Goal: Task Accomplishment & Management: Manage account settings

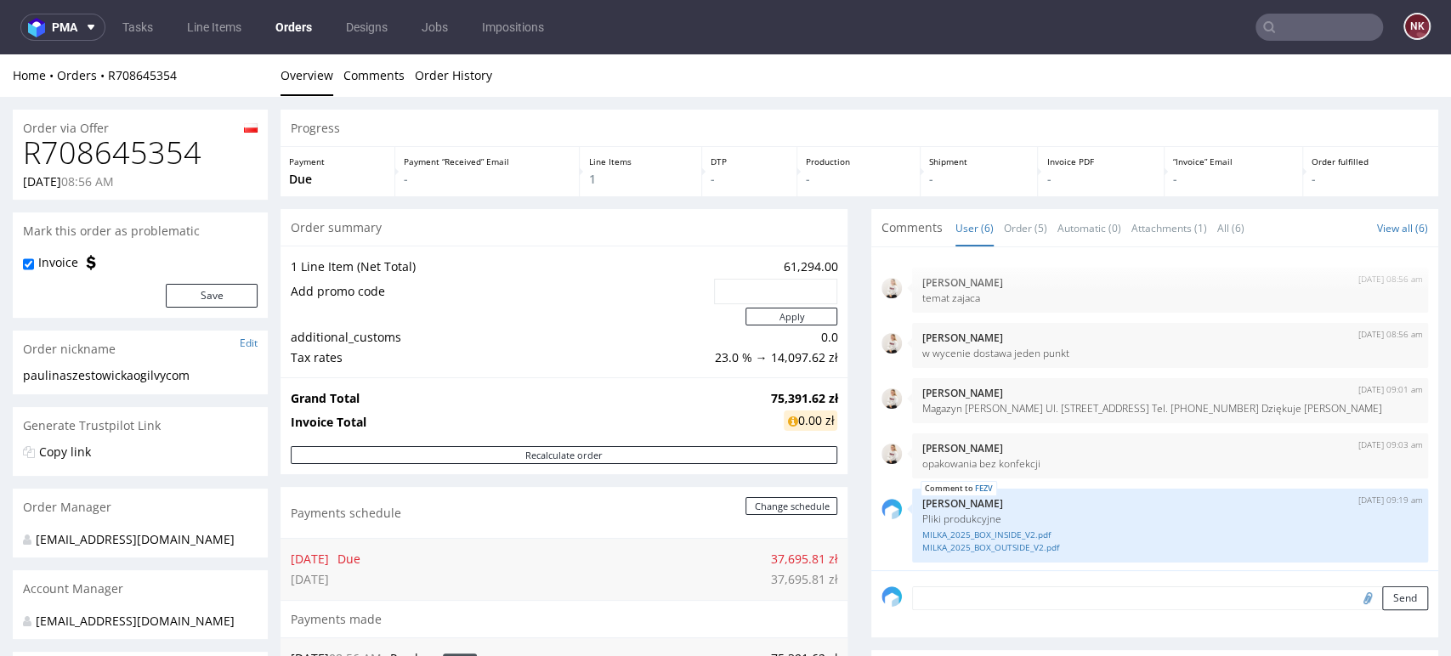
scroll to position [58, 0]
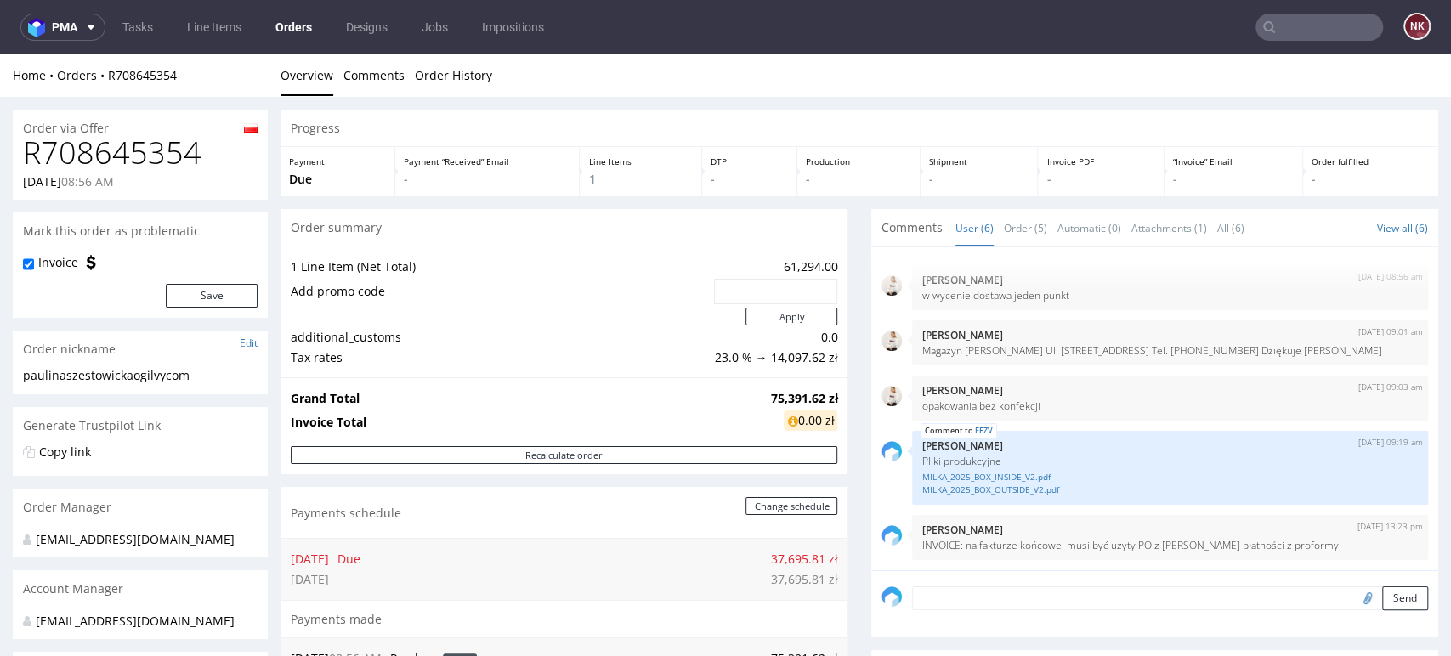
click at [847, 365] on div "Progress Payment Due Payment “Received” Email - Line Items 1 DTP - Production -…" at bounding box center [859, 657] width 1158 height 1094
click at [845, 269] on div "Progress Payment Due Payment “Received” Email - Line Items 1 DTP - Production -…" at bounding box center [859, 657] width 1158 height 1094
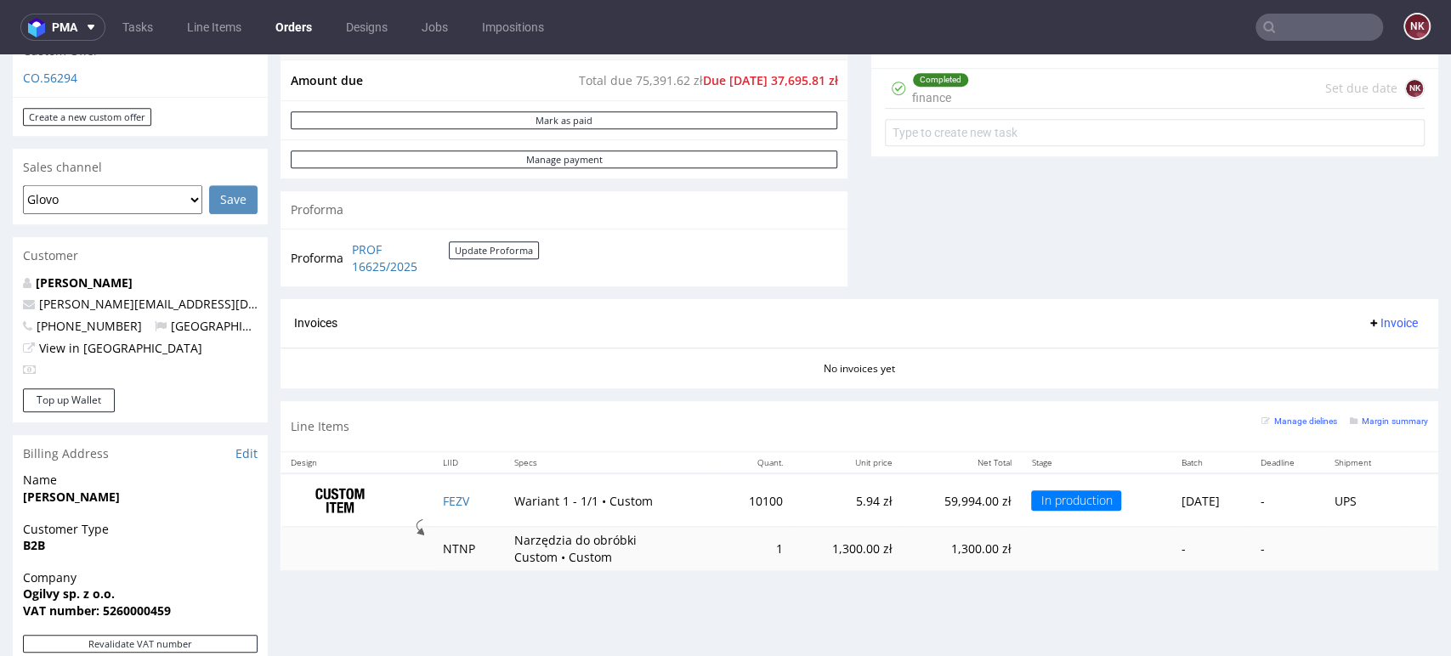
scroll to position [767, 0]
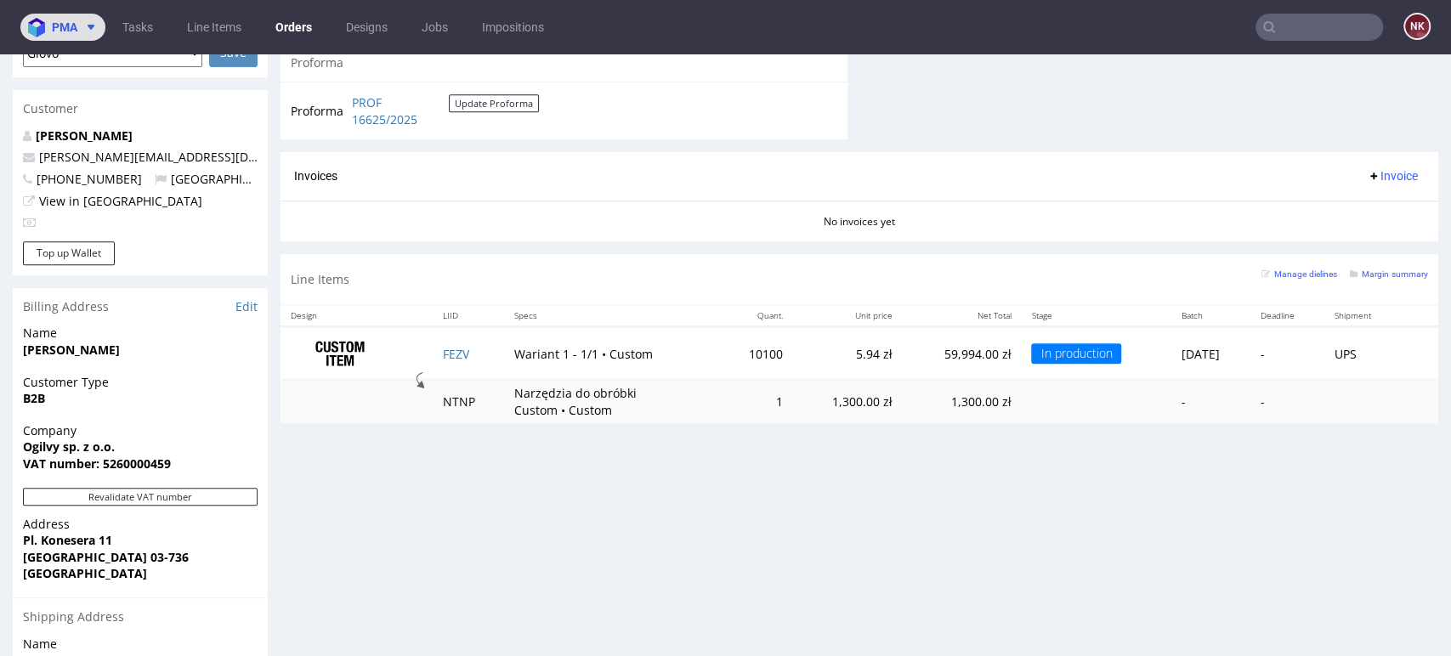
click at [78, 31] on span at bounding box center [87, 27] width 20 height 14
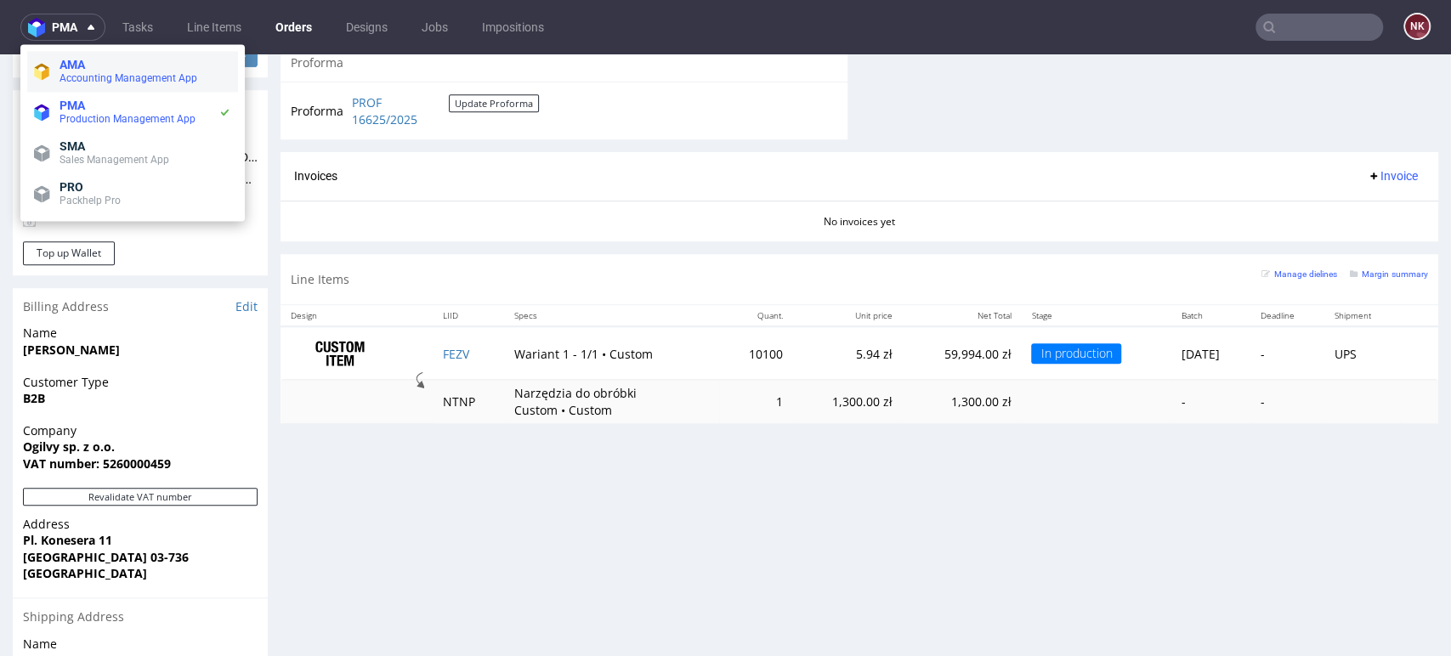
click at [124, 69] on span "AMA" at bounding box center [145, 65] width 172 height 14
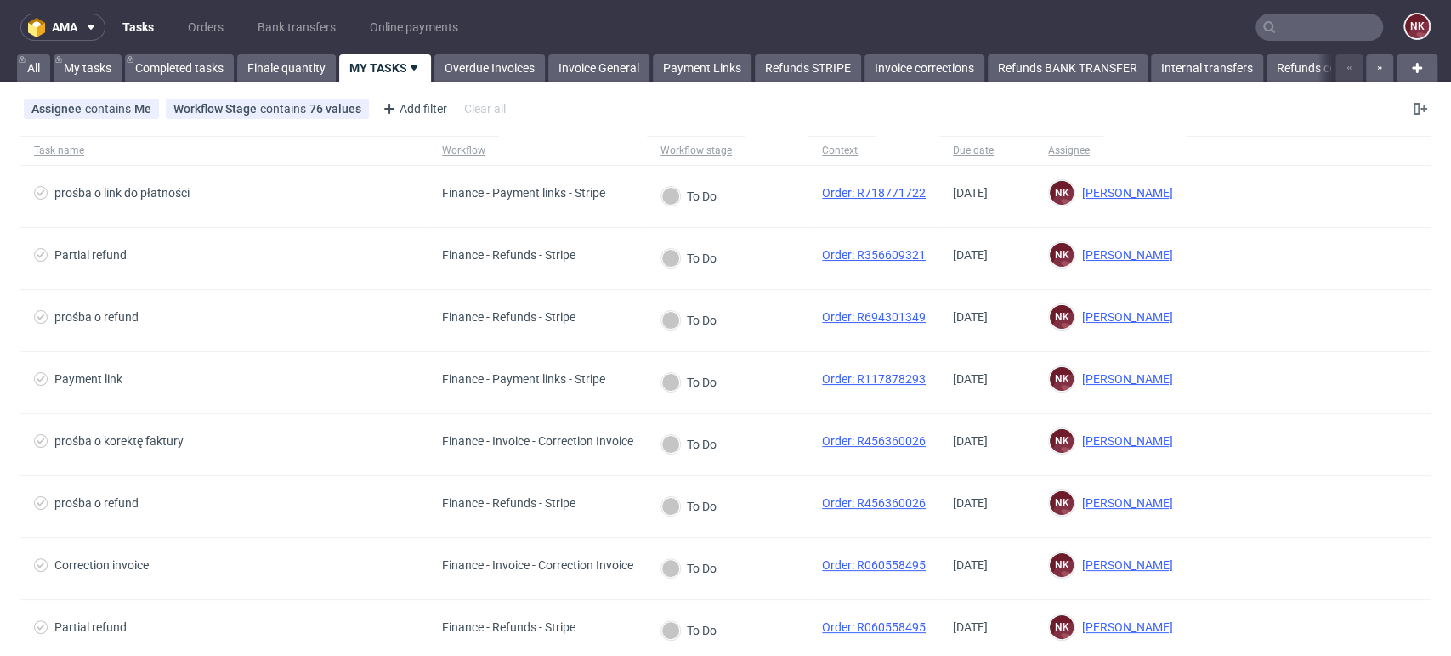
click at [1289, 18] on input "text" at bounding box center [1318, 27] width 127 height 27
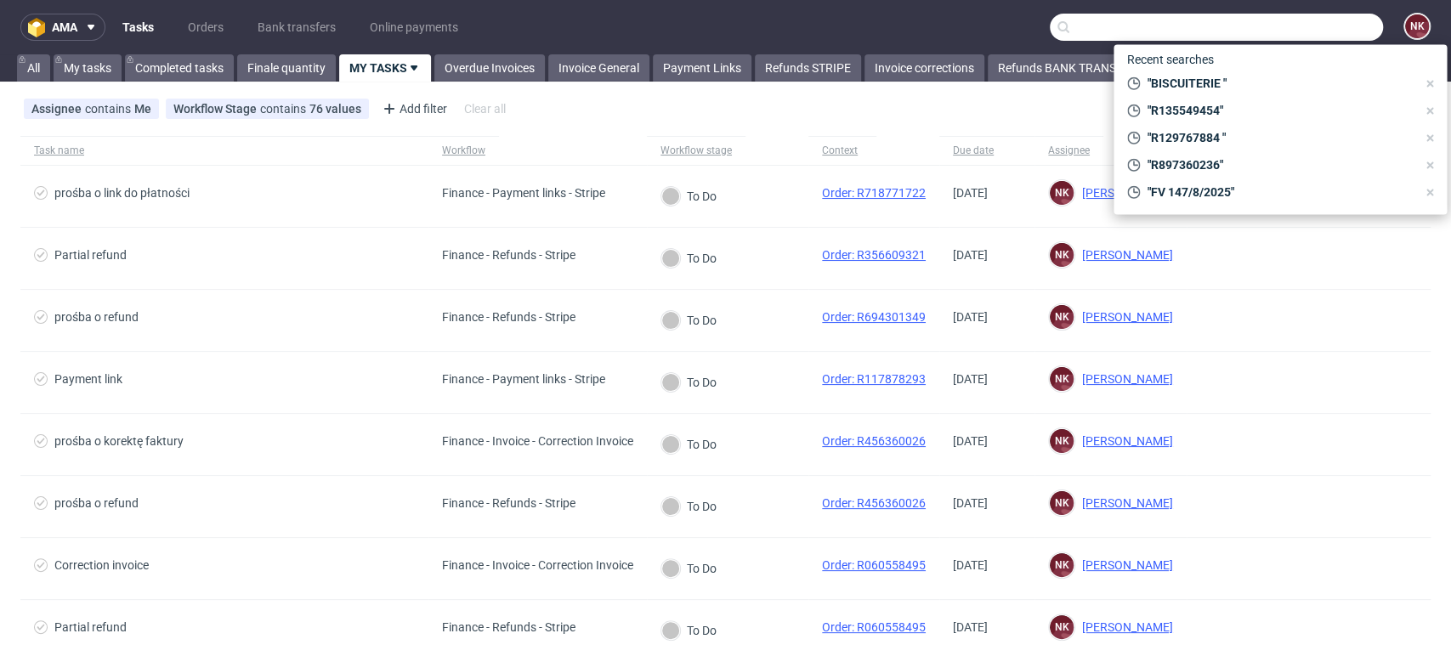
paste input "R069601881"
type input "R069601881"
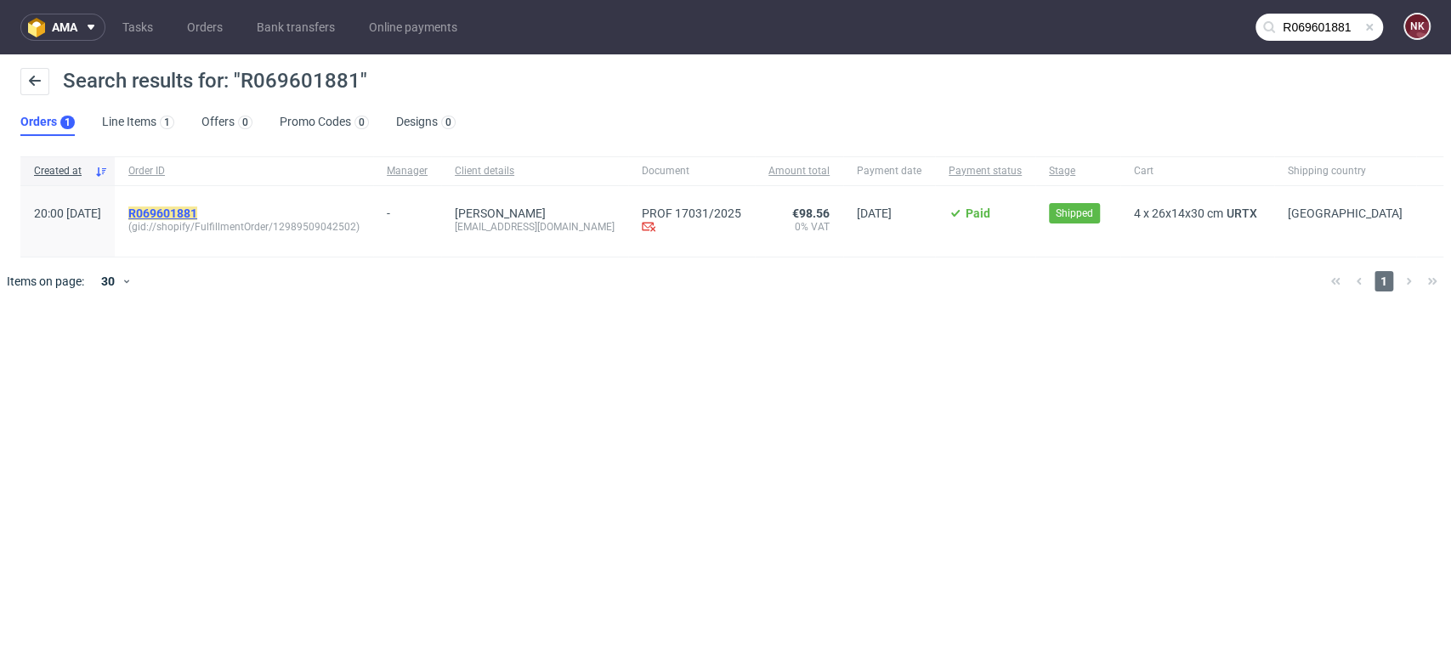
click at [197, 211] on mark "R069601881" at bounding box center [162, 214] width 69 height 14
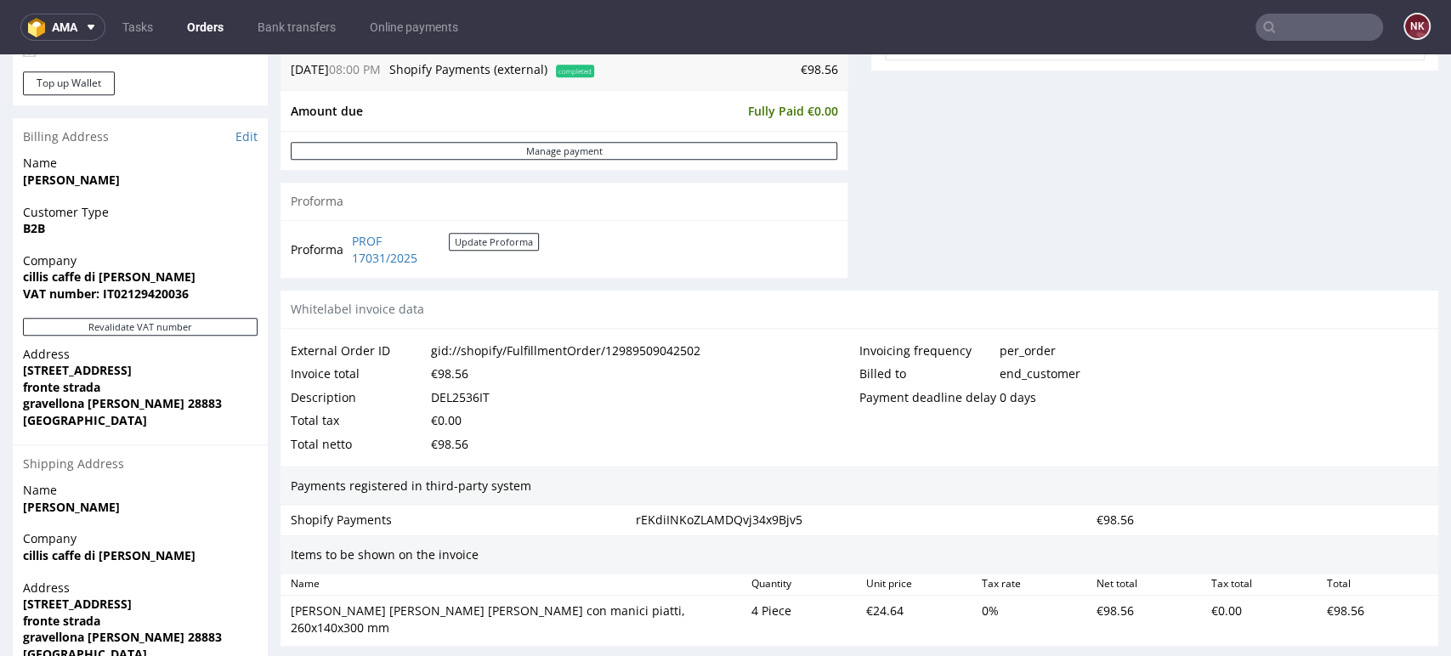
scroll to position [808, 0]
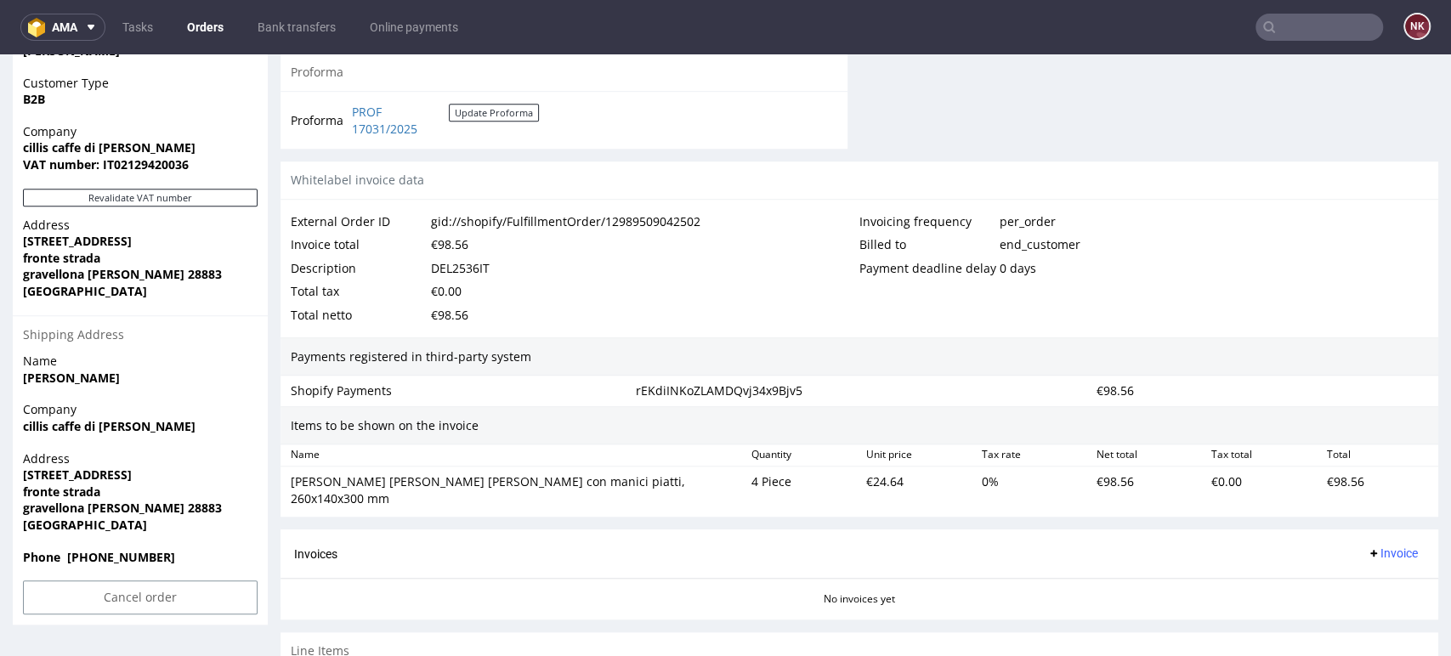
click at [1367, 546] on span "Invoice" at bounding box center [1392, 553] width 51 height 14
click at [1348, 474] on span "Upload" at bounding box center [1363, 469] width 82 height 17
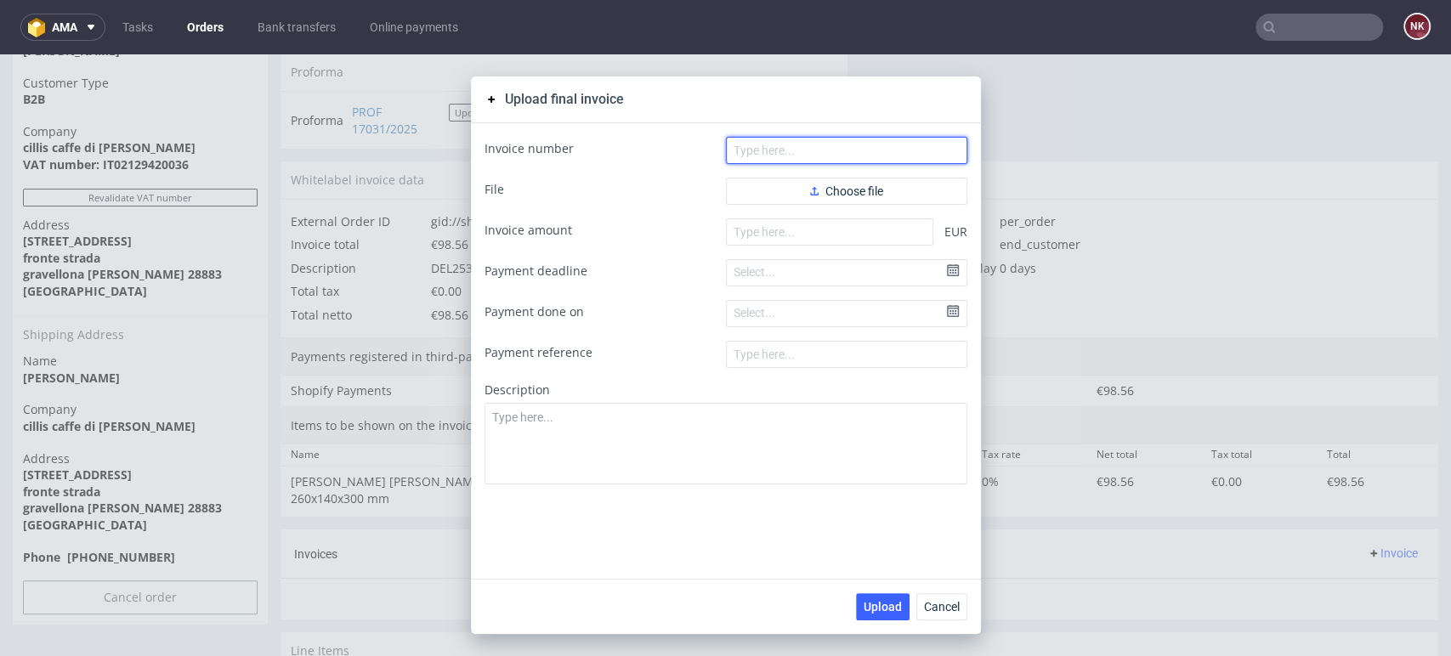
click at [901, 144] on input "text" at bounding box center [846, 150] width 241 height 27
paste input "FV 424/8/2025"
type input "FV 424/8/2025"
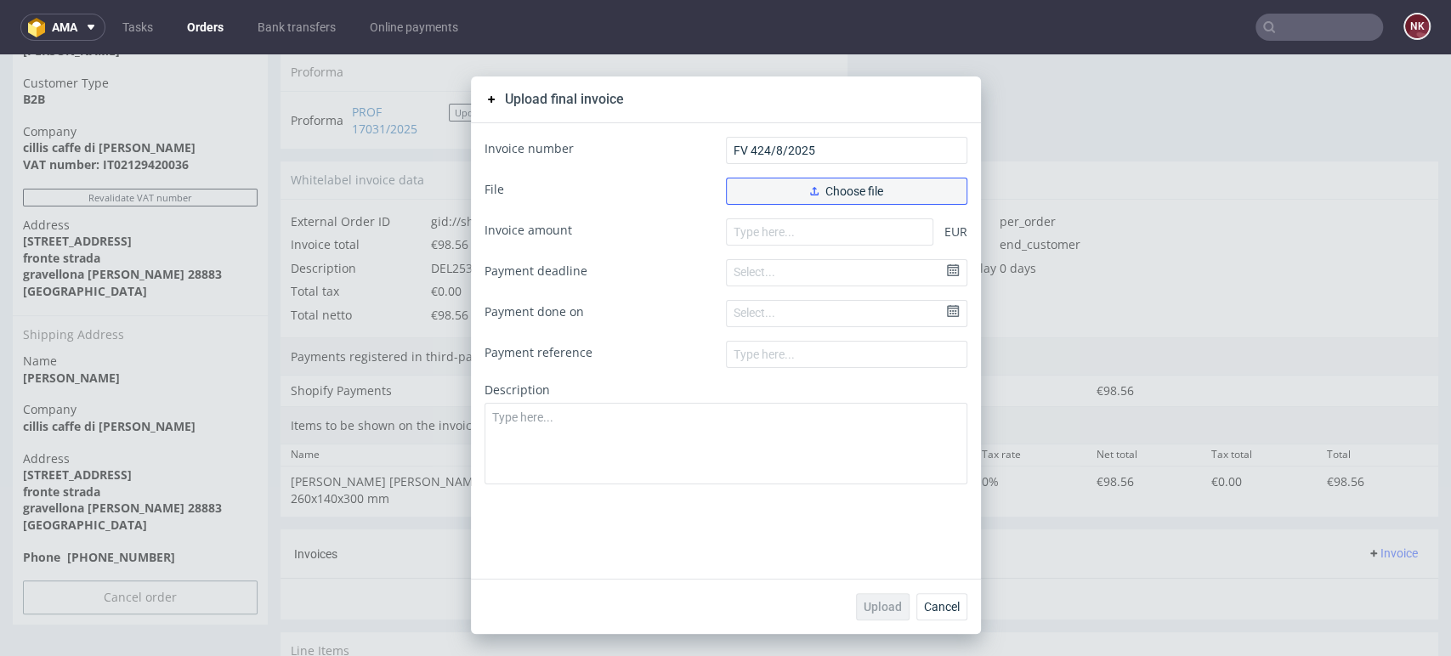
click at [796, 196] on button "Choose file" at bounding box center [846, 191] width 241 height 27
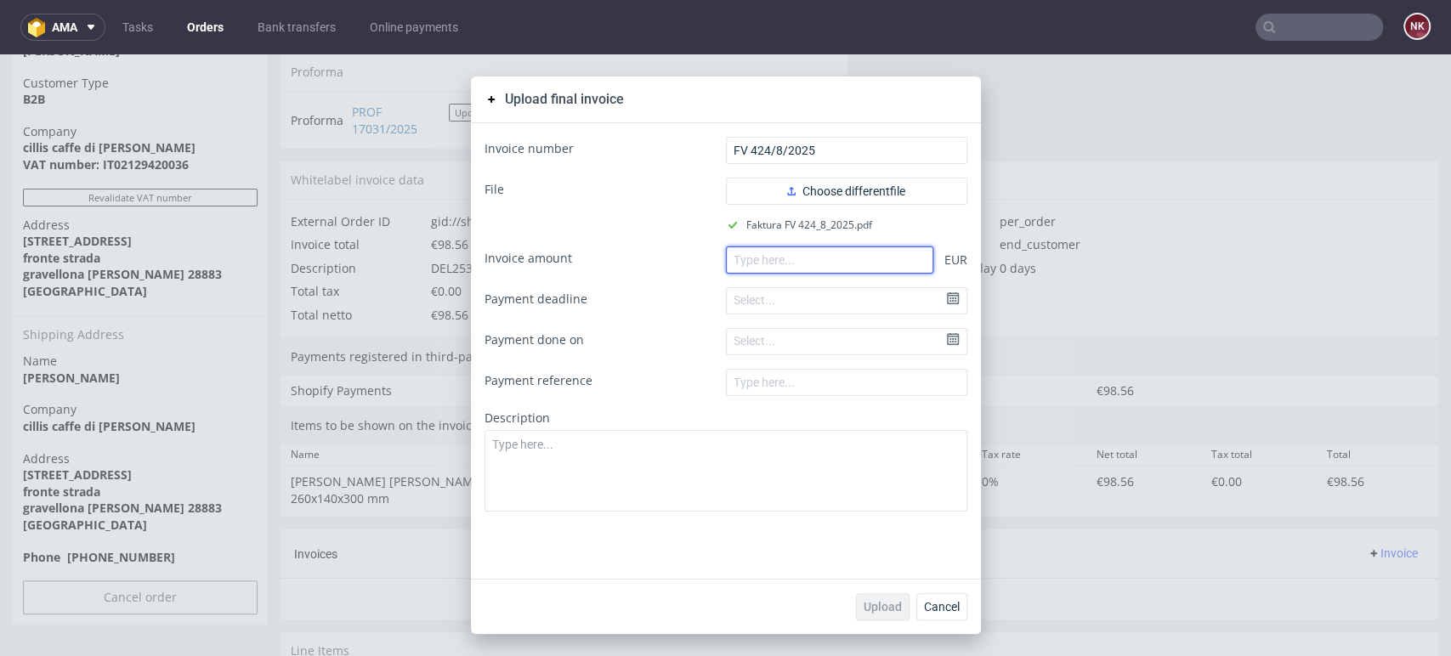
click at [858, 256] on input "number" at bounding box center [829, 259] width 207 height 27
paste input "98"
type input "98.56"
click at [881, 603] on span "Upload" at bounding box center [883, 607] width 38 height 12
click at [943, 602] on span "Cancel" at bounding box center [942, 607] width 36 height 12
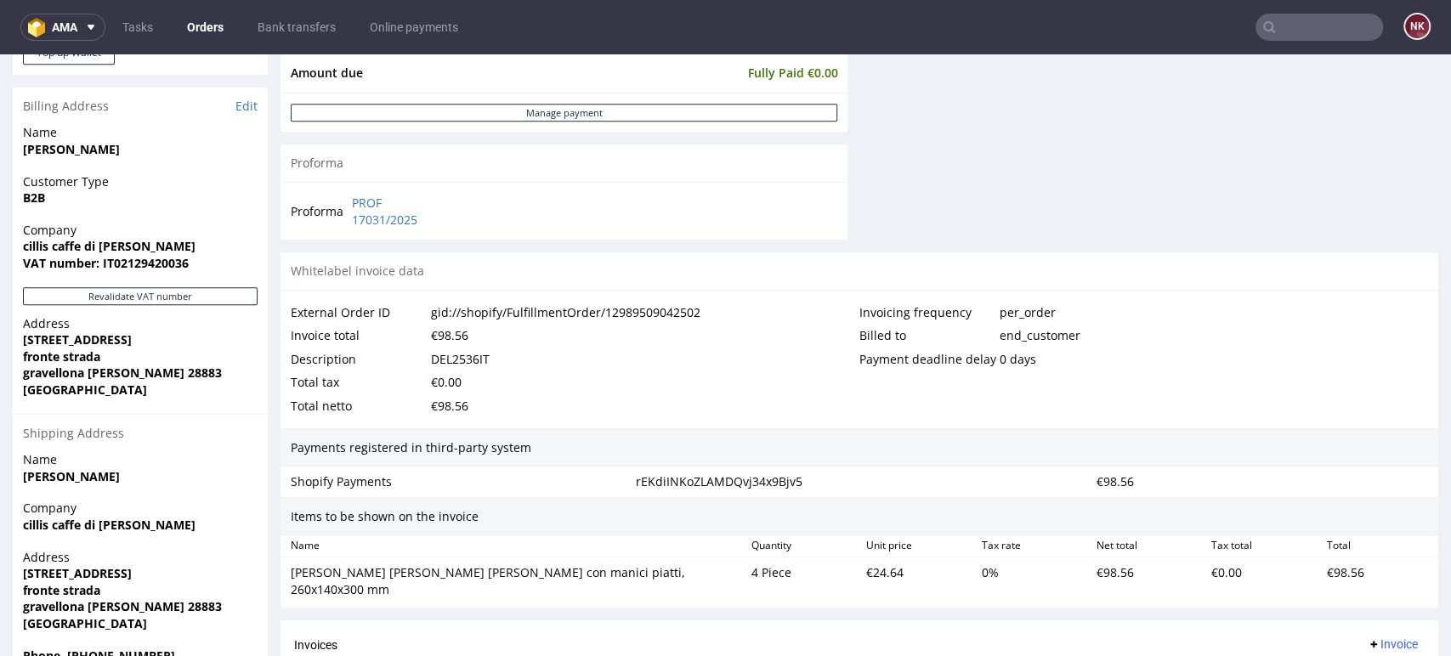
scroll to position [943, 0]
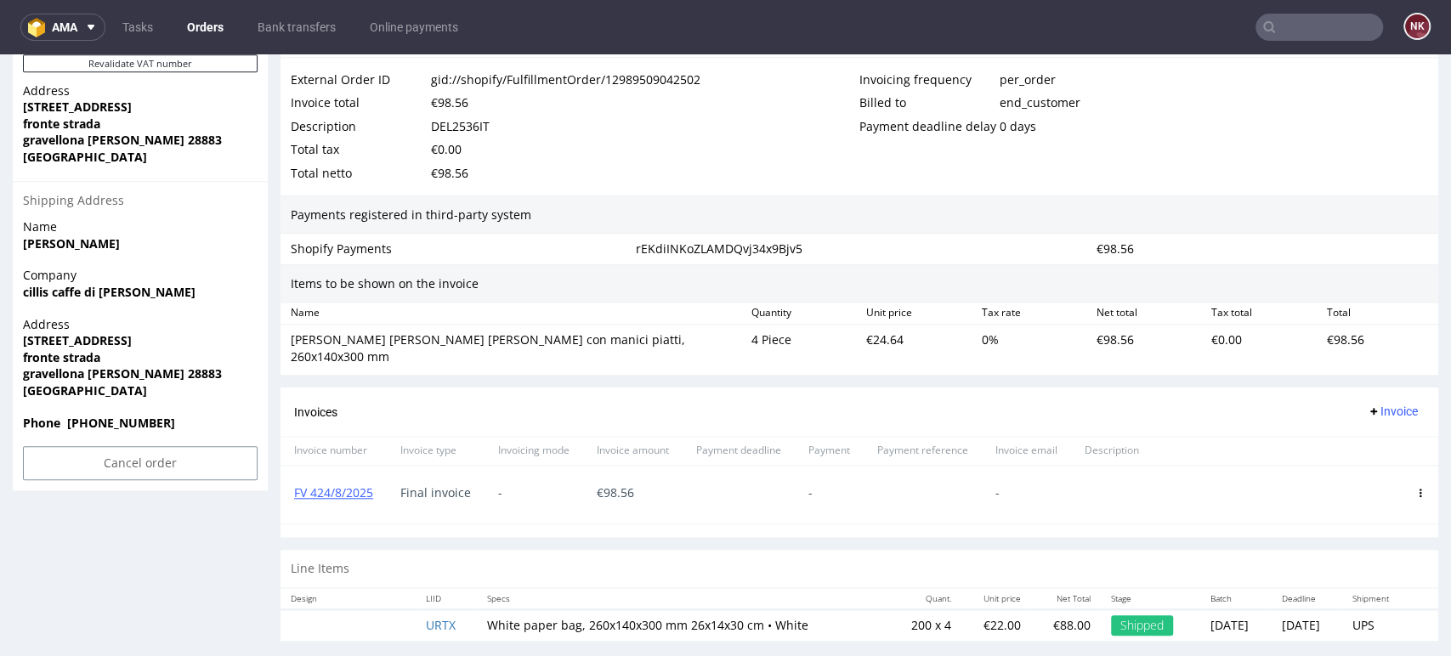
click at [199, 31] on link "Orders" at bounding box center [205, 27] width 57 height 27
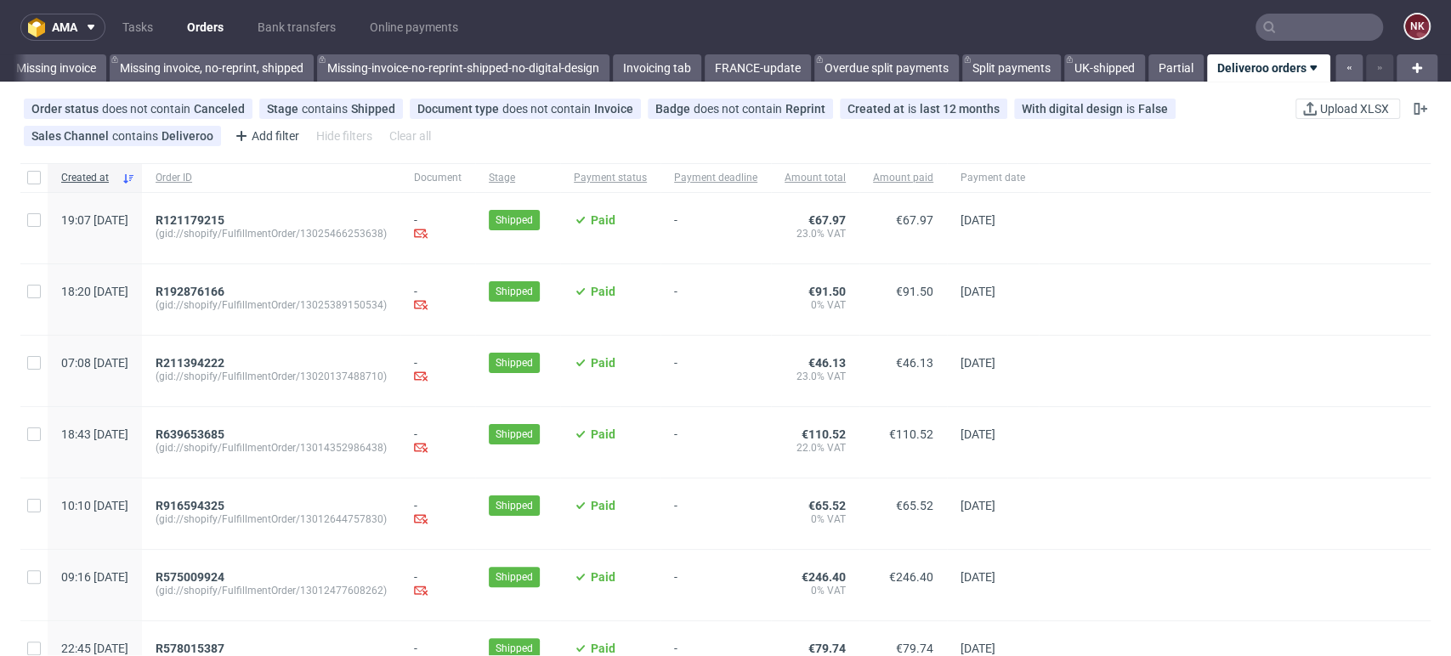
scroll to position [156, 0]
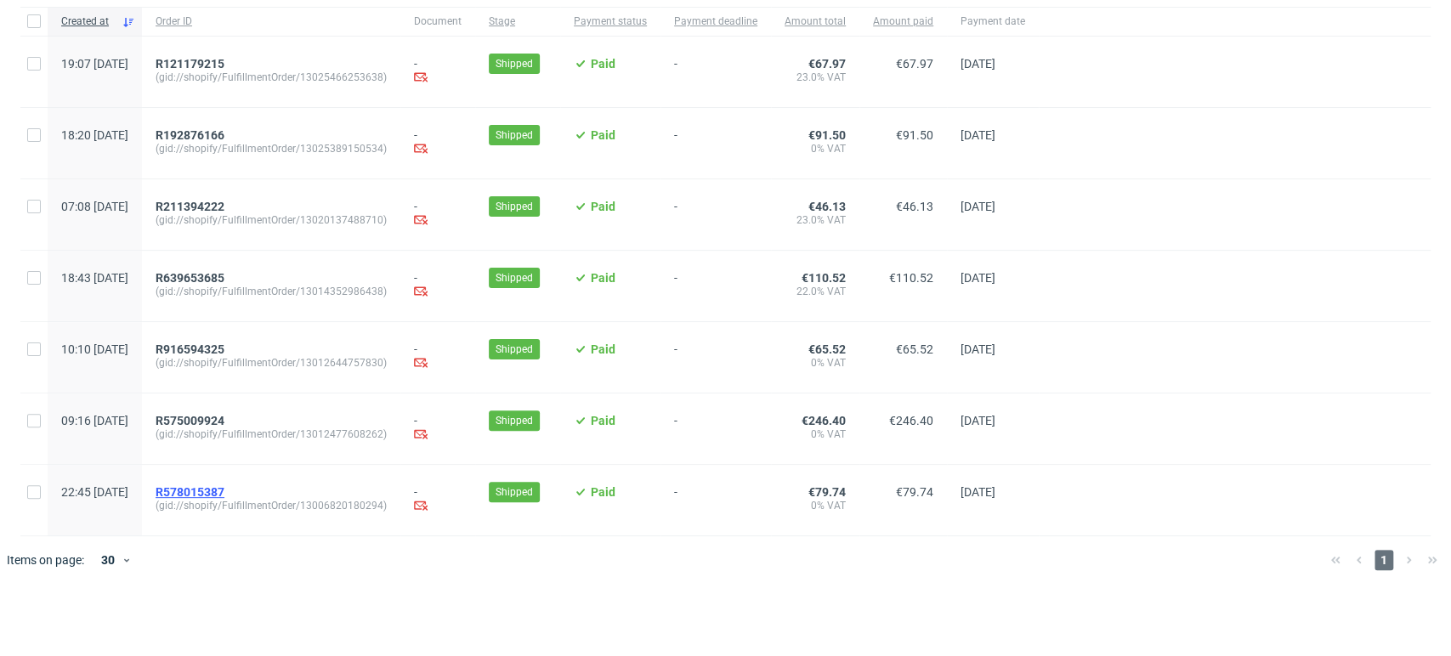
click at [224, 490] on span "R578015387" at bounding box center [190, 492] width 69 height 14
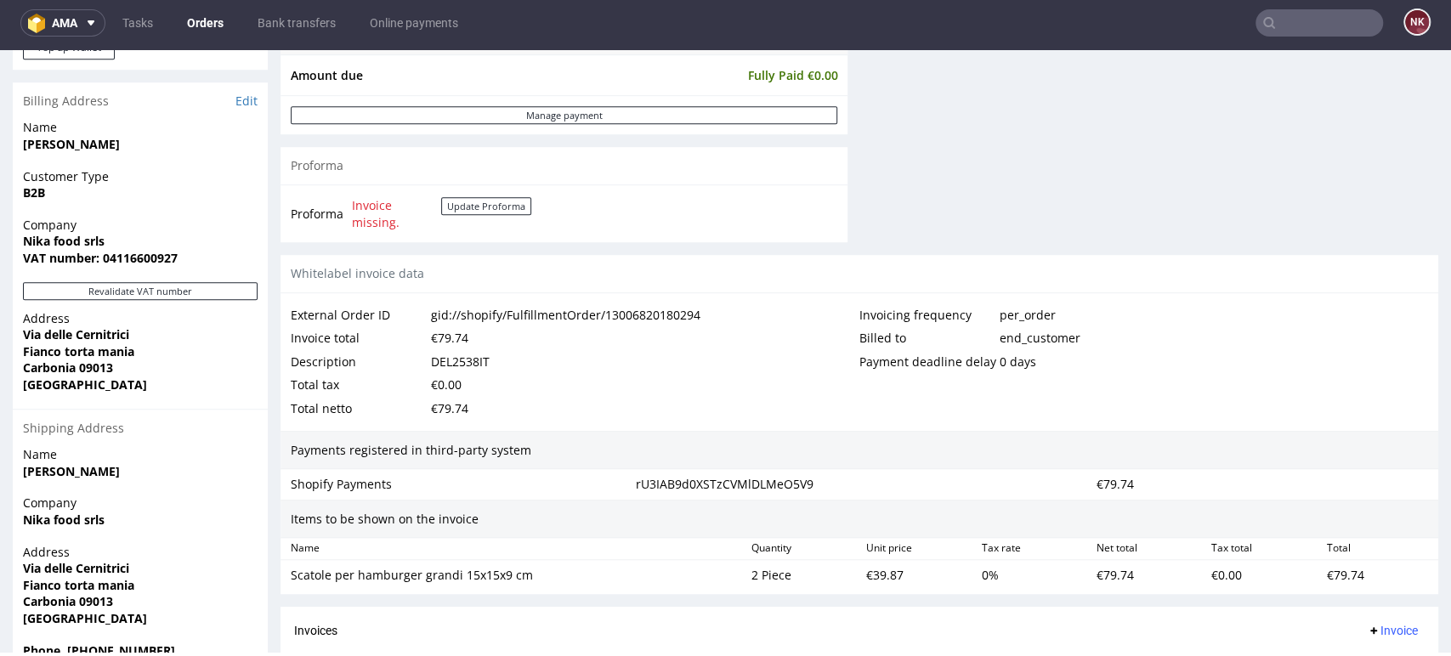
scroll to position [714, 0]
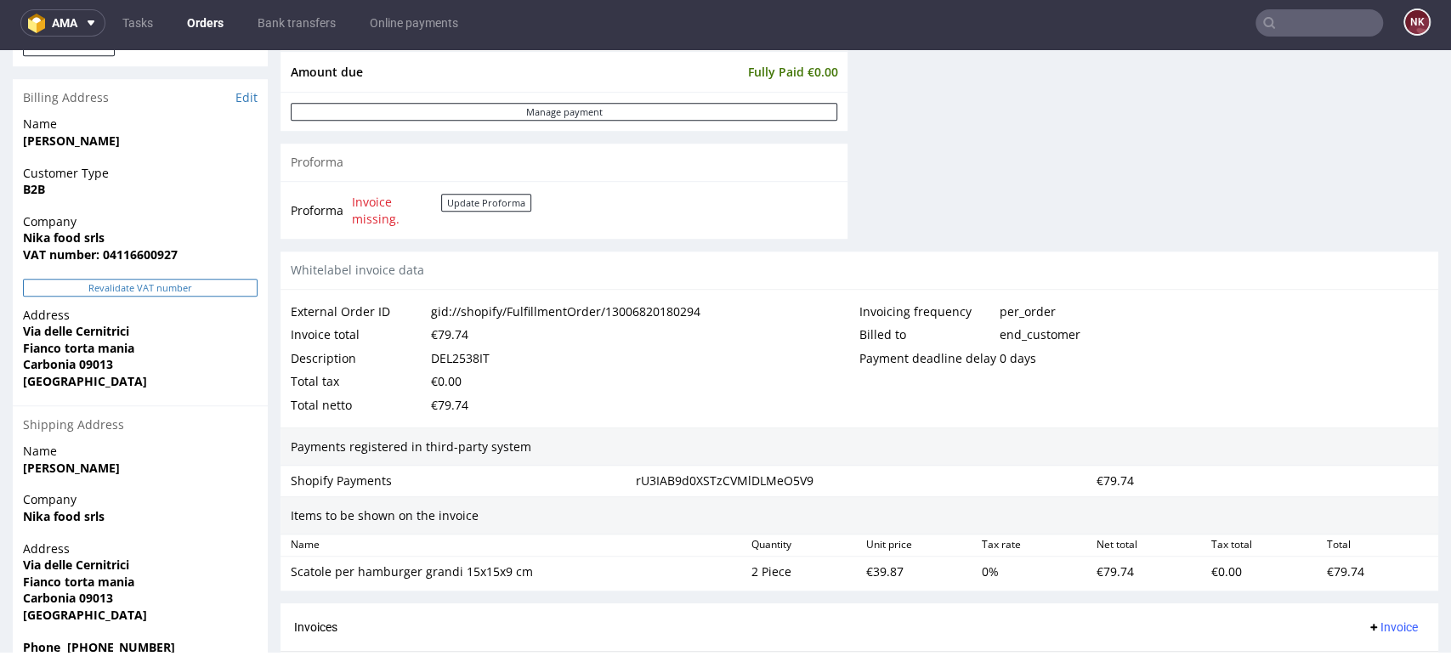
click at [154, 284] on button "Revalidate VAT number" at bounding box center [140, 288] width 235 height 18
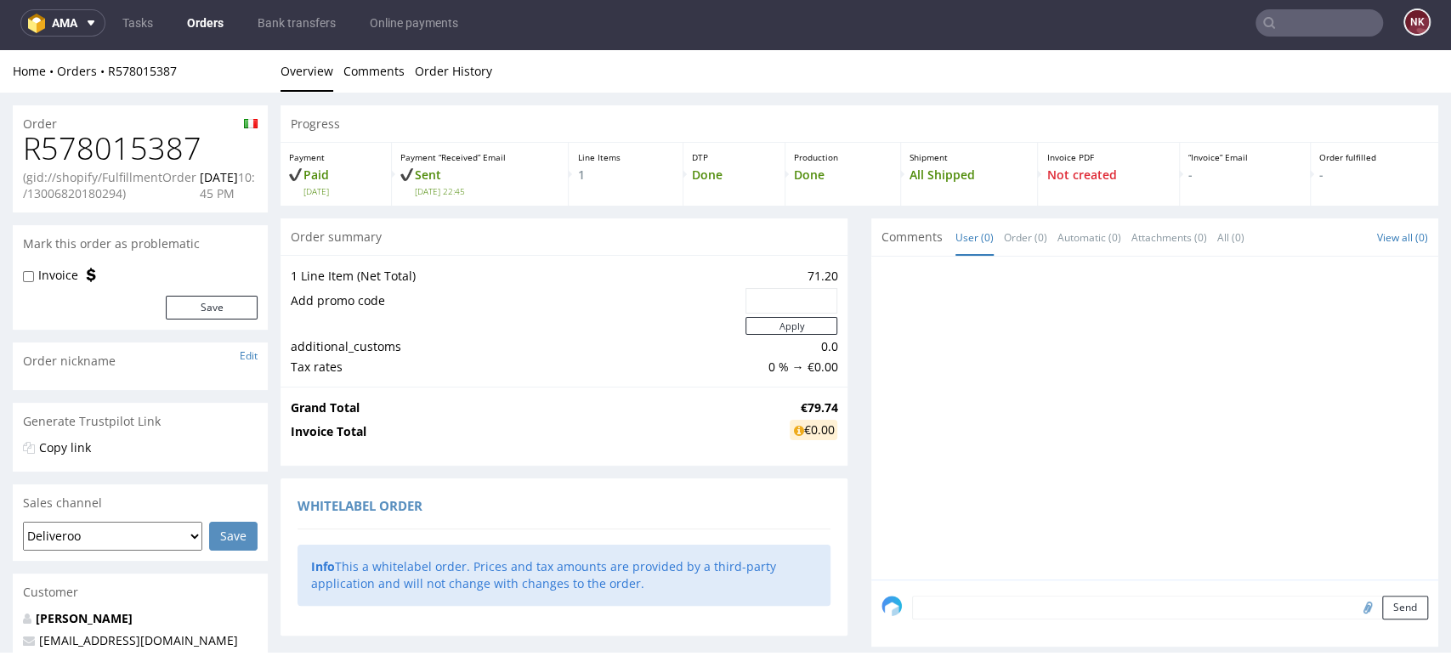
scroll to position [738, 0]
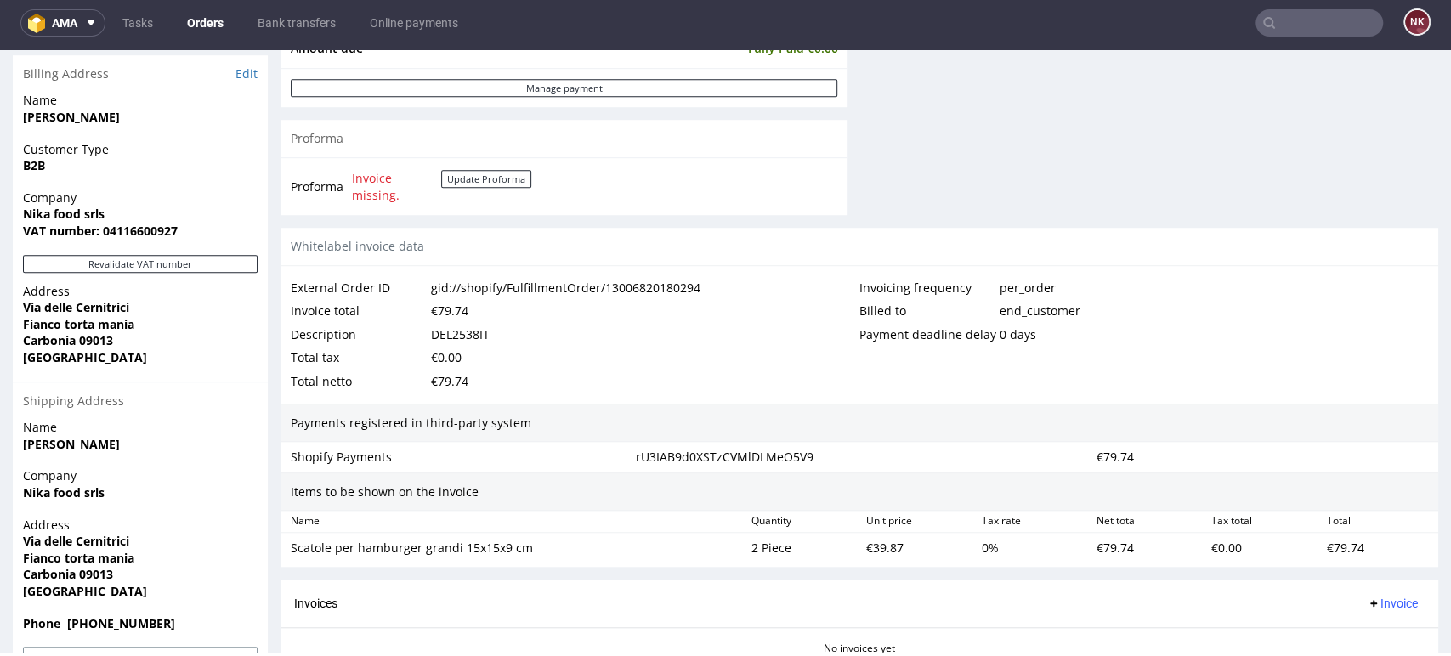
click at [154, 284] on span "Address" at bounding box center [140, 291] width 235 height 17
click at [173, 258] on button "Revalidate VAT number" at bounding box center [140, 264] width 235 height 18
drag, startPoint x: 109, startPoint y: 207, endPoint x: 20, endPoint y: 218, distance: 89.0
click at [20, 218] on div "Company Nika food srls VAT number: 04116600927" at bounding box center [140, 222] width 255 height 65
copy strong "Nika food srls"
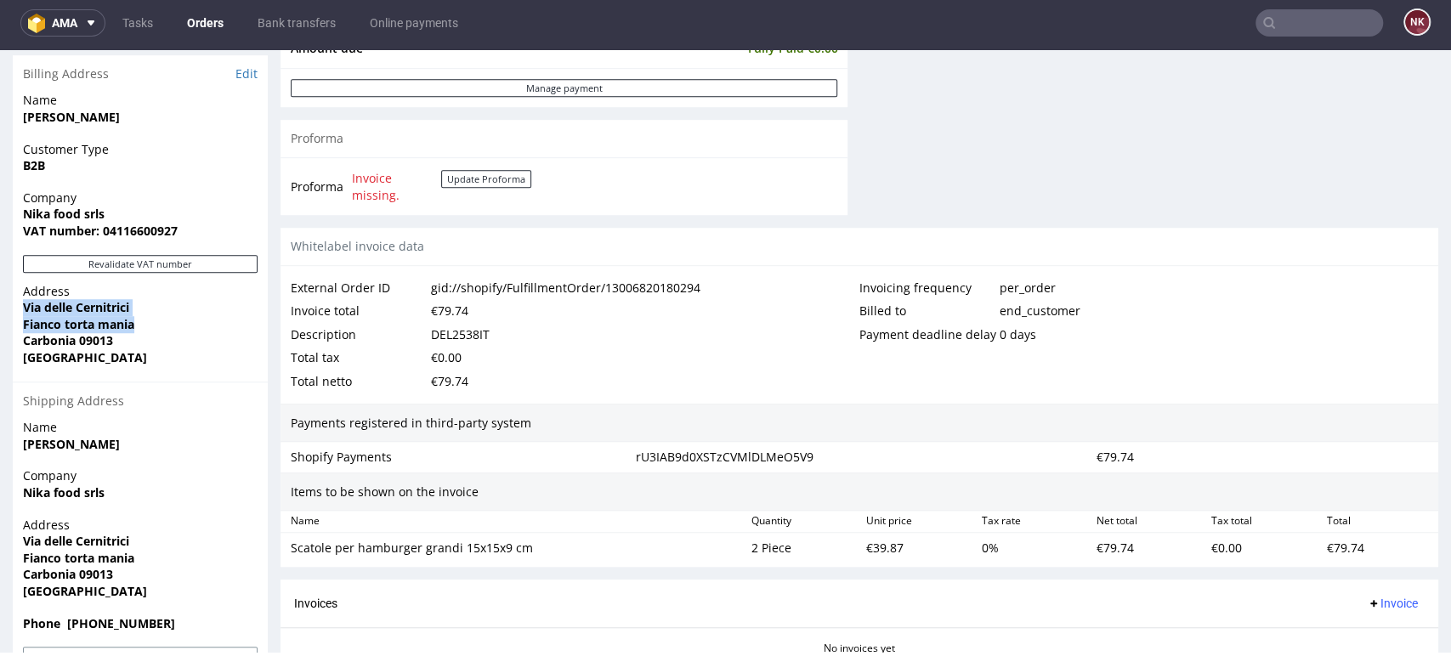
drag, startPoint x: 142, startPoint y: 320, endPoint x: 17, endPoint y: 308, distance: 125.6
click at [17, 308] on div "Address Via delle Cernitrici Fianco torta mania Carbonia 09013 Italy" at bounding box center [140, 332] width 255 height 99
copy p "Via delle Cernitrici Fianco torta mania"
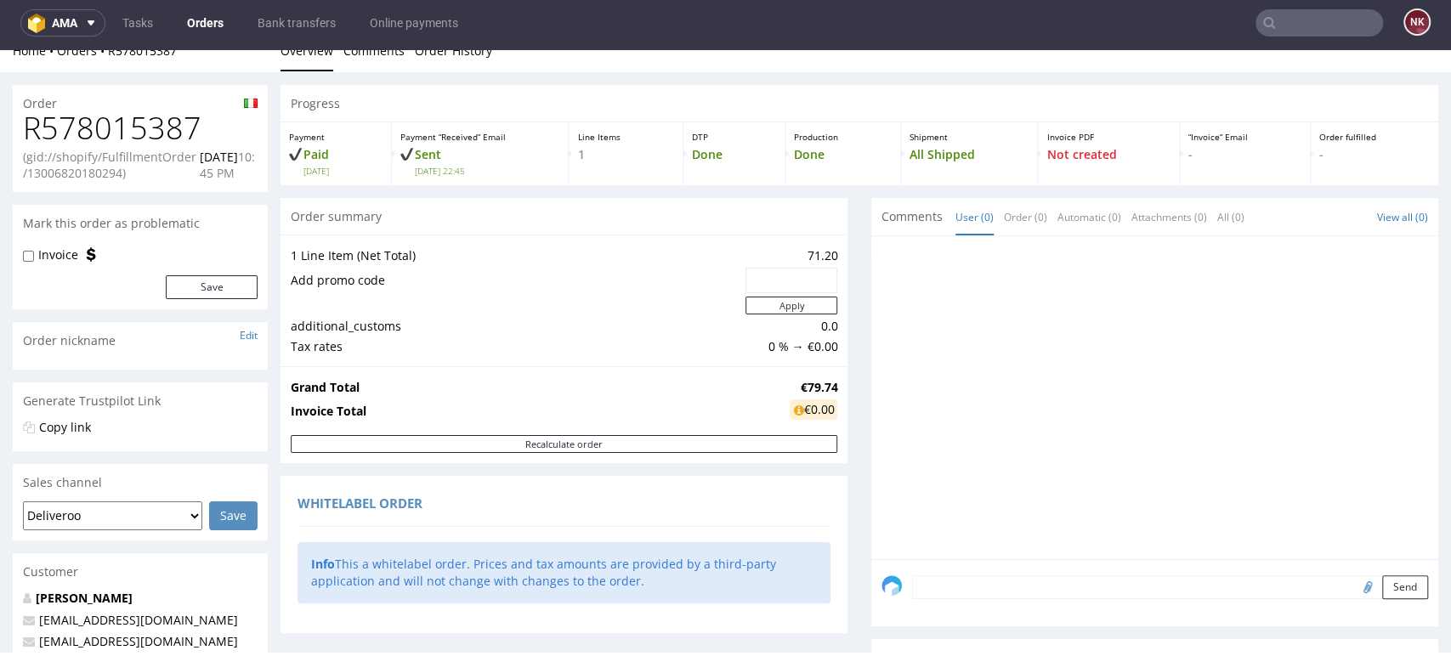
scroll to position [0, 0]
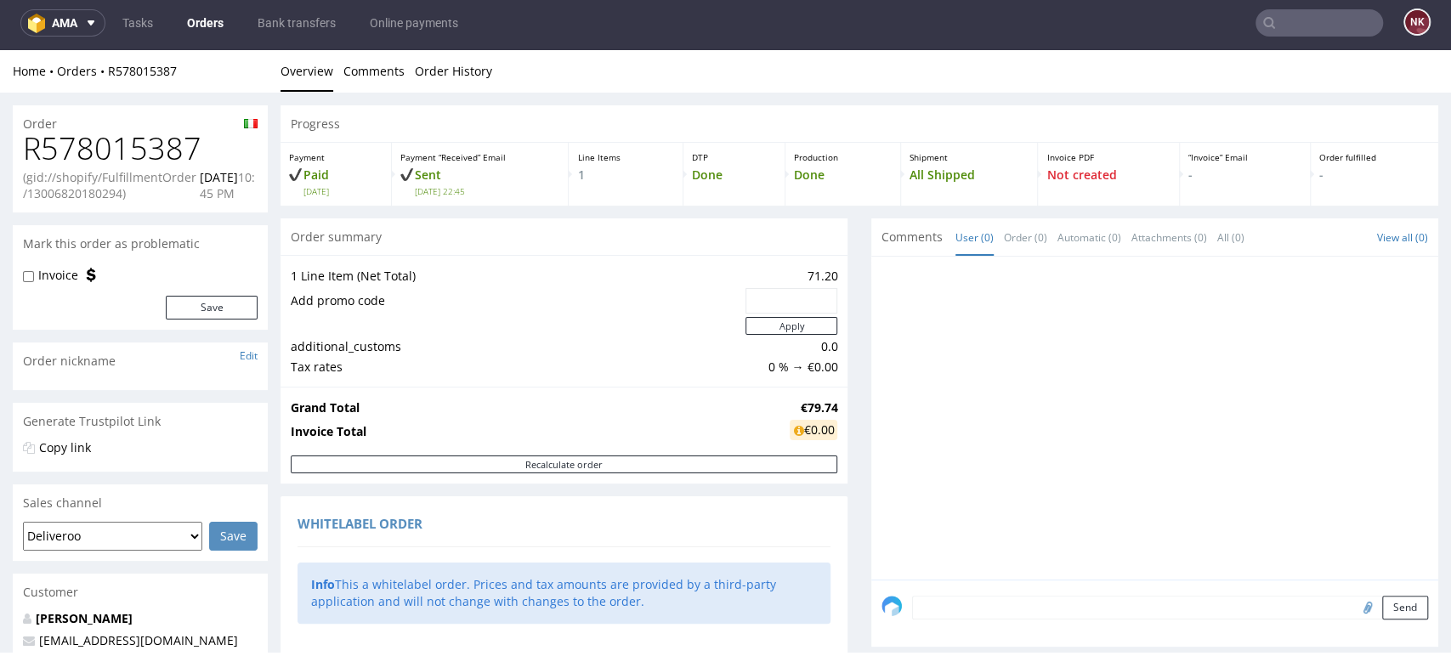
click at [167, 150] on h1 "R578015387" at bounding box center [140, 149] width 235 height 34
copy h1 "R578015387"
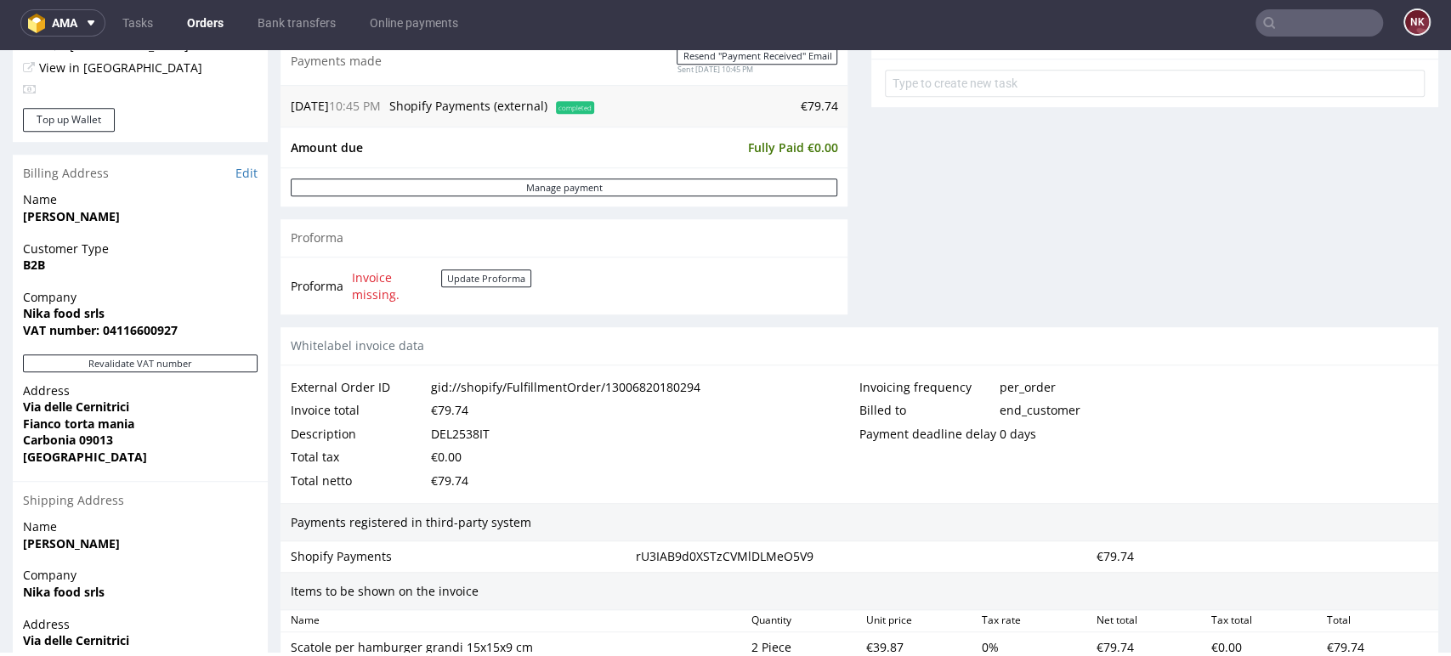
scroll to position [694, 0]
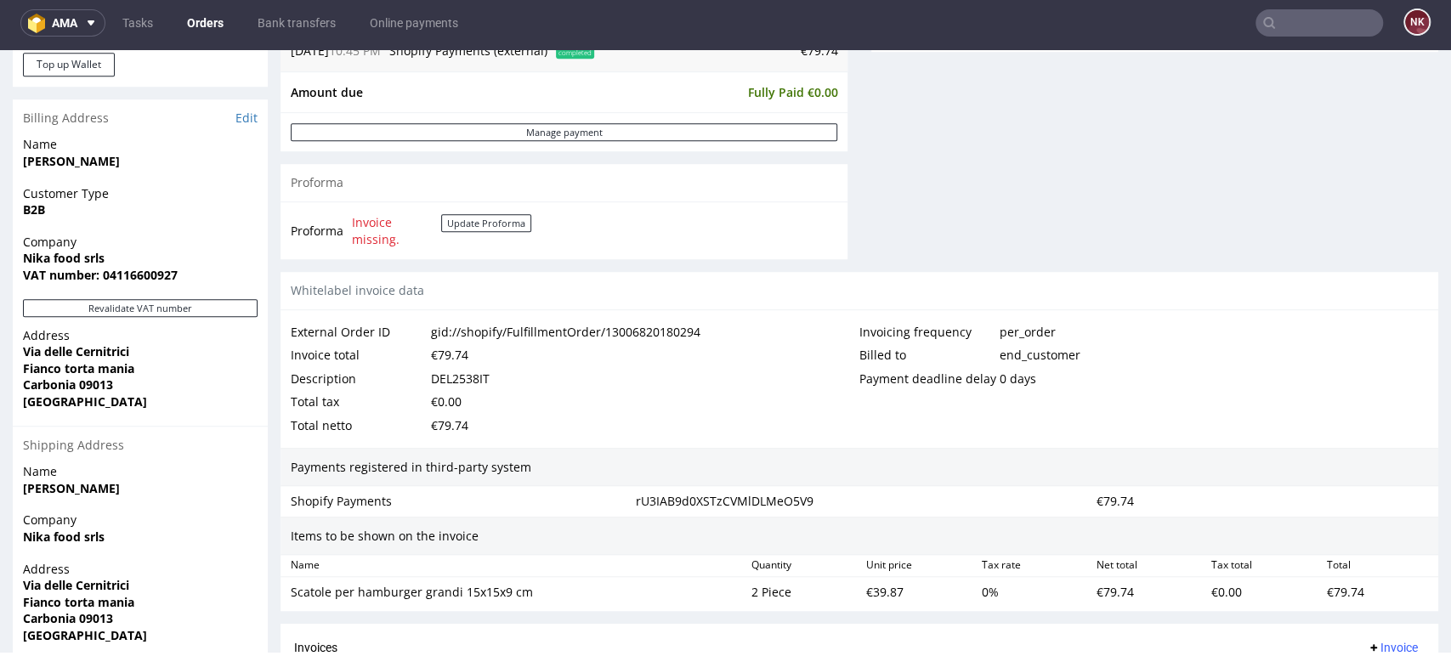
click at [461, 377] on div "DEL2538IT" at bounding box center [460, 379] width 59 height 24
copy div "DEL2538IT"
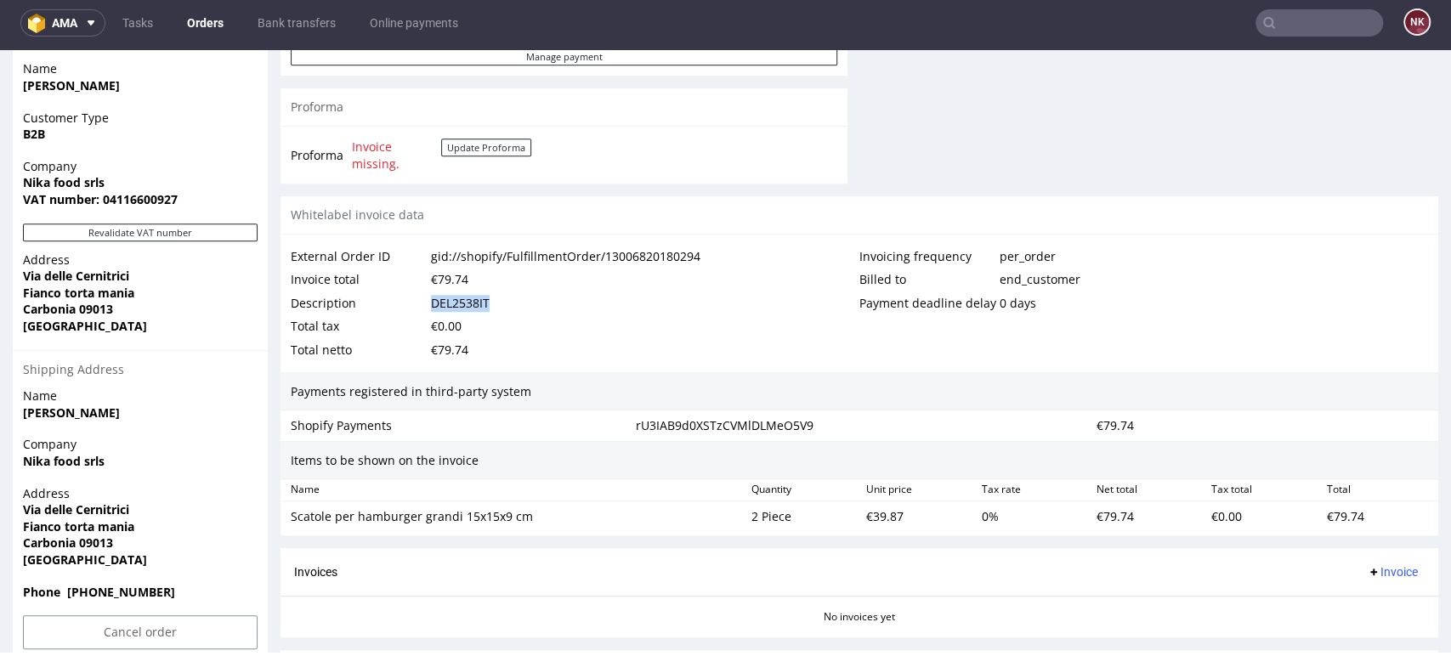
scroll to position [788, 0]
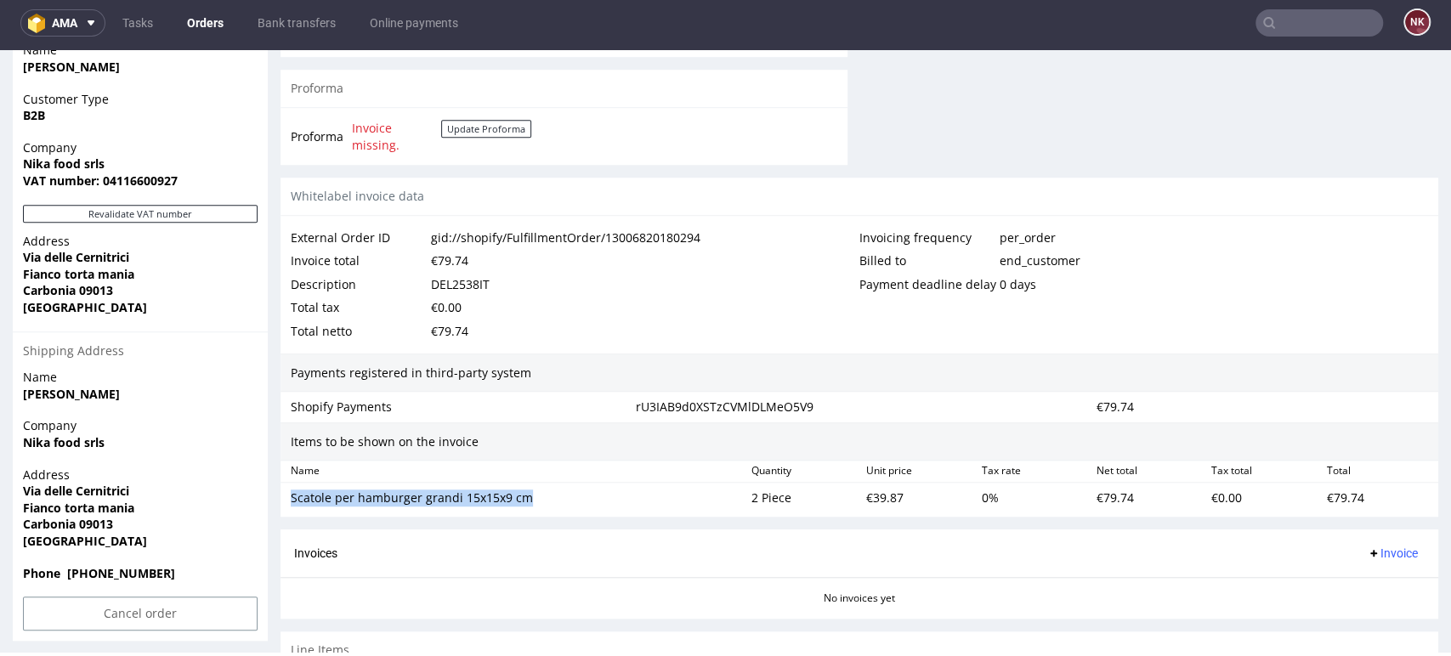
drag, startPoint x: 541, startPoint y: 490, endPoint x: 293, endPoint y: 507, distance: 248.8
click at [293, 507] on div "Scatole per hamburger grandi 15x15x9 cm" at bounding box center [514, 498] width 461 height 24
copy div "Scatole per hamburger grandi 15x15x9 cm"
click at [873, 490] on div "€39.87" at bounding box center [916, 498] width 115 height 24
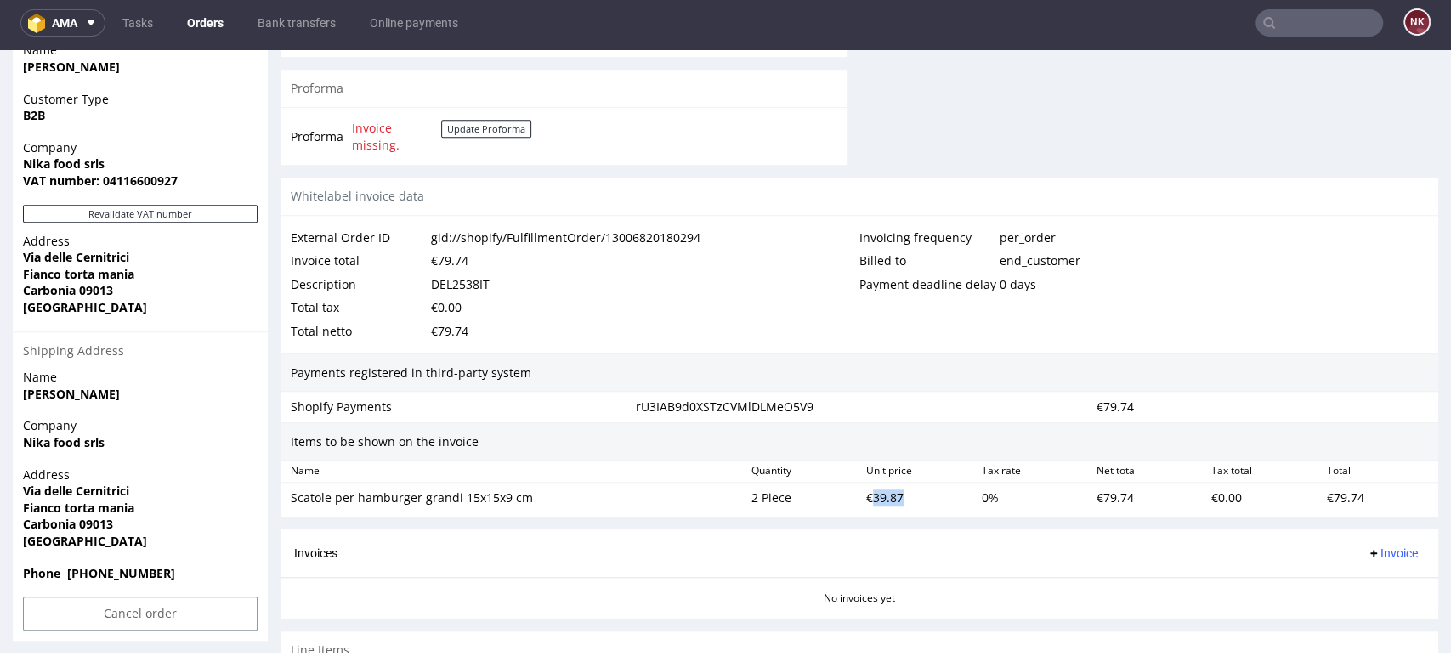
copy div "39.87"
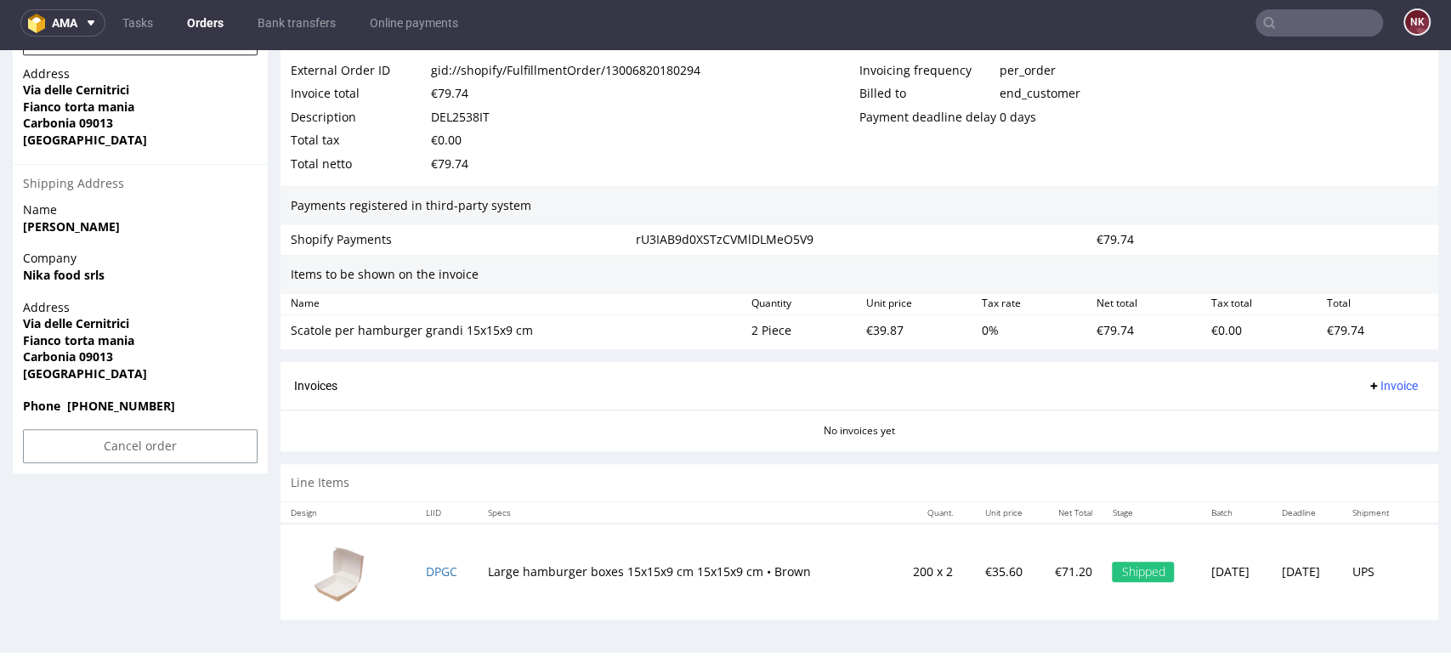
click at [456, 163] on div "€79.74" at bounding box center [449, 164] width 37 height 24
copy div "79.74"
click at [1367, 388] on span "Invoice" at bounding box center [1392, 386] width 51 height 14
click at [1348, 448] on span "Upload" at bounding box center [1363, 451] width 82 height 17
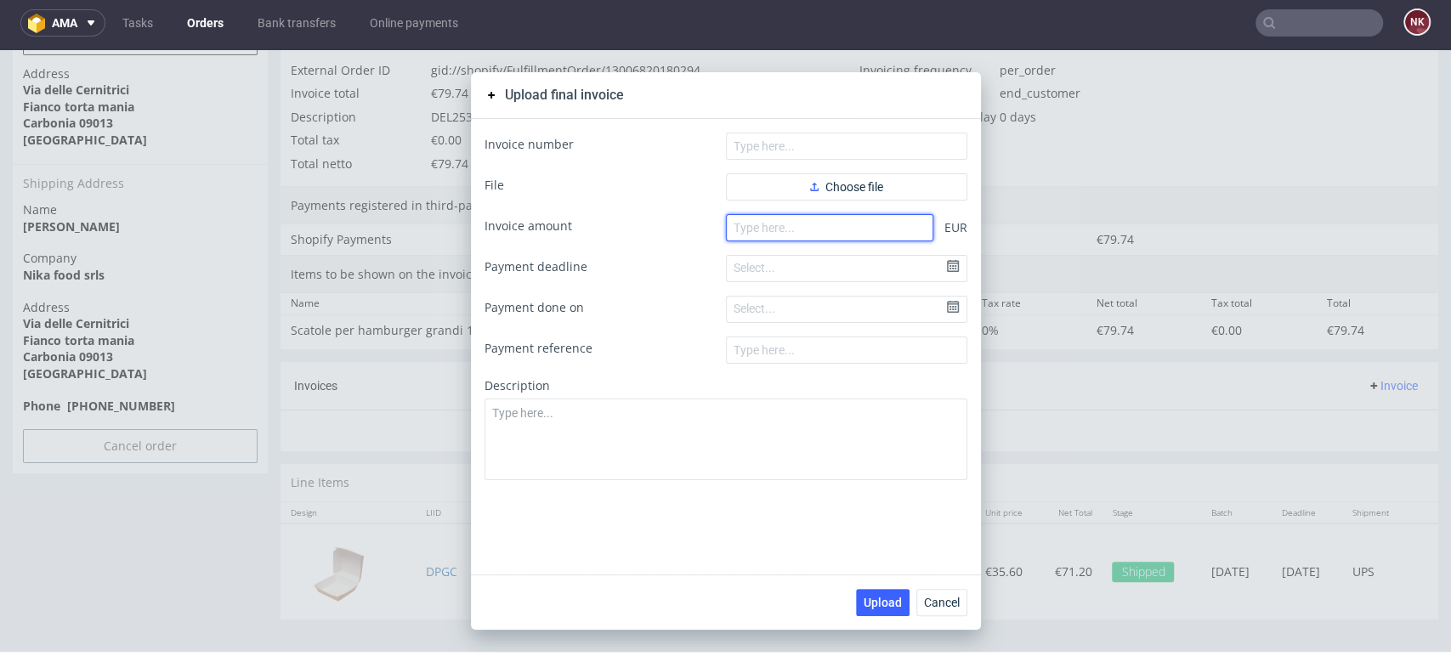
click at [835, 227] on input "number" at bounding box center [829, 227] width 207 height 27
paste input "79.74"
type input "79.74"
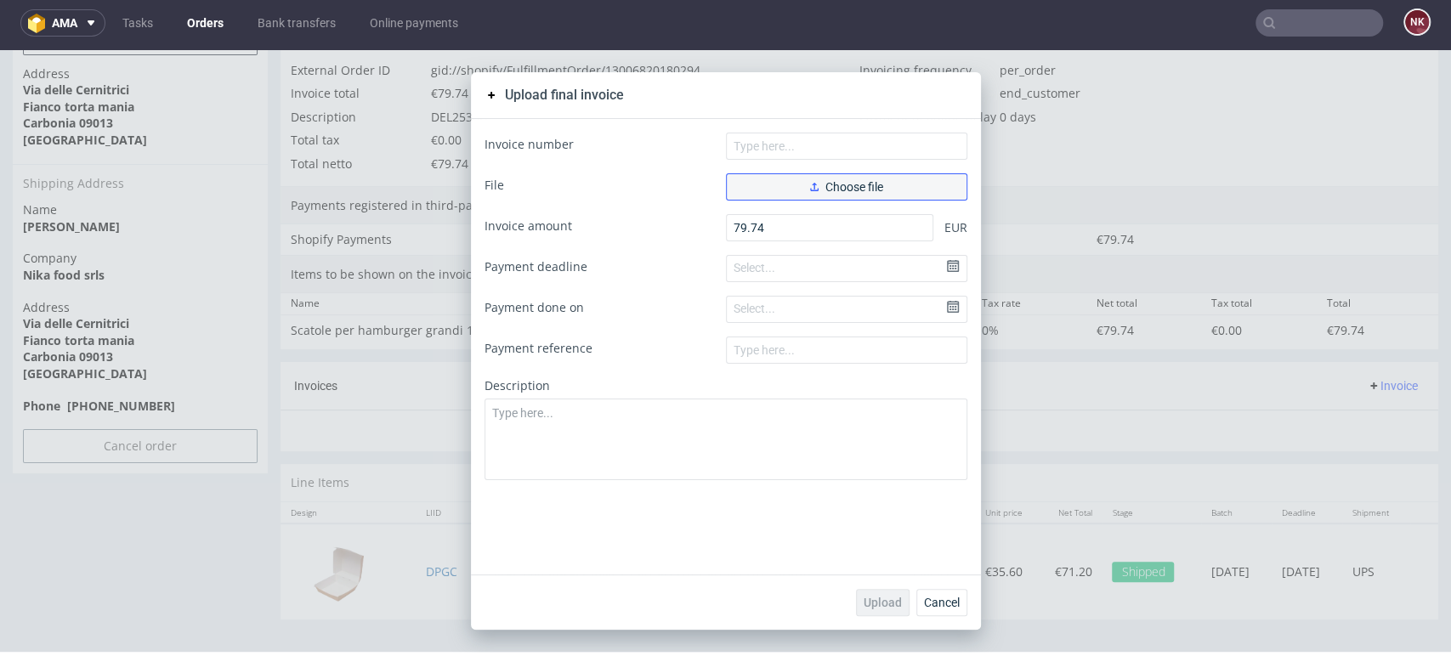
click at [818, 186] on span "Choose file" at bounding box center [846, 187] width 73 height 12
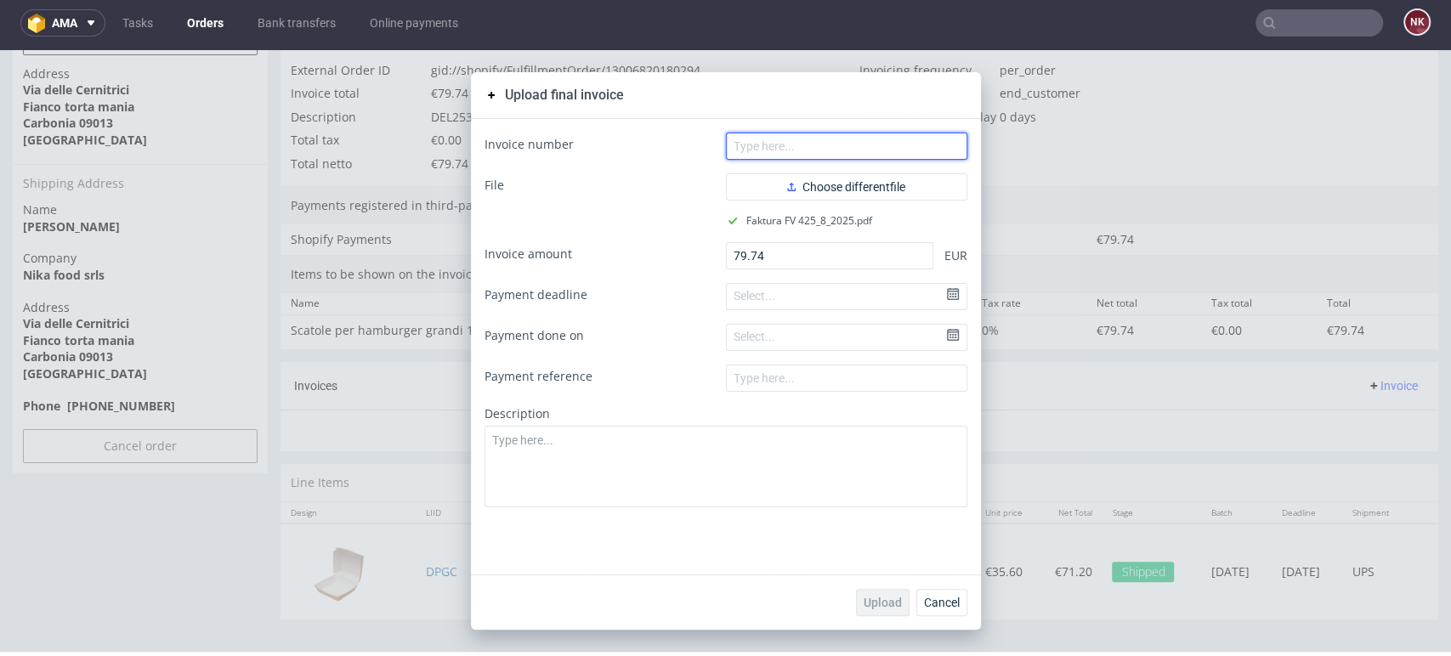
click at [784, 154] on input "text" at bounding box center [846, 146] width 241 height 27
type input "FV 425/8/2025"
click at [876, 597] on span "Upload" at bounding box center [883, 603] width 38 height 12
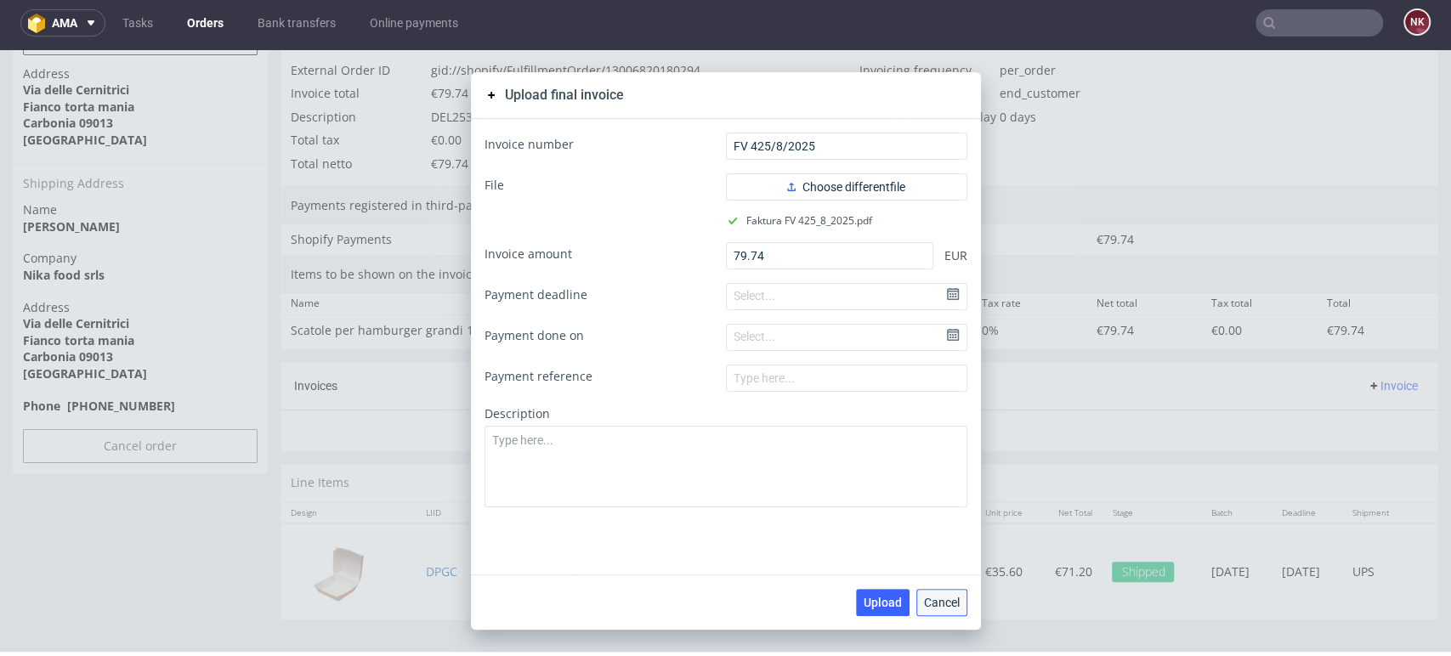
click at [943, 602] on span "Cancel" at bounding box center [942, 603] width 36 height 12
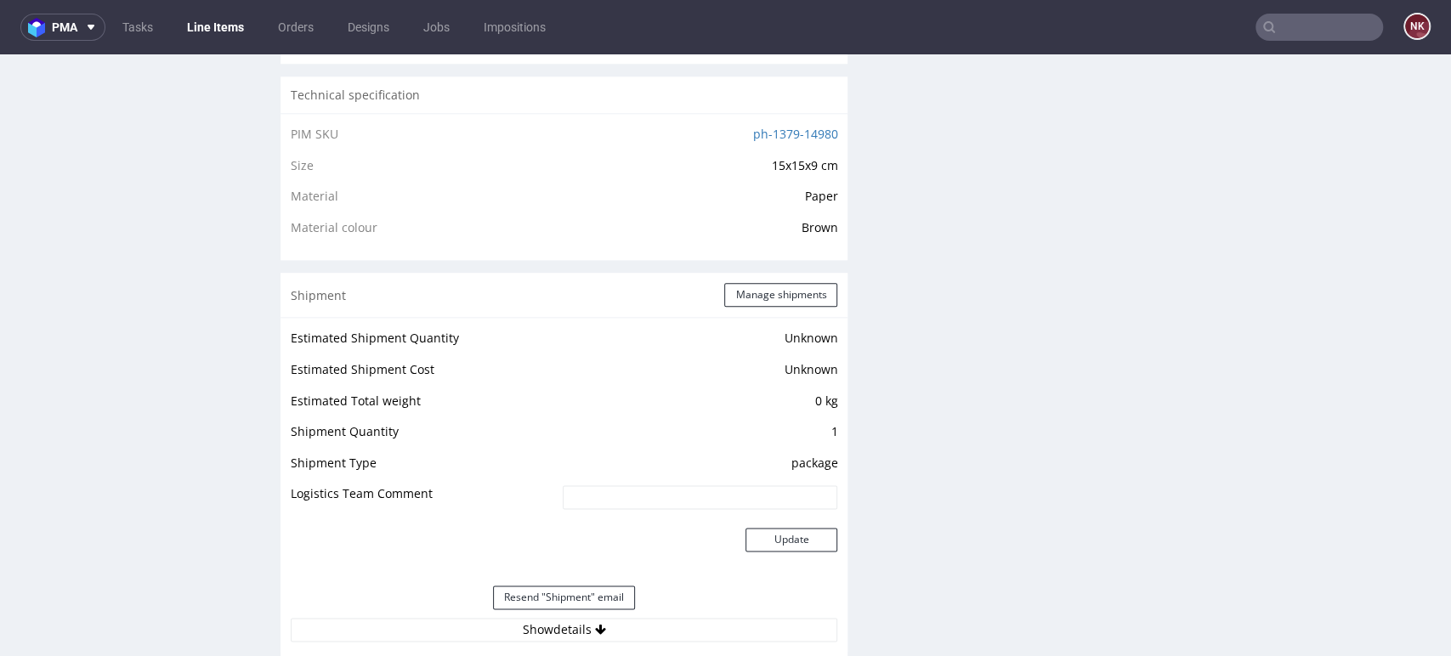
scroll to position [1506, 0]
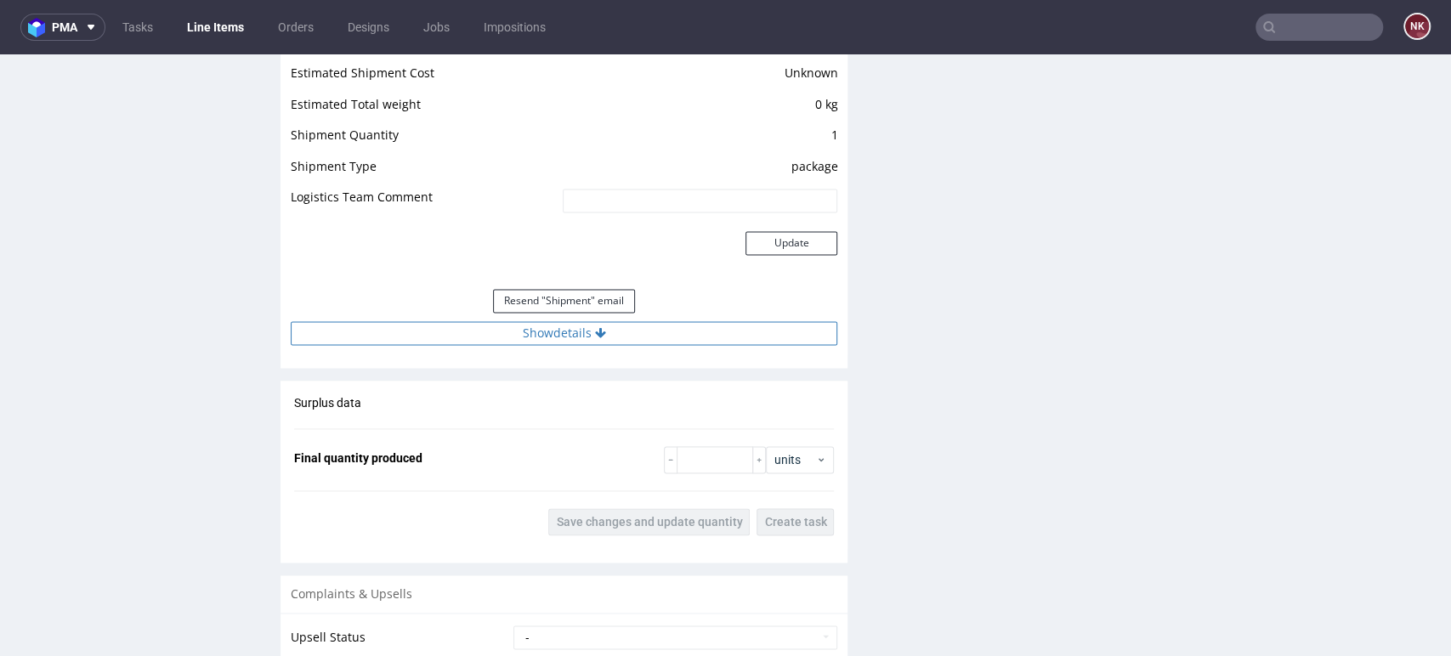
click at [580, 340] on button "Show details" at bounding box center [564, 333] width 546 height 24
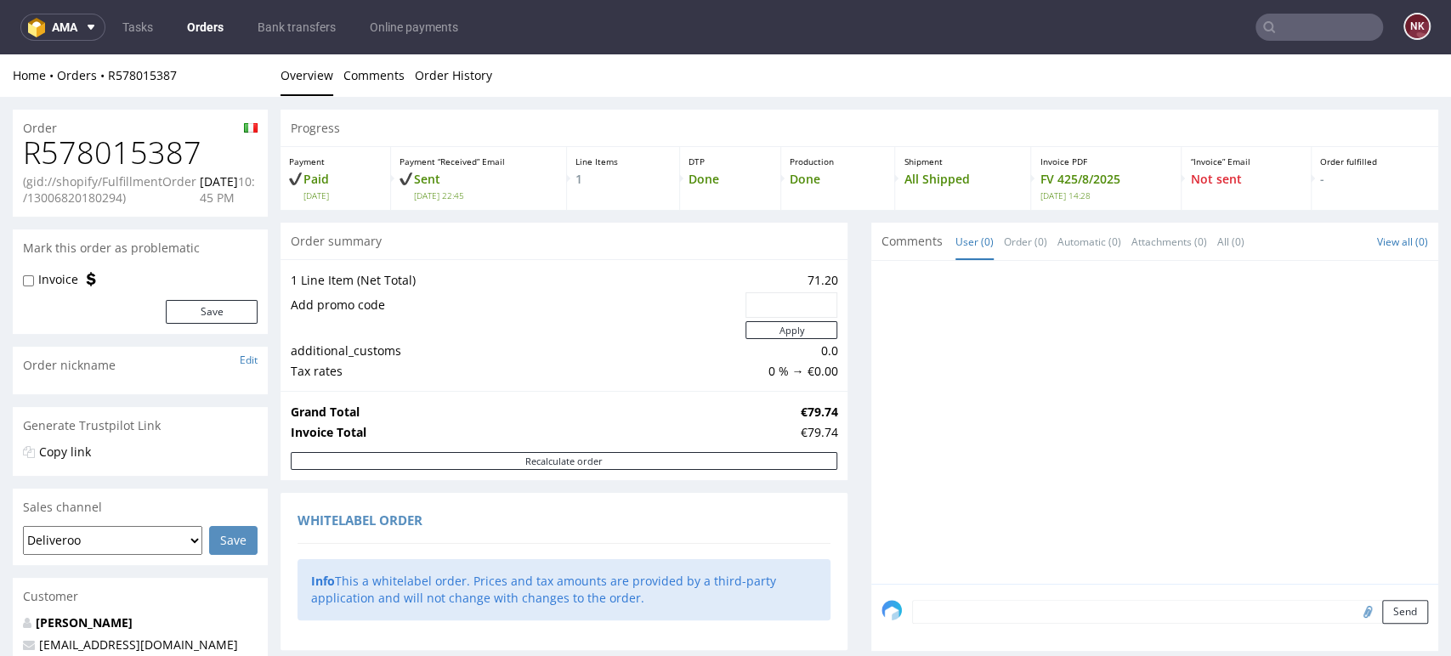
click at [204, 24] on link "Orders" at bounding box center [205, 27] width 57 height 27
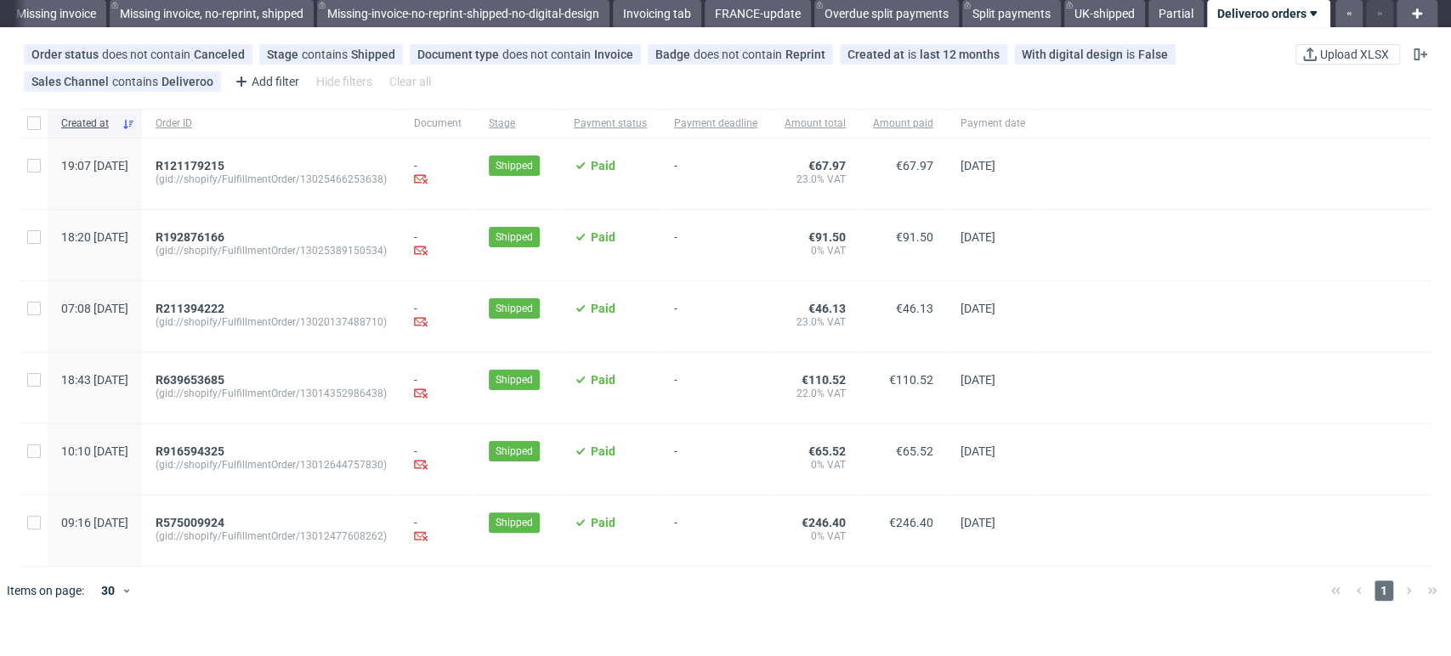
scroll to position [54, 0]
click at [219, 525] on span "R575009924" at bounding box center [190, 524] width 69 height 14
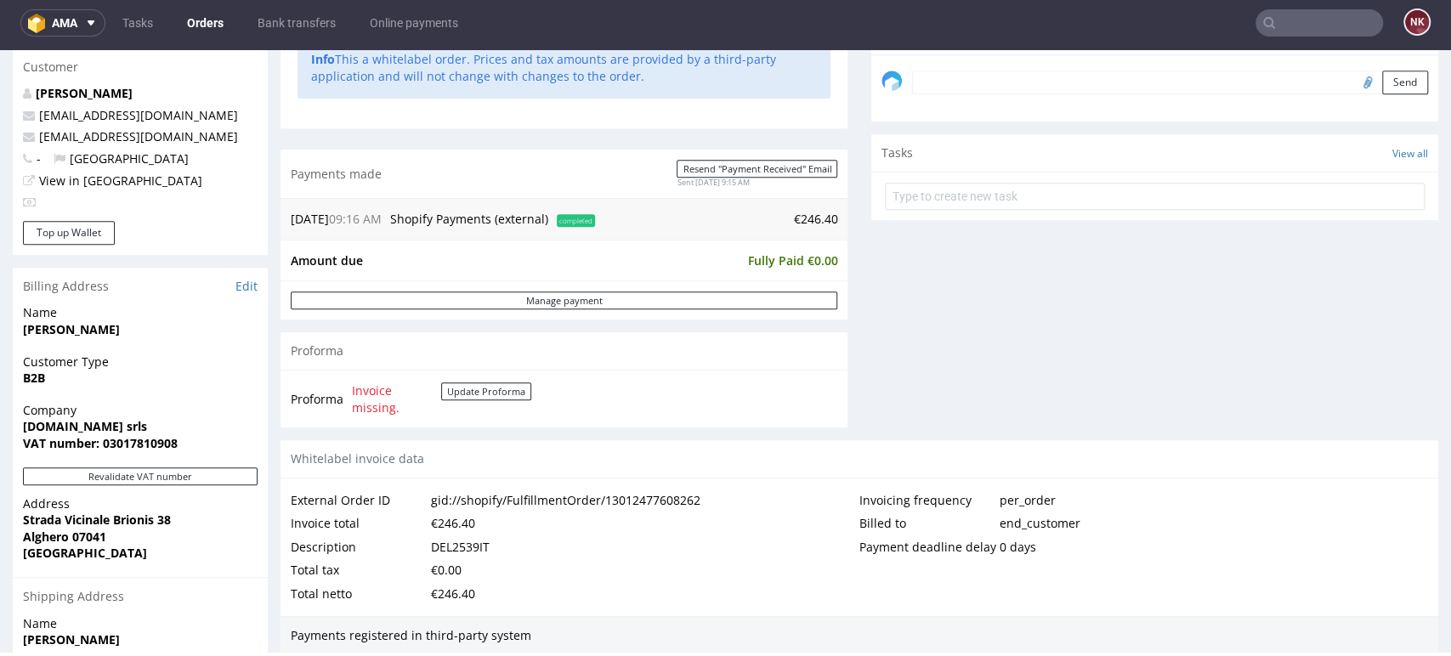
scroll to position [605, 0]
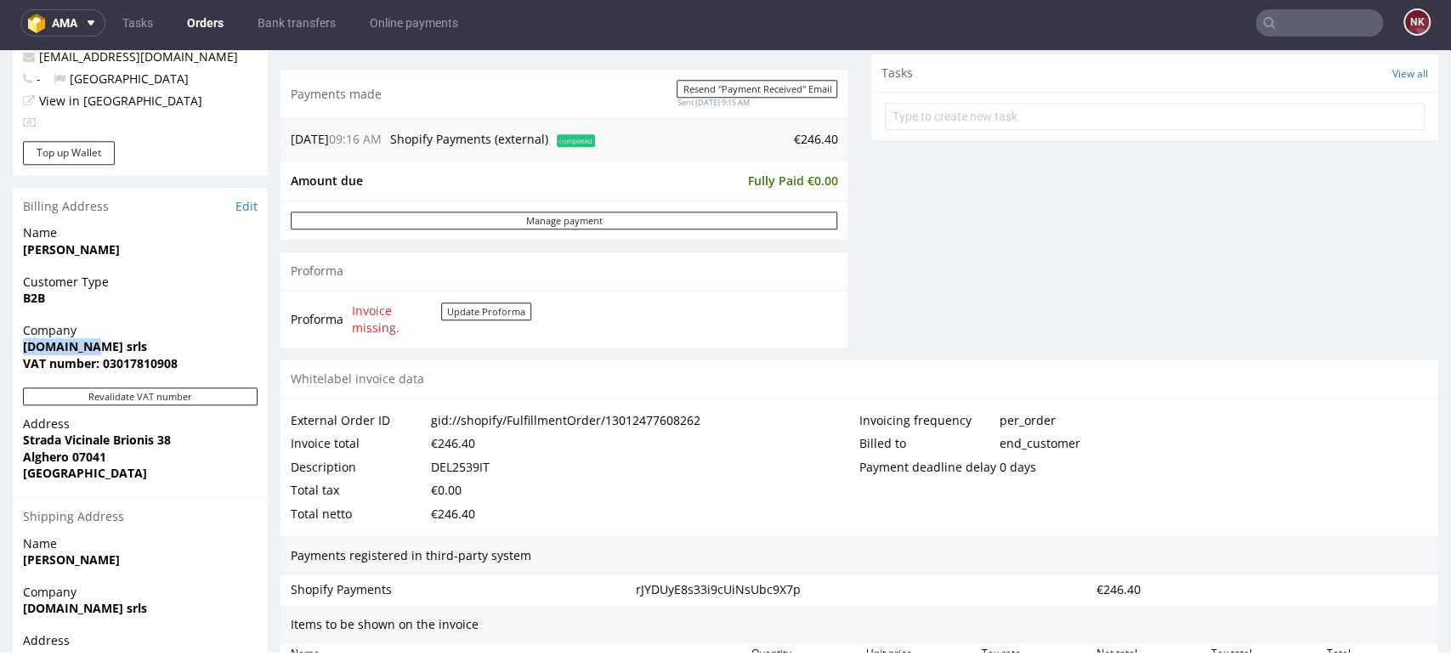
drag, startPoint x: 90, startPoint y: 340, endPoint x: 14, endPoint y: 353, distance: 77.5
click at [14, 353] on div "Company Li.ci srls VAT number: 03017810908" at bounding box center [140, 354] width 255 height 65
copy strong "[DOMAIN_NAME] srls"
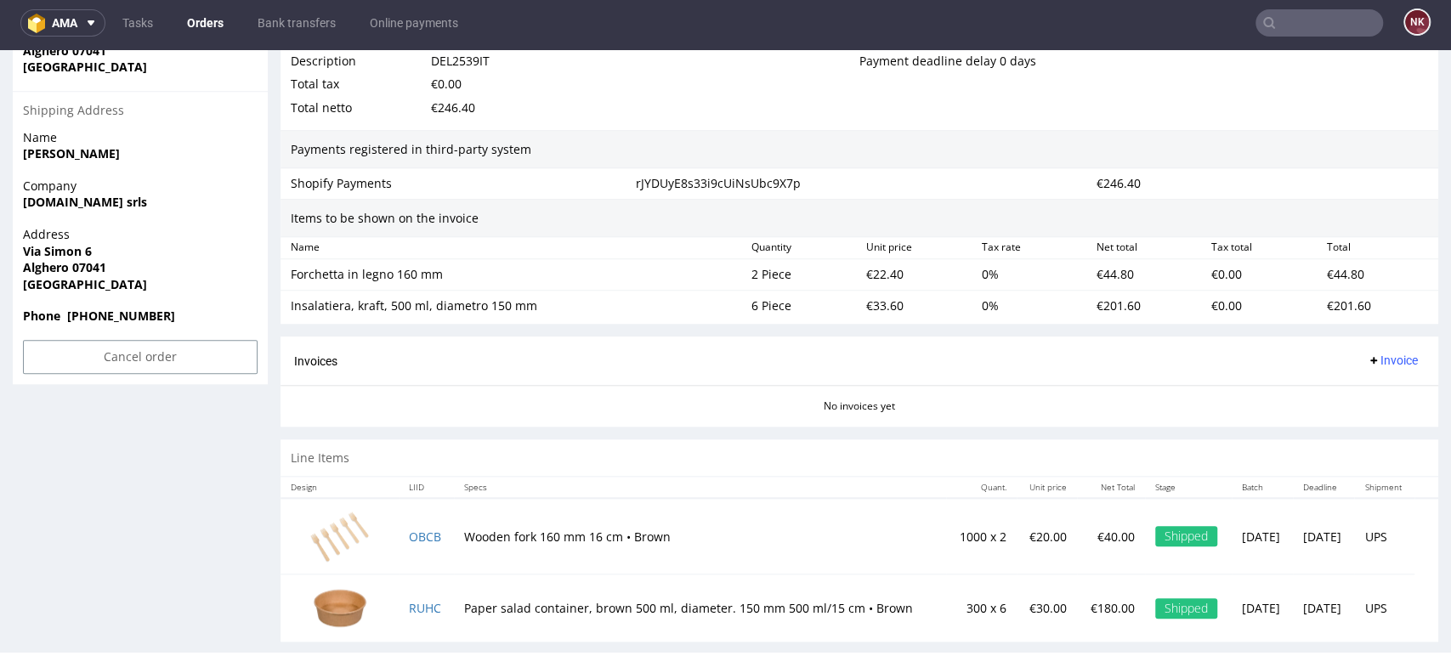
scroll to position [1033, 0]
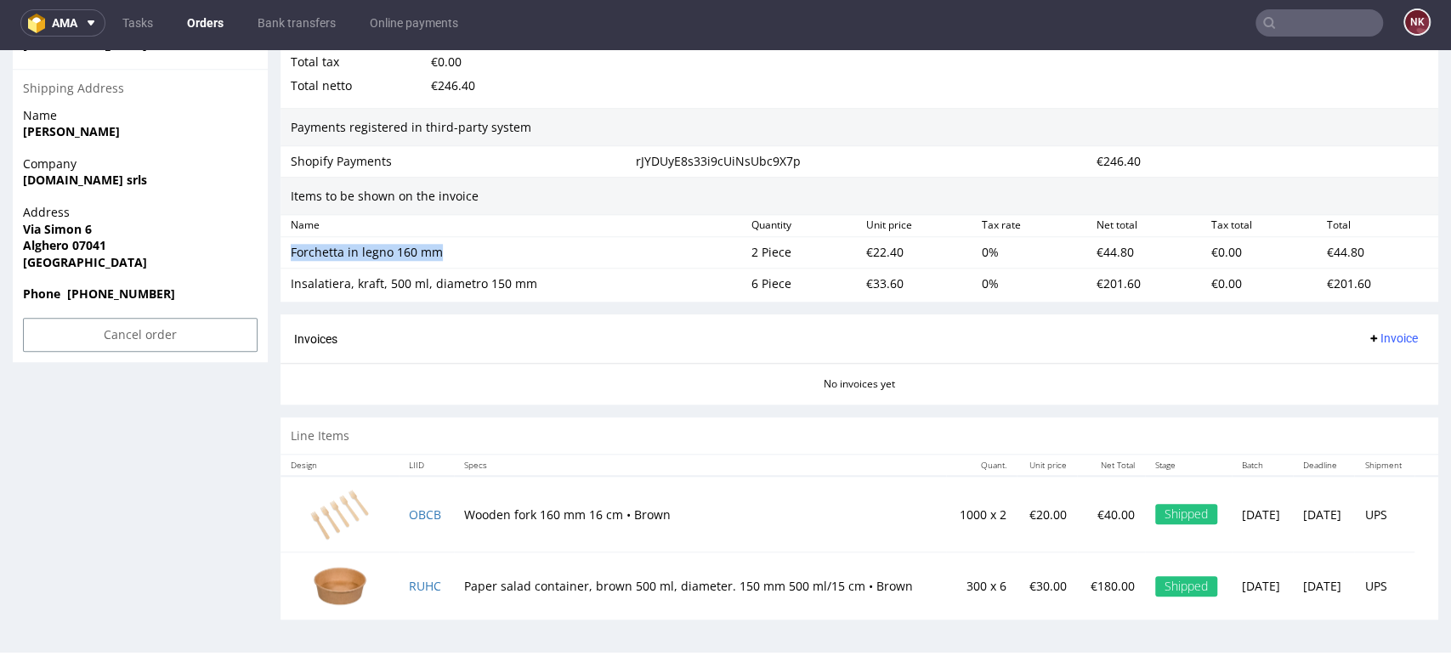
drag, startPoint x: 471, startPoint y: 256, endPoint x: 292, endPoint y: 252, distance: 178.5
click at [292, 252] on div "Forchetta in legno 160 mm" at bounding box center [514, 252] width 447 height 17
copy div "Forchetta in legno 160 mm"
drag, startPoint x: 541, startPoint y: 286, endPoint x: 286, endPoint y: 278, distance: 255.1
click at [286, 278] on div "Insalatiera, kraft, 500 ml, diametro 150 mm" at bounding box center [514, 284] width 461 height 24
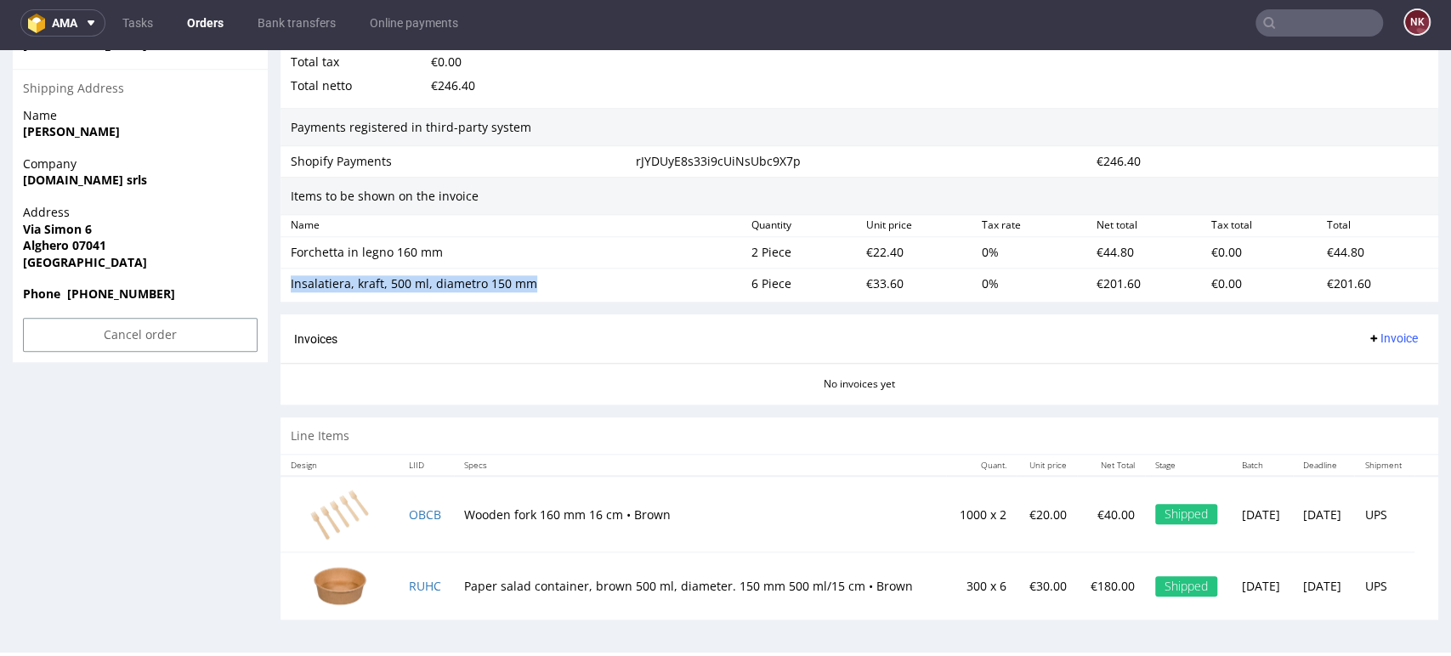
copy div "Insalatiera, kraft, 500 ml, diametro 150 mm"
click at [875, 258] on div "€22.40" at bounding box center [916, 253] width 115 height 24
copy div "22.40"
click at [870, 280] on div "€33.60" at bounding box center [916, 284] width 115 height 24
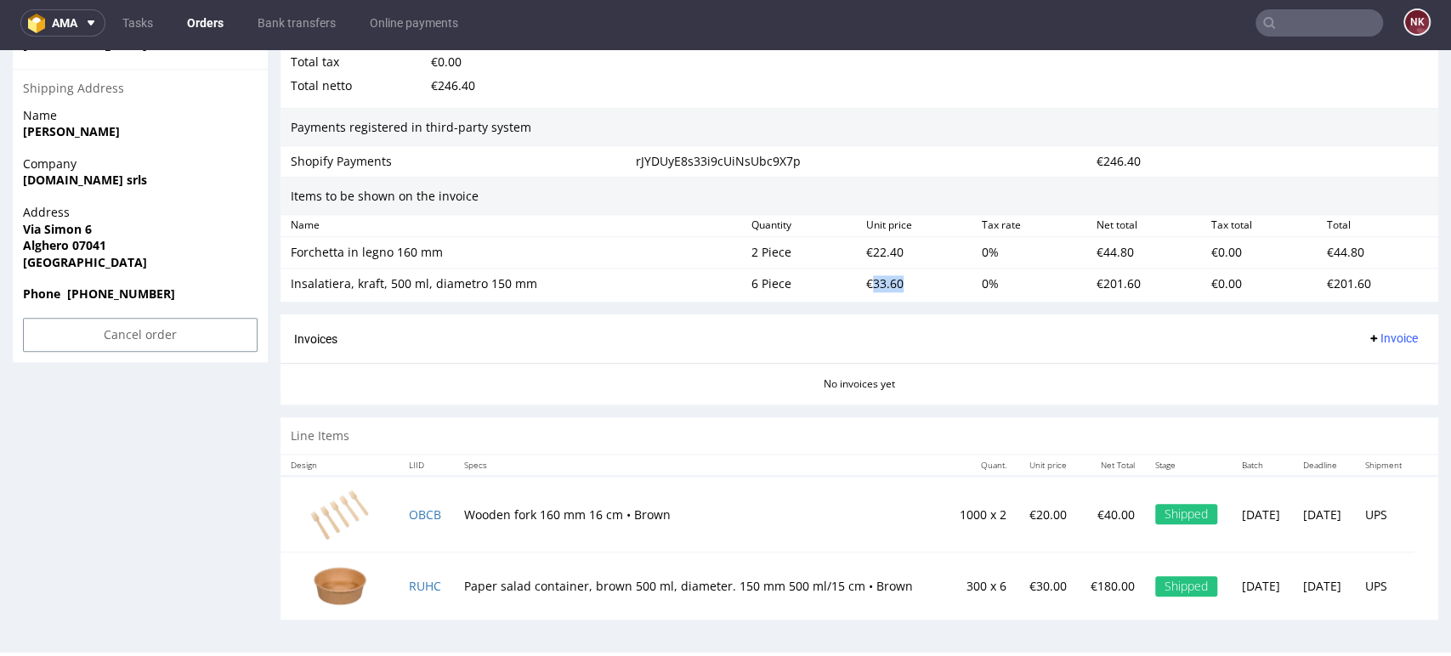
click at [870, 280] on div "€33.60" at bounding box center [916, 284] width 115 height 24
copy div "33.60"
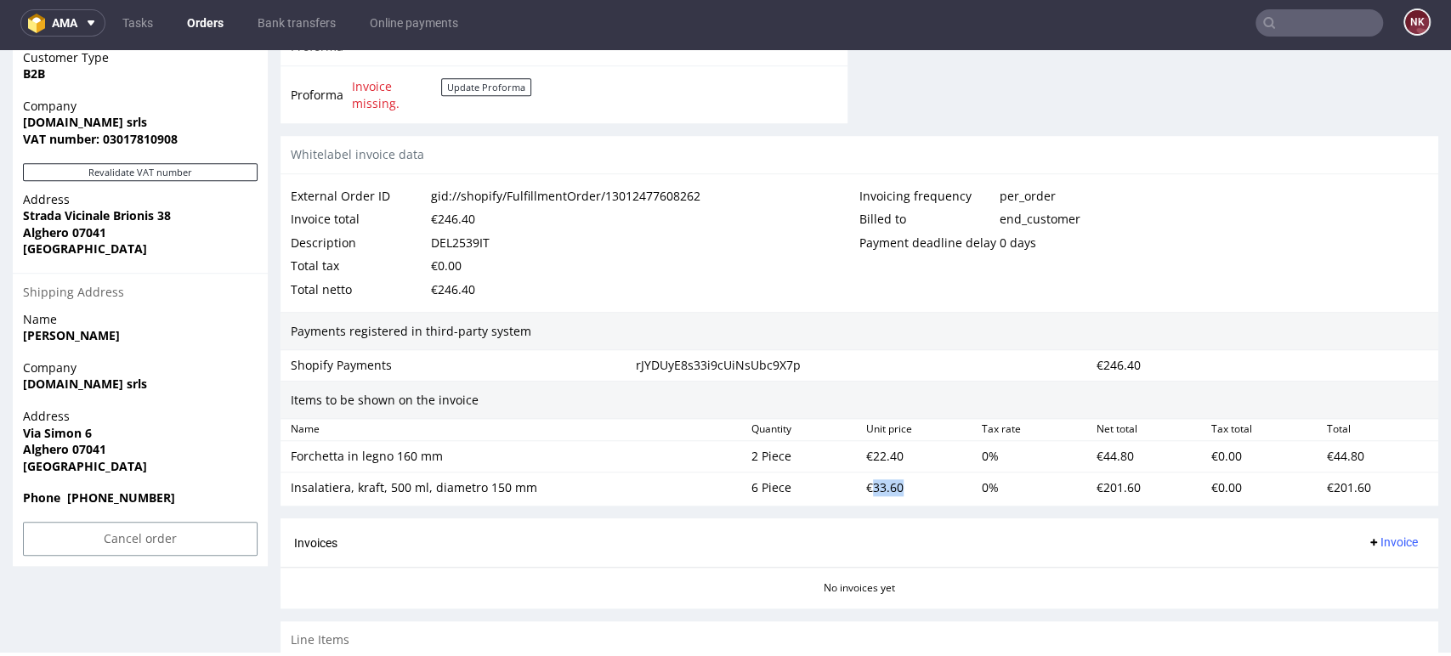
scroll to position [829, 0]
click at [177, 173] on button "Revalidate VAT number" at bounding box center [140, 173] width 235 height 18
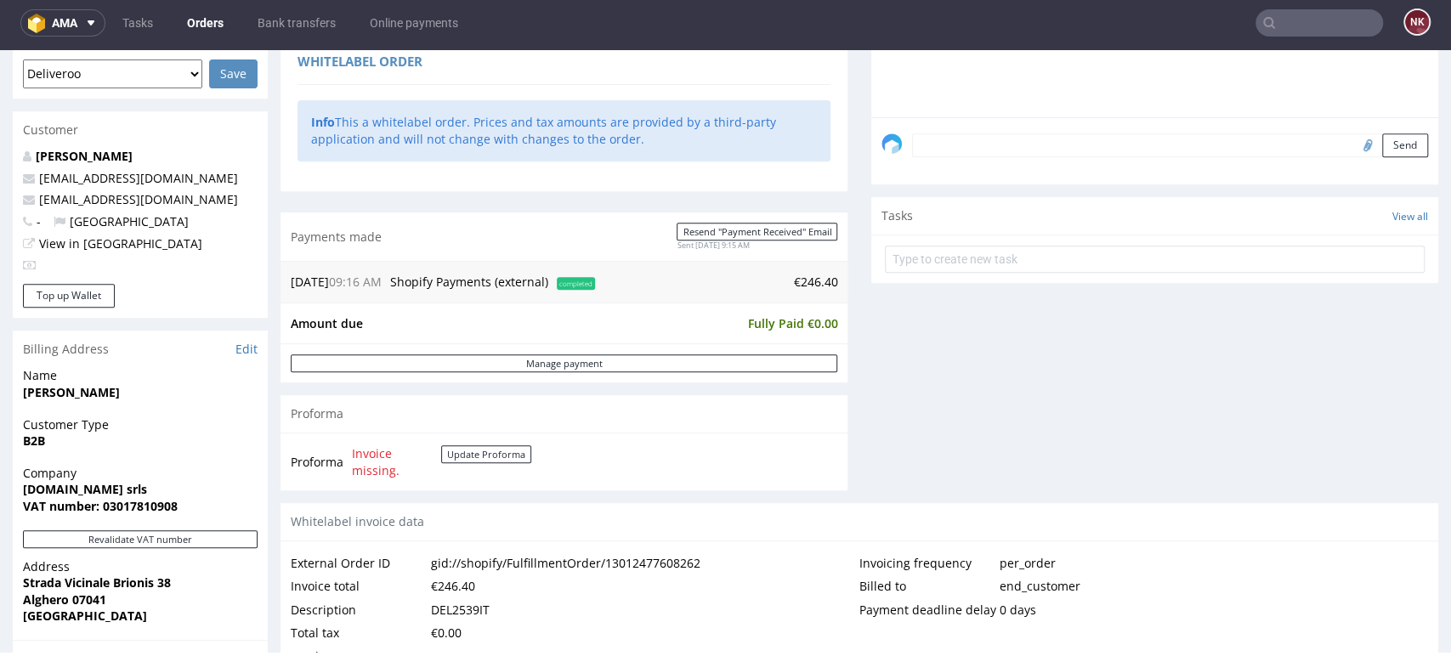
scroll to position [0, 0]
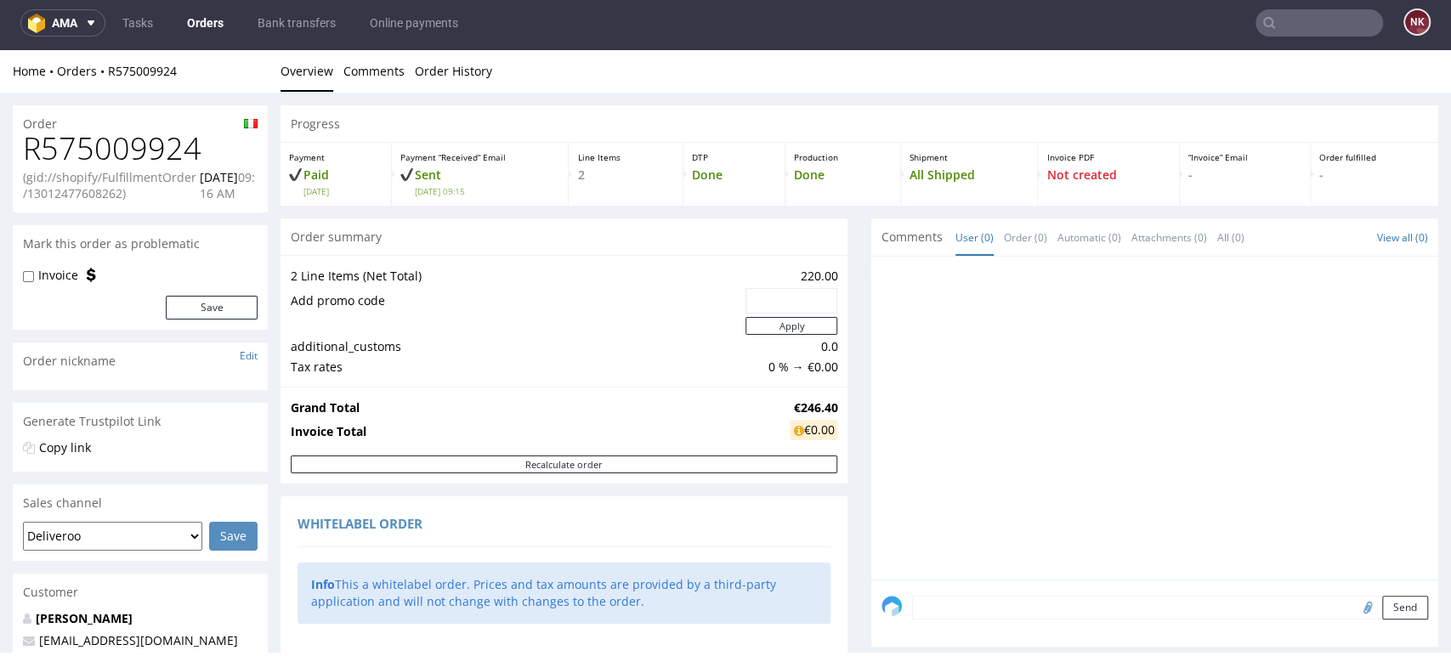
click at [156, 132] on h1 "R575009924" at bounding box center [140, 149] width 235 height 34
copy h1 "R575009924"
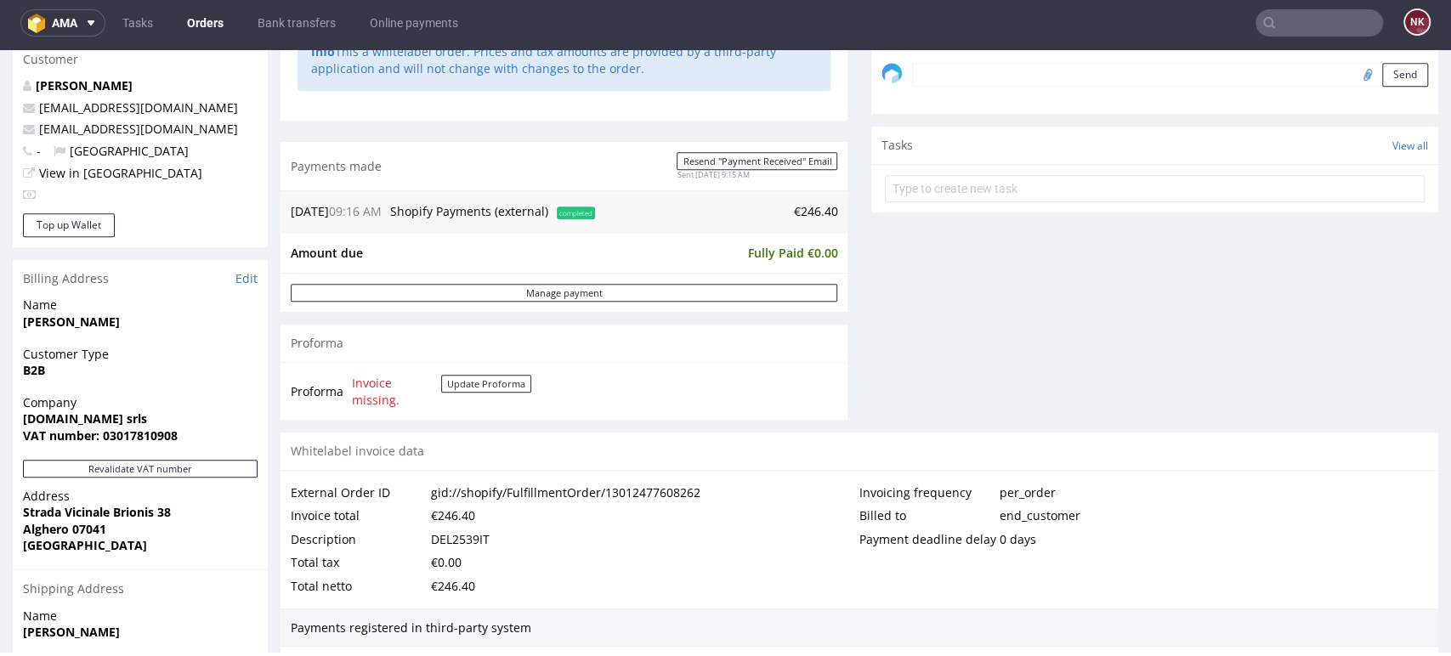
scroll to position [653, 0]
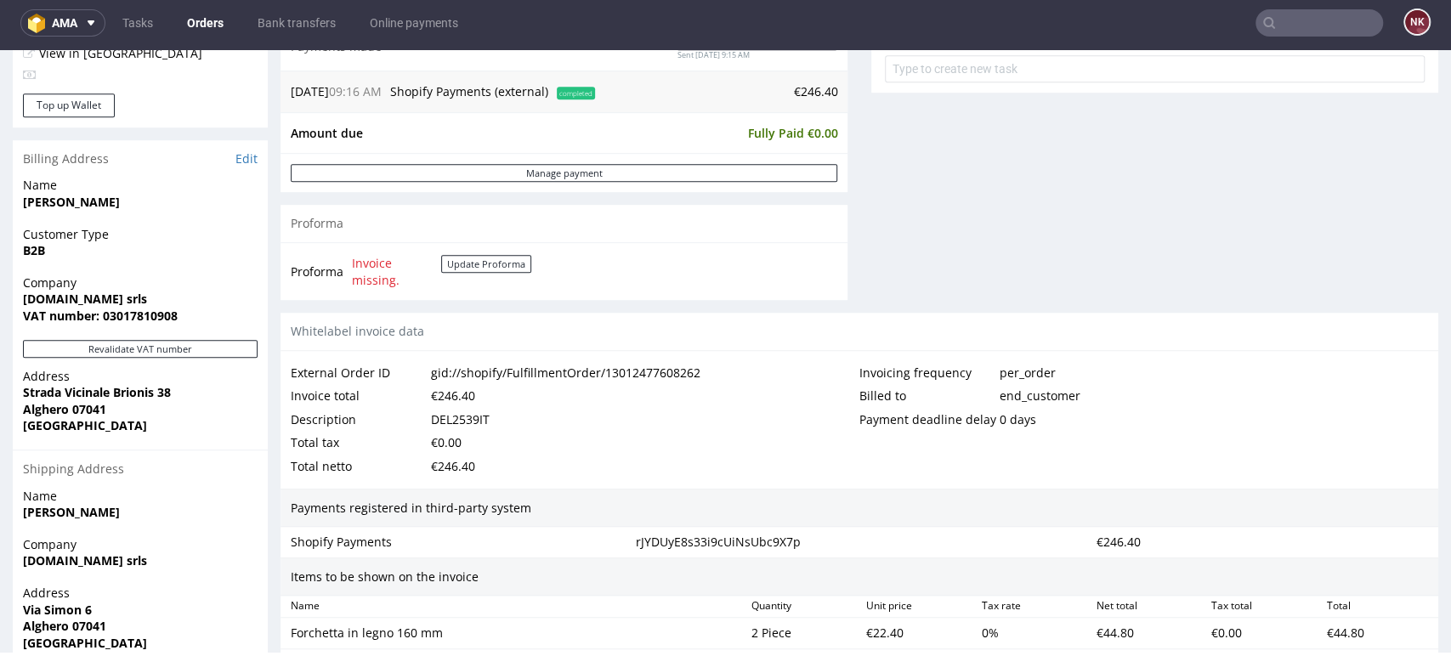
click at [467, 418] on div "DEL2539IT" at bounding box center [460, 420] width 59 height 24
copy div "DEL2539IT"
click at [606, 422] on div "Description DEL2539IT" at bounding box center [575, 420] width 569 height 24
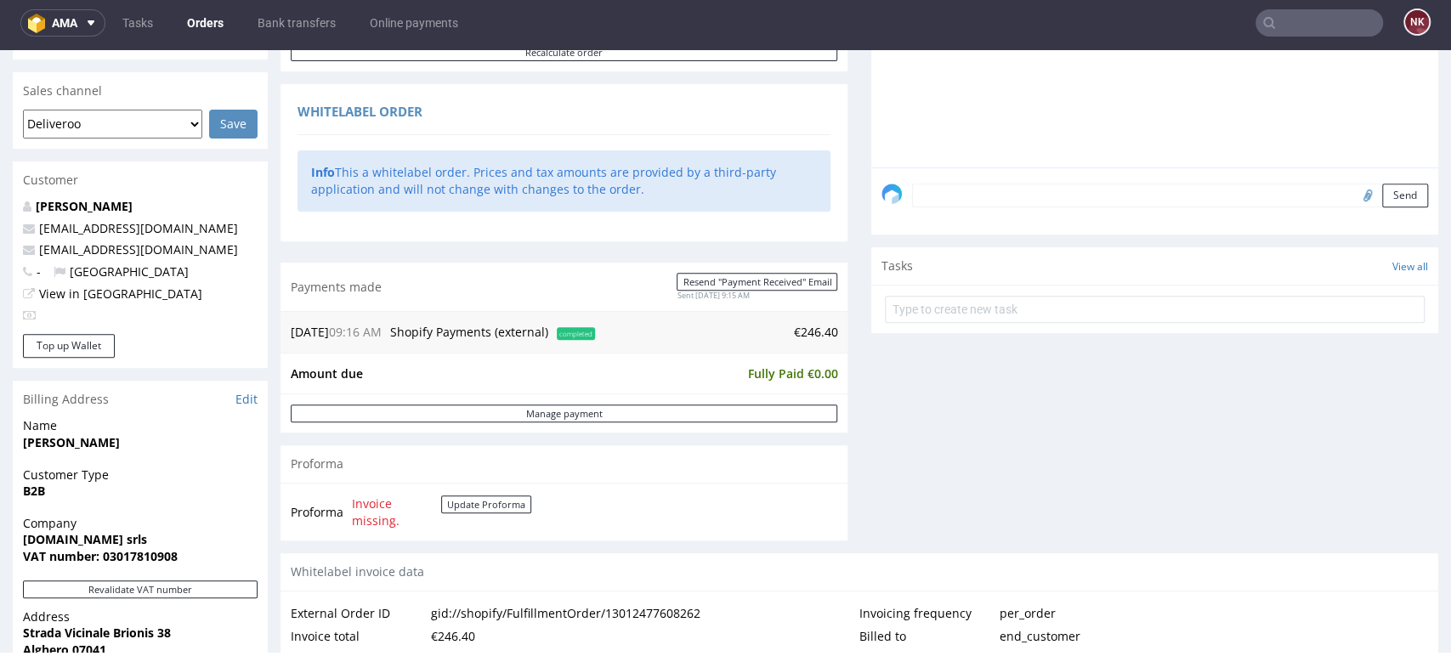
click at [807, 331] on td "€246.40" at bounding box center [718, 332] width 238 height 20
copy td "246.40"
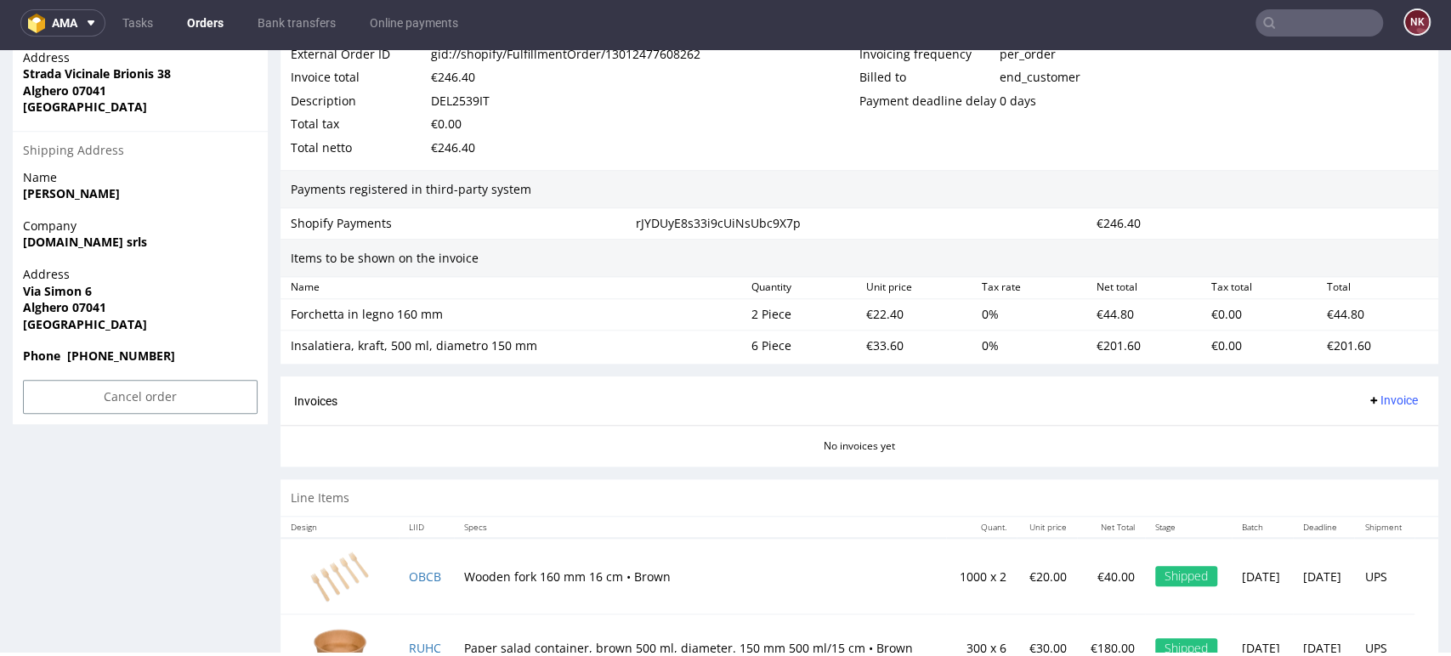
scroll to position [1033, 0]
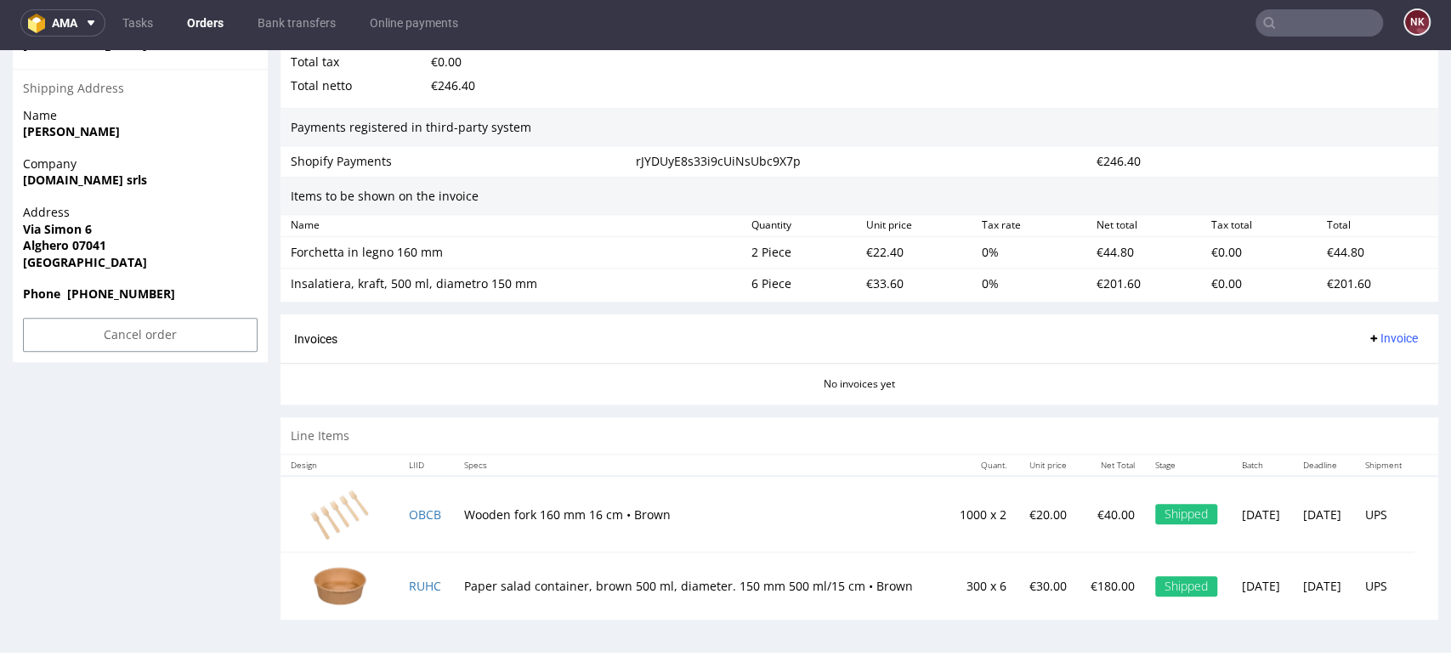
click at [1367, 331] on span "Invoice" at bounding box center [1392, 338] width 51 height 14
click at [1339, 401] on span "Upload" at bounding box center [1363, 404] width 82 height 17
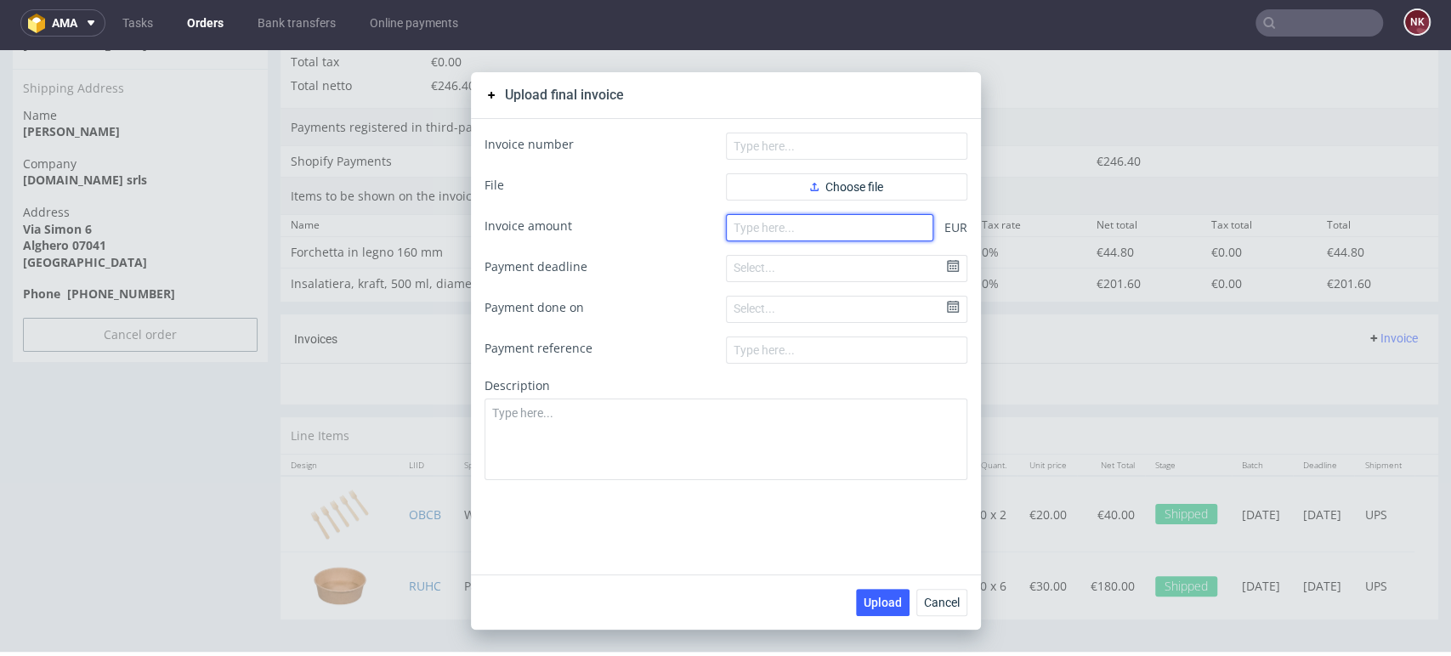
click at [855, 230] on input "number" at bounding box center [829, 227] width 207 height 27
paste input "246.40"
type input "246.40"
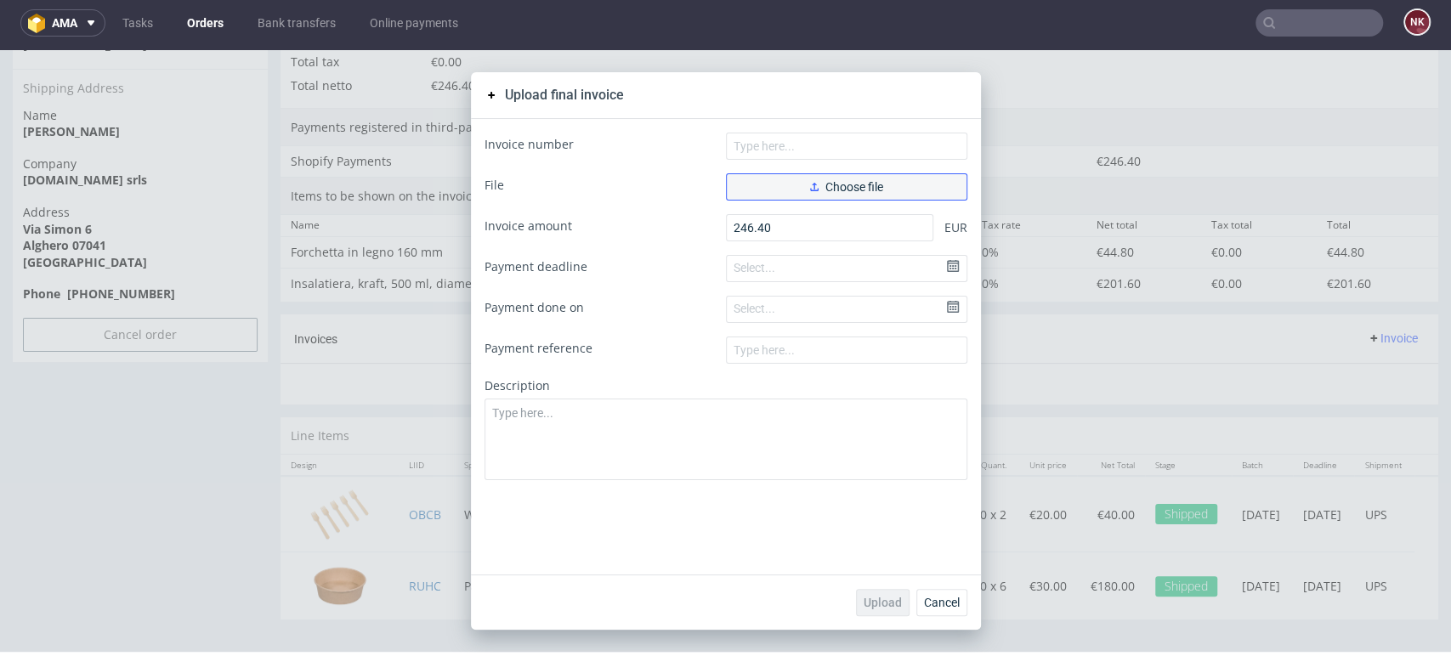
click at [829, 184] on span "Choose file" at bounding box center [846, 187] width 73 height 12
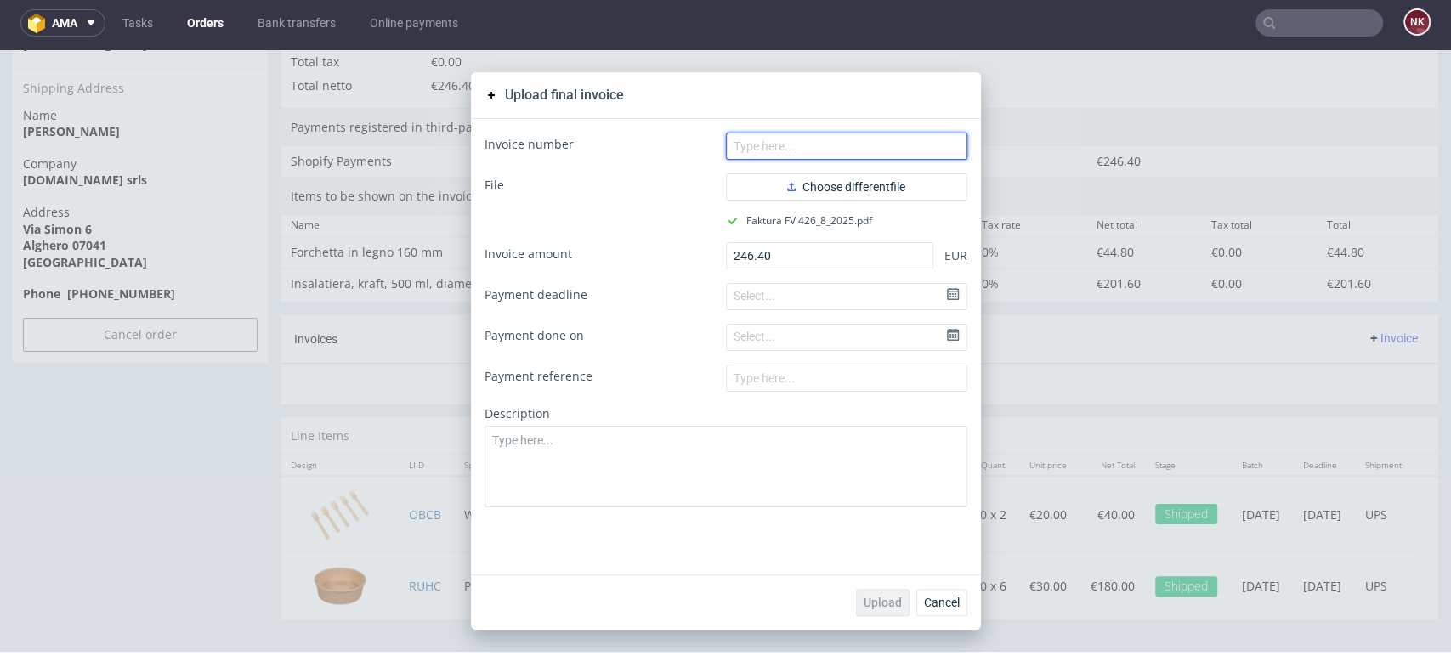
click at [844, 146] on input "text" at bounding box center [846, 146] width 241 height 27
type input "FV 426/8/2025"
click at [871, 600] on span "Upload" at bounding box center [883, 603] width 38 height 12
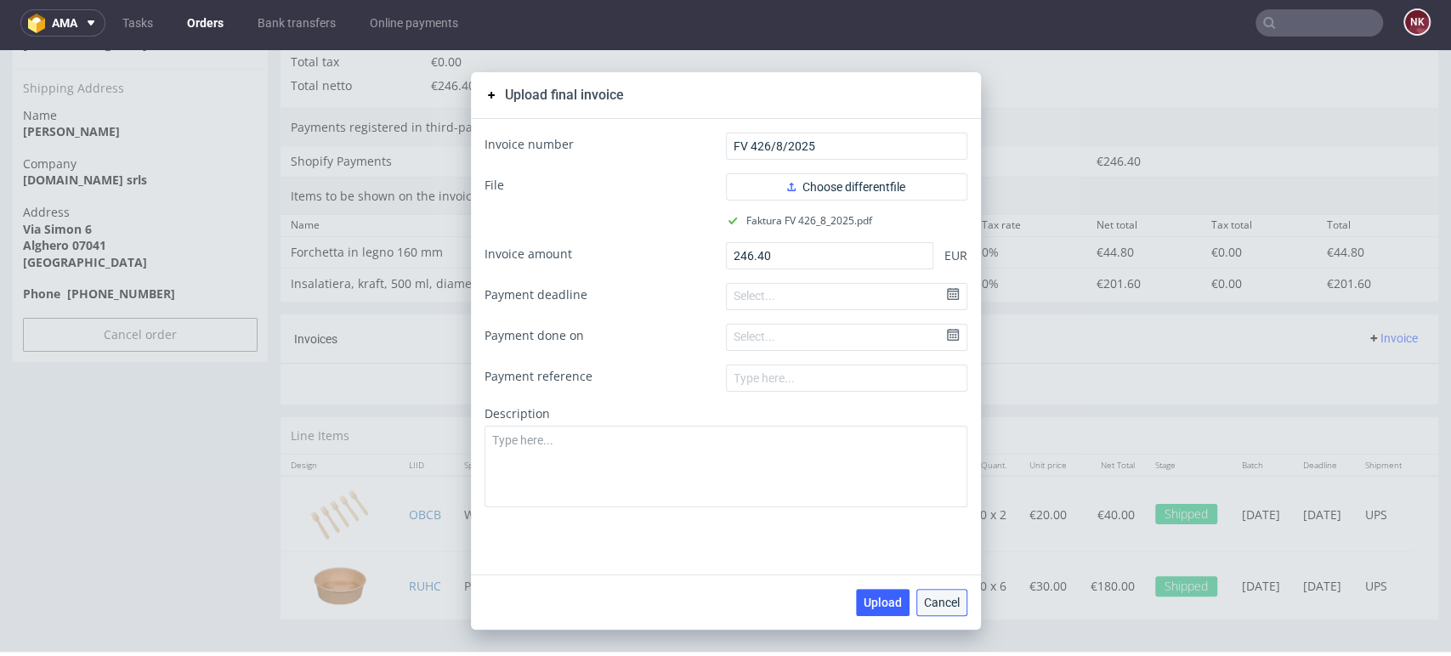
click at [946, 604] on span "Cancel" at bounding box center [942, 603] width 36 height 12
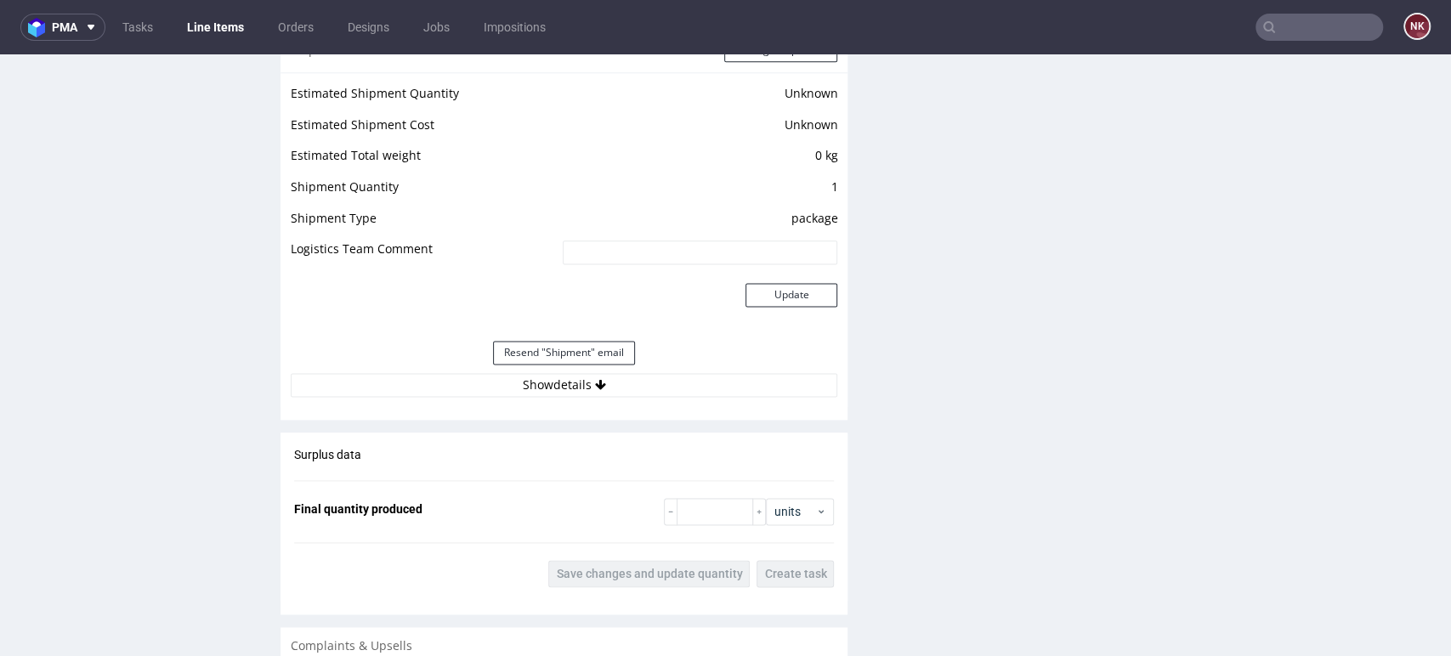
scroll to position [1441, 0]
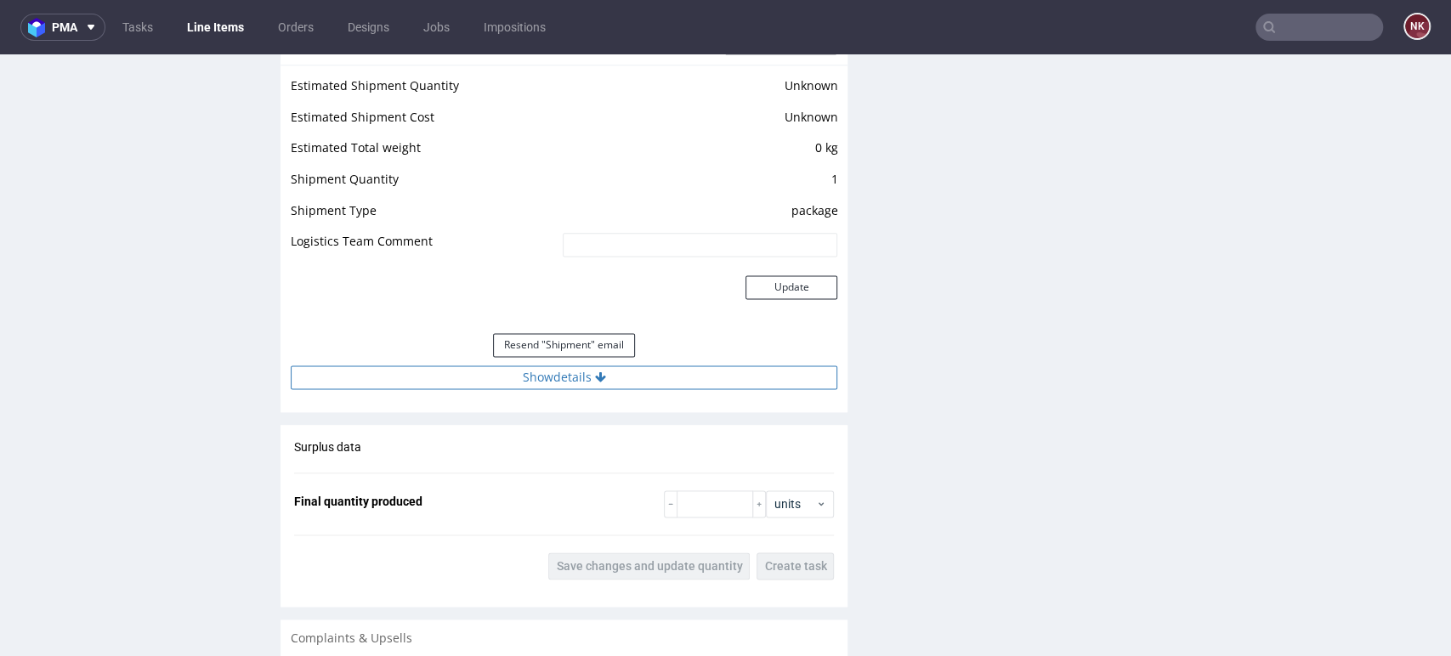
click at [666, 367] on button "Show details" at bounding box center [564, 377] width 546 height 24
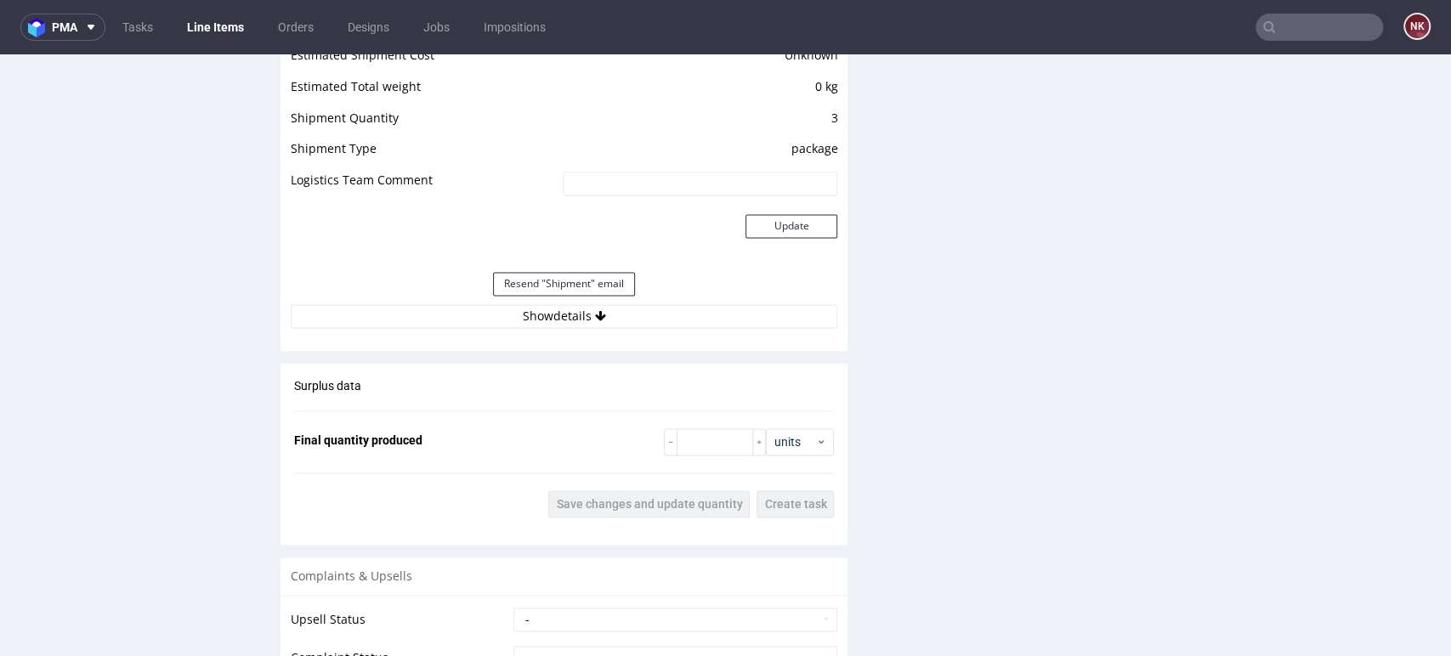
scroll to position [1496, 0]
click at [674, 320] on button "Show details" at bounding box center [564, 315] width 546 height 24
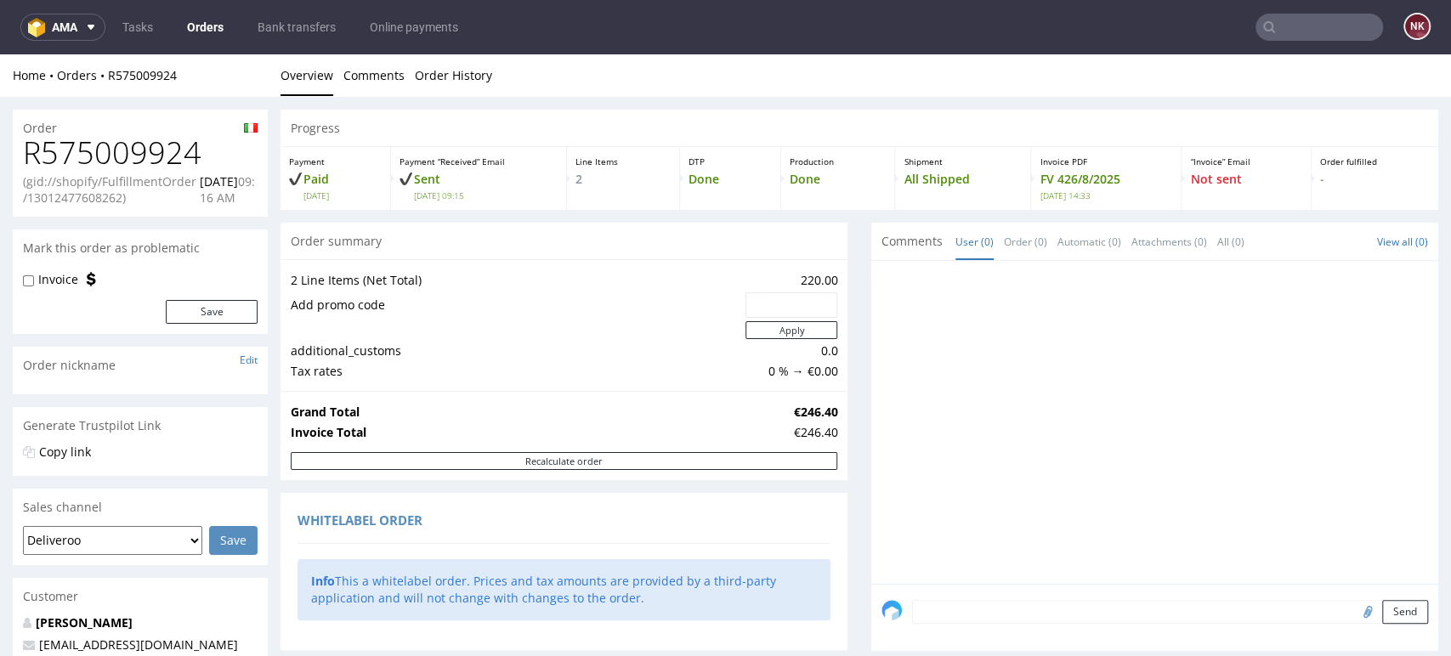
click at [201, 26] on link "Orders" at bounding box center [205, 27] width 57 height 27
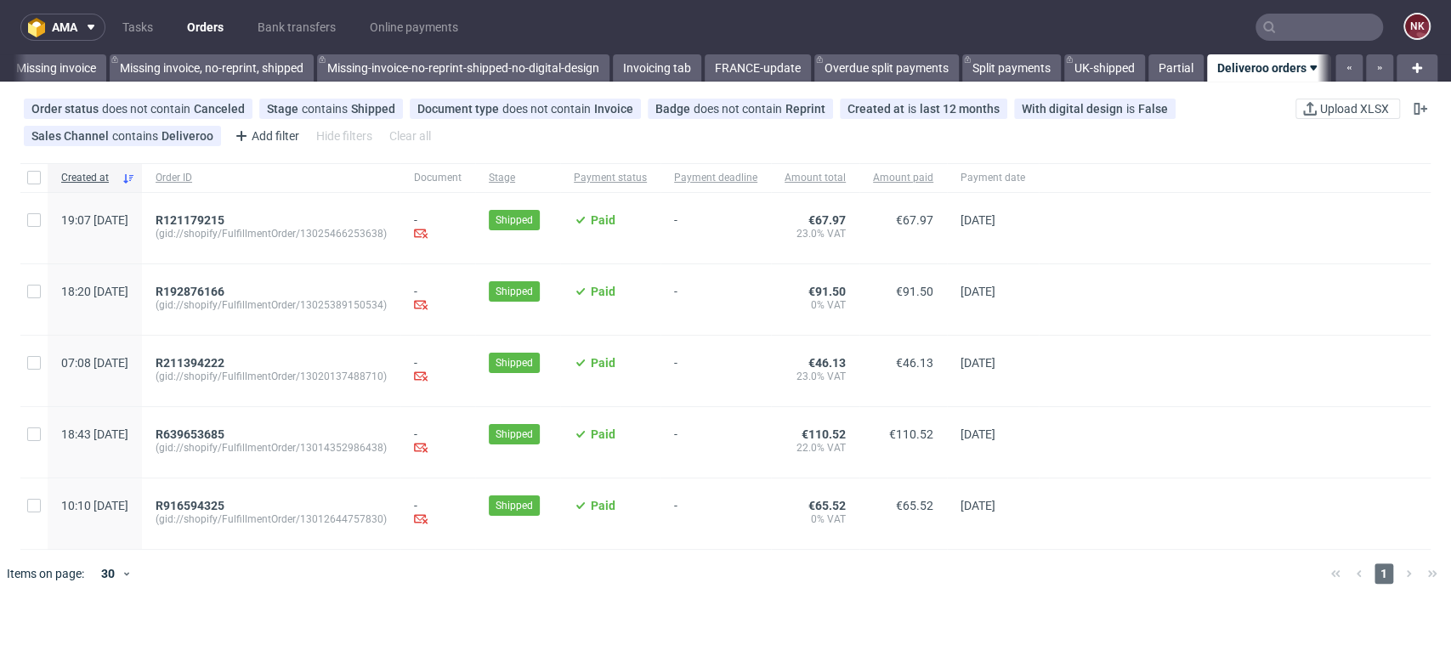
scroll to position [0, 2605]
click at [237, 515] on span "(gid://shopify/FulfillmentOrder/13012644757830)" at bounding box center [271, 519] width 231 height 14
click at [211, 506] on span "R916594325" at bounding box center [190, 506] width 69 height 14
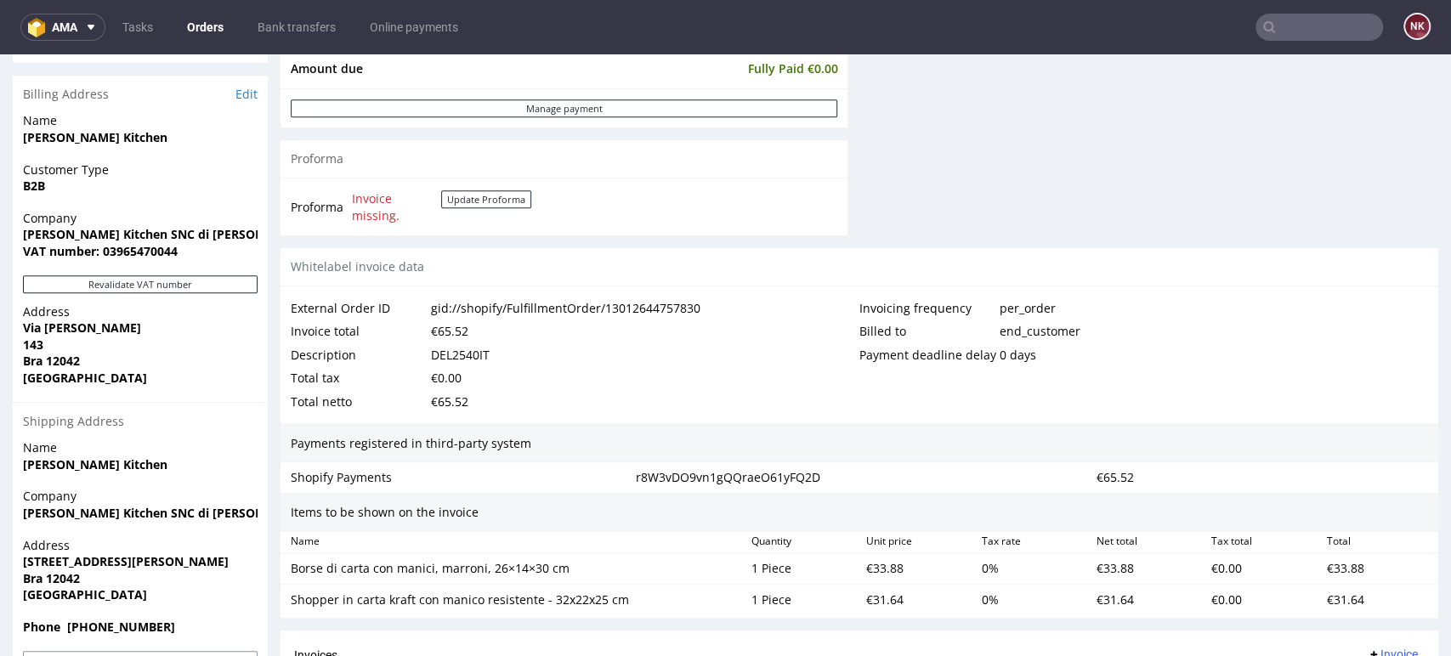
scroll to position [723, 0]
click at [235, 284] on button "Revalidate VAT number" at bounding box center [140, 283] width 235 height 18
drag, startPoint x: 252, startPoint y: 236, endPoint x: 18, endPoint y: 231, distance: 234.6
click at [18, 231] on div "Company [PERSON_NAME] Kitchen SNC di [PERSON_NAME] & C. VAT number: 03965470044" at bounding box center [140, 240] width 255 height 65
copy strong "[PERSON_NAME] Kitchen SNC di [PERSON_NAME]"
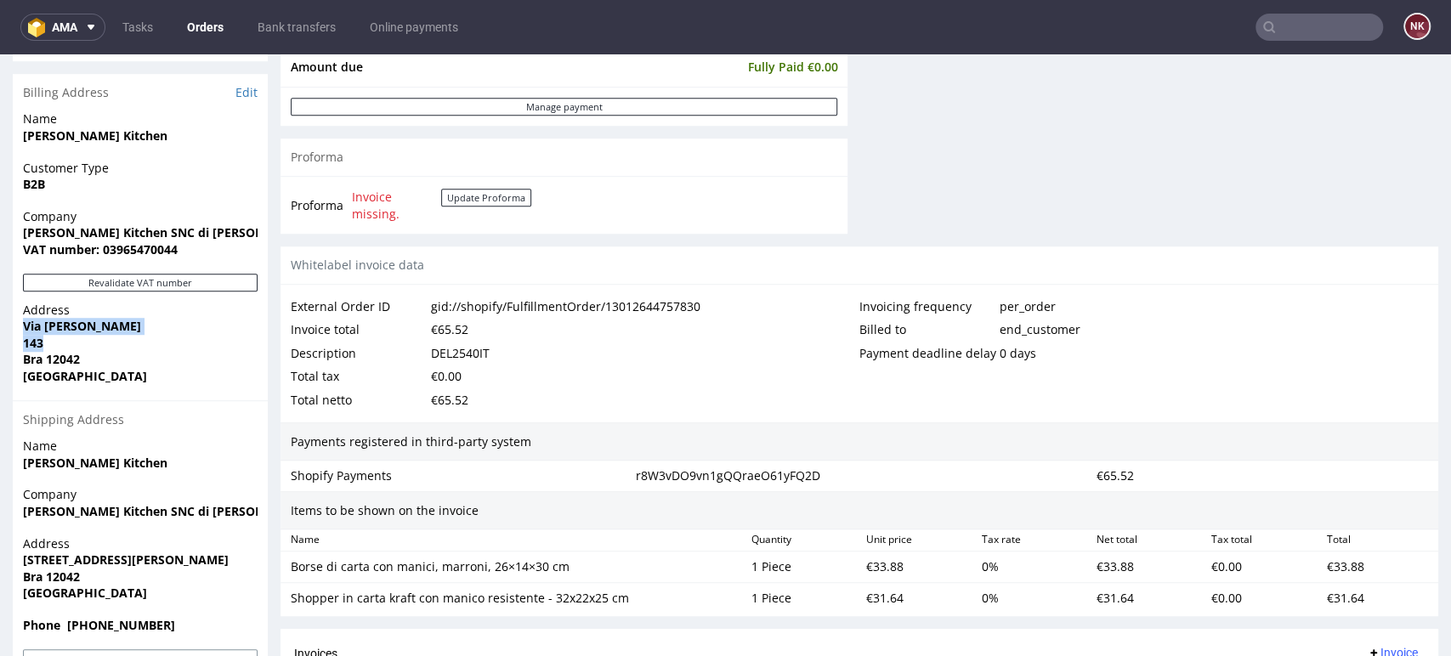
drag, startPoint x: 42, startPoint y: 340, endPoint x: 15, endPoint y: 326, distance: 30.0
click at [15, 326] on div "Address [STREET_ADDRESS][PERSON_NAME]" at bounding box center [140, 351] width 255 height 99
copy p "[STREET_ADDRESS][PERSON_NAME]"
click at [63, 360] on strong "Bra 12042" at bounding box center [51, 359] width 57 height 16
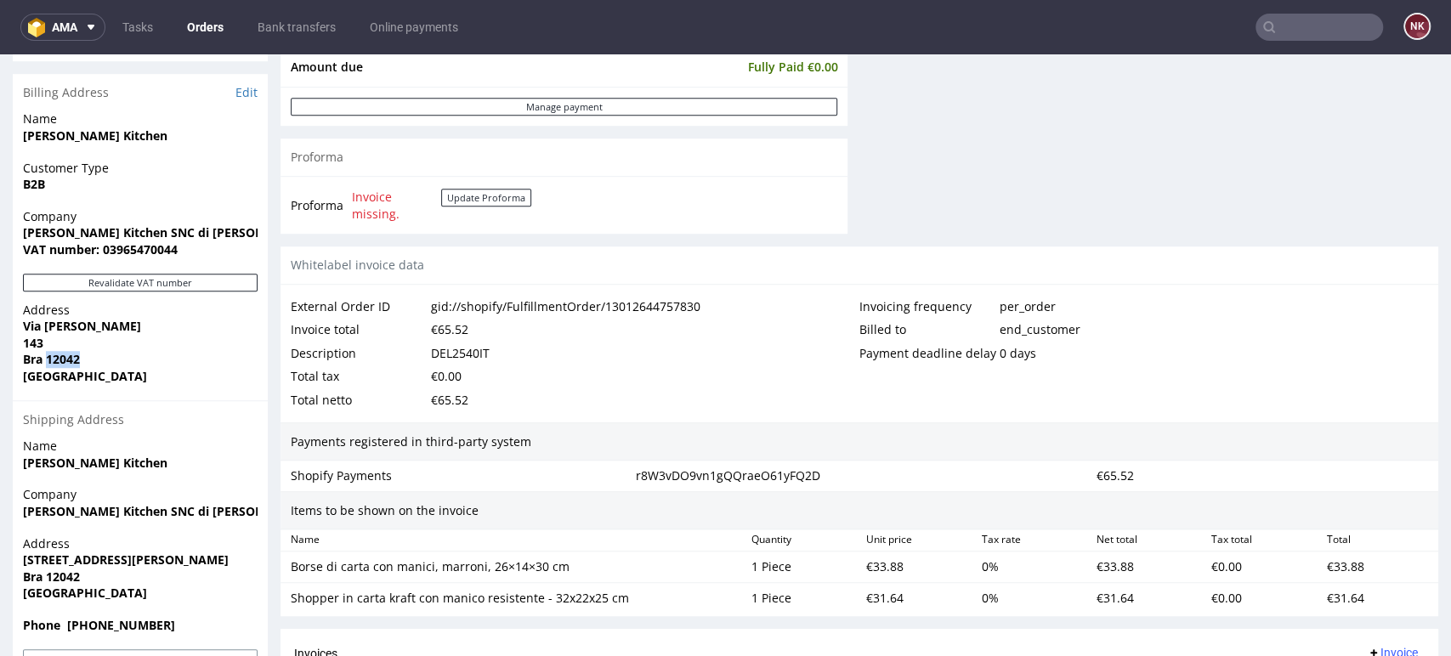
copy strong "12042"
click at [148, 255] on strong "VAT number: 03965470044" at bounding box center [100, 249] width 155 height 16
copy strong "03965470044"
click at [25, 362] on strong "Bra 12042" at bounding box center [51, 359] width 57 height 16
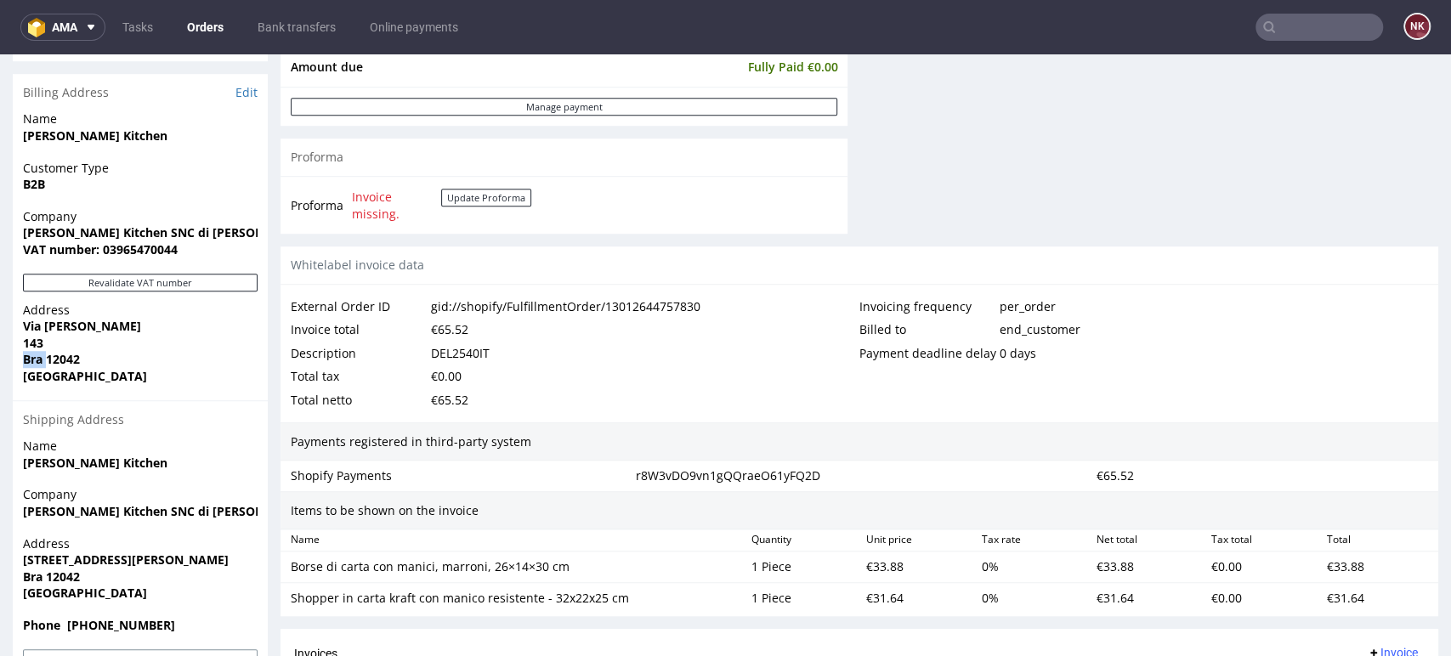
click at [25, 362] on strong "Bra 12042" at bounding box center [51, 359] width 57 height 16
copy strong "Bra"
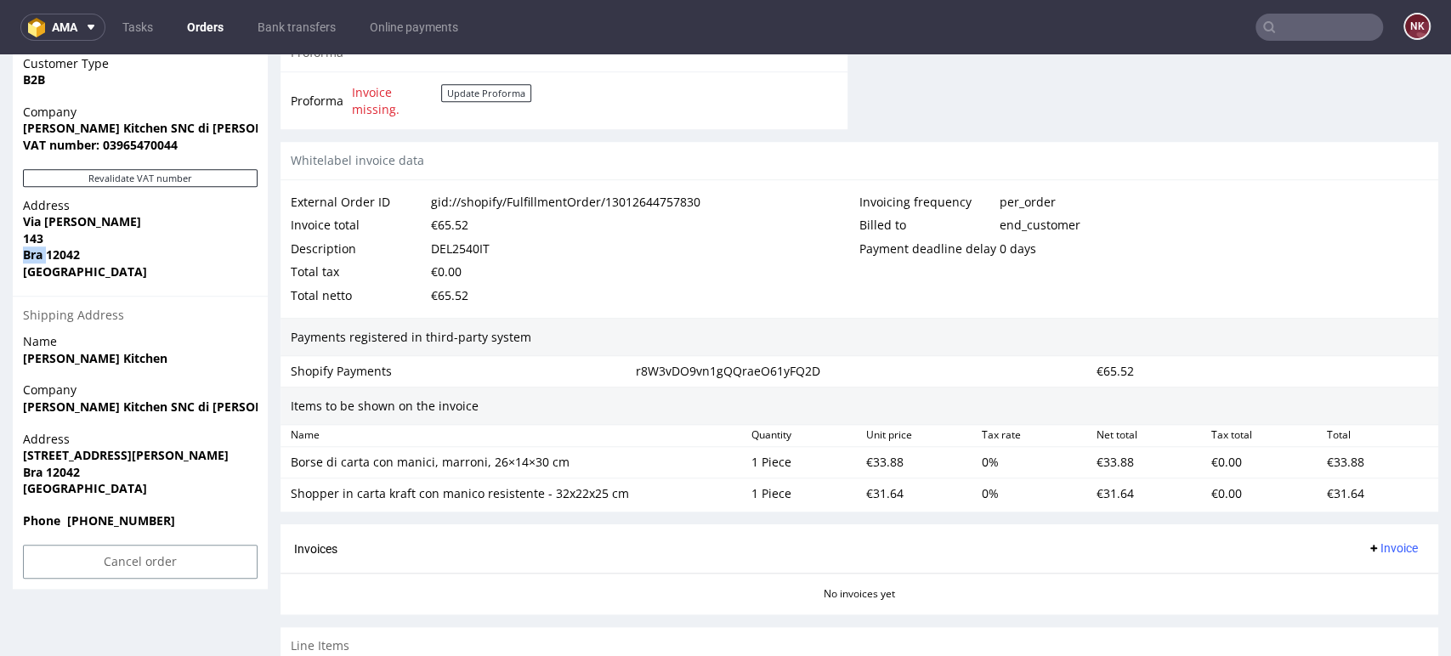
scroll to position [829, 0]
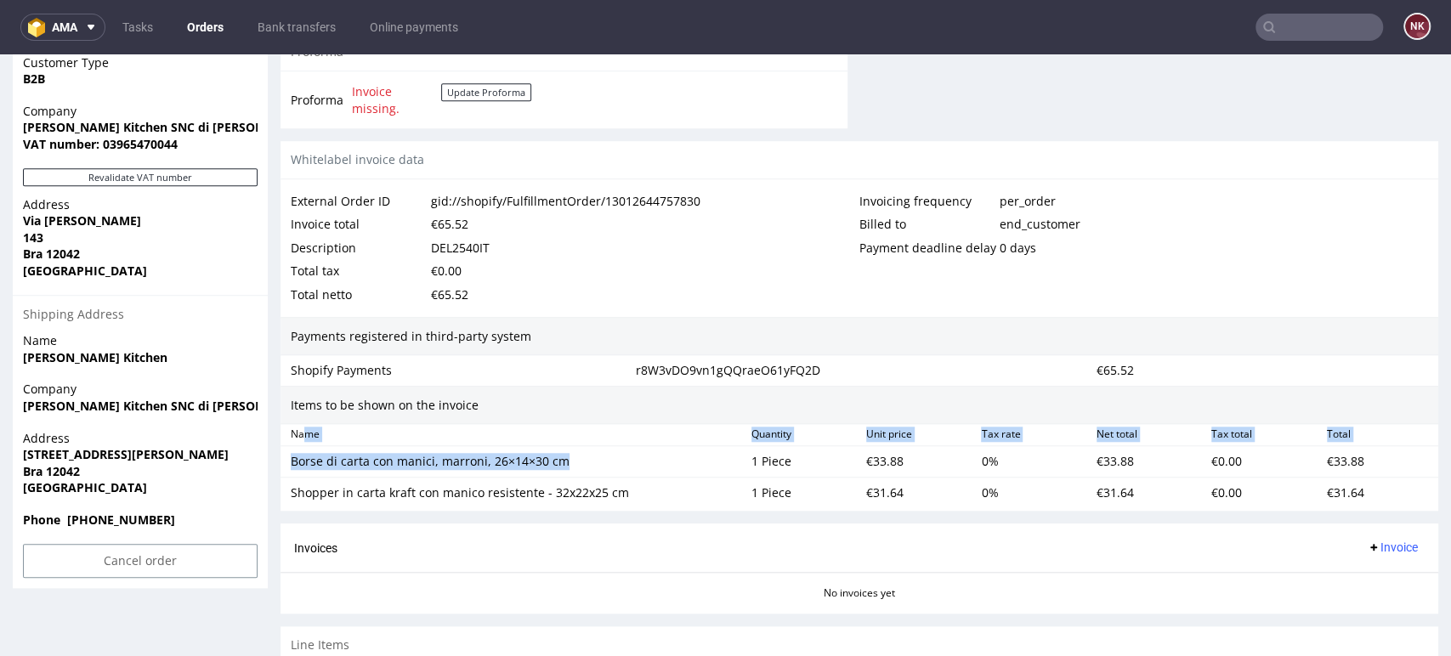
drag, startPoint x: 565, startPoint y: 465, endPoint x: 303, endPoint y: 443, distance: 263.5
click at [303, 443] on div "Items to be shown on the invoice Name Quantity Unit price Tax rate Net total Ta…" at bounding box center [859, 449] width 1158 height 126
click at [574, 467] on div "Borse di carta con manici, marroni, 26×14×30 cm" at bounding box center [514, 461] width 447 height 17
drag, startPoint x: 558, startPoint y: 461, endPoint x: 287, endPoint y: 461, distance: 271.1
click at [287, 461] on div "Borse di carta con manici, marroni, 26×14×30 cm" at bounding box center [514, 462] width 461 height 24
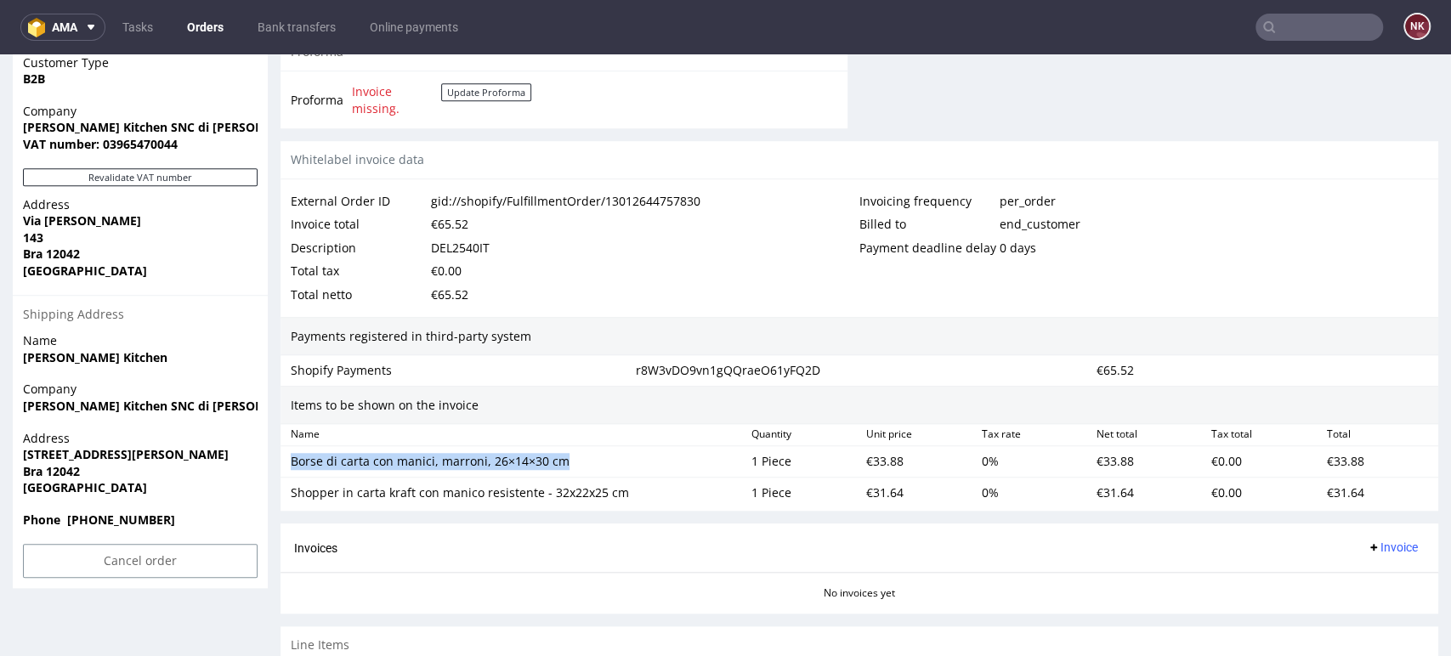
copy div "Borse di carta con manici, marroni, 26×14×30 cm"
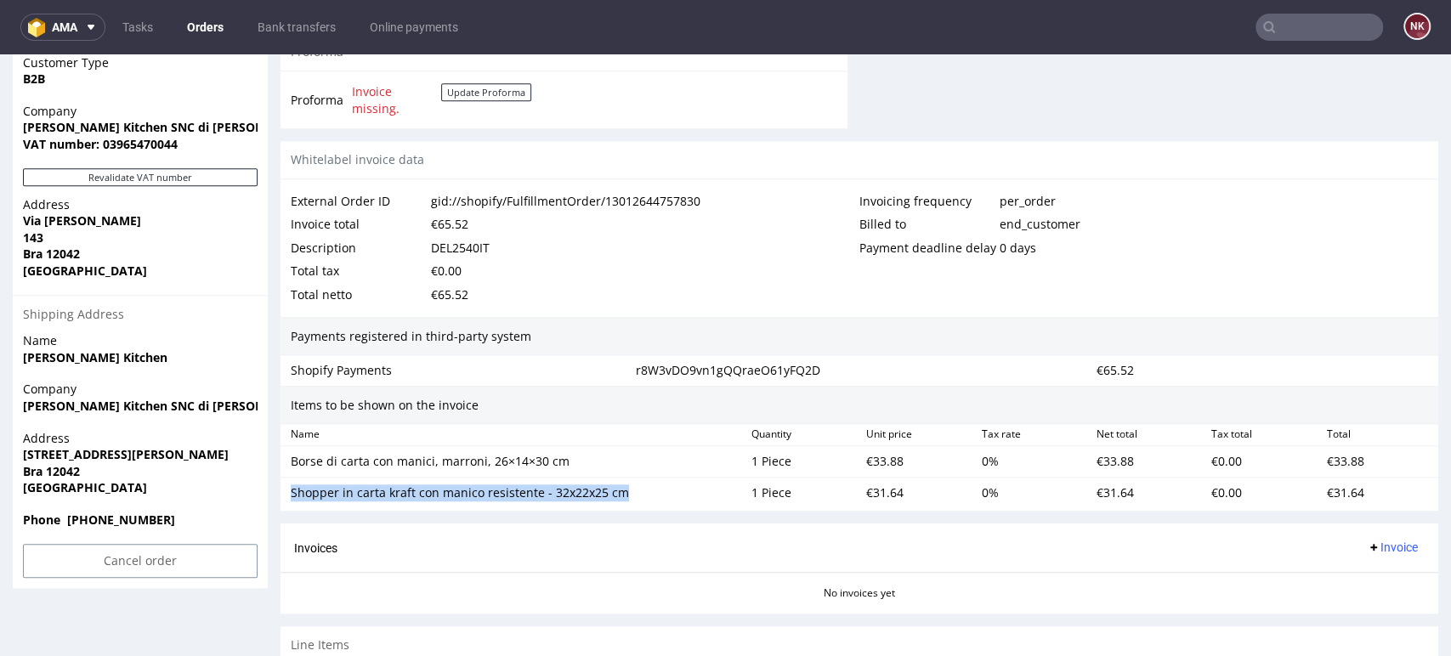
drag, startPoint x: 623, startPoint y: 491, endPoint x: 293, endPoint y: 481, distance: 329.9
click at [293, 481] on div "Shopper in carta kraft con manico resistente - 32x22x25 cm" at bounding box center [514, 493] width 461 height 24
copy div "Shopper in carta kraft con manico resistente - 32x22x25 cm"
click at [879, 463] on div "€33.88" at bounding box center [916, 462] width 115 height 24
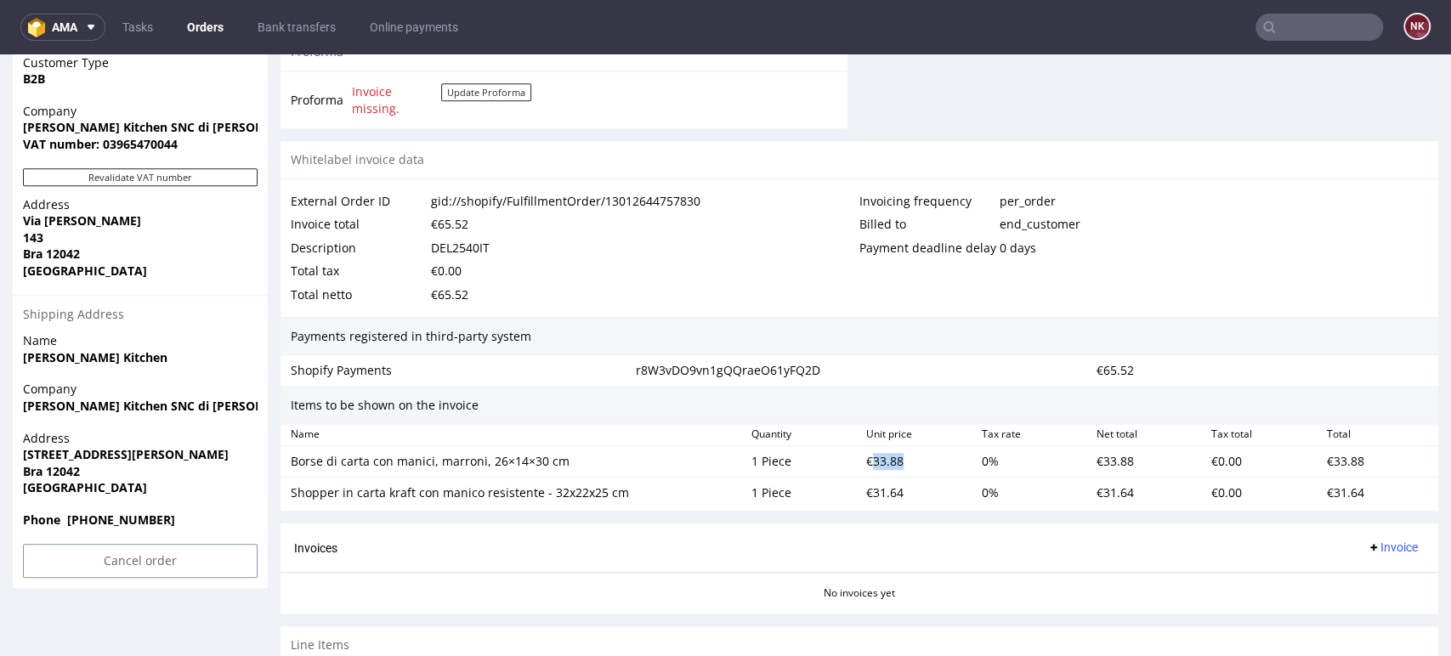
copy div "33.88"
click at [871, 486] on div "€31.64" at bounding box center [916, 493] width 115 height 24
copy div "31.64"
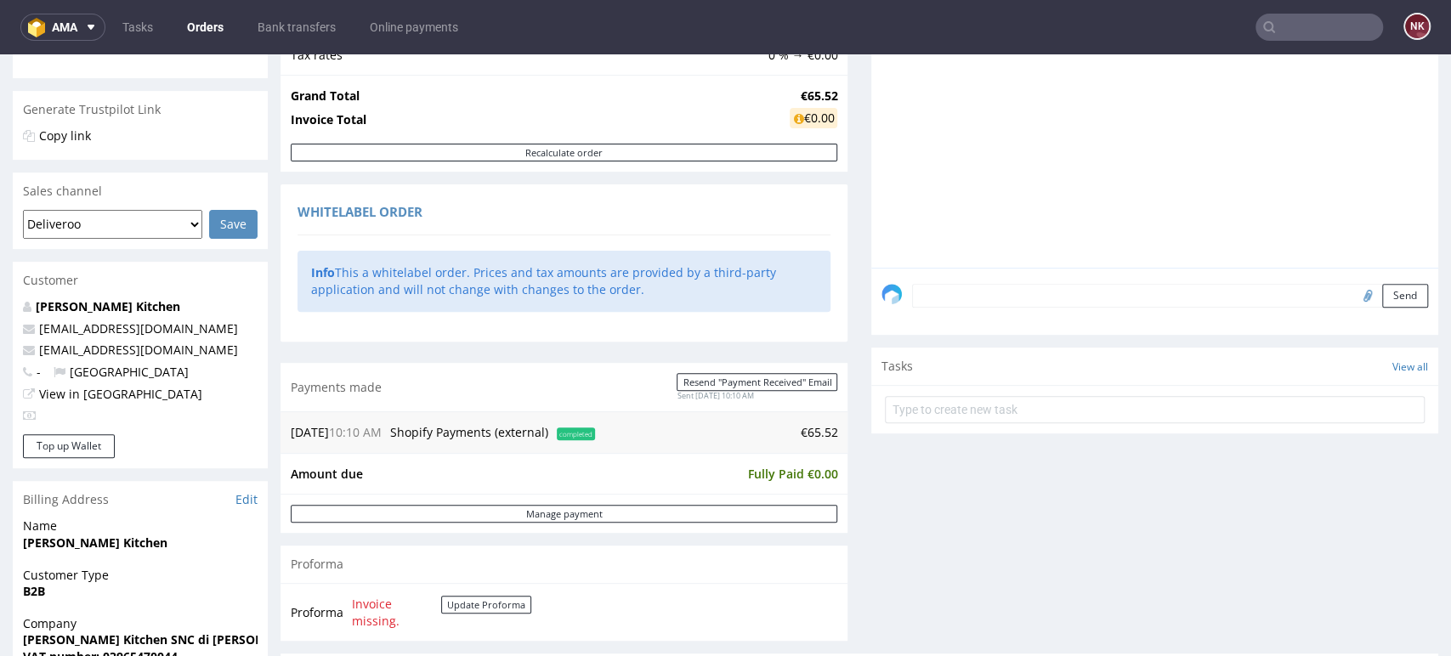
scroll to position [0, 0]
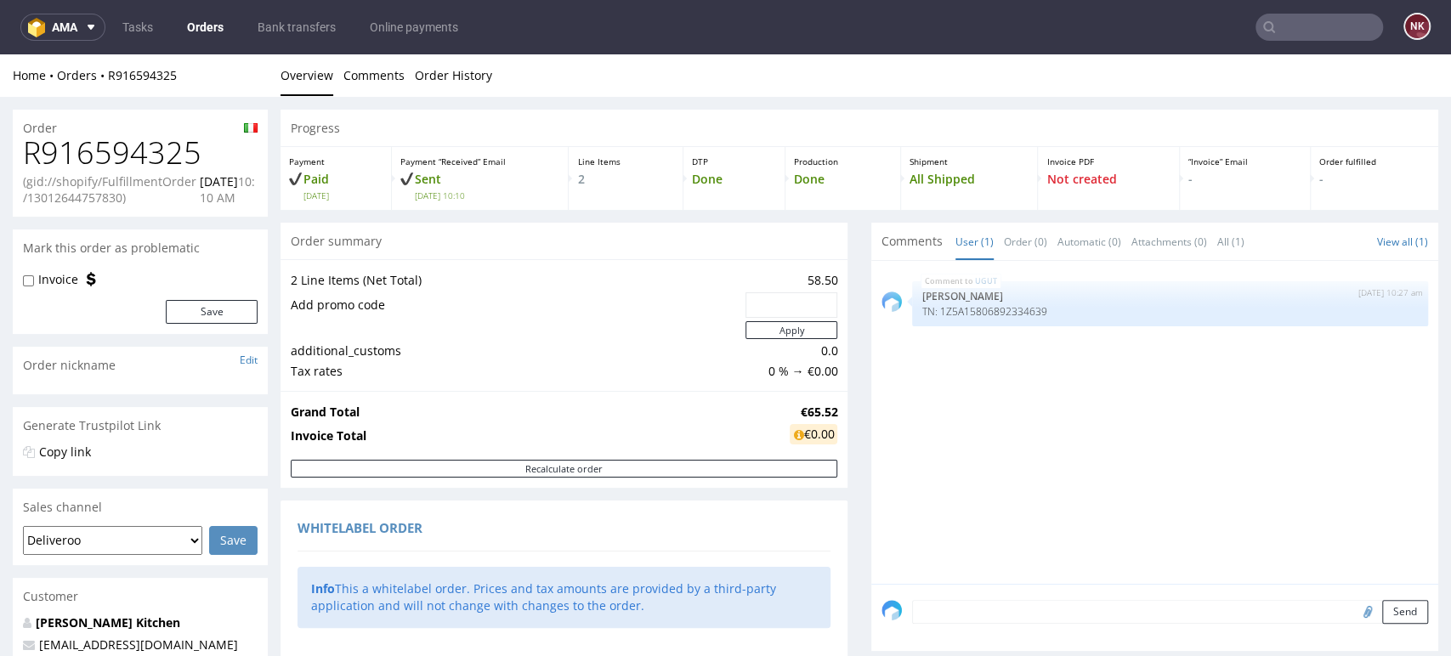
click at [150, 165] on h1 "R916594325" at bounding box center [140, 153] width 235 height 34
click at [150, 151] on h1 "R916594325" at bounding box center [140, 153] width 235 height 34
copy h1 "R916594325"
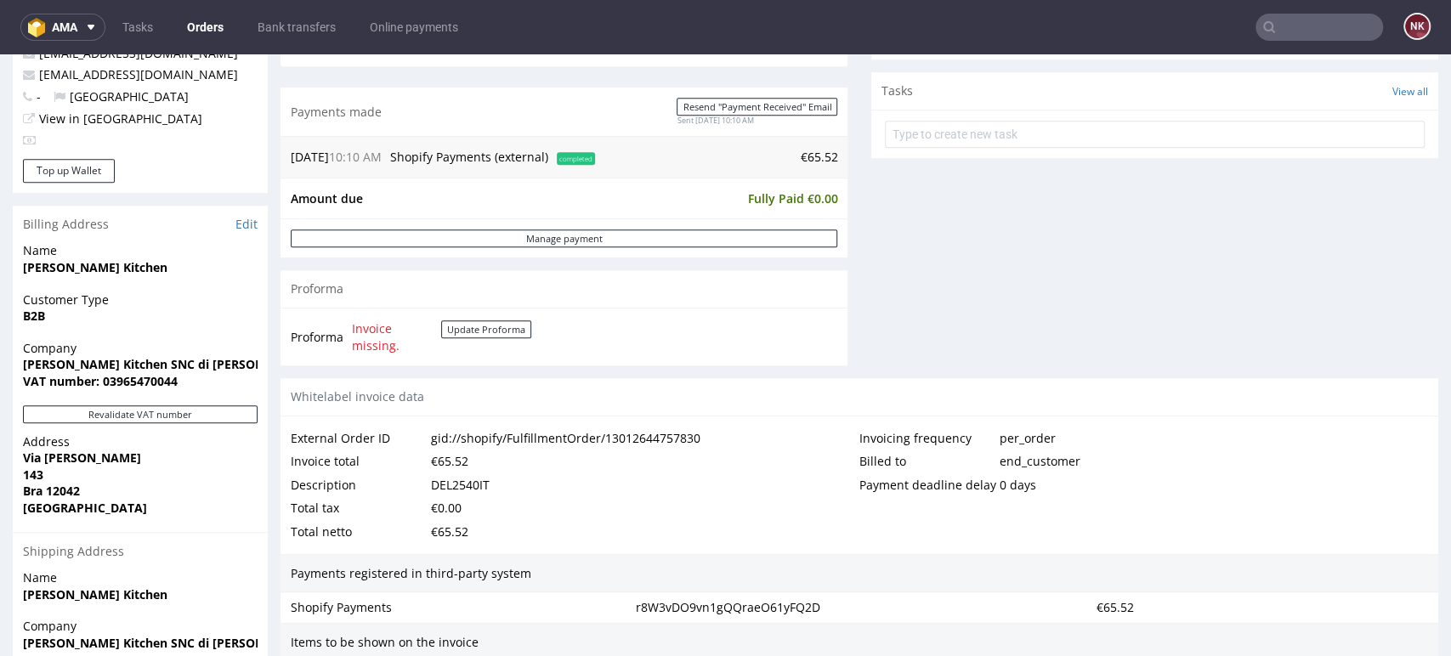
scroll to position [592, 0]
click at [476, 485] on div "DEL2540IT" at bounding box center [460, 485] width 59 height 24
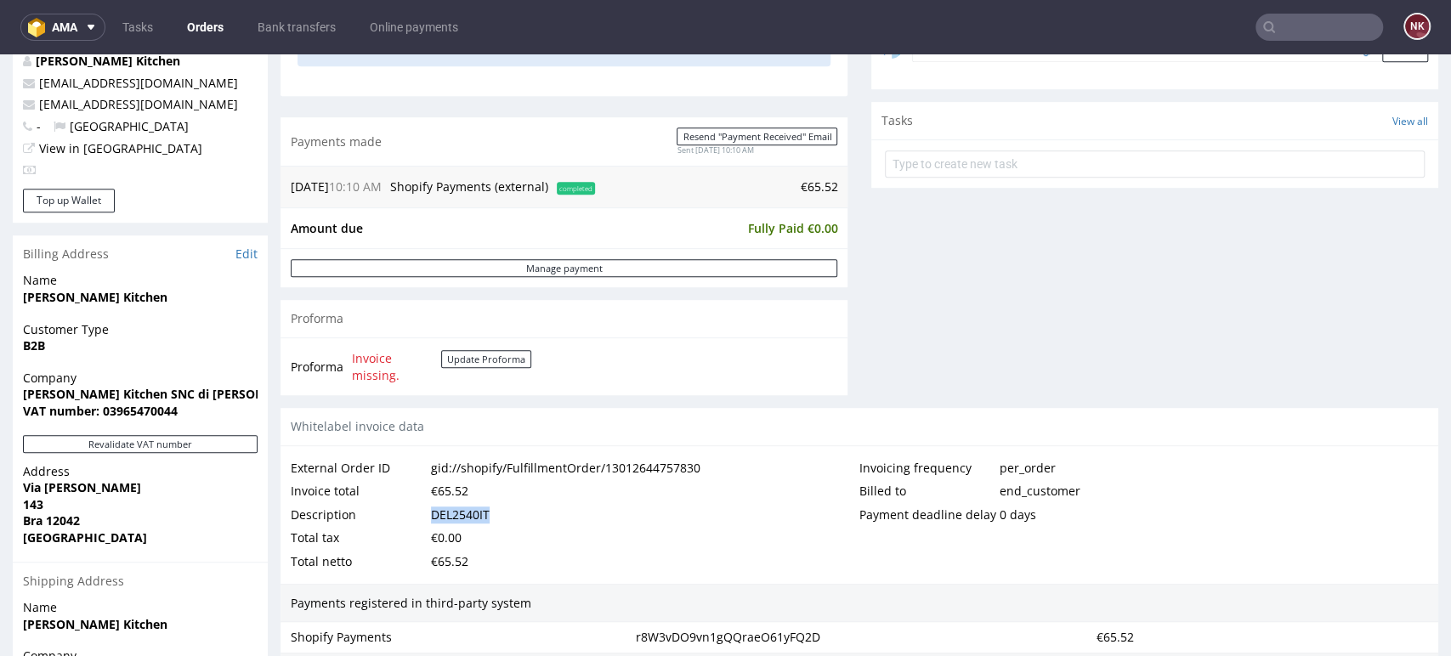
scroll to position [561, 0]
click at [829, 180] on div "07.08.25 10:10 AM Shopify Payments (external) completed €65.52" at bounding box center [563, 188] width 567 height 42
click at [815, 183] on td "€65.52" at bounding box center [718, 188] width 238 height 20
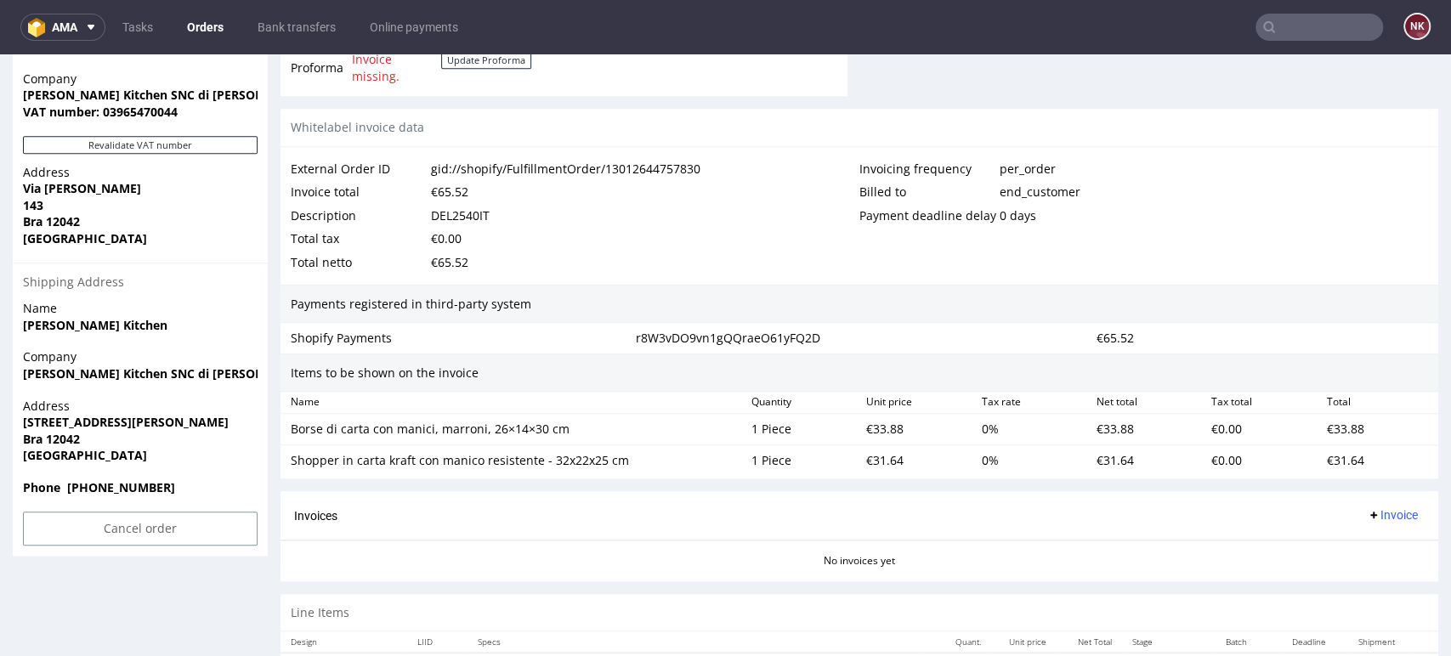
scroll to position [1082, 0]
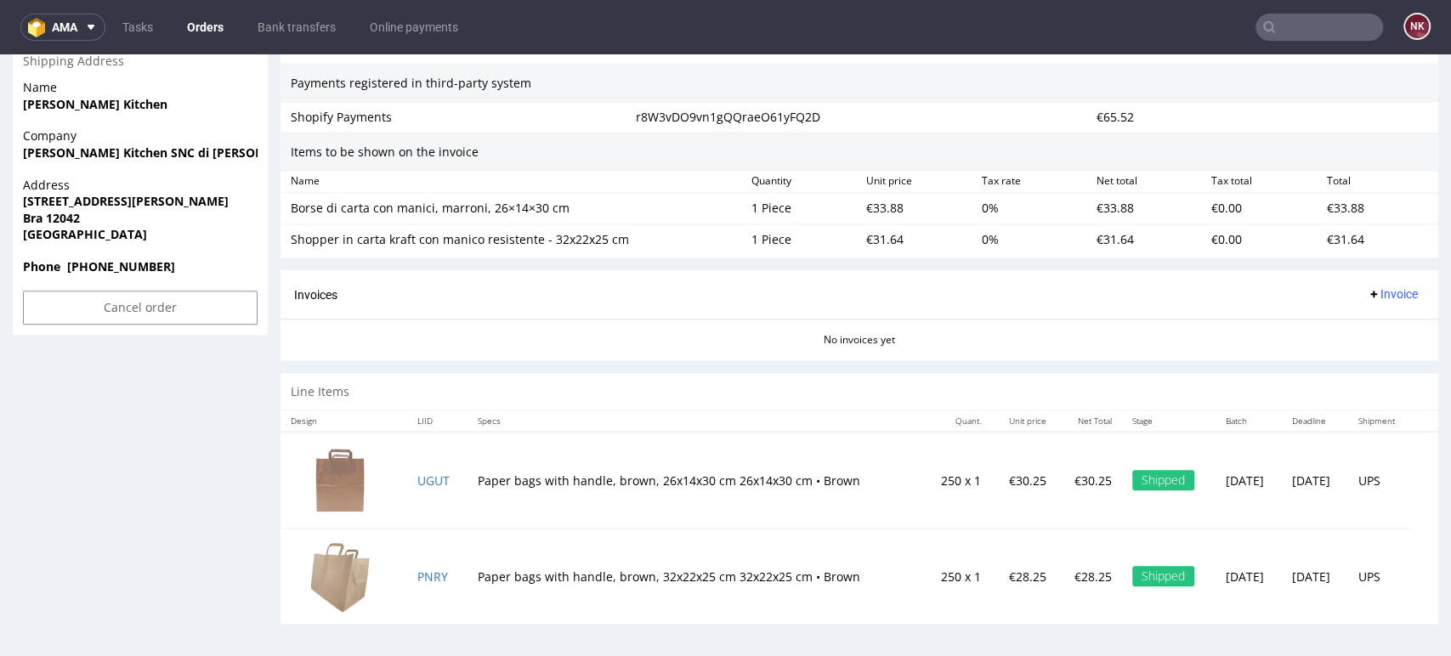
click at [1367, 297] on span "Invoice" at bounding box center [1392, 294] width 51 height 14
click at [1338, 355] on span "Upload" at bounding box center [1363, 360] width 82 height 17
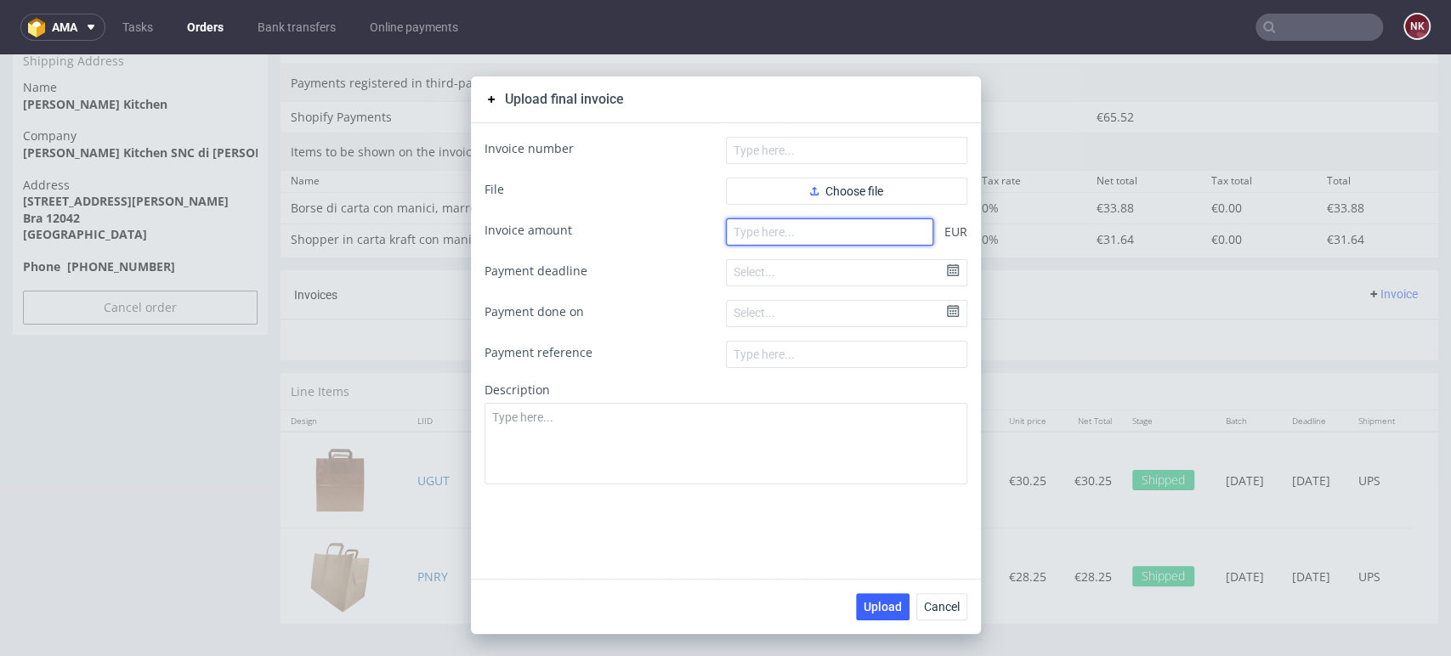
click at [795, 232] on input "number" at bounding box center [829, 231] width 207 height 27
paste input "65.52"
type input "65.52"
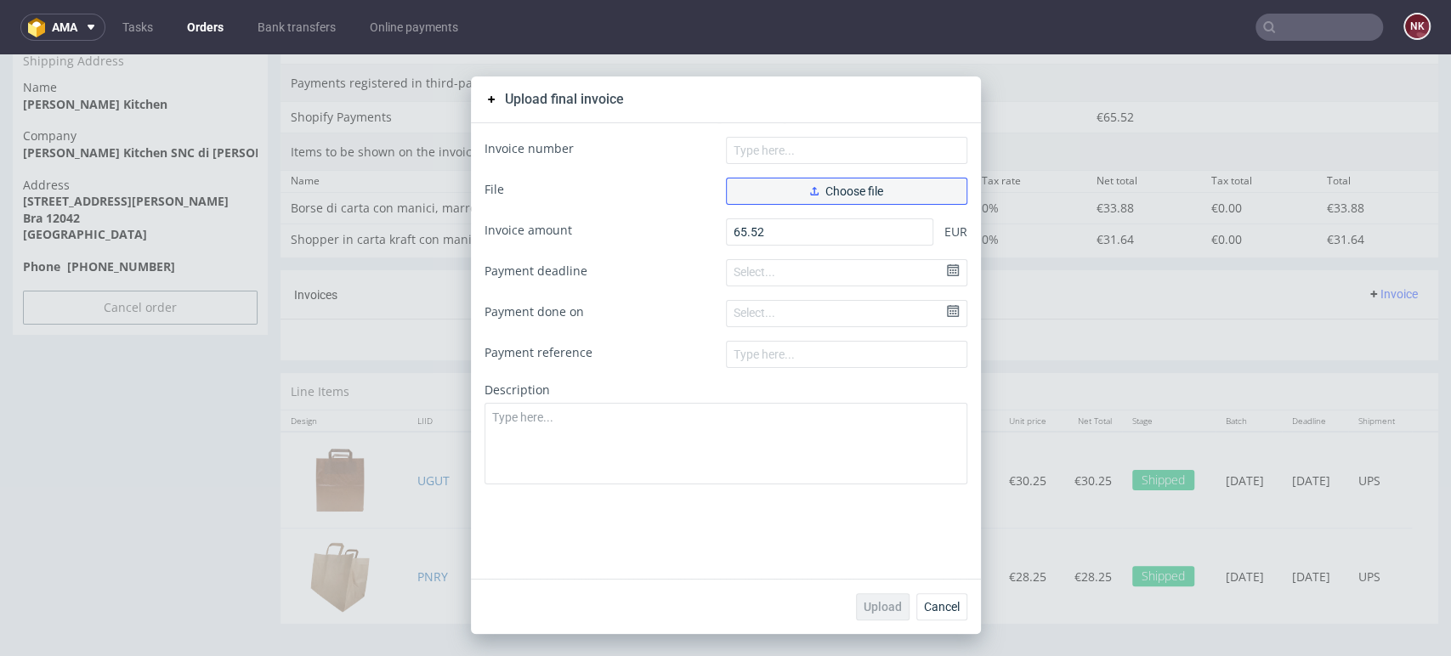
click at [841, 185] on span "Choose file" at bounding box center [846, 191] width 73 height 12
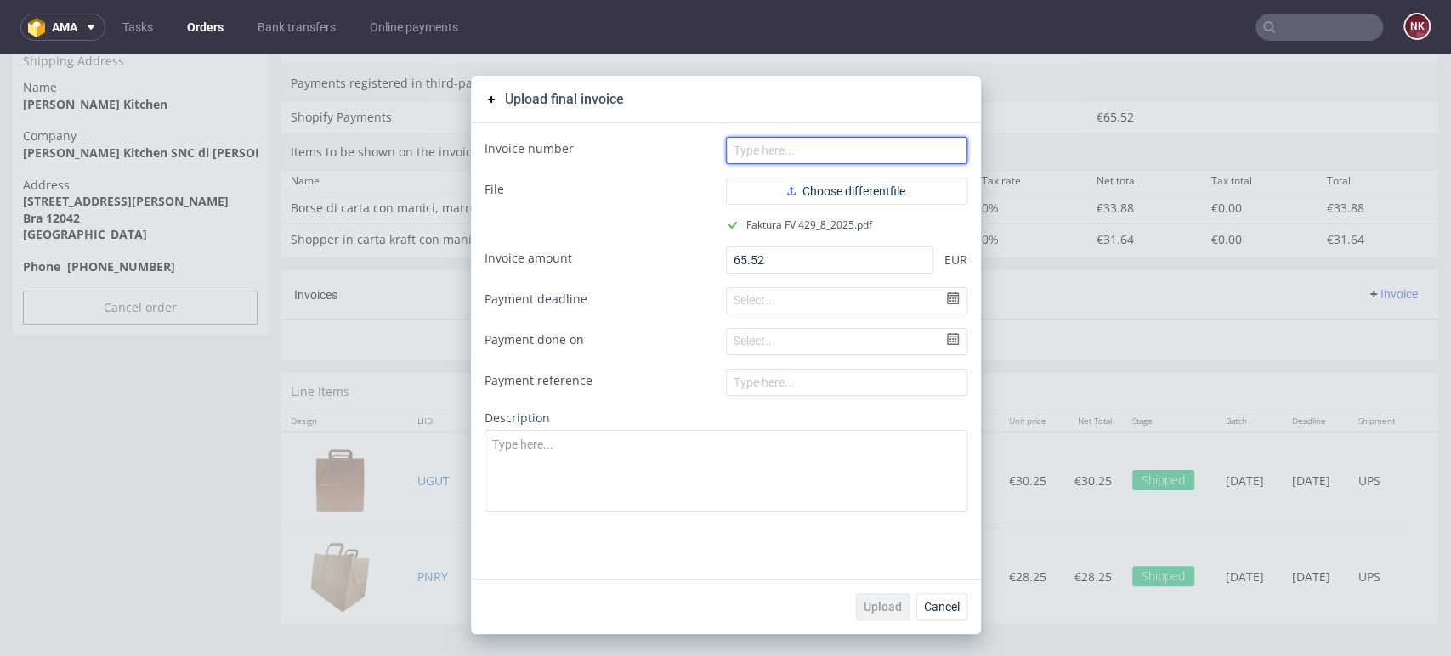
click at [777, 154] on input "text" at bounding box center [846, 150] width 241 height 27
type input "FV 429/8/2025"
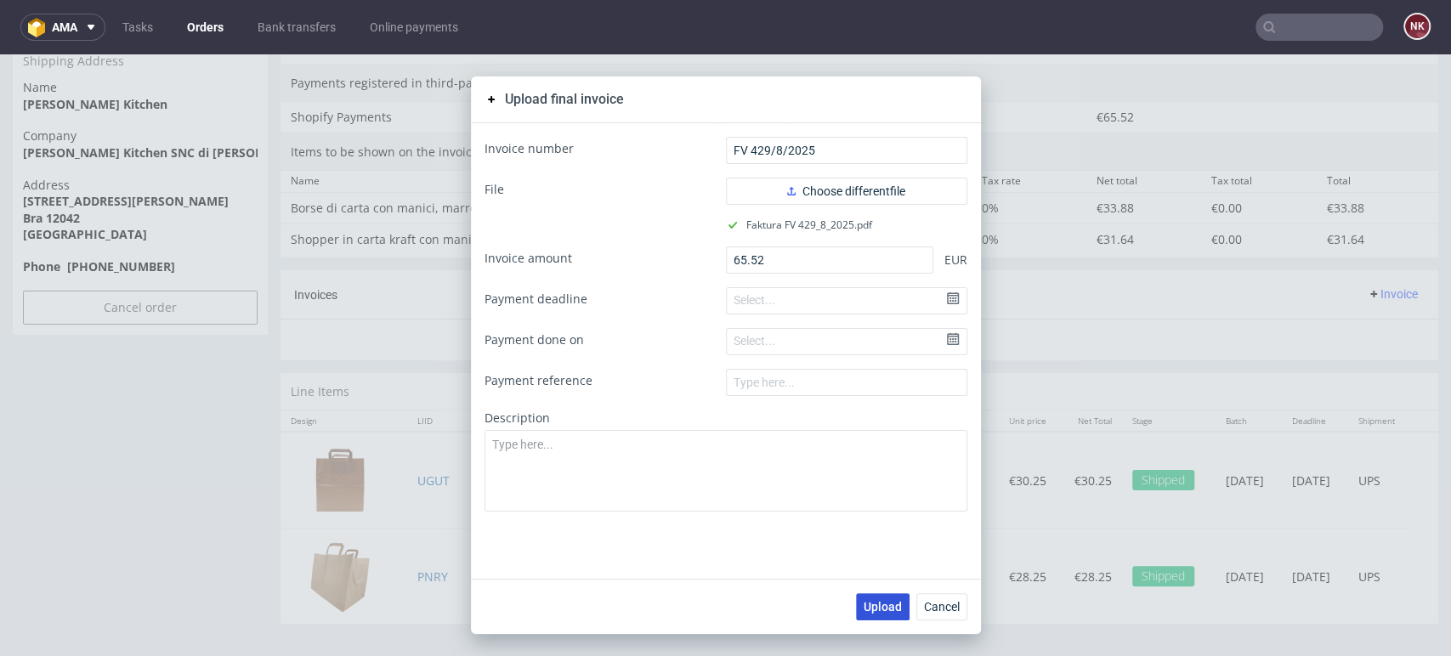
click at [886, 601] on span "Upload" at bounding box center [883, 607] width 38 height 12
click at [935, 605] on span "Cancel" at bounding box center [942, 607] width 36 height 12
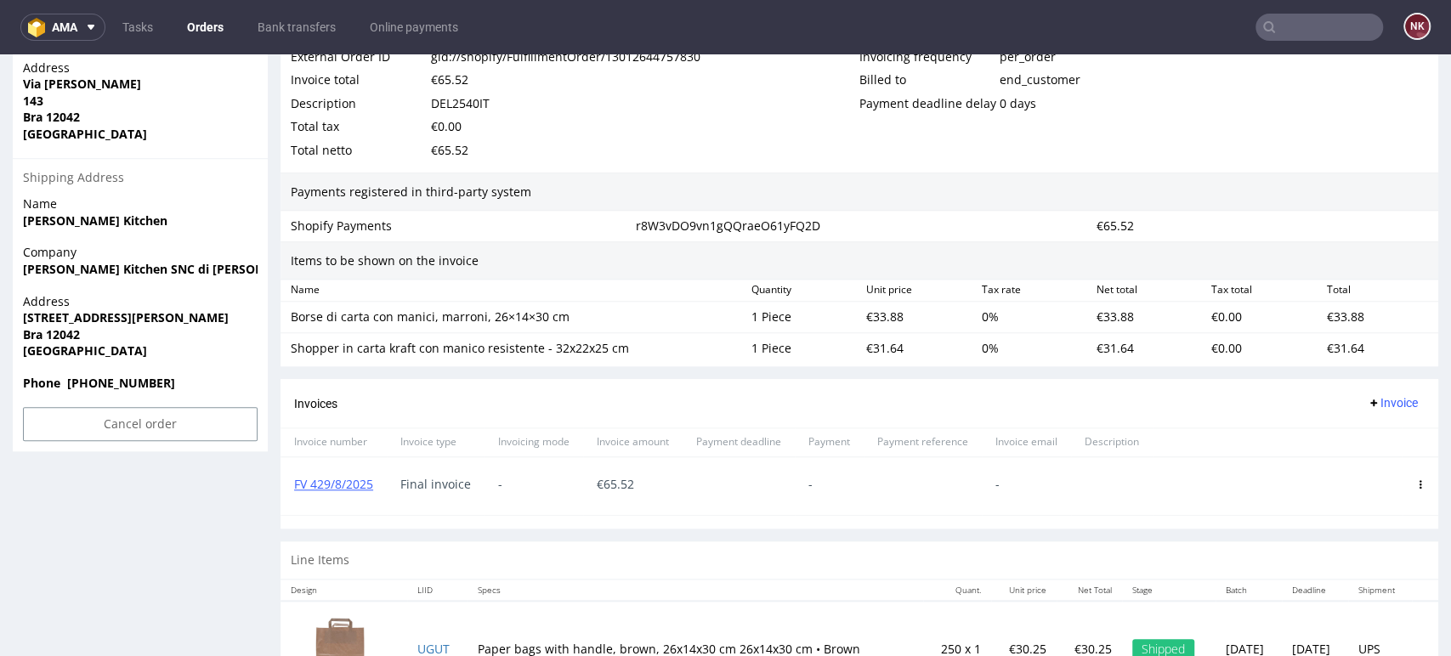
scroll to position [965, 0]
click at [213, 24] on link "Orders" at bounding box center [205, 27] width 57 height 27
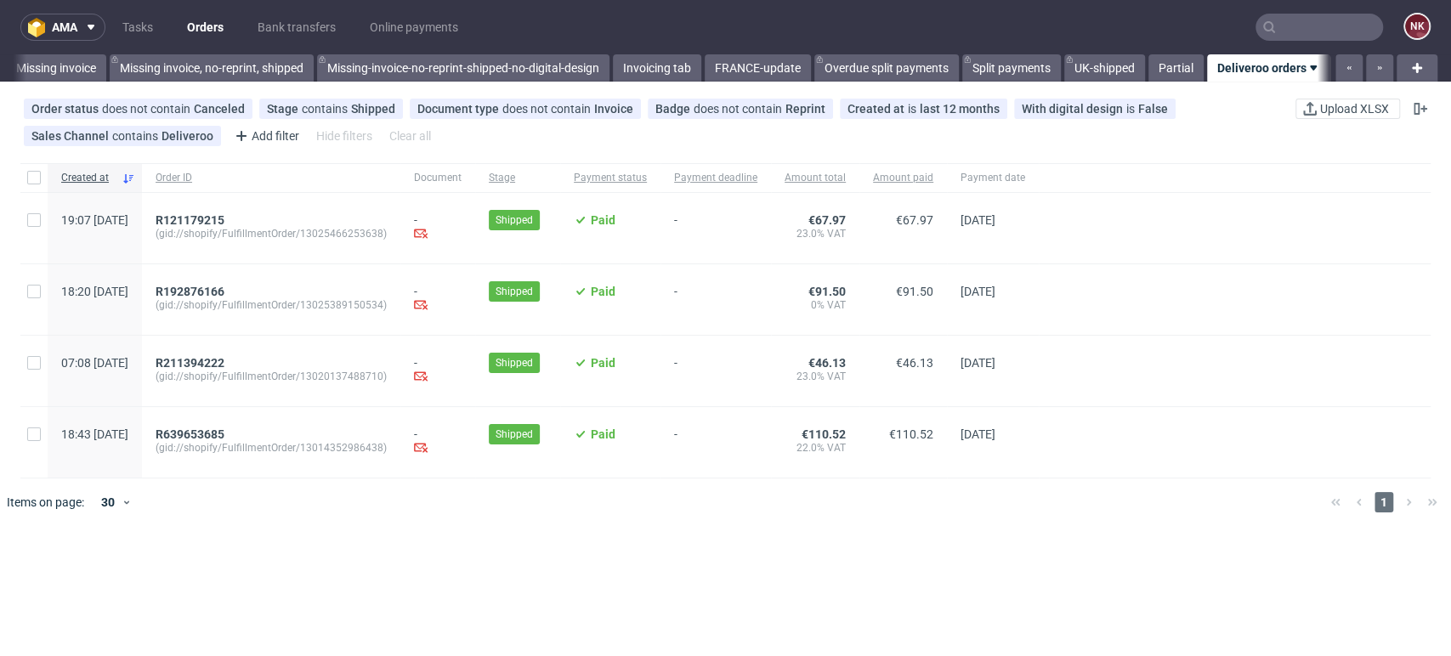
scroll to position [0, 2605]
click at [224, 433] on span "R639653685" at bounding box center [190, 435] width 69 height 14
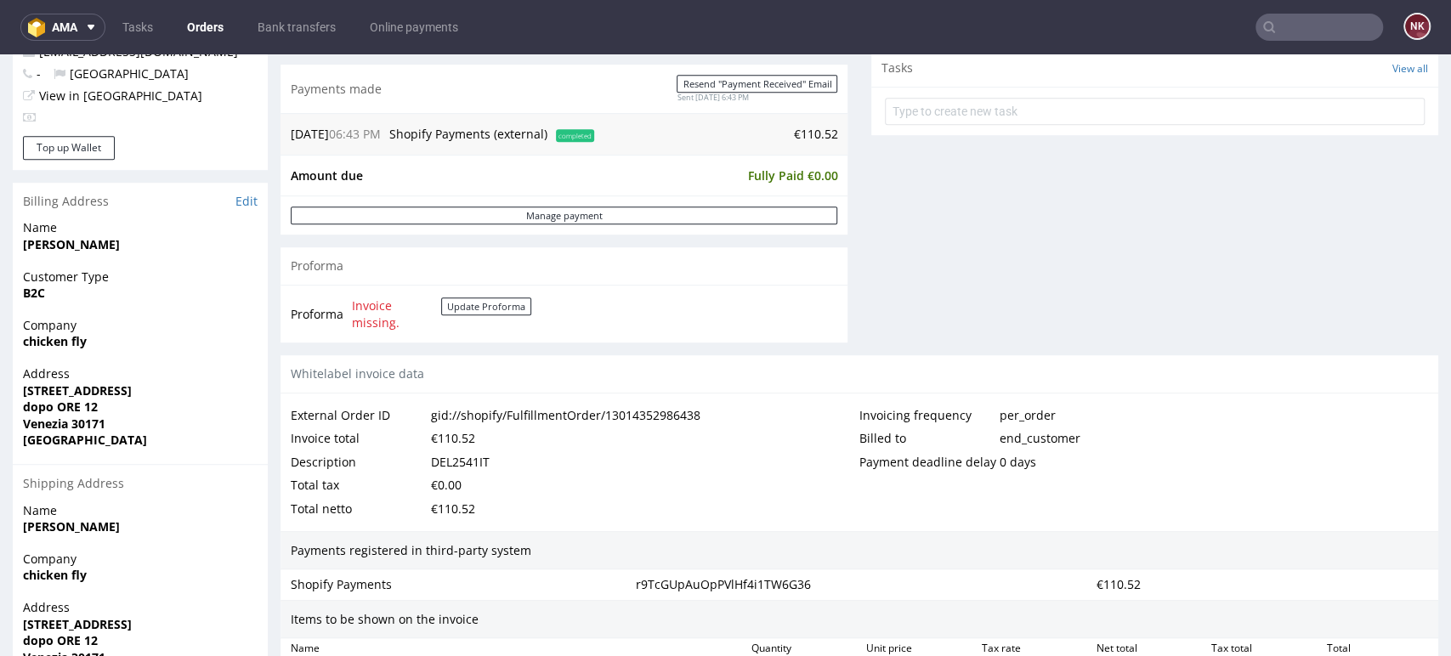
scroll to position [776, 0]
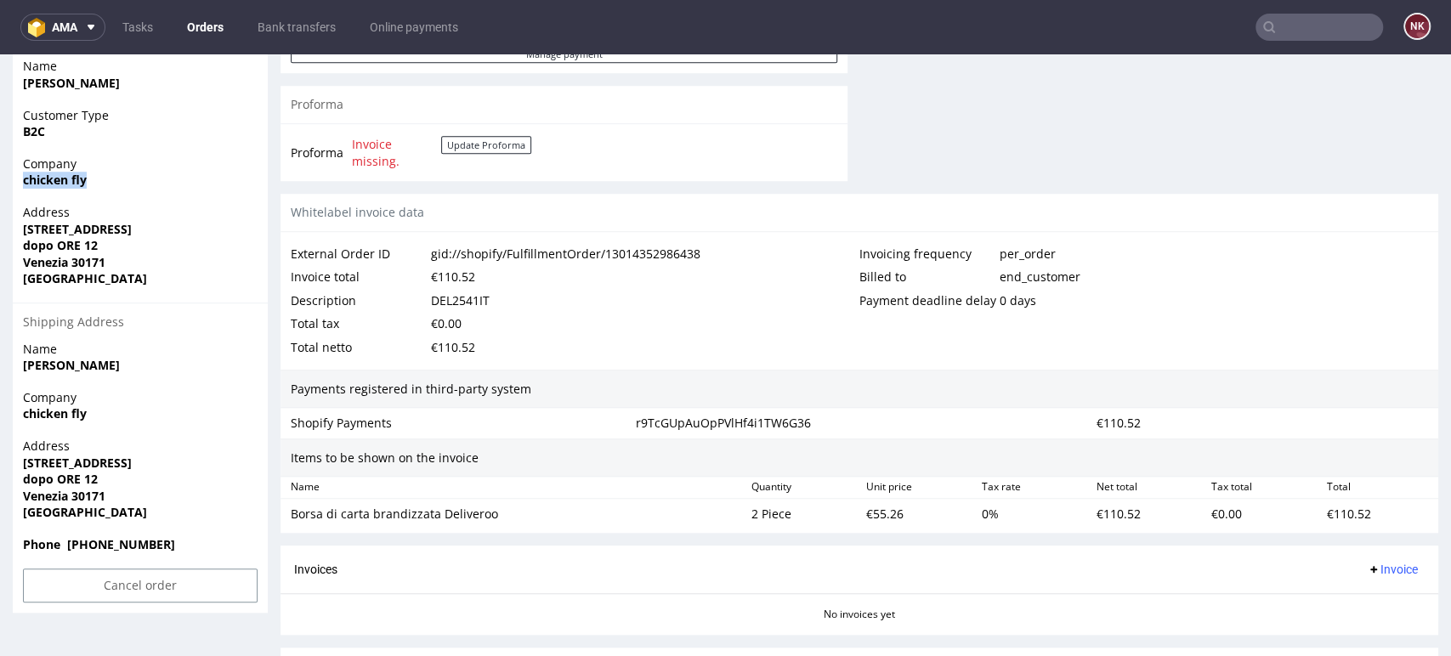
drag, startPoint x: 95, startPoint y: 180, endPoint x: 14, endPoint y: 175, distance: 80.9
click at [14, 175] on div "Company chicken fly" at bounding box center [140, 180] width 255 height 48
copy strong "chicken fly"
drag, startPoint x: 58, startPoint y: 279, endPoint x: 17, endPoint y: 189, distance: 98.9
click at [17, 189] on section "Billing Address Edit Name xiaoliang ji Customer Type B2C Company chicken fly Ad…" at bounding box center [140, 317] width 255 height 592
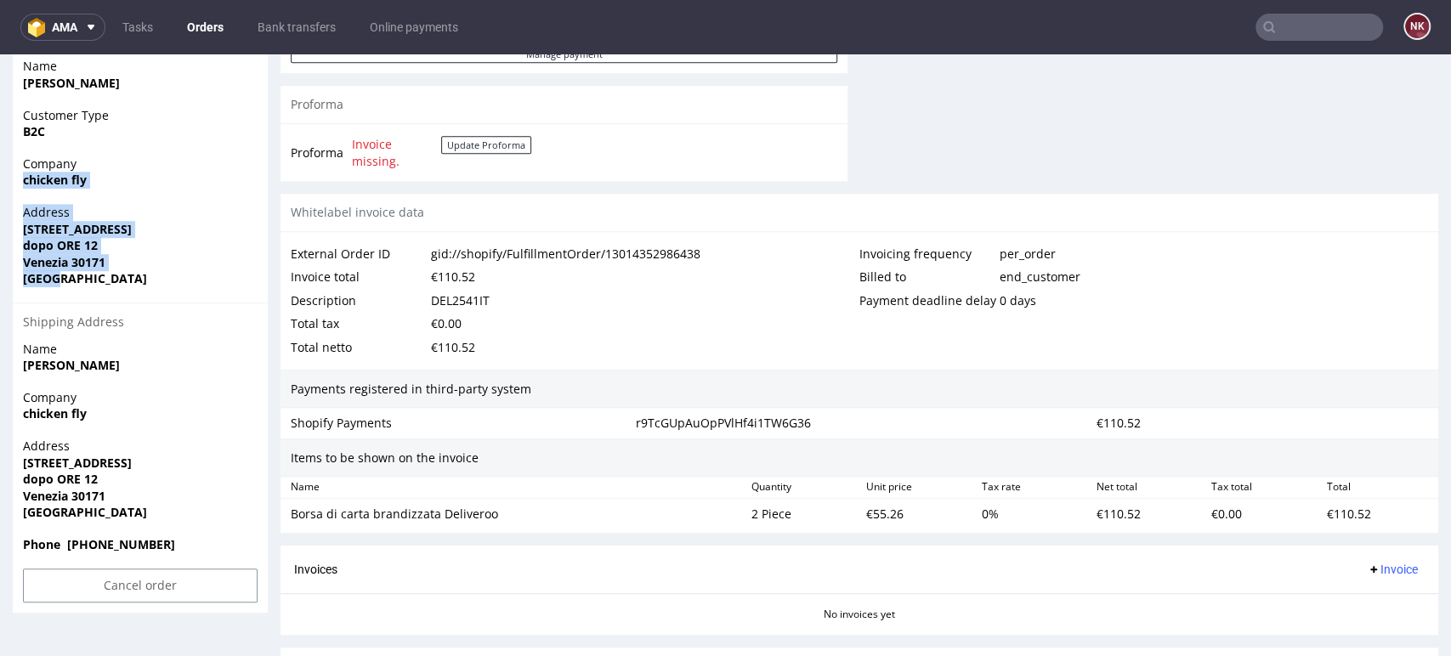
copy section "chicken fly Address Via Piave 134 dopo ORE 12 Venezia 30171 Italy"
click at [654, 354] on div "Total netto €110.52" at bounding box center [575, 348] width 569 height 24
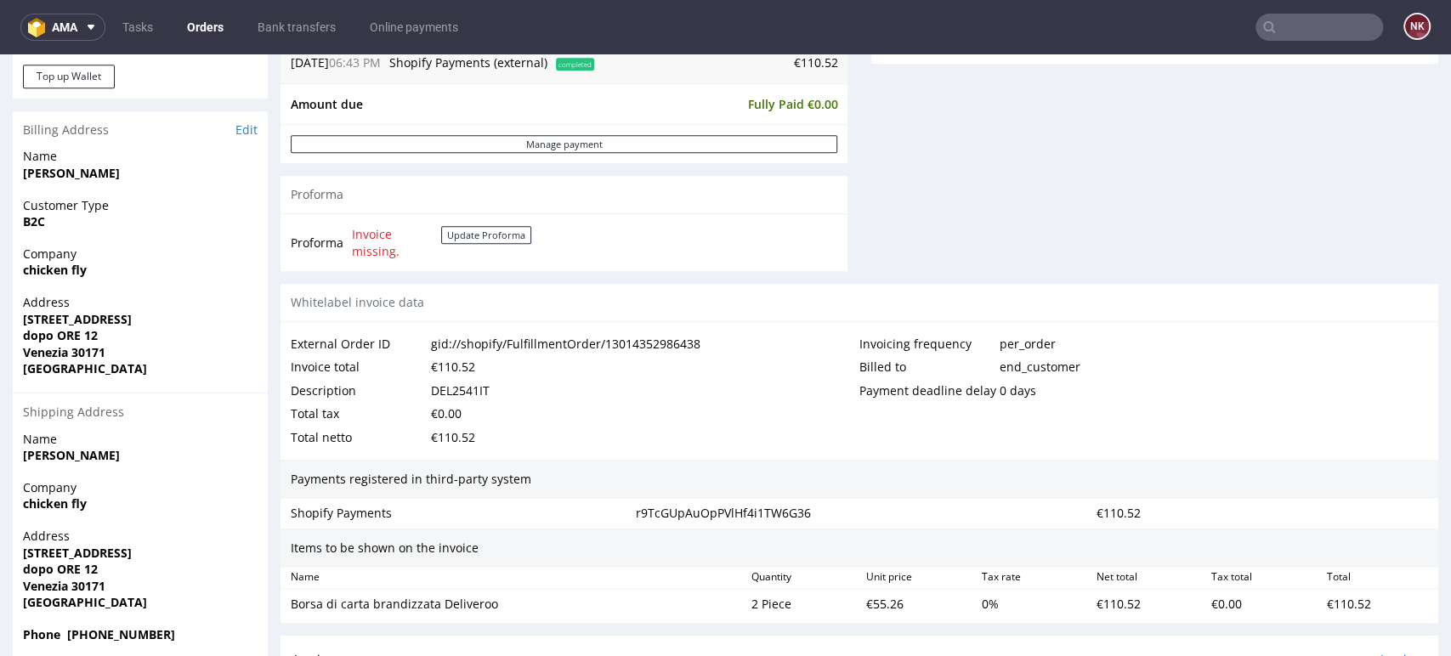
scroll to position [683, 0]
click at [215, 27] on link "Orders" at bounding box center [205, 27] width 57 height 27
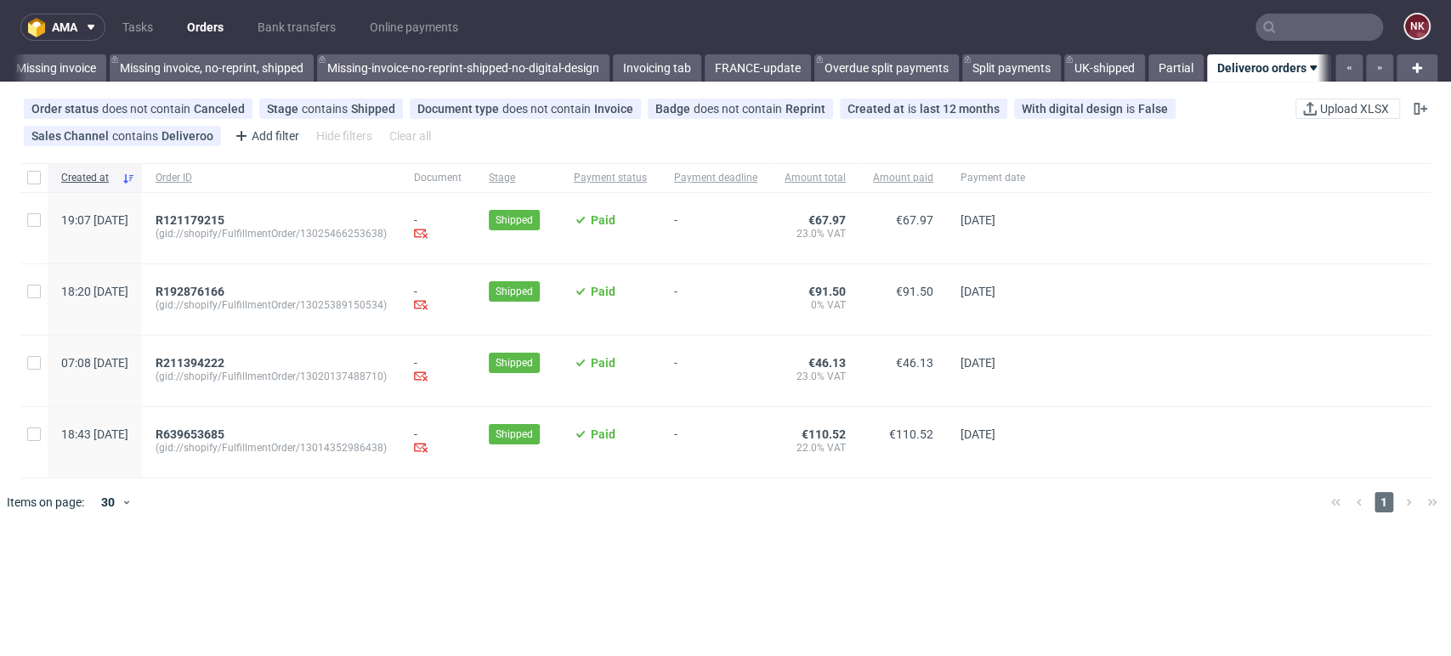
scroll to position [0, 2605]
click at [224, 365] on span "R211394222" at bounding box center [190, 363] width 69 height 14
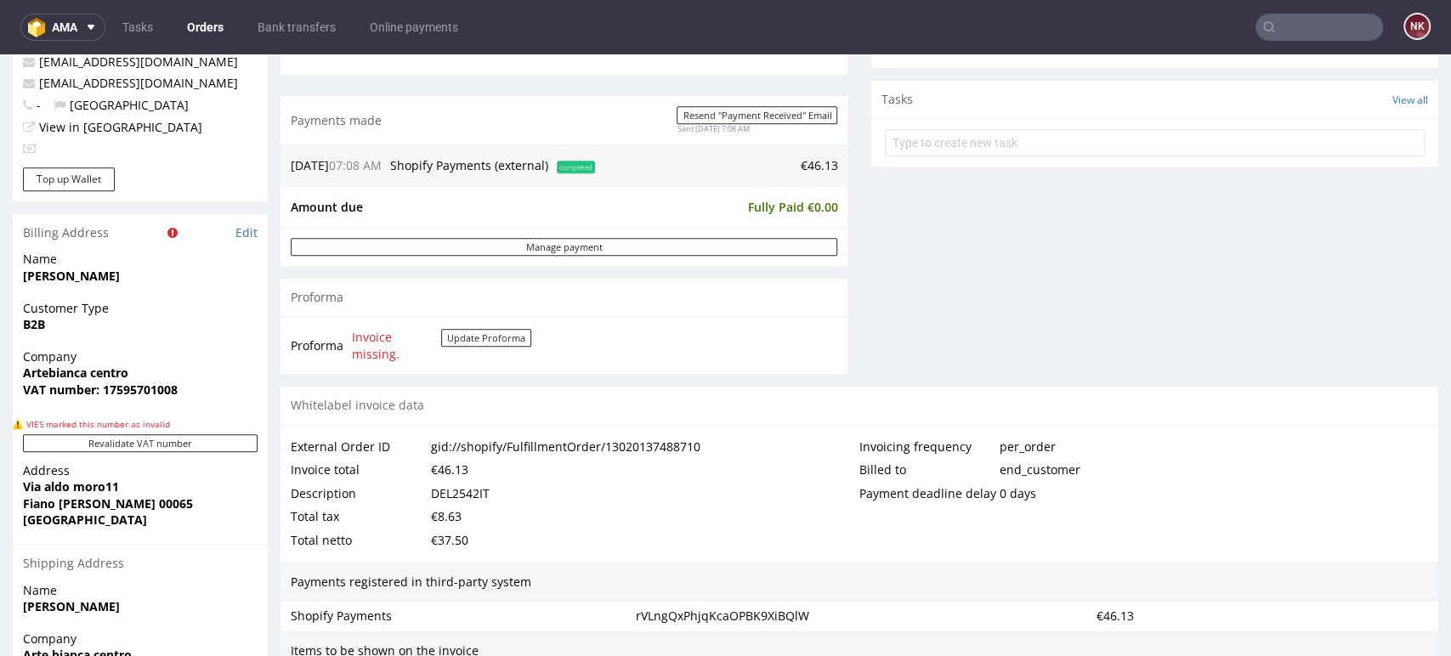
scroll to position [819, 0]
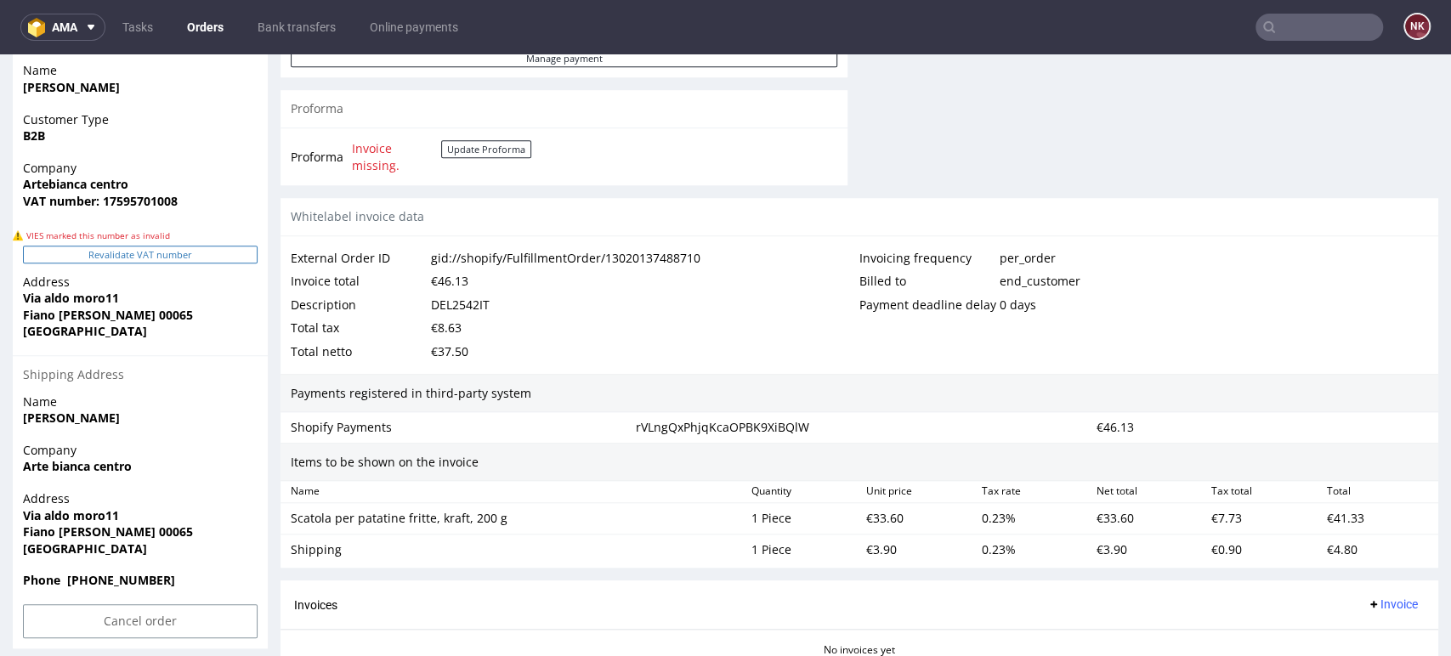
click at [228, 247] on button "Revalidate VAT number" at bounding box center [140, 255] width 235 height 18
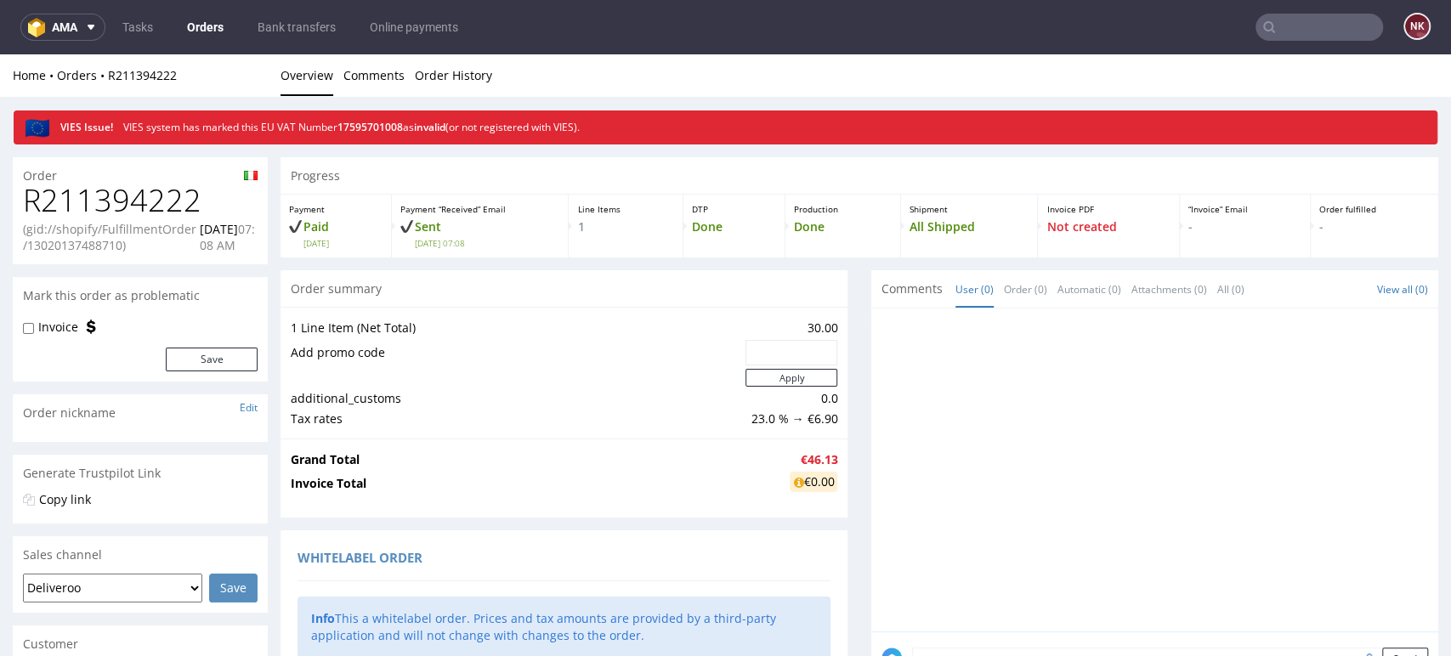
scroll to position [813, 0]
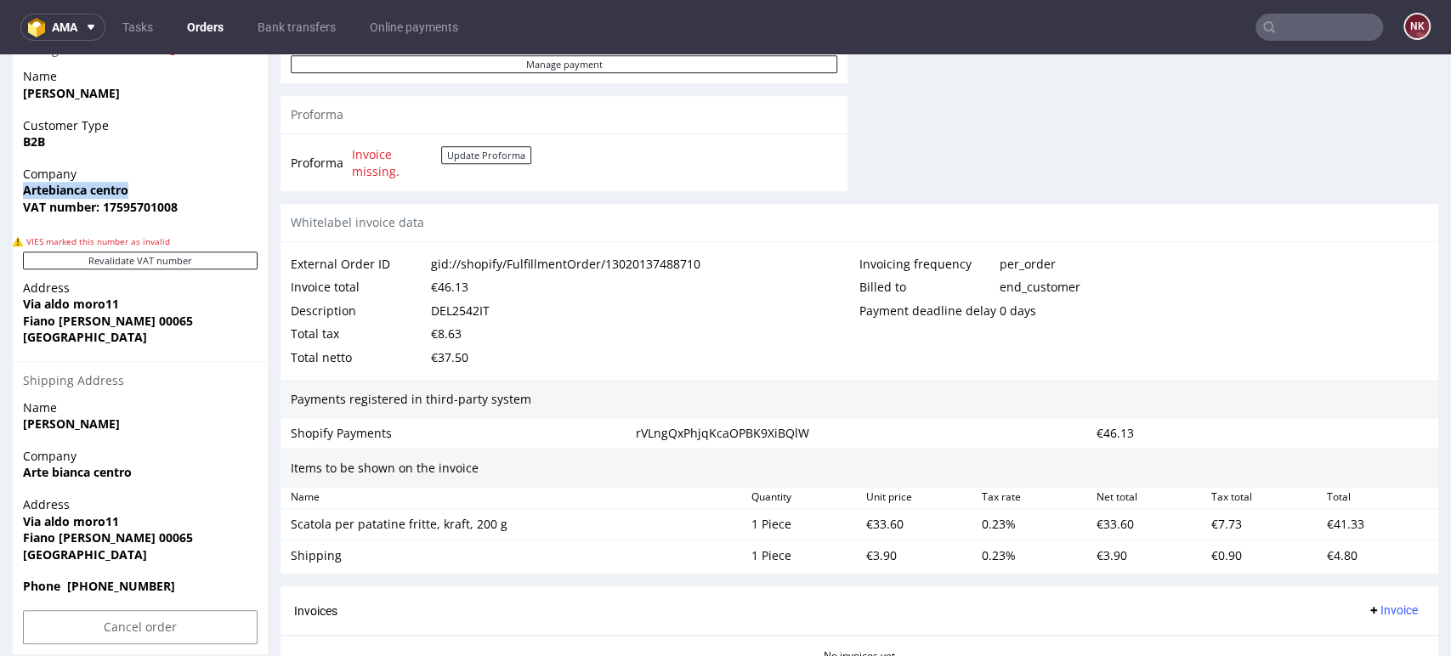
drag, startPoint x: 136, startPoint y: 195, endPoint x: 7, endPoint y: 190, distance: 129.3
click at [7, 190] on div "Order R211394222 (gid://shopify/FulfillmentOrder/13020137488710) 09.08.2025 07:…" at bounding box center [725, 68] width 1451 height 1475
copy strong "Artebianca centro"
click at [160, 207] on strong "VAT number: 17595701008" at bounding box center [100, 207] width 155 height 16
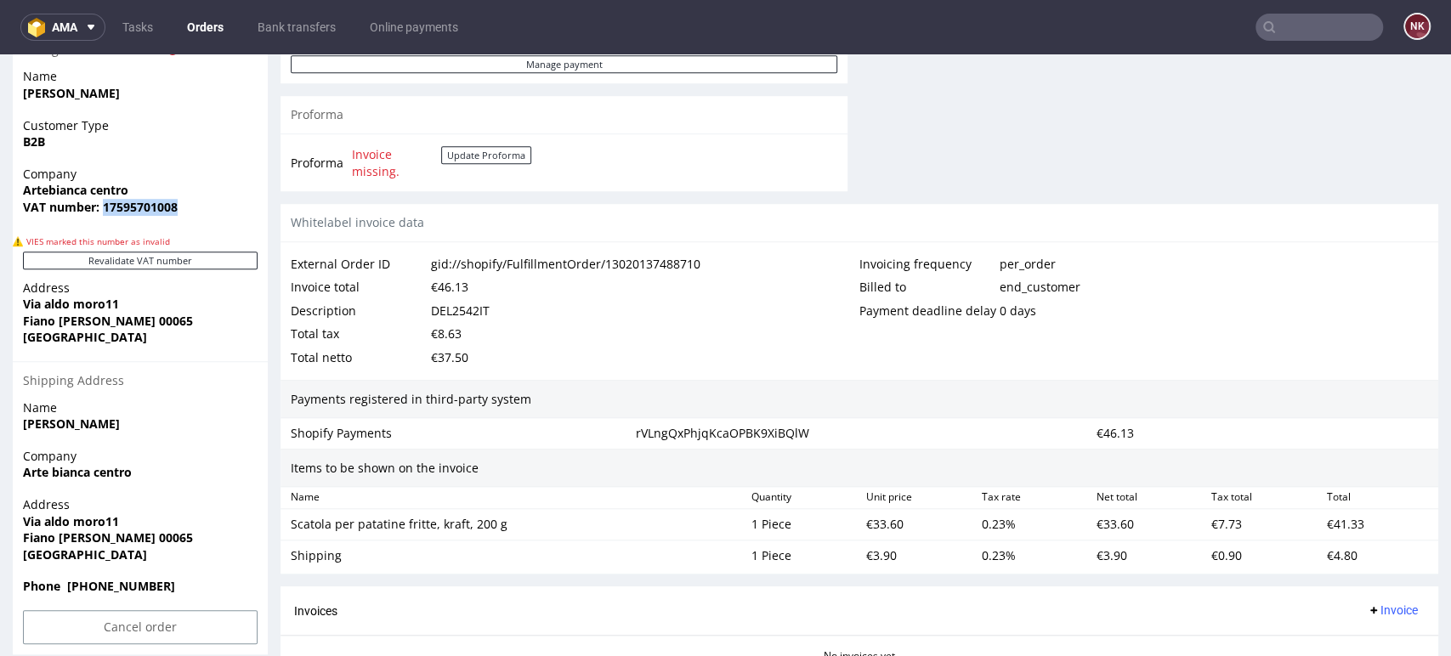
copy strong "17595701008"
drag, startPoint x: 118, startPoint y: 304, endPoint x: 20, endPoint y: 298, distance: 97.9
click at [20, 298] on div "Address Via aldo moro11 Fiano romano 00065 Italy" at bounding box center [140, 321] width 255 height 82
copy strong "Via aldo moro11"
click at [131, 320] on strong "Fiano [PERSON_NAME] 00065" at bounding box center [108, 321] width 170 height 16
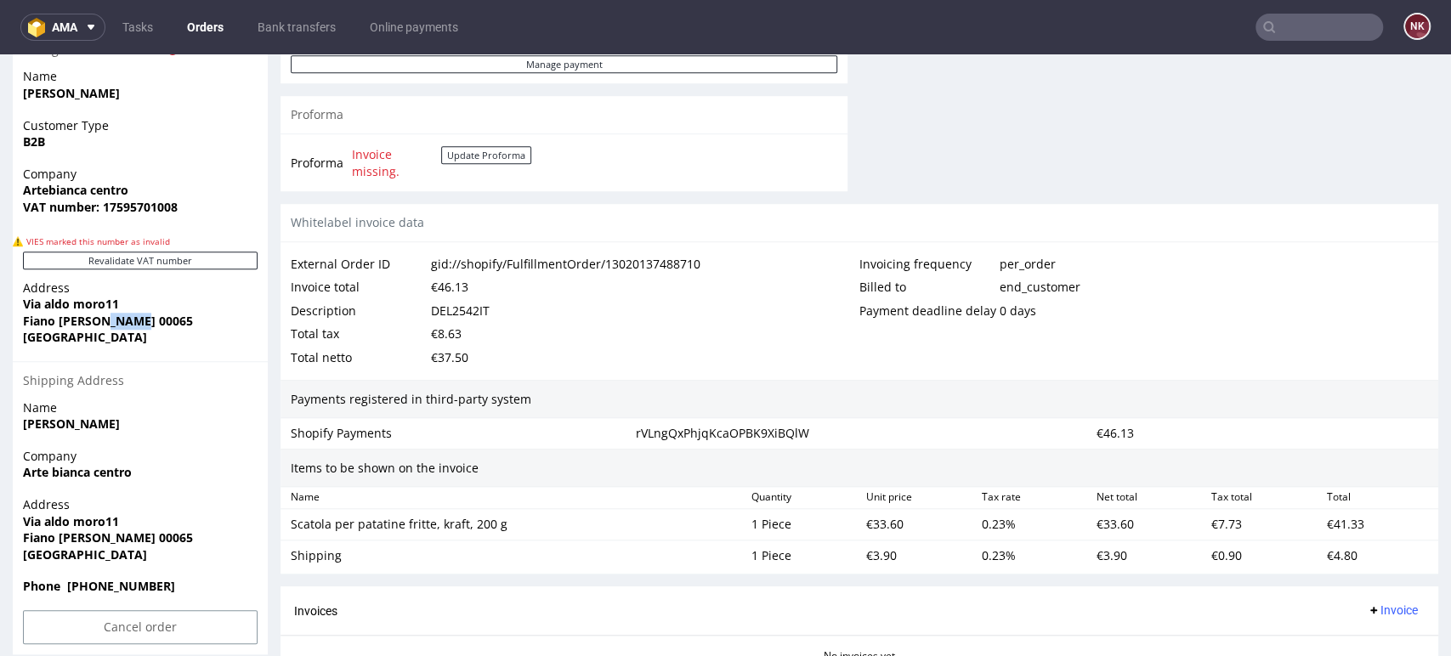
click at [131, 320] on strong "Fiano [PERSON_NAME] 00065" at bounding box center [108, 321] width 170 height 16
copy strong "00065"
drag, startPoint x: 104, startPoint y: 320, endPoint x: 14, endPoint y: 325, distance: 89.3
click at [14, 325] on div "Address Via aldo moro11 Fiano romano 00065 Italy" at bounding box center [140, 321] width 255 height 82
copy strong "Fiano romano"
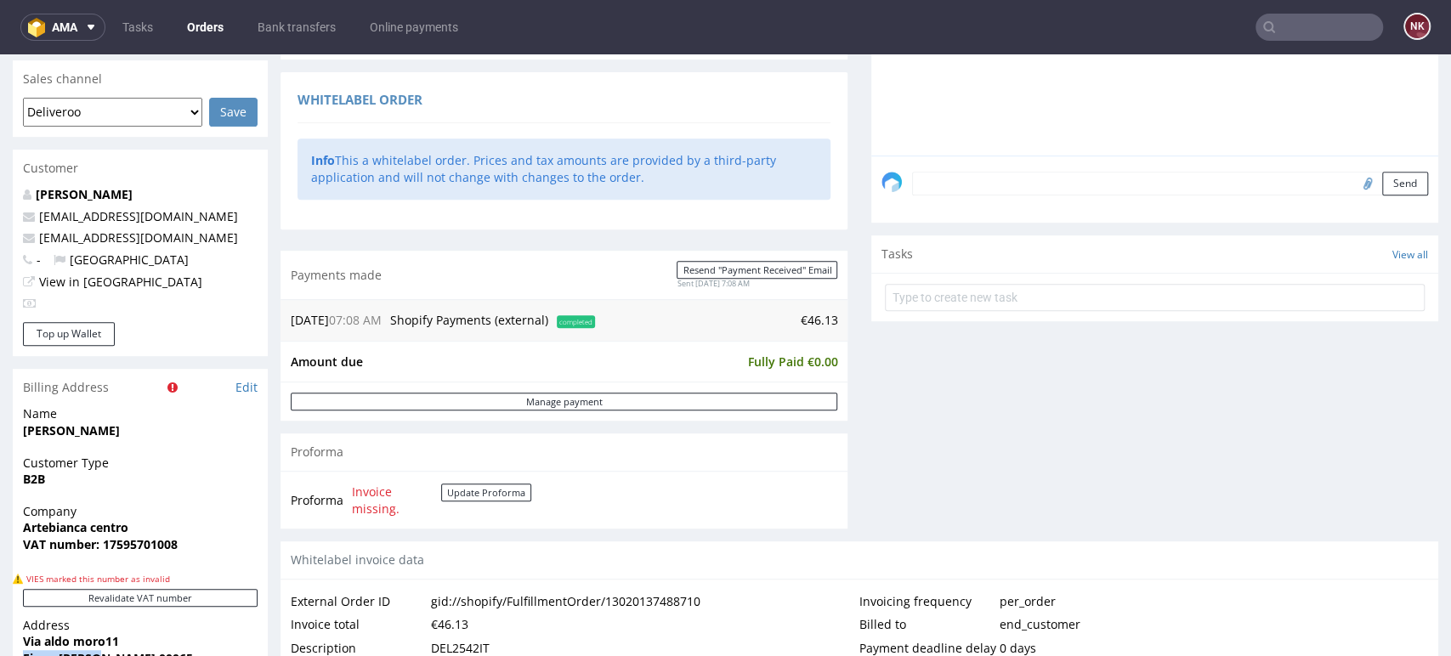
scroll to position [473, 0]
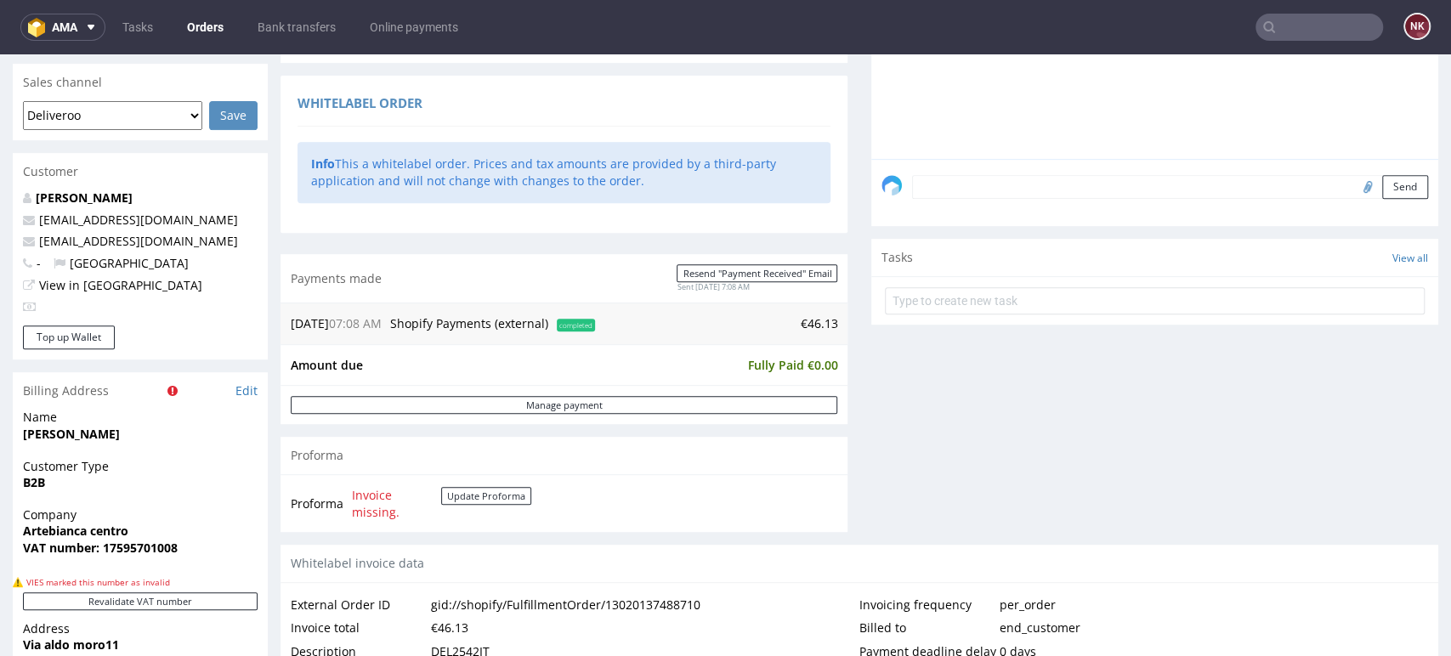
click at [1000, 172] on div "Send" at bounding box center [1154, 193] width 567 height 68
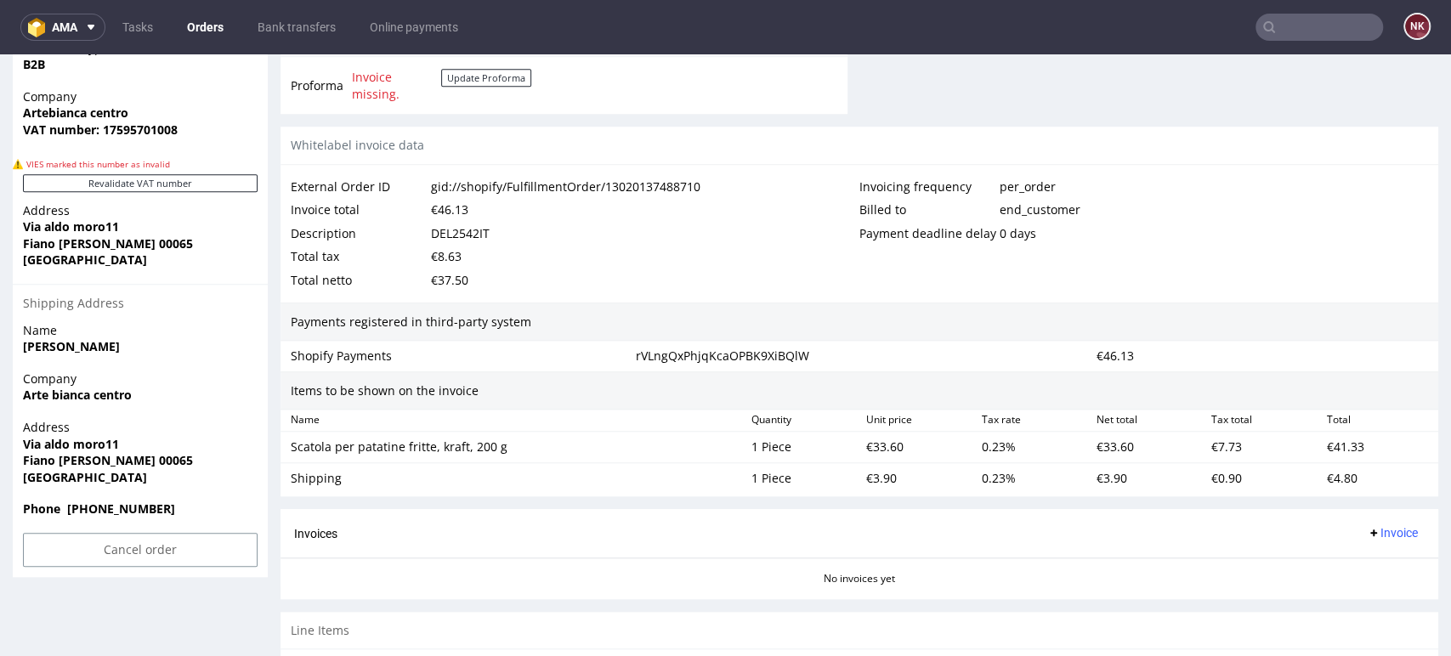
scroll to position [969, 0]
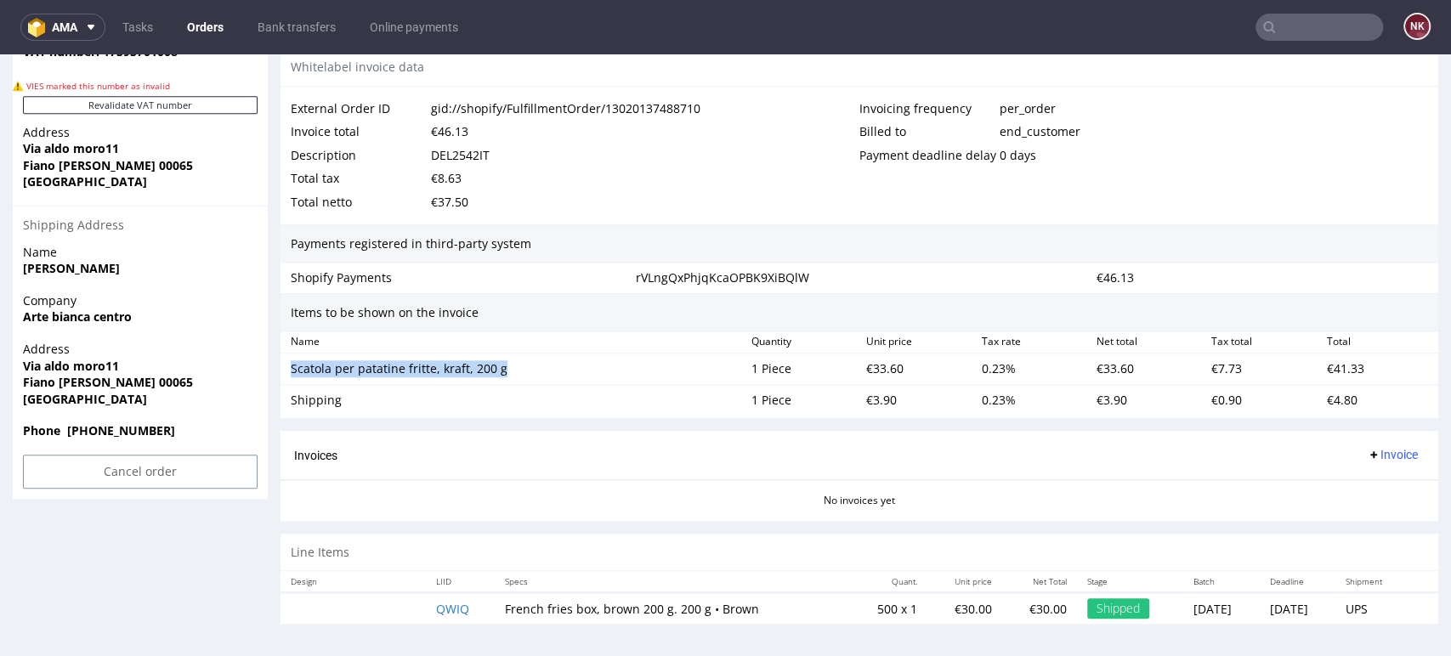
drag, startPoint x: 503, startPoint y: 374, endPoint x: 291, endPoint y: 375, distance: 212.5
click at [291, 375] on div "Scatola per patatine fritte, kraft, 200 g" at bounding box center [514, 368] width 447 height 17
copy div "Scatola per patatine fritte, kraft, 200 g"
click at [309, 394] on div "Shipping" at bounding box center [514, 400] width 447 height 17
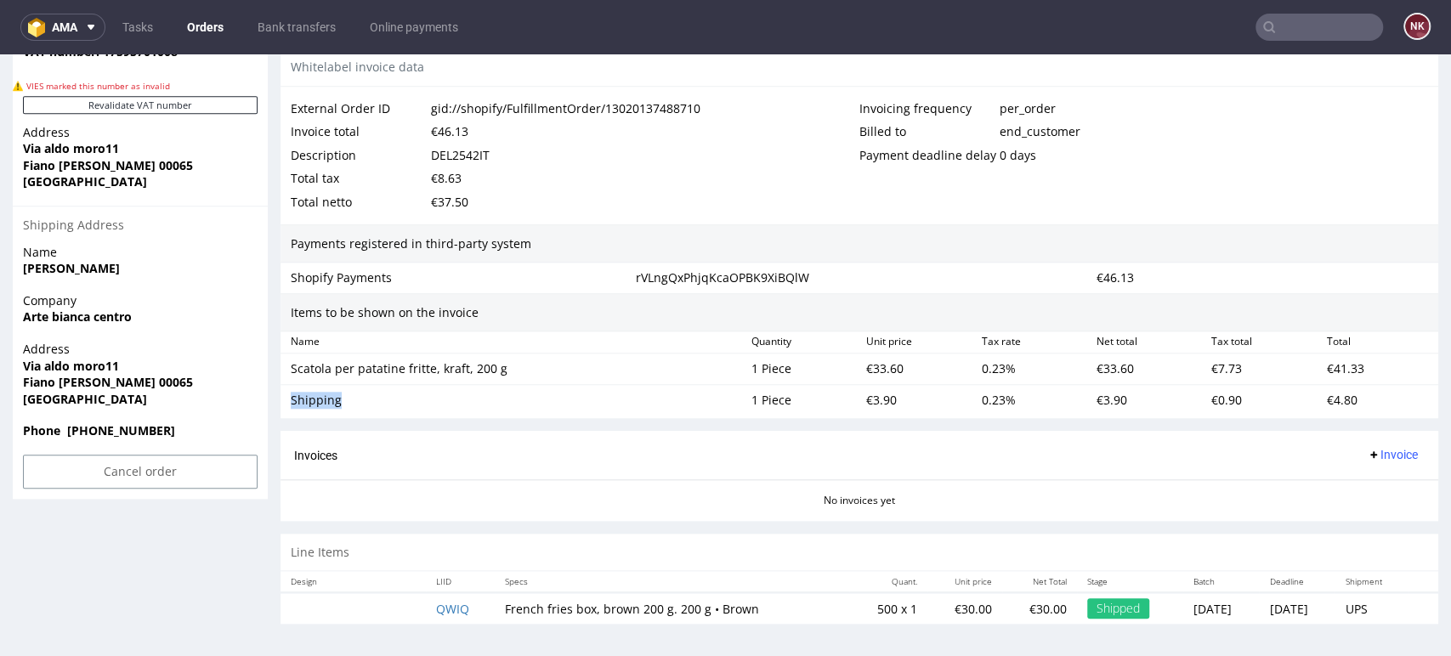
copy div "Shipping"
click at [865, 371] on div "€33.60" at bounding box center [916, 369] width 115 height 24
copy div "33.60"
click at [866, 404] on div "€3.90" at bounding box center [916, 400] width 115 height 24
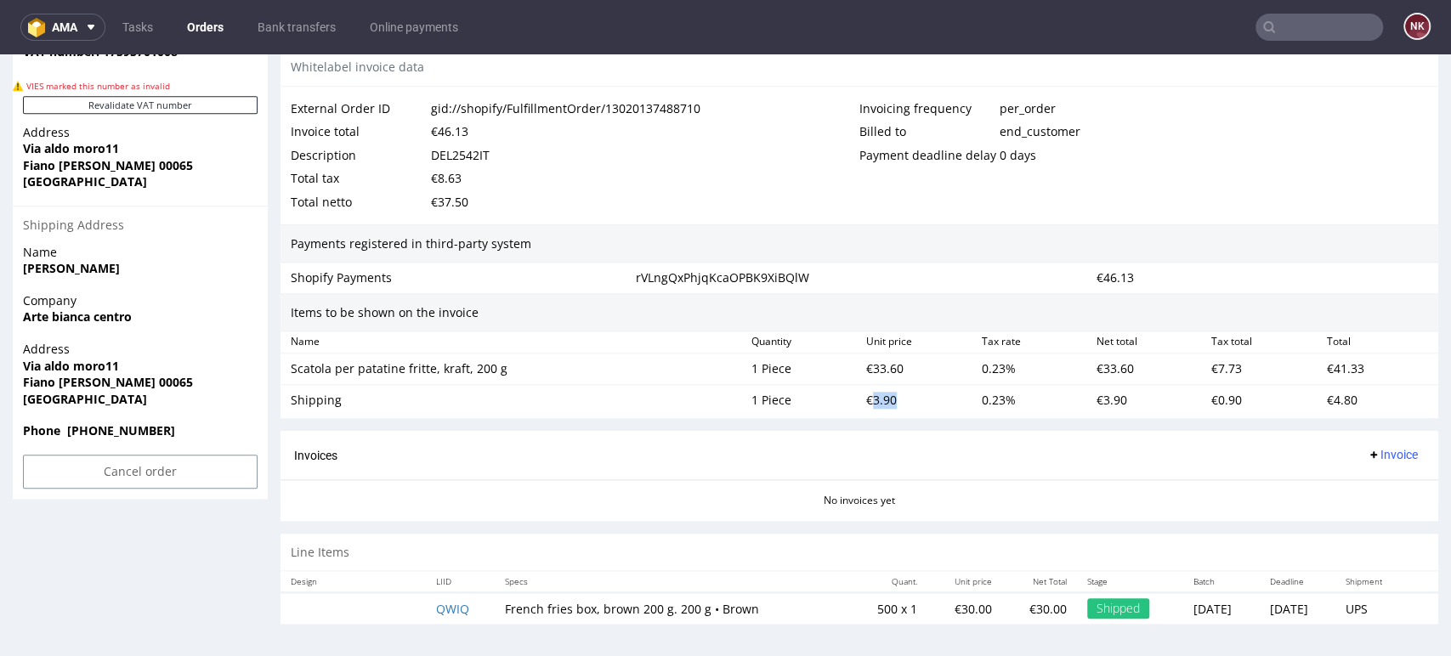
click at [866, 404] on div "€3.90" at bounding box center [916, 400] width 115 height 24
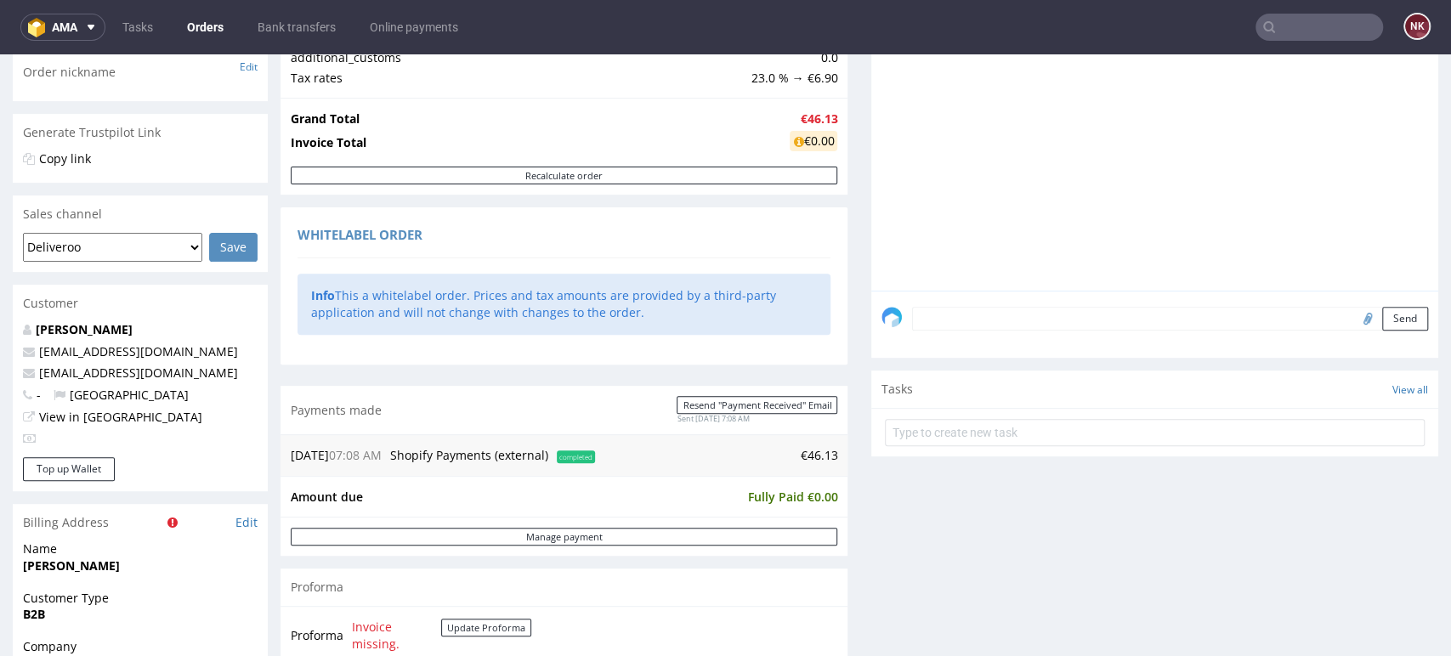
scroll to position [0, 0]
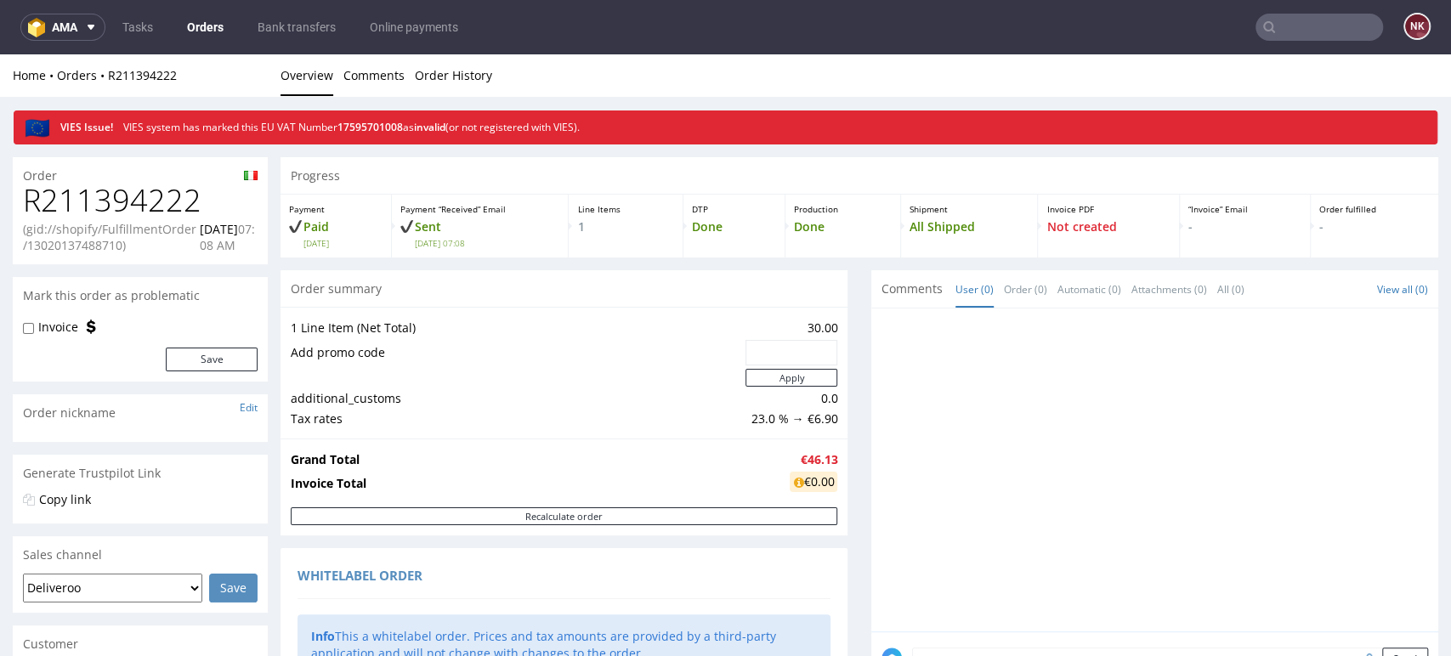
click at [173, 213] on h1 "R211394222" at bounding box center [140, 201] width 235 height 34
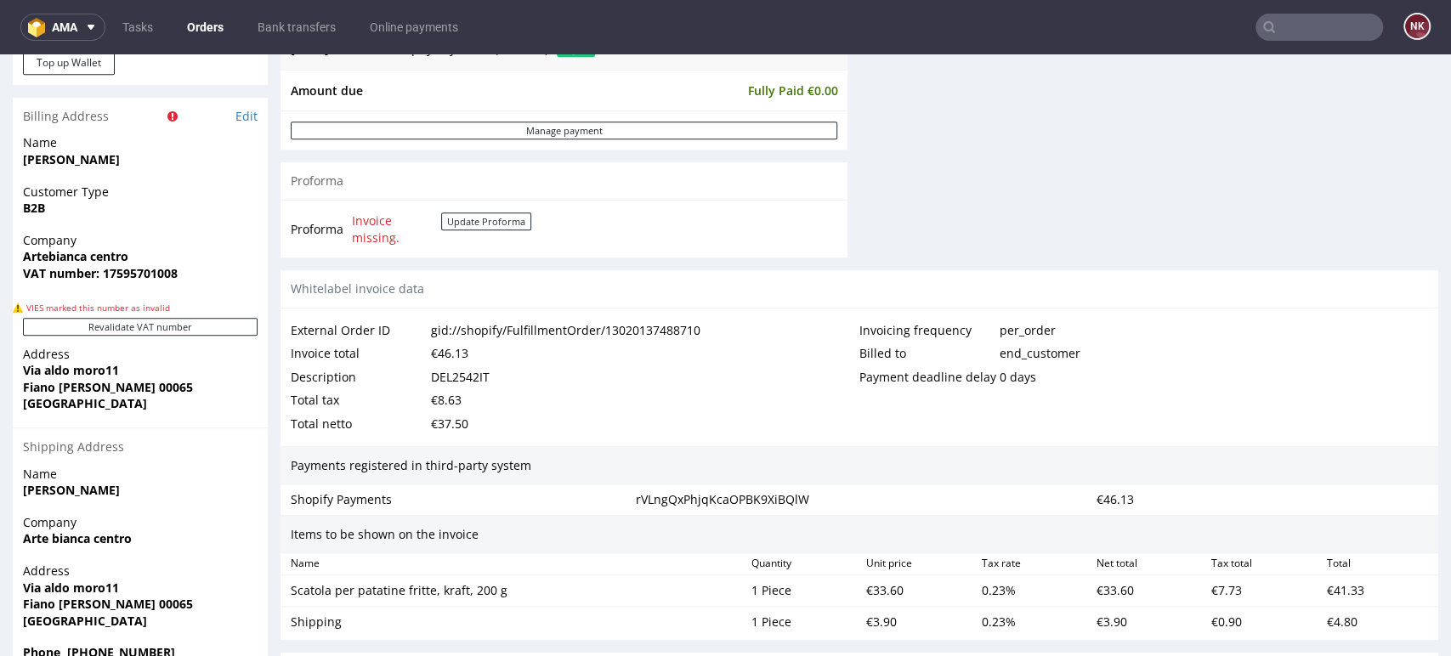
scroll to position [820, 0]
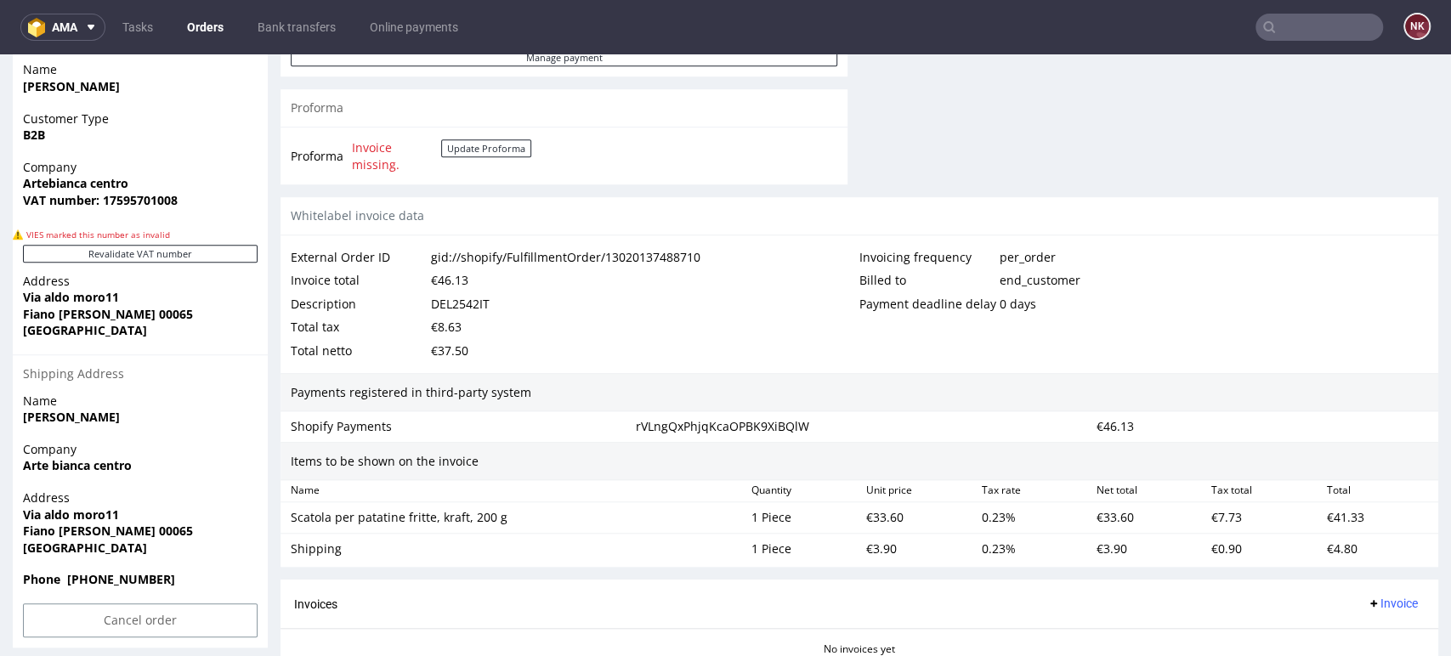
click at [477, 306] on div "DEL2542IT" at bounding box center [460, 304] width 59 height 24
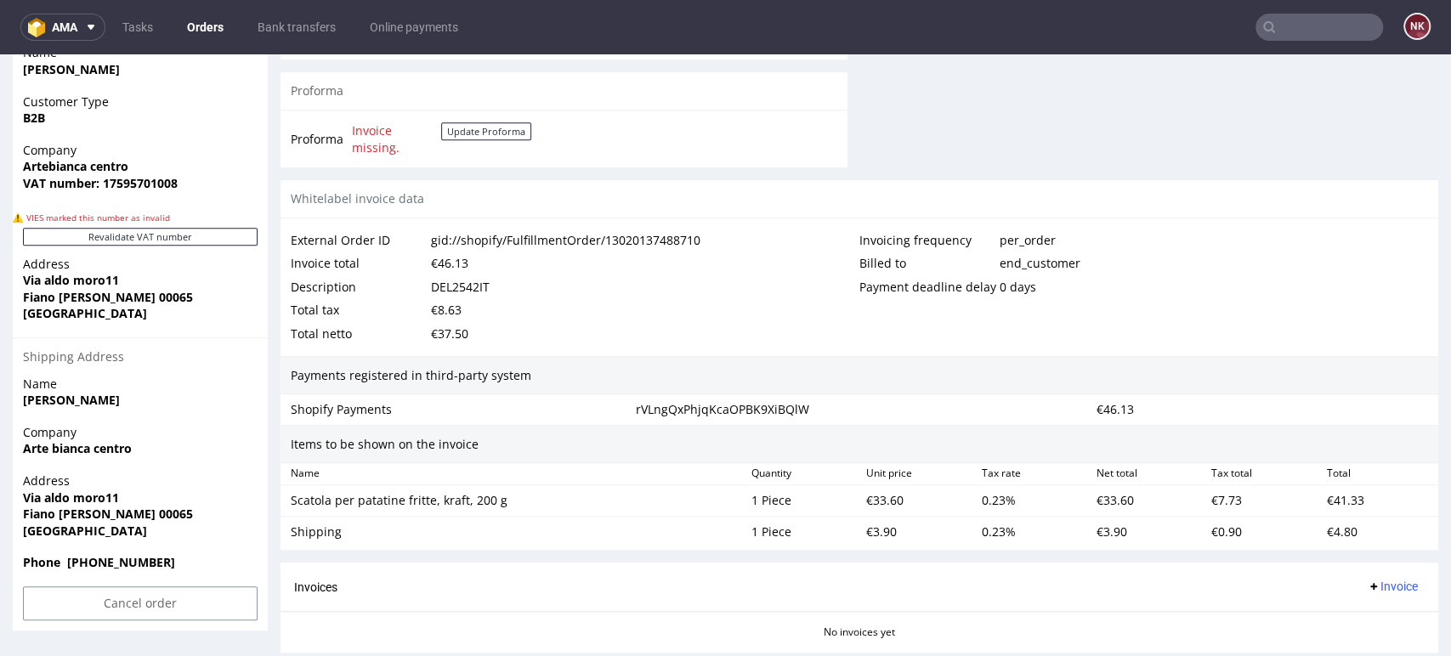
scroll to position [830, 0]
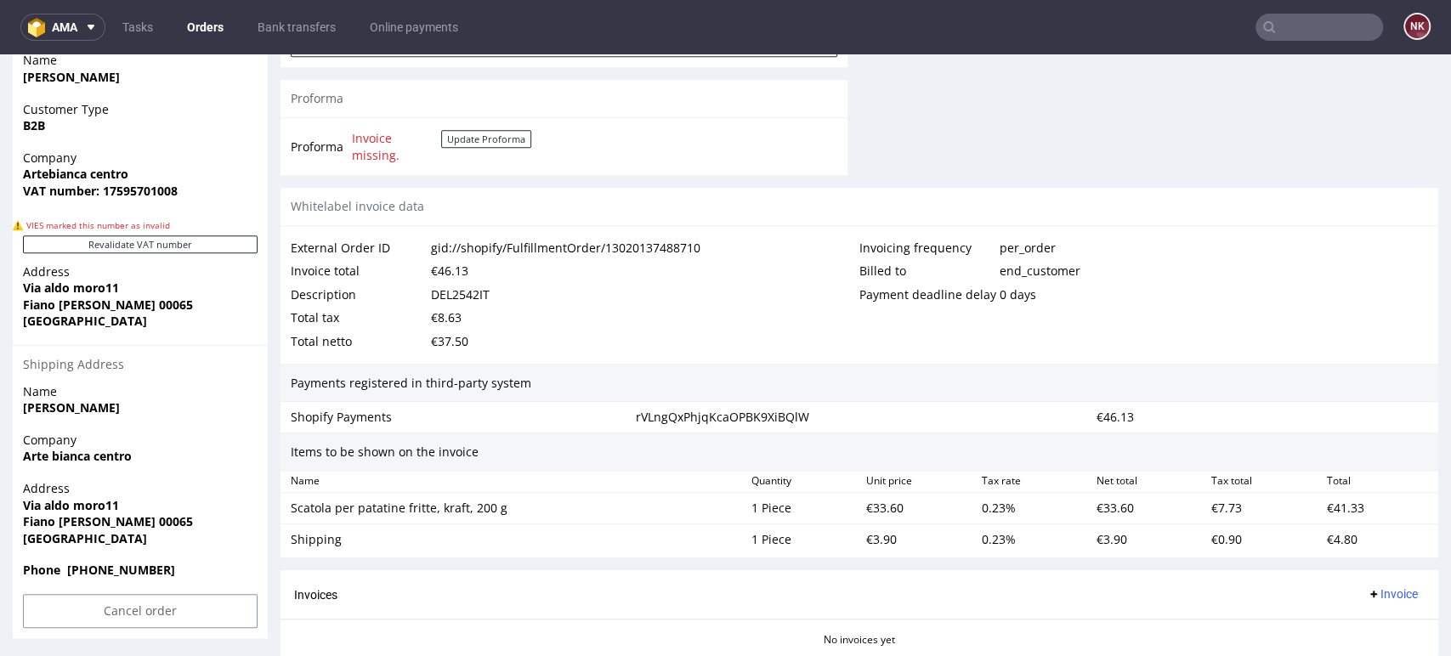
click at [1367, 587] on span "Invoice" at bounding box center [1392, 594] width 51 height 14
click at [1348, 536] on li "Upload" at bounding box center [1356, 527] width 110 height 31
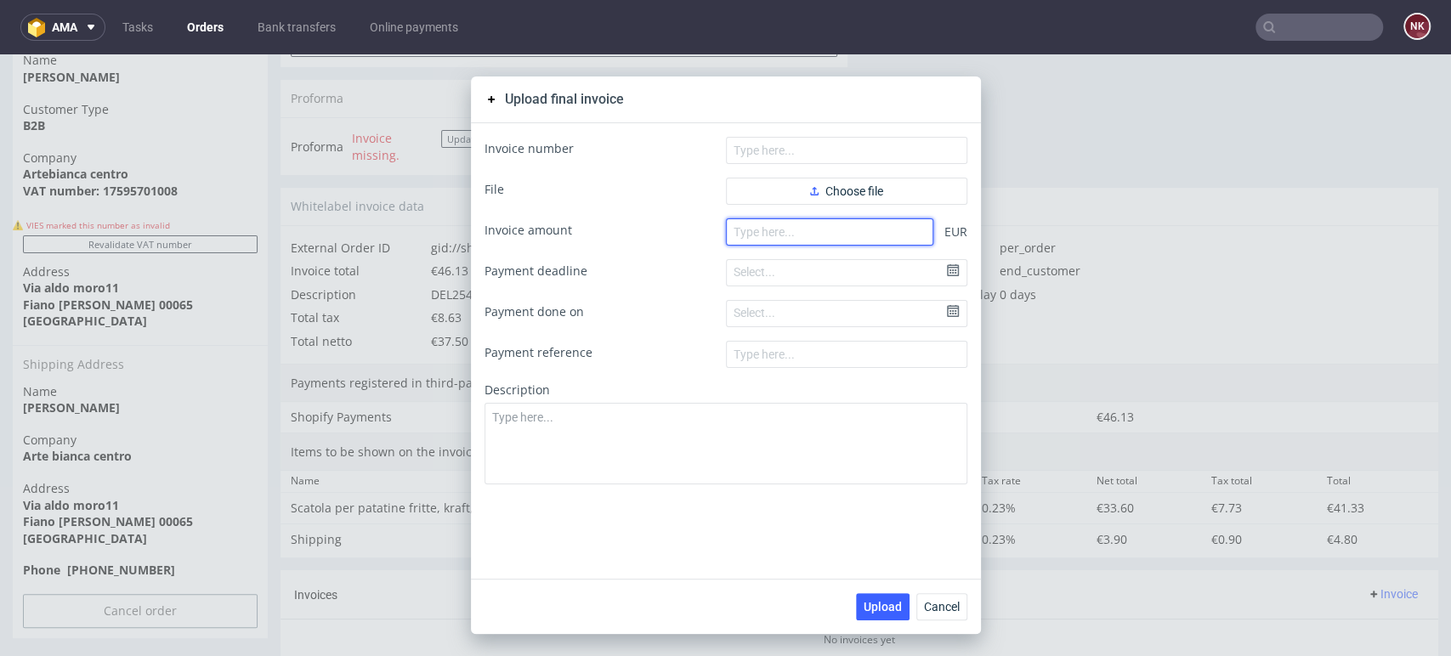
click at [828, 229] on input "number" at bounding box center [829, 231] width 207 height 27
type input "46.13"
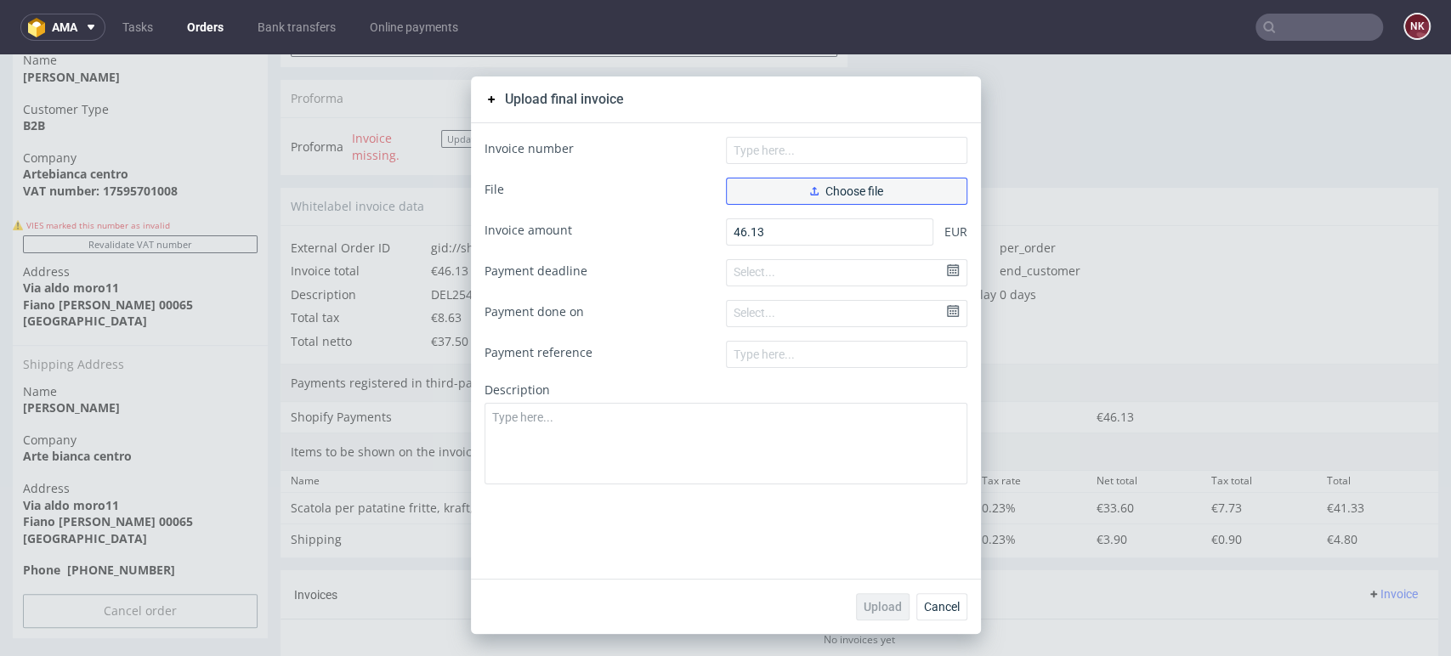
click at [880, 182] on button "Choose file" at bounding box center [846, 191] width 241 height 27
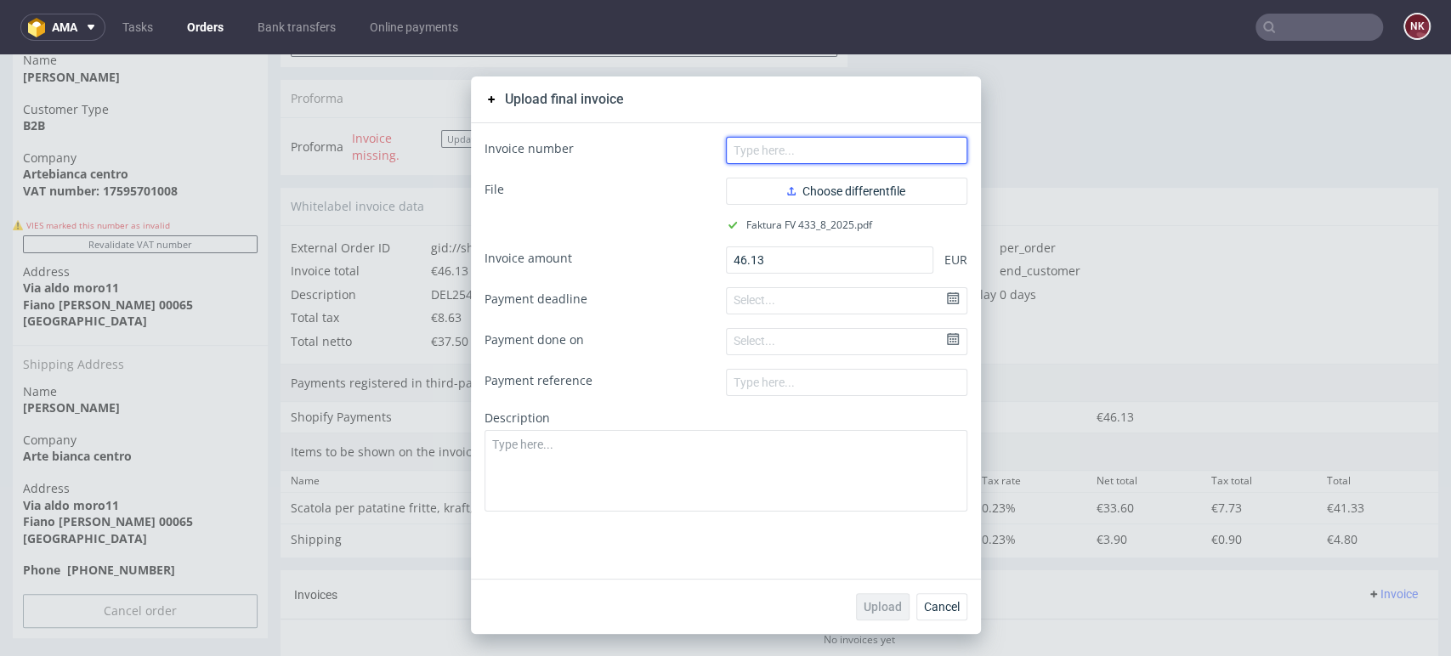
click at [767, 138] on input "text" at bounding box center [846, 150] width 241 height 27
type input "FV 433/8/2025"
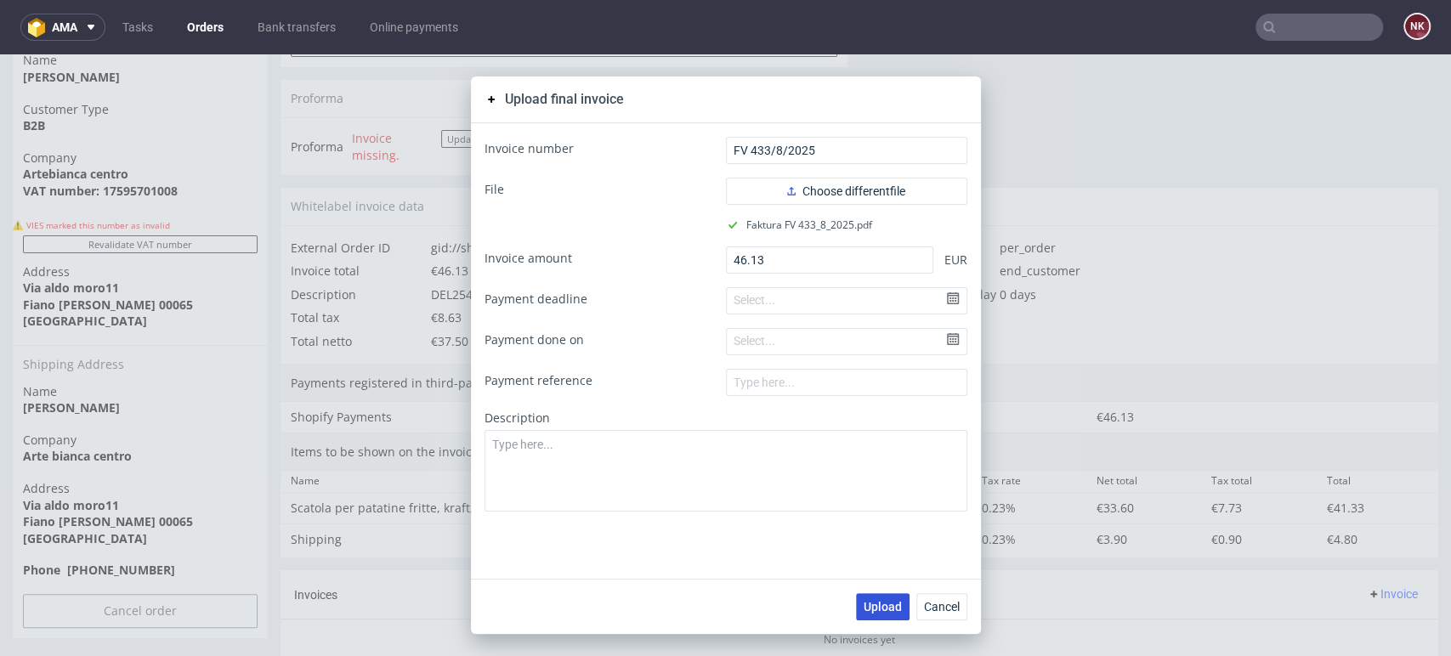
click at [864, 604] on span "Upload" at bounding box center [883, 607] width 38 height 12
click at [935, 603] on span "Cancel" at bounding box center [942, 607] width 36 height 12
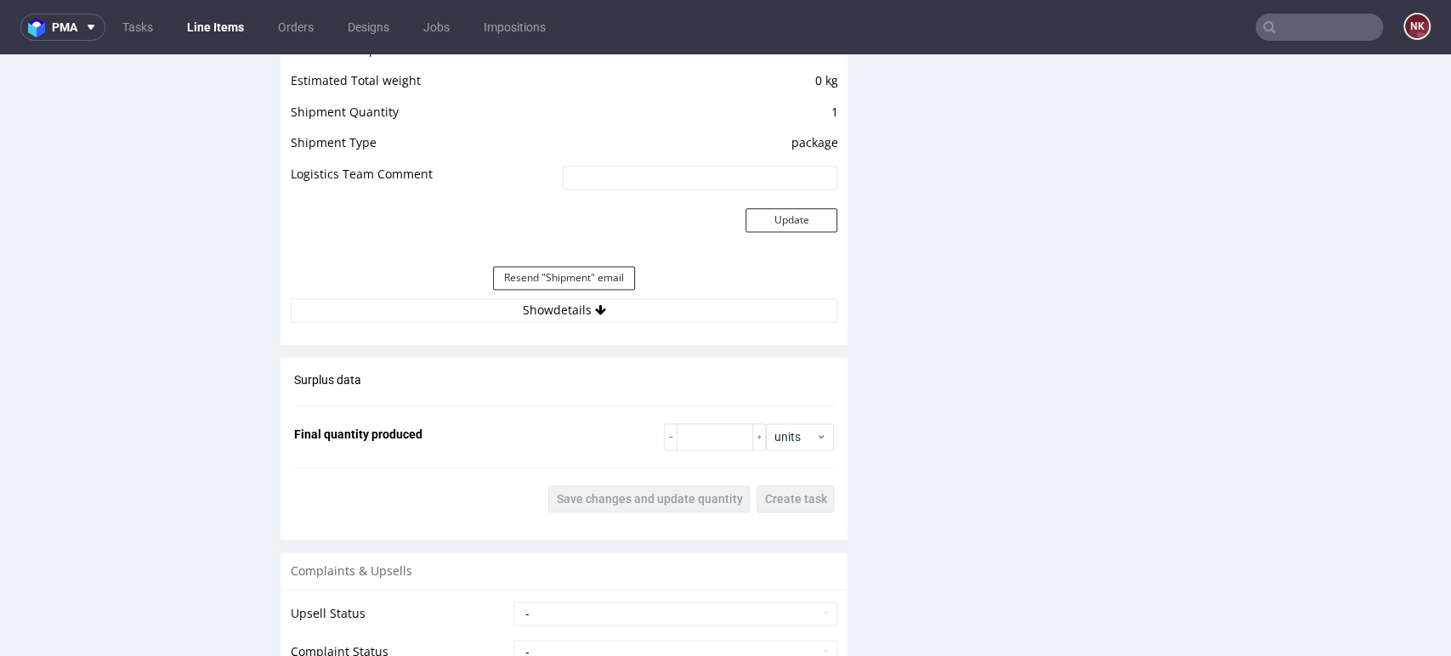
scroll to position [1469, 0]
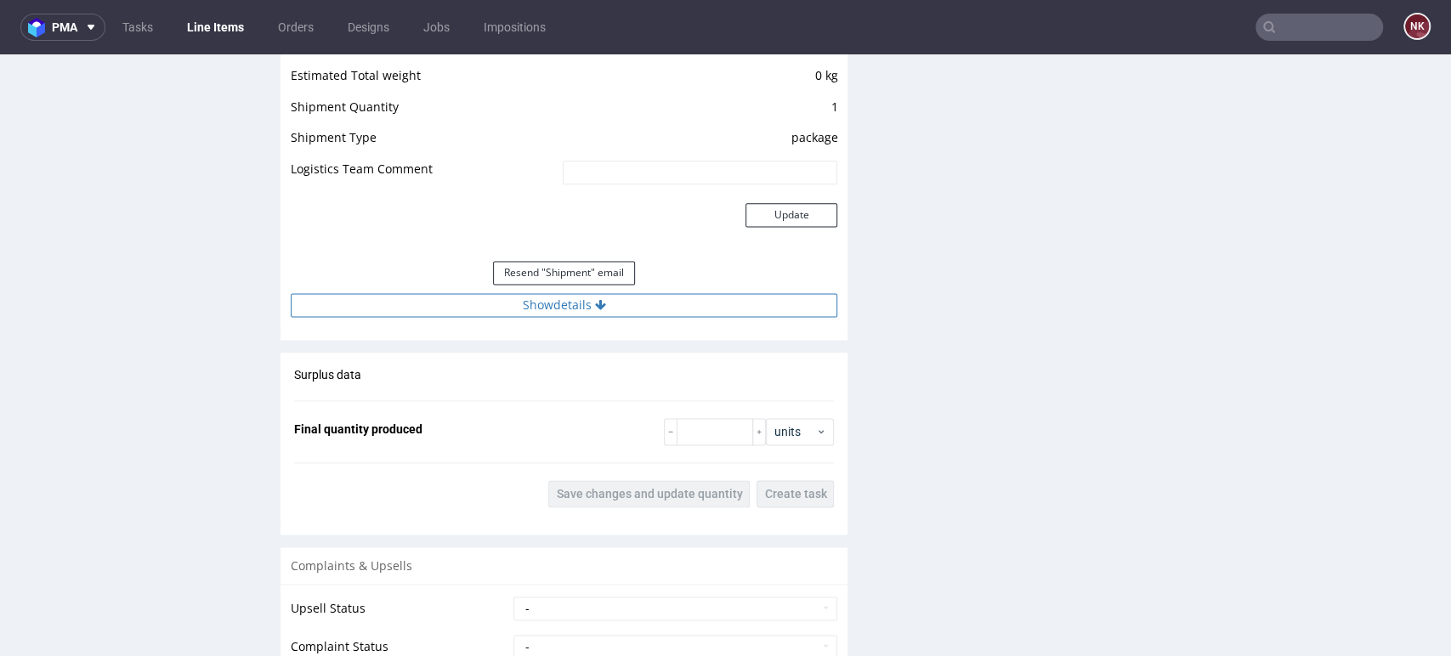
click at [665, 303] on button "Show details" at bounding box center [564, 305] width 546 height 24
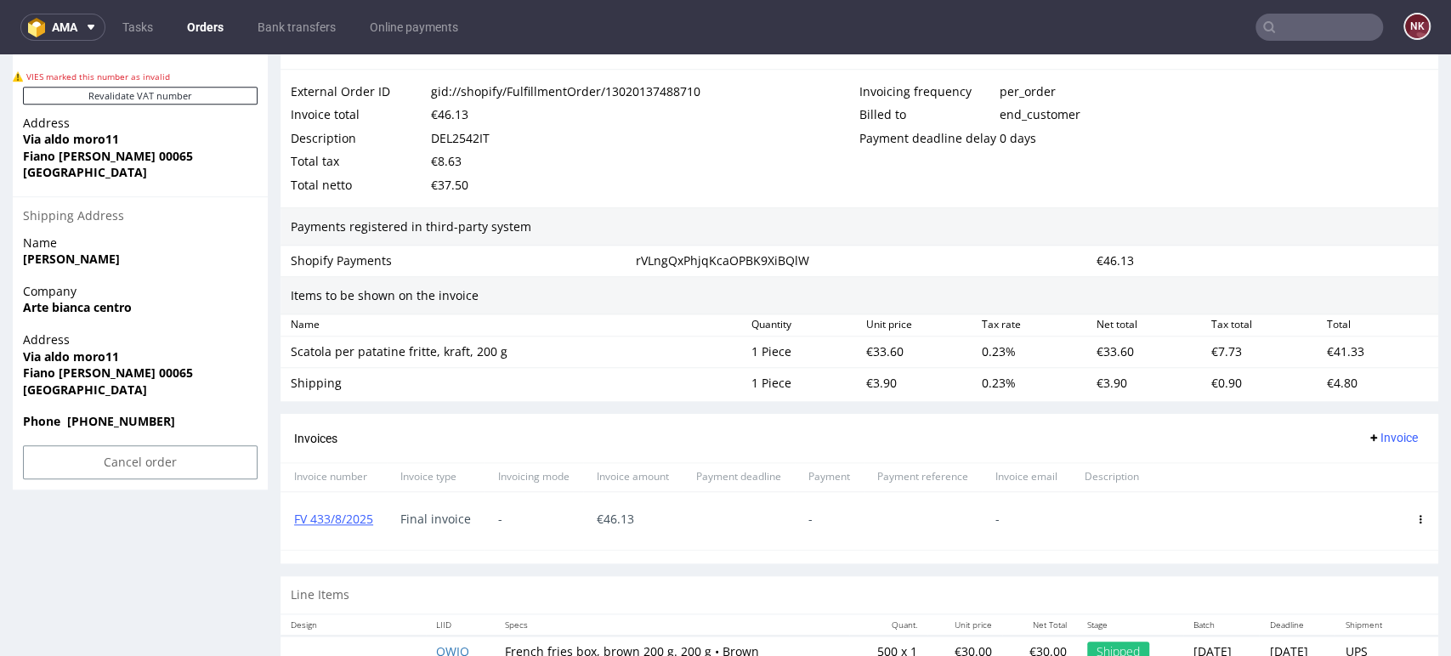
scroll to position [989, 0]
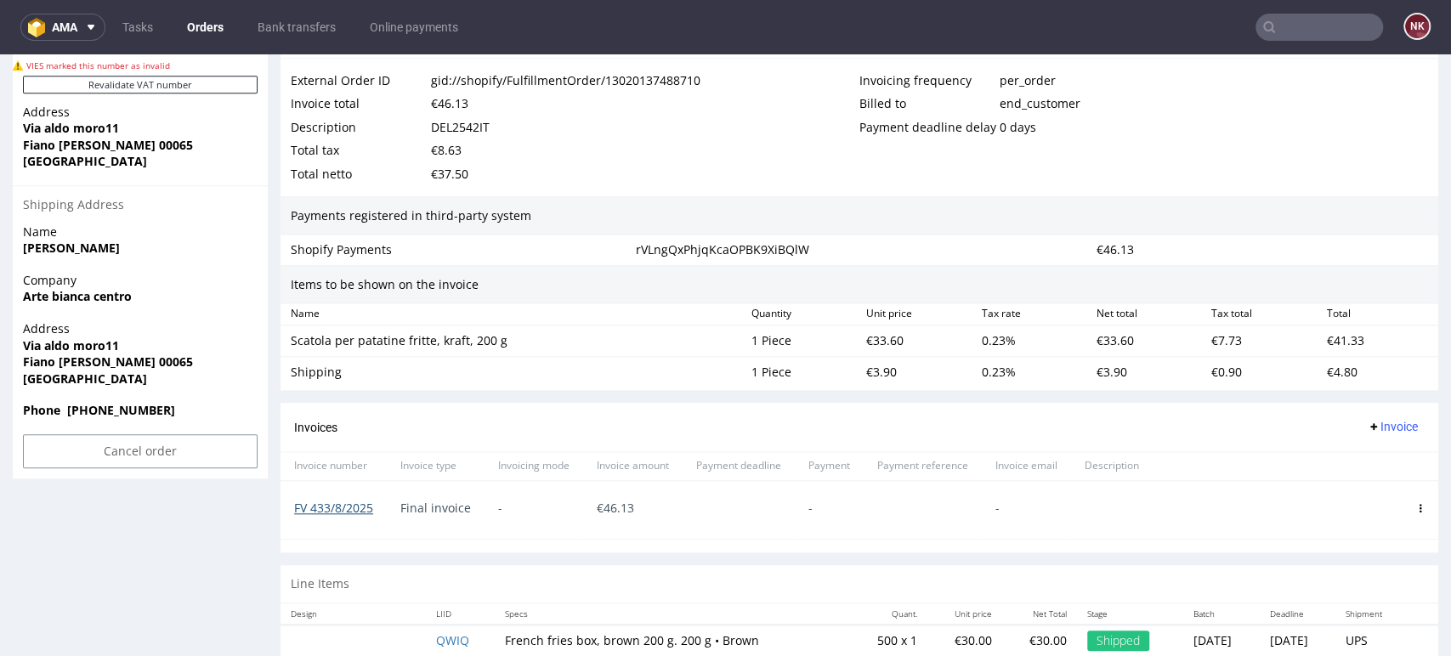
click at [331, 513] on link "FV 433/8/2025" at bounding box center [333, 508] width 79 height 16
click at [190, 23] on link "Orders" at bounding box center [205, 27] width 57 height 27
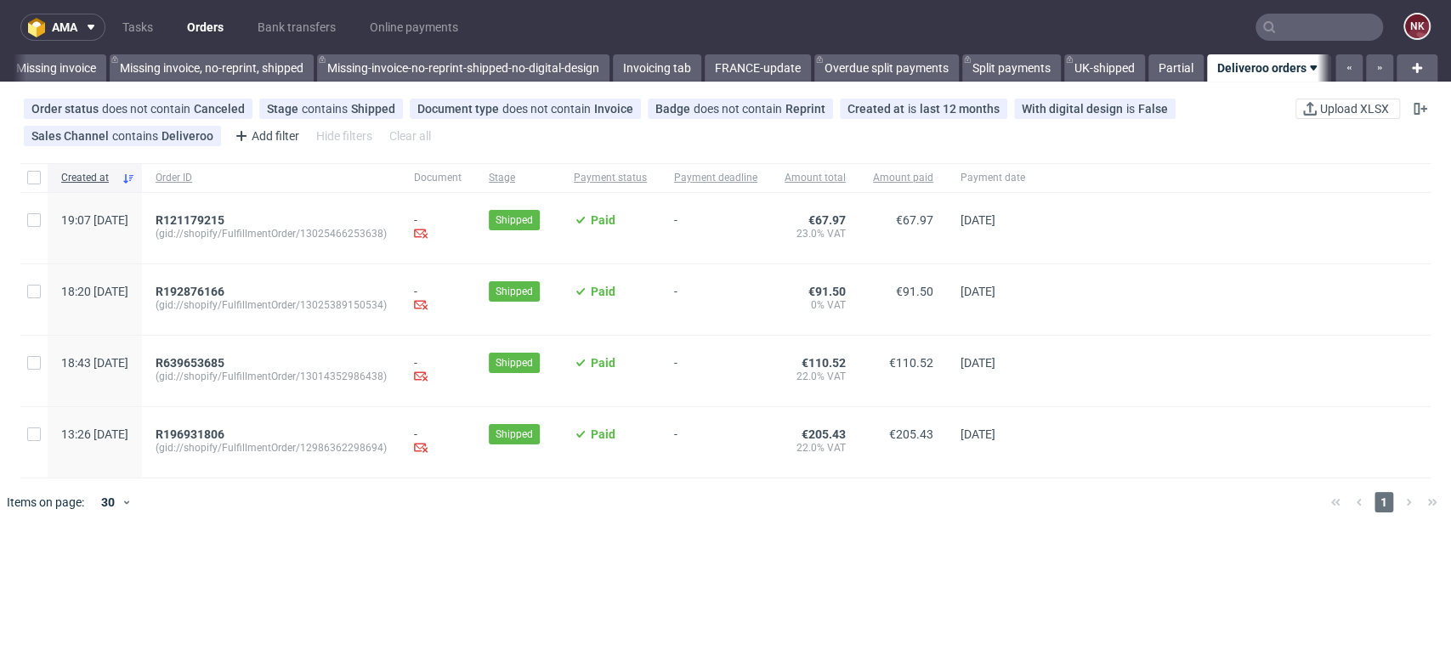
scroll to position [0, 2605]
click at [223, 361] on span "R639653685" at bounding box center [190, 363] width 69 height 14
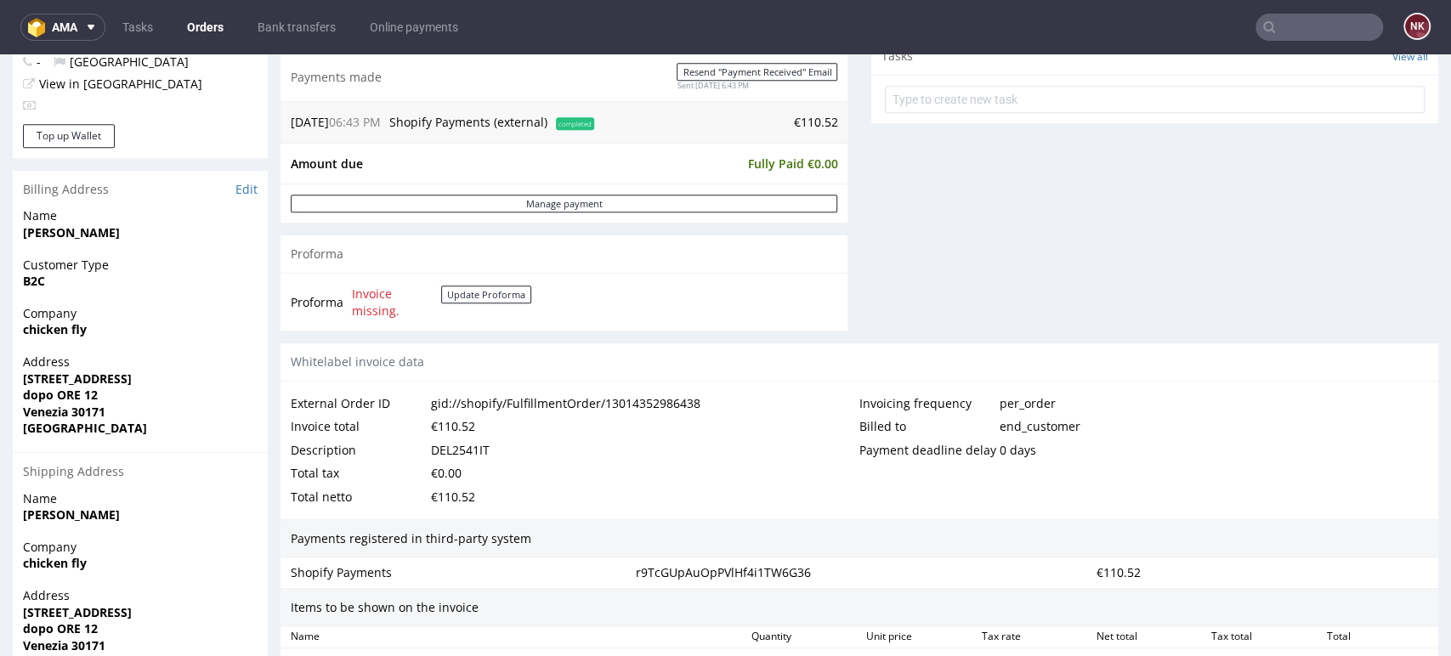
scroll to position [687, 0]
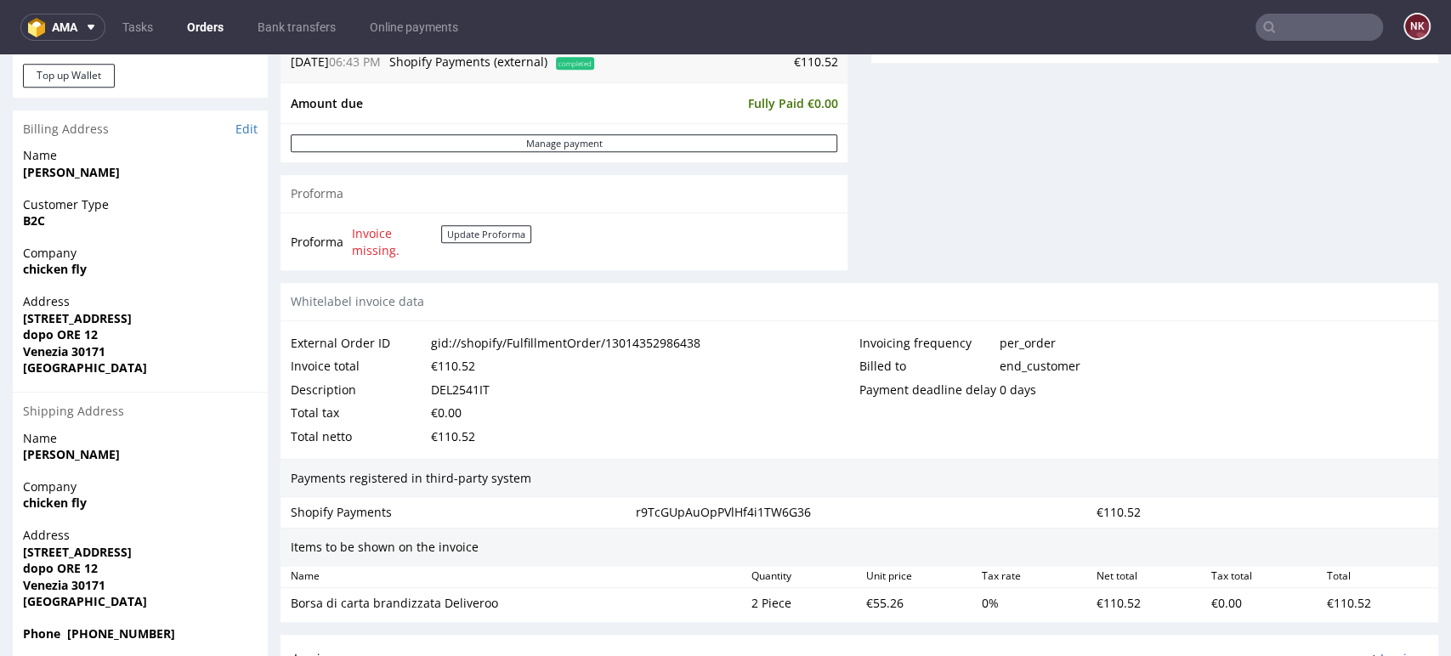
click at [206, 20] on link "Orders" at bounding box center [205, 27] width 57 height 27
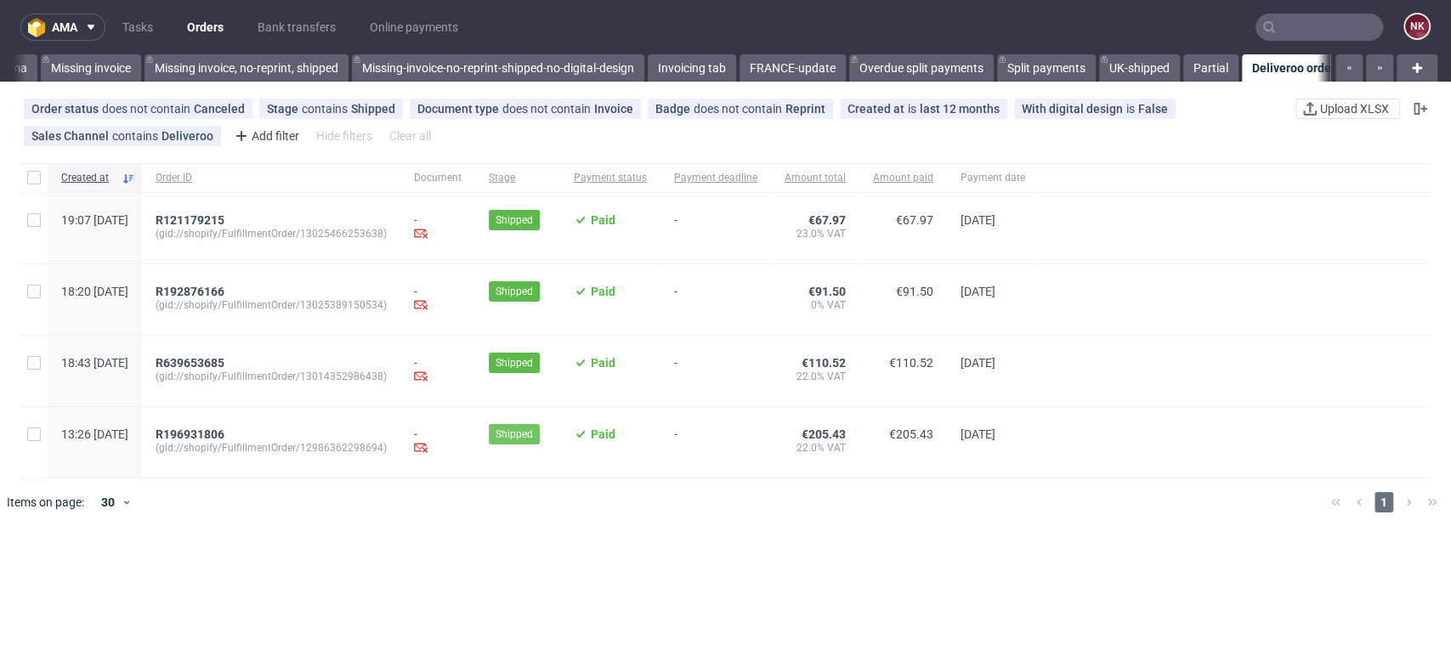
scroll to position [0, 2605]
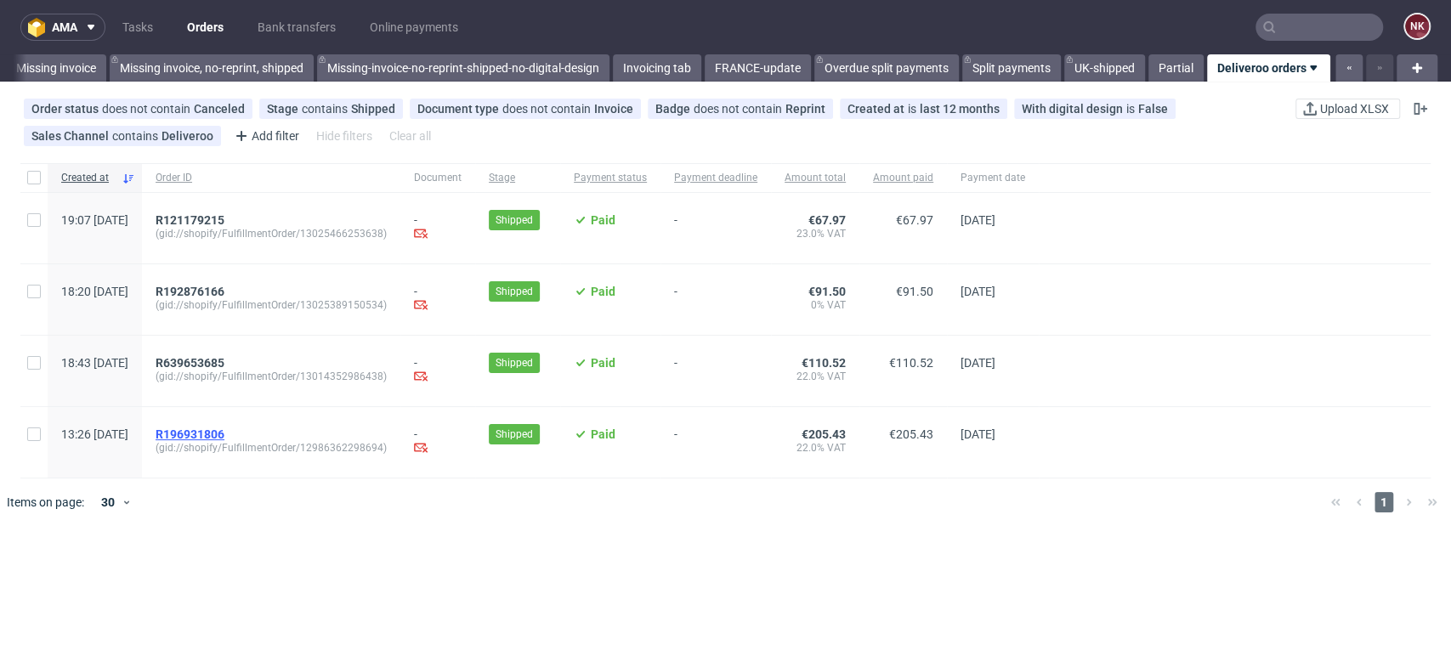
click at [224, 428] on span "R196931806" at bounding box center [190, 435] width 69 height 14
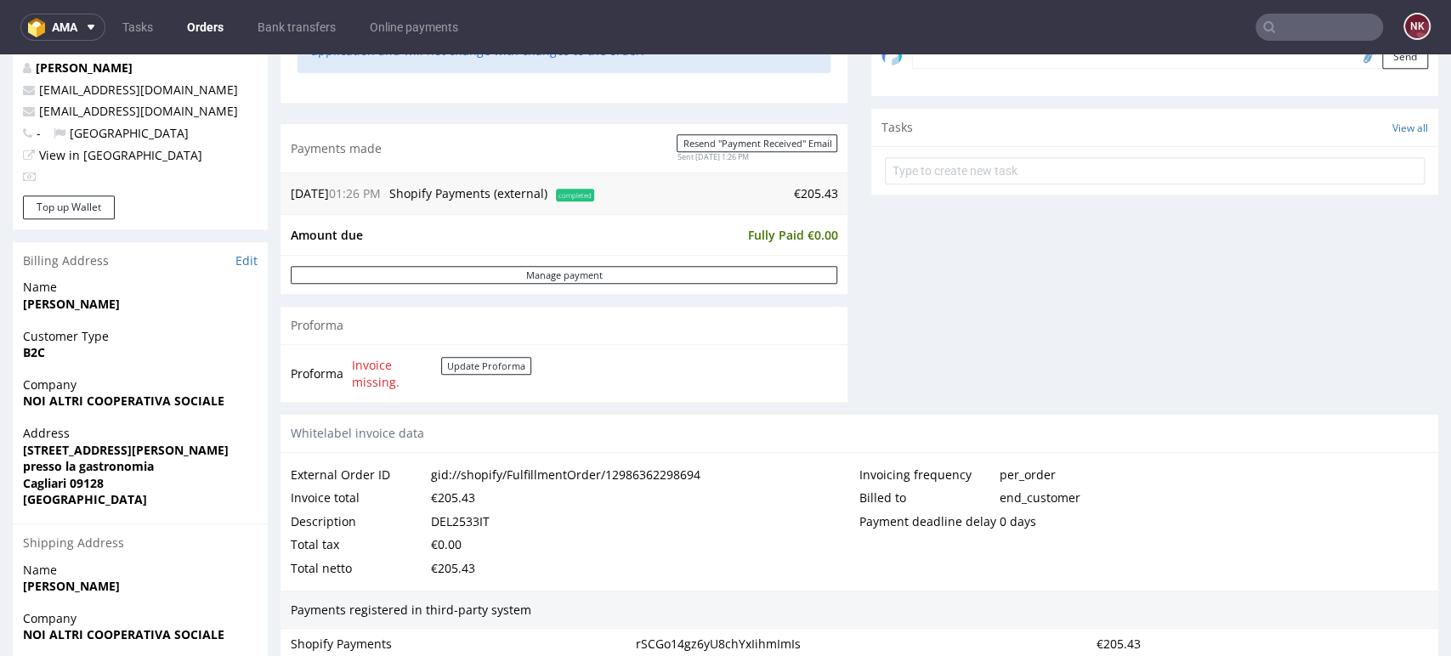
scroll to position [687, 0]
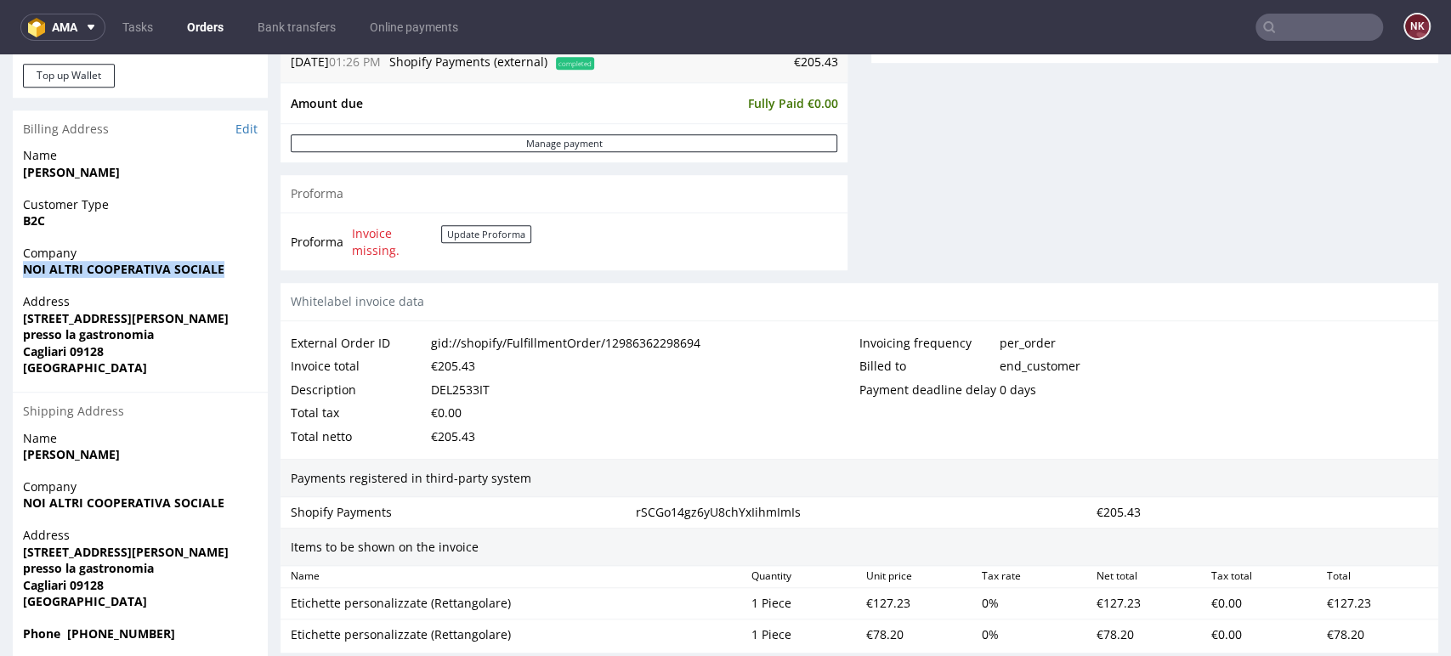
drag, startPoint x: 224, startPoint y: 264, endPoint x: 14, endPoint y: 274, distance: 210.1
click at [14, 274] on div "Company NOI ALTRI COOPERATIVA SOCIALE" at bounding box center [140, 269] width 255 height 48
copy strong "NOI ALTRI COOPERATIVA SOCIALE"
click at [247, 127] on link "Edit" at bounding box center [246, 129] width 22 height 17
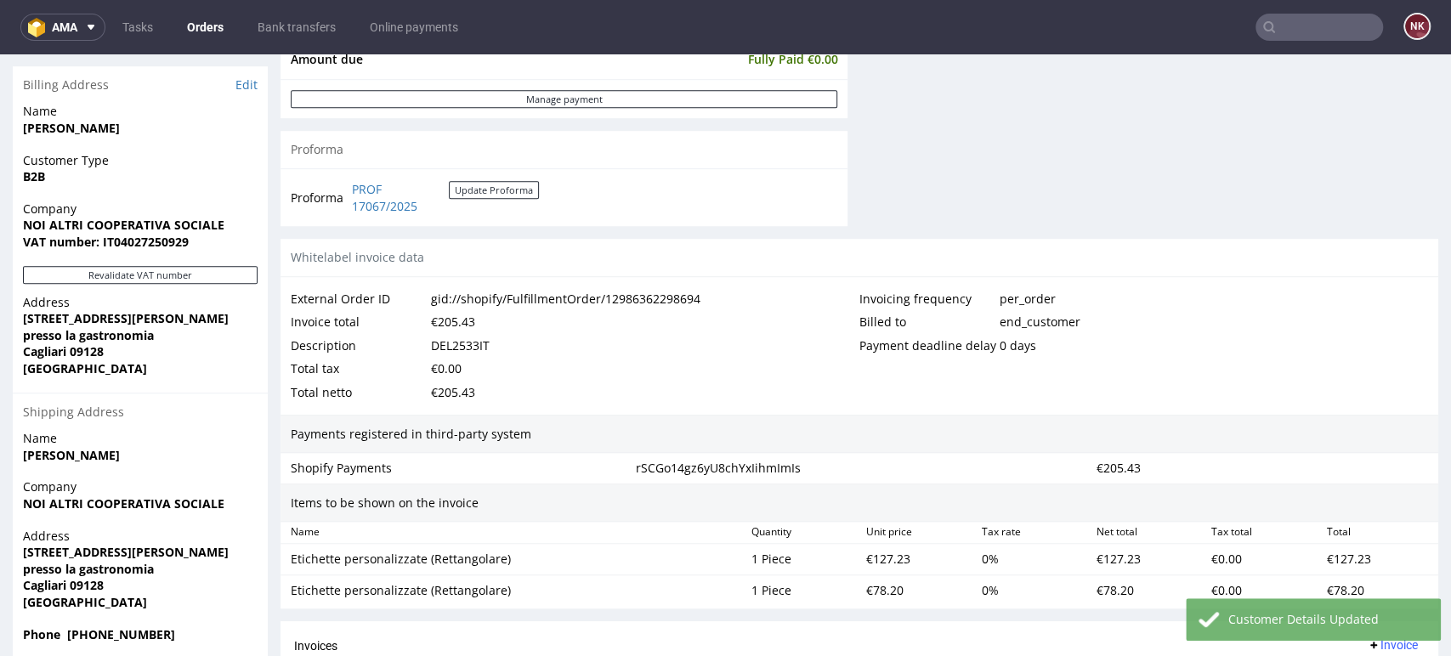
scroll to position [732, 0]
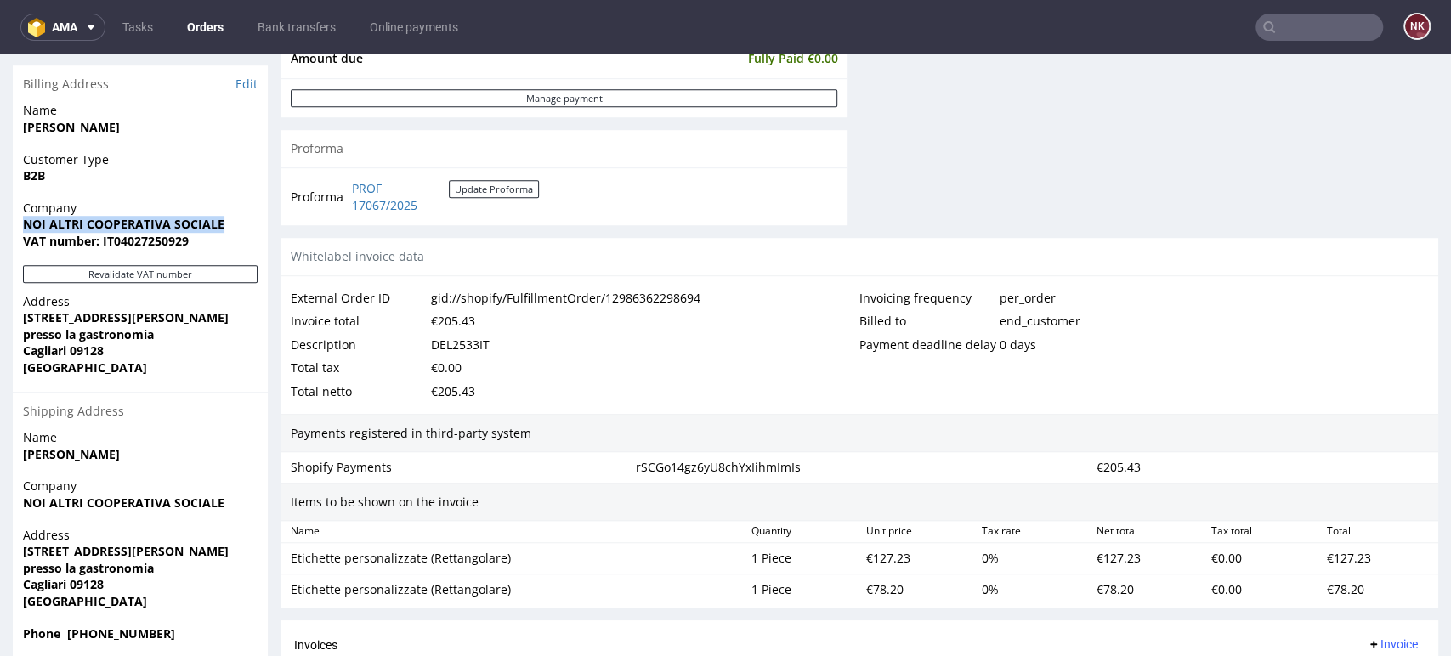
drag, startPoint x: 220, startPoint y: 223, endPoint x: 17, endPoint y: 224, distance: 203.1
click at [17, 224] on div "Company NOI ALTRI COOPERATIVA SOCIALE VAT number: IT04027250929" at bounding box center [140, 232] width 255 height 65
copy strong "NOI ALTRI COOPERATIVA SOCIALE"
click at [144, 243] on strong "VAT number: IT04027250929" at bounding box center [106, 241] width 166 height 16
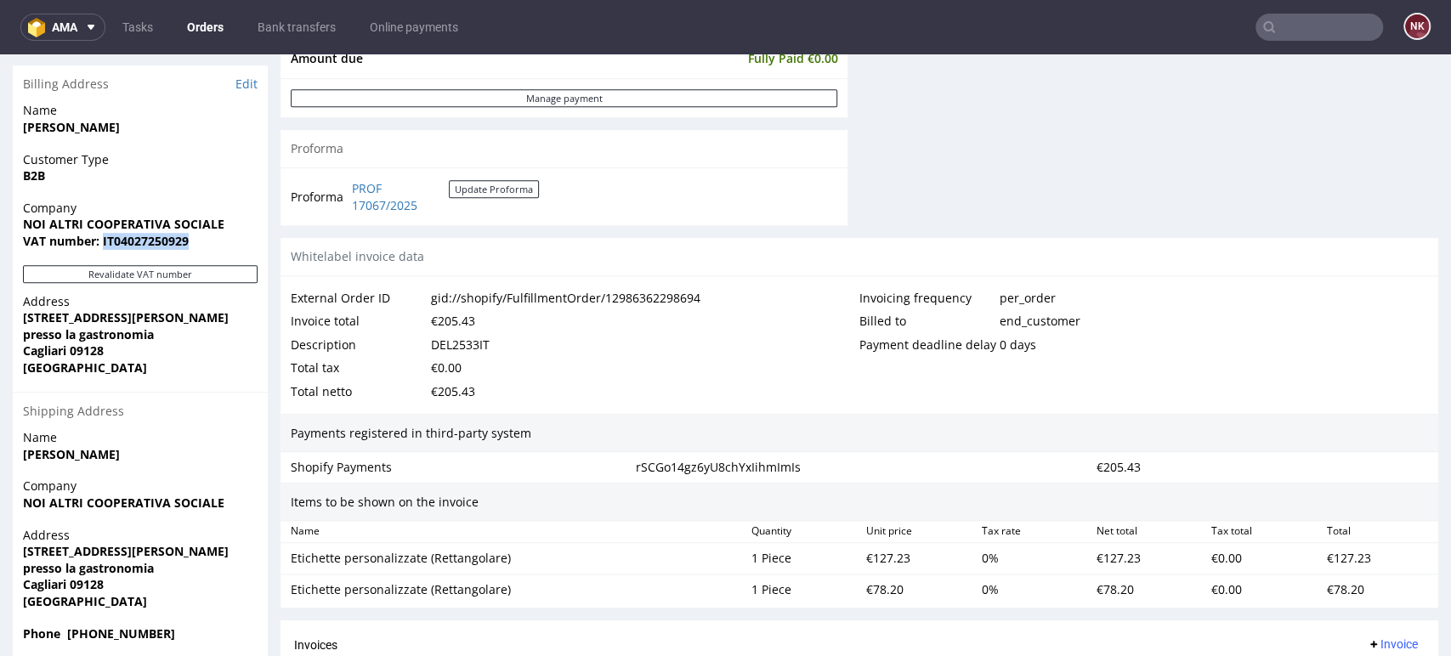
copy strong "IT04027250929"
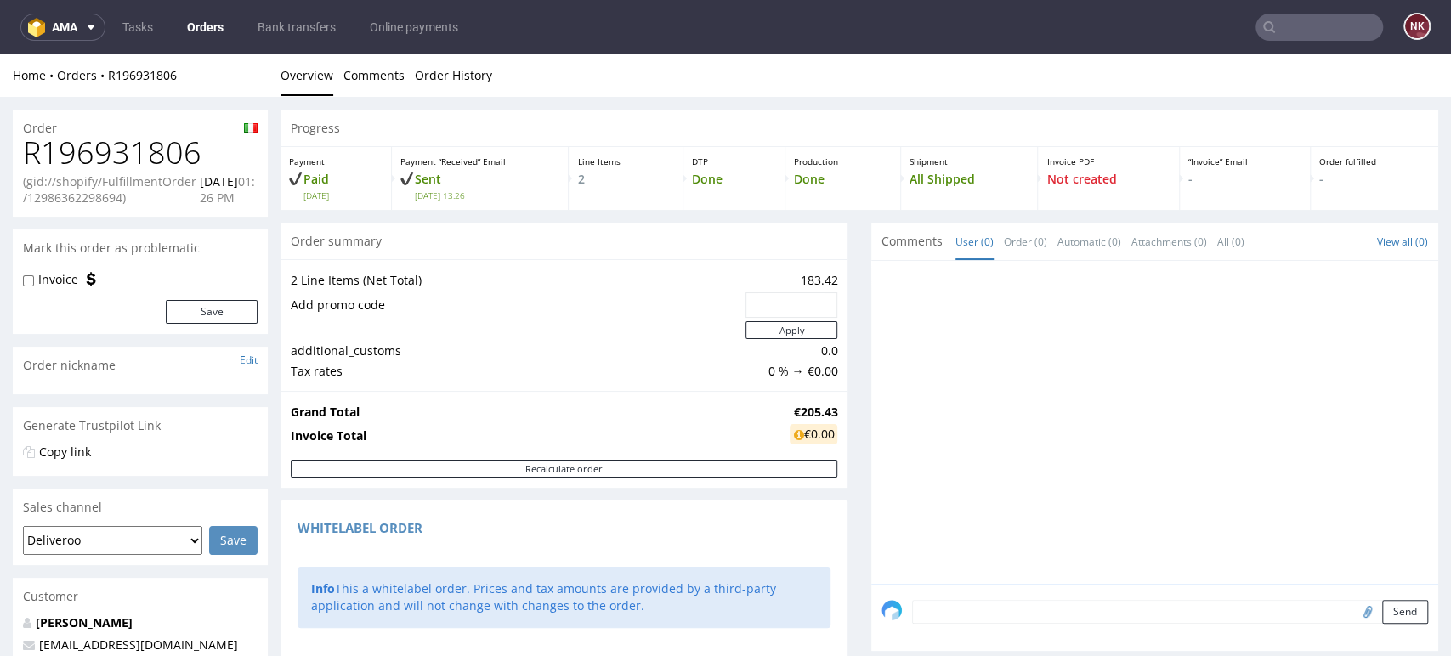
click at [139, 144] on h1 "R196931806" at bounding box center [140, 153] width 235 height 34
copy h1 "R196931806"
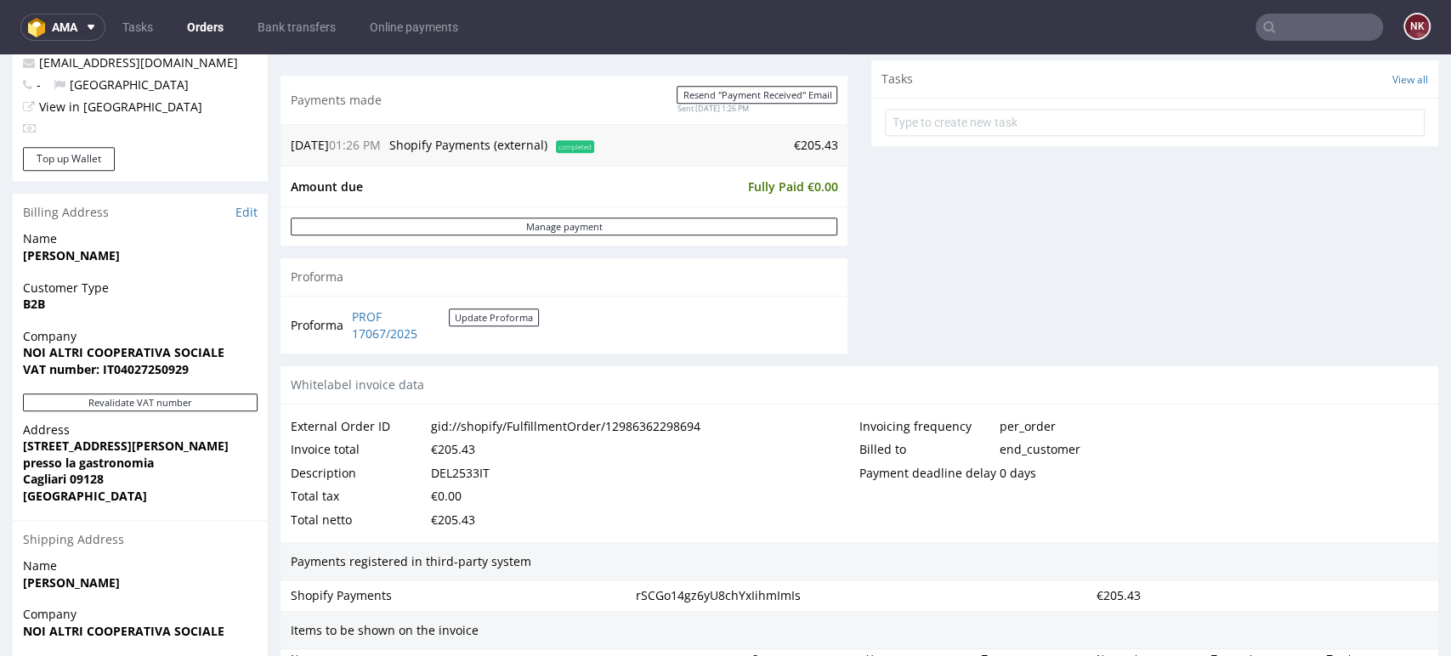
scroll to position [605, 0]
click at [482, 473] on div "DEL2533IT" at bounding box center [460, 472] width 59 height 24
copy div "DEL2533IT"
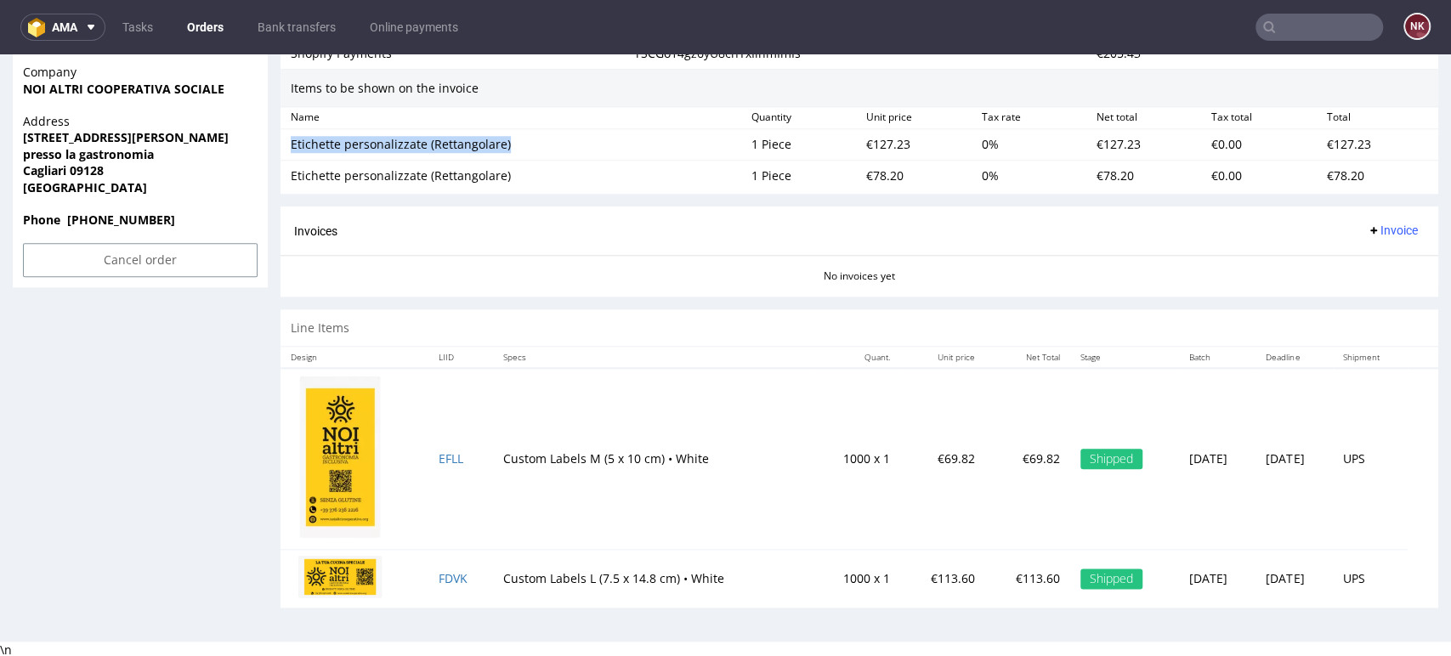
drag, startPoint x: 510, startPoint y: 147, endPoint x: 290, endPoint y: 137, distance: 220.4
click at [291, 137] on div "Etichette personalizzate (Rettangolare)" at bounding box center [514, 144] width 447 height 17
copy div "Etichette personalizzate (Rettangolare)"
drag, startPoint x: 514, startPoint y: 177, endPoint x: 291, endPoint y: 173, distance: 223.6
click at [291, 173] on div "Etichette personalizzate (Rettangolare)" at bounding box center [514, 175] width 447 height 17
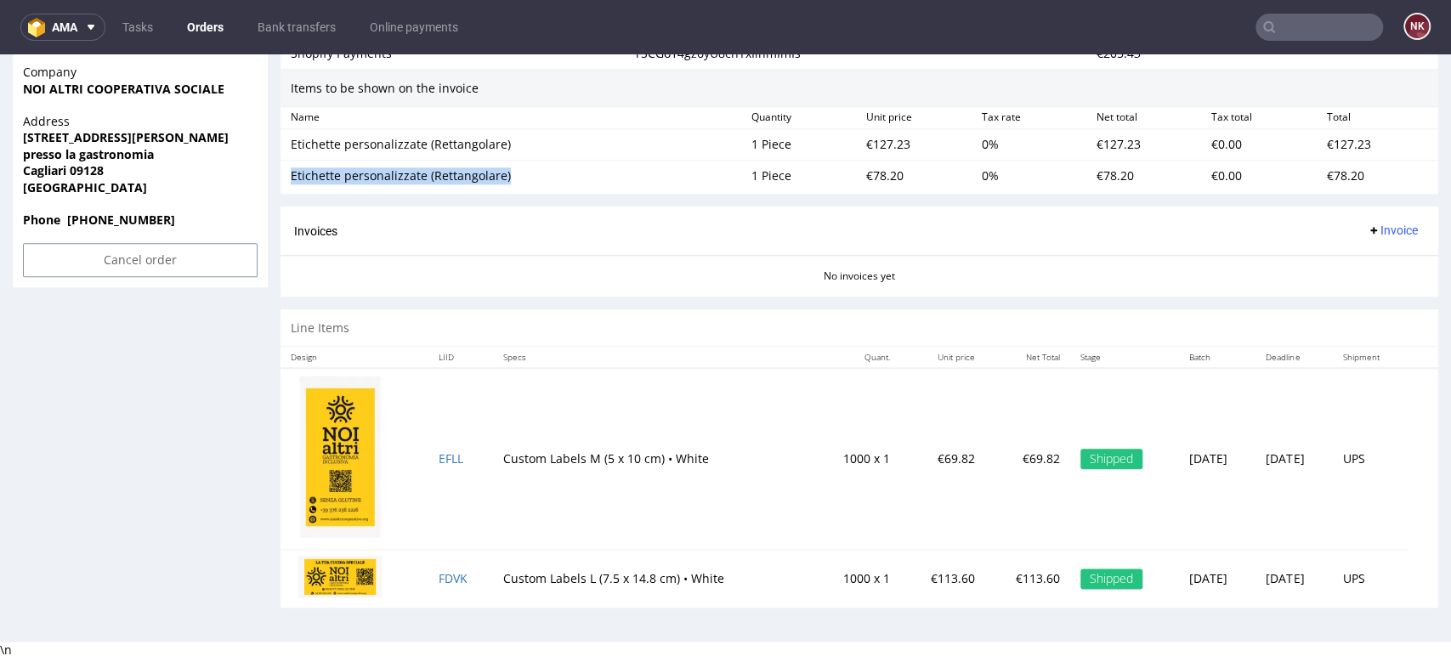
copy div "Etichette personalizzate (Rettangolare)"
click at [877, 136] on div "€127.23" at bounding box center [916, 145] width 115 height 24
copy div "127.23"
click at [866, 177] on div "€78.20" at bounding box center [916, 176] width 115 height 24
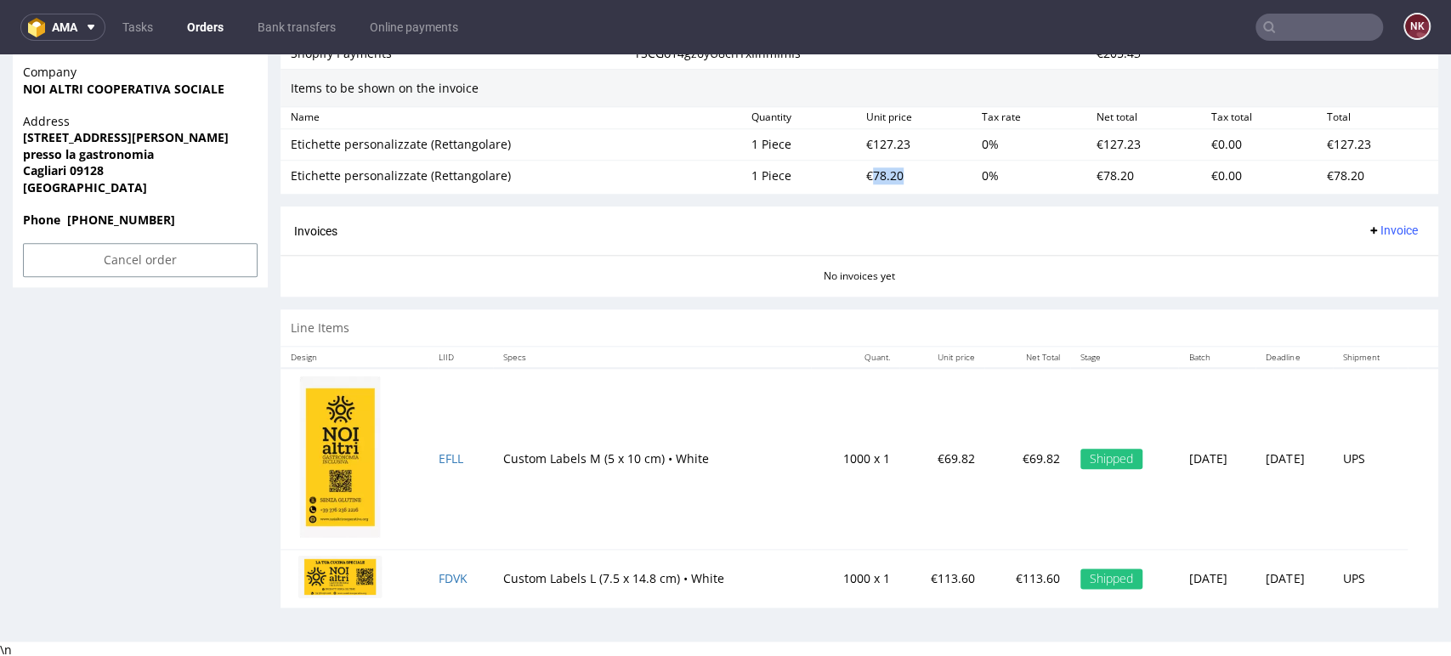
click at [866, 177] on div "€78.20" at bounding box center [916, 176] width 115 height 24
copy div "78.20"
click at [527, 236] on div "Invoices Invoice" at bounding box center [859, 230] width 1130 height 21
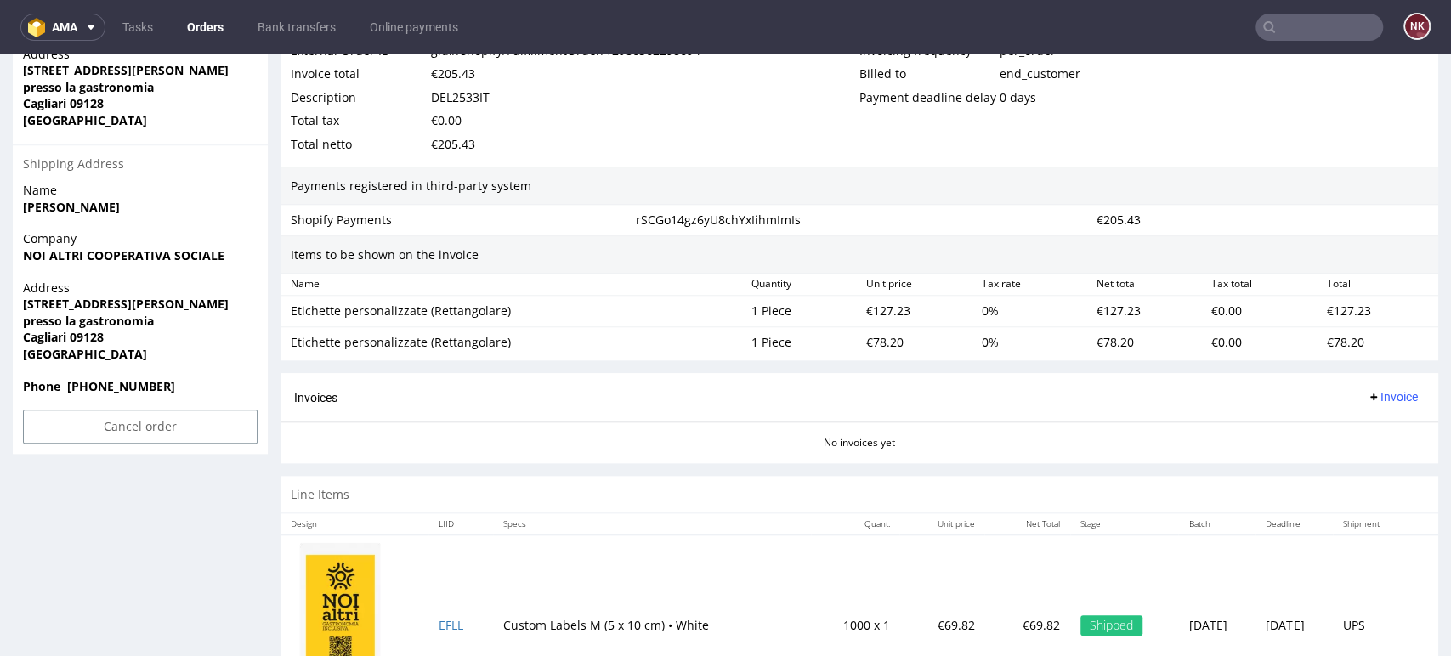
scroll to position [982, 0]
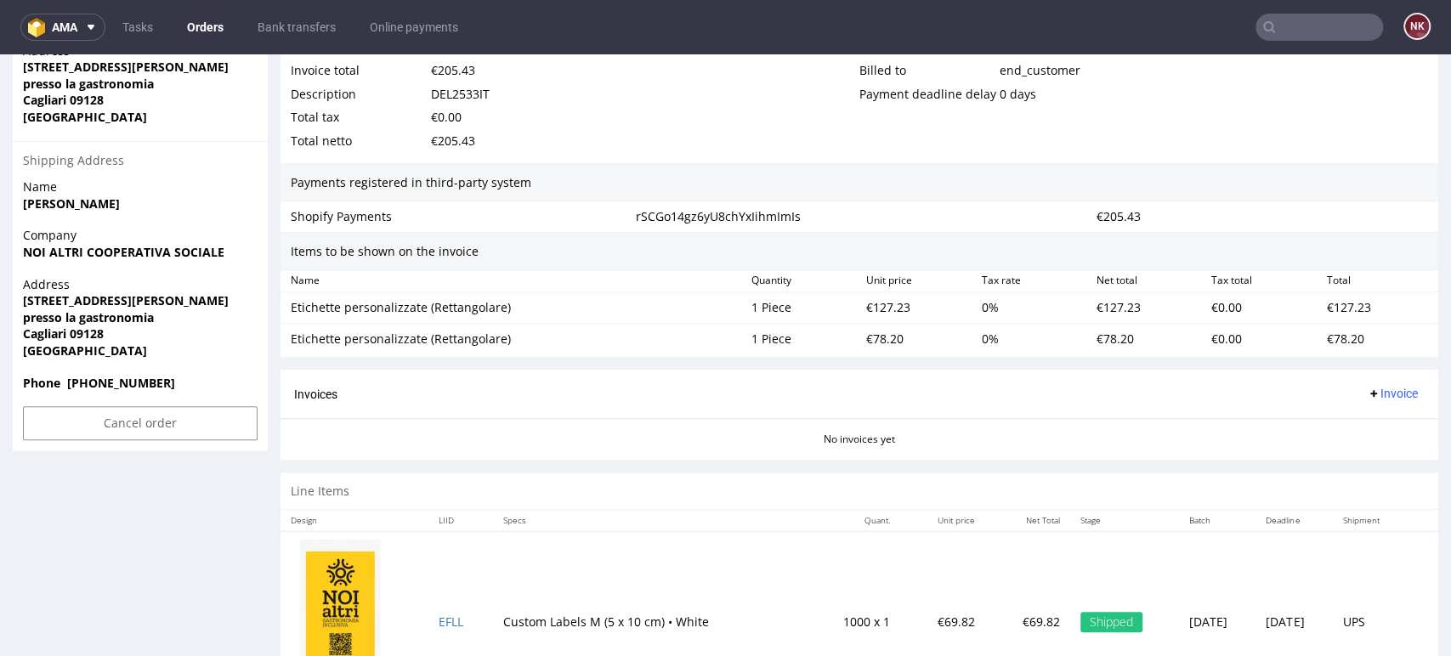
click at [1373, 387] on span "Invoice" at bounding box center [1392, 394] width 51 height 14
click at [1356, 453] on span "Upload" at bounding box center [1363, 459] width 82 height 17
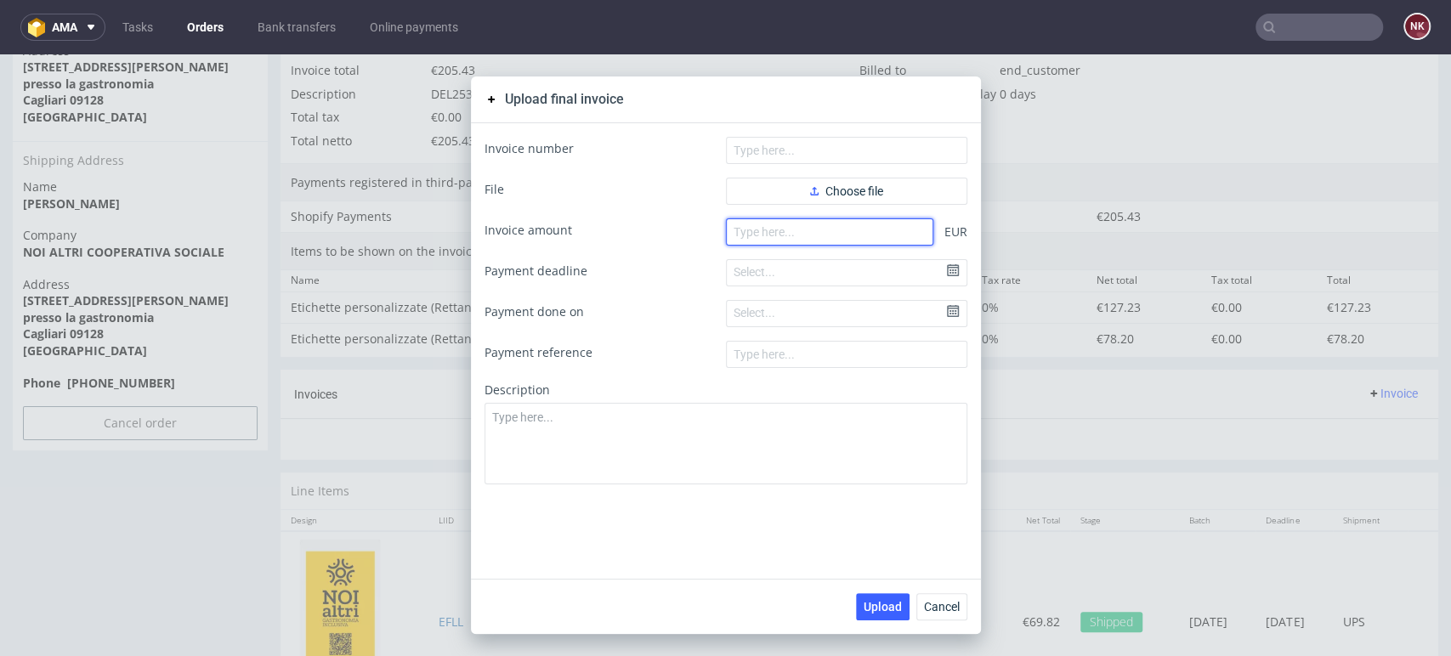
click at [880, 232] on input "number" at bounding box center [829, 231] width 207 height 27
type input "205.43"
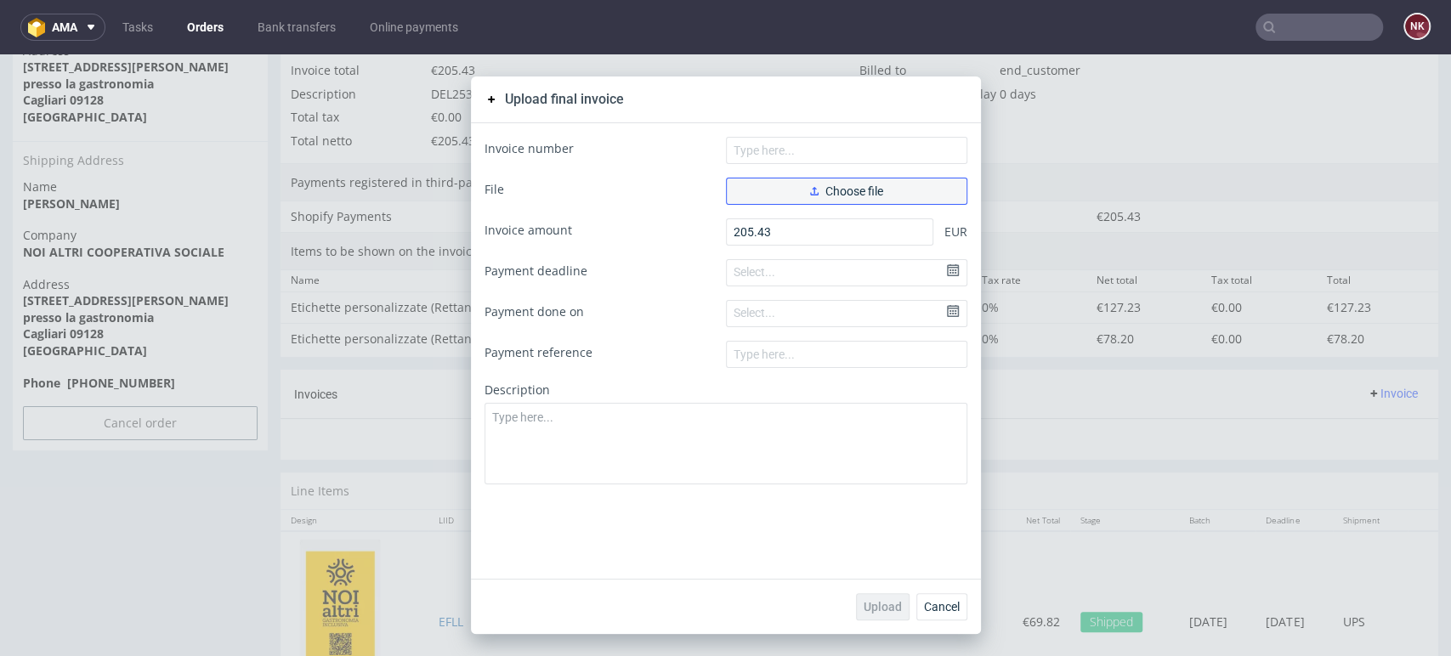
click at [883, 187] on button "Choose file" at bounding box center [846, 191] width 241 height 27
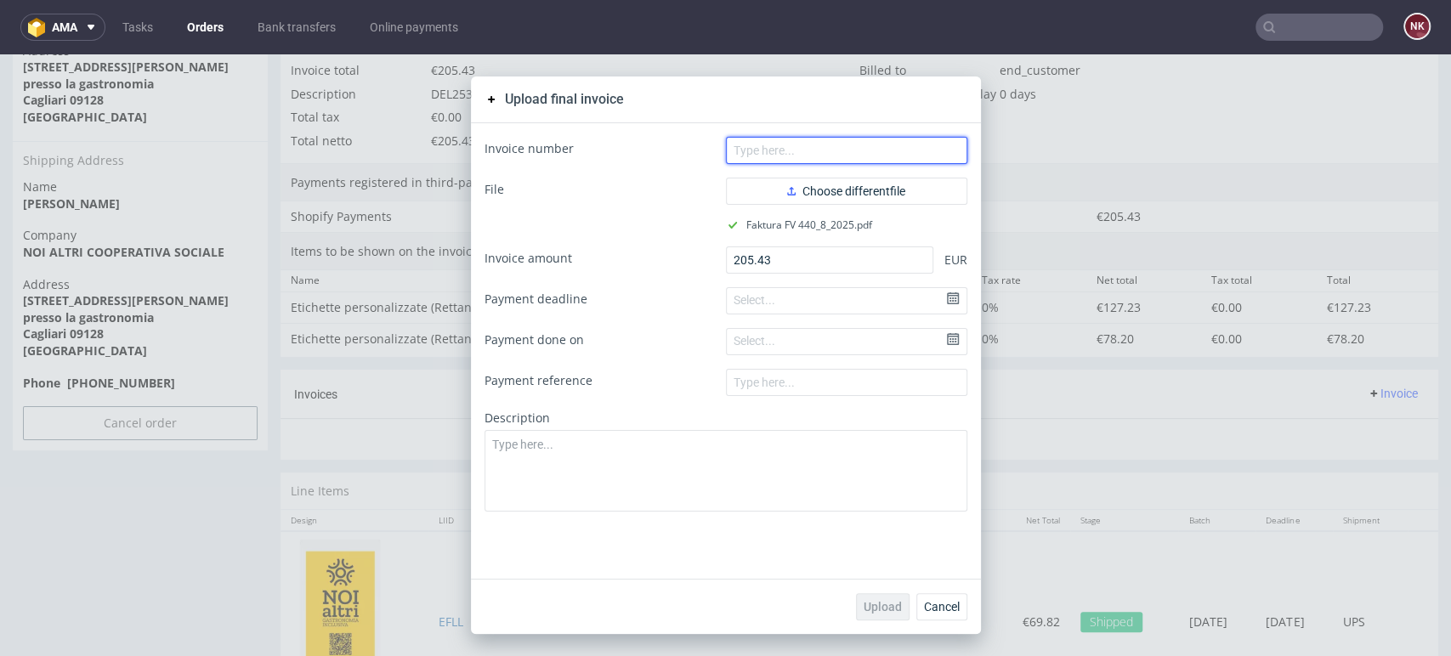
click at [757, 156] on input "text" at bounding box center [846, 150] width 241 height 27
type input "FV 440/8/2025"
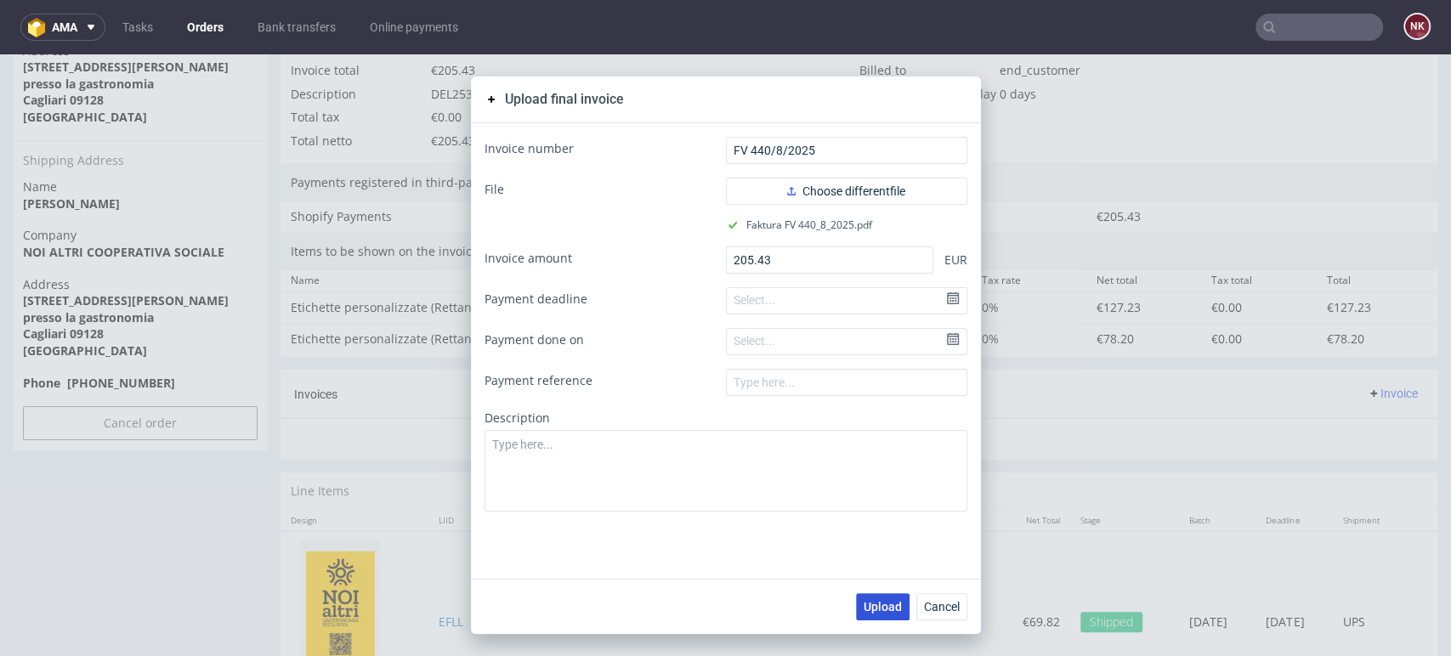
click at [881, 614] on button "Upload" at bounding box center [883, 606] width 54 height 27
click at [943, 604] on span "Cancel" at bounding box center [942, 607] width 36 height 12
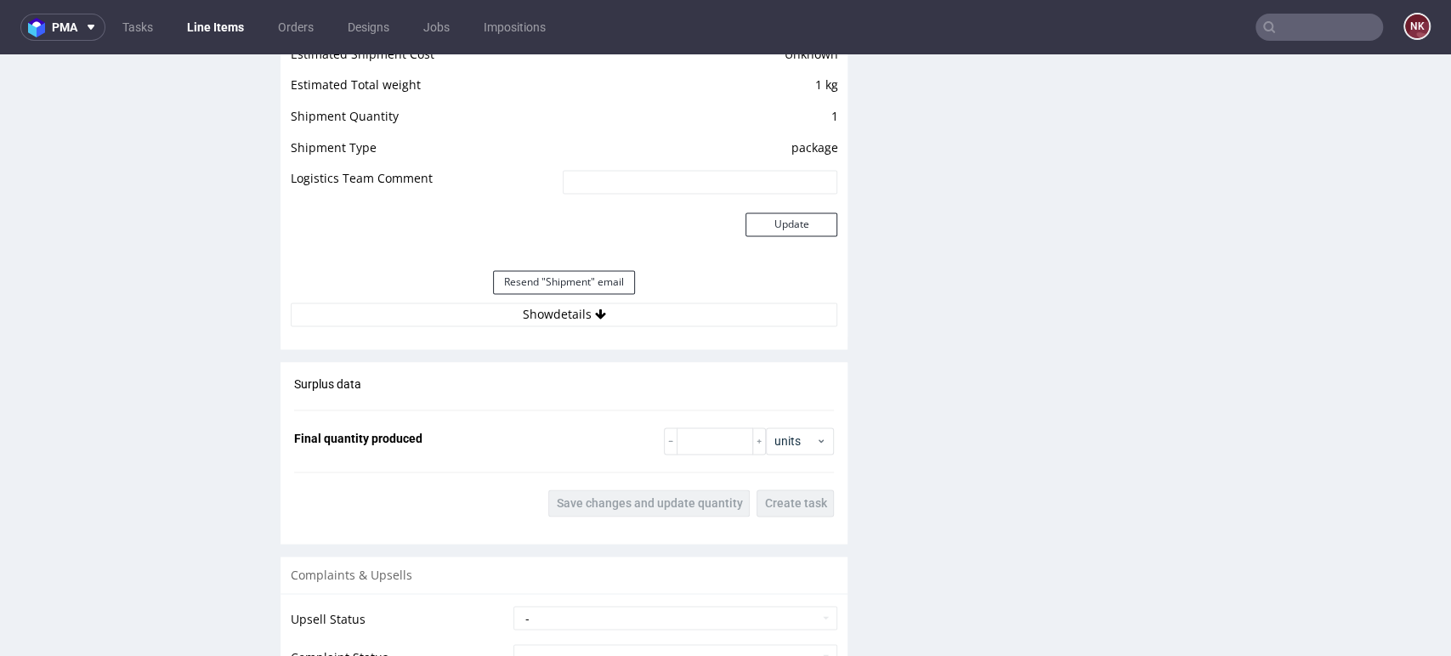
scroll to position [1634, 0]
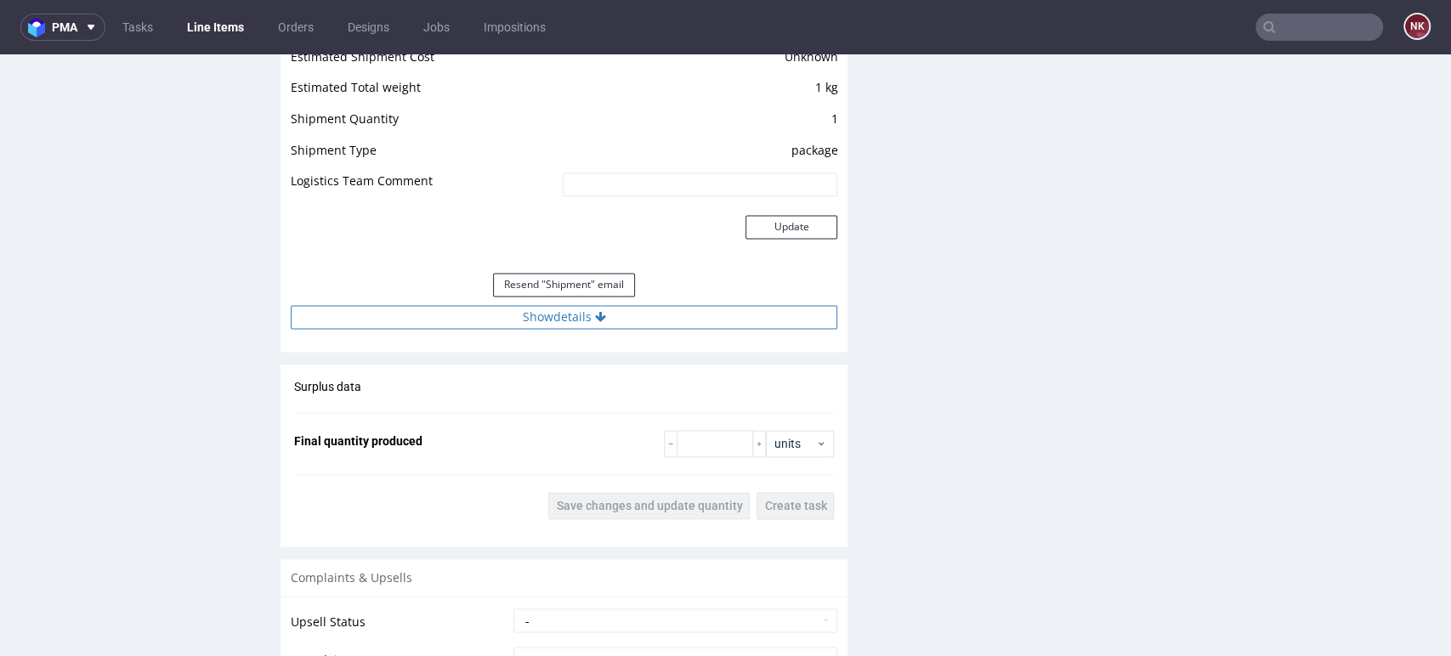
click at [561, 309] on button "Show details" at bounding box center [564, 317] width 546 height 24
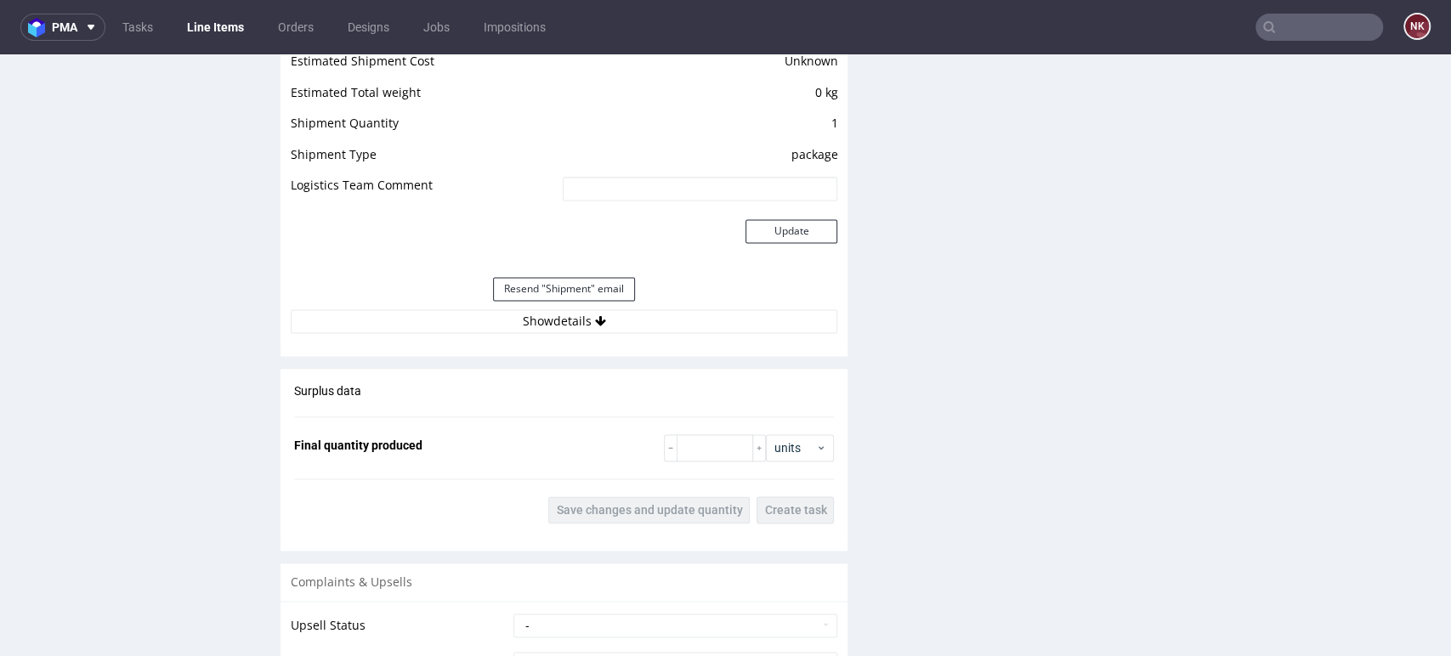
scroll to position [1685, 0]
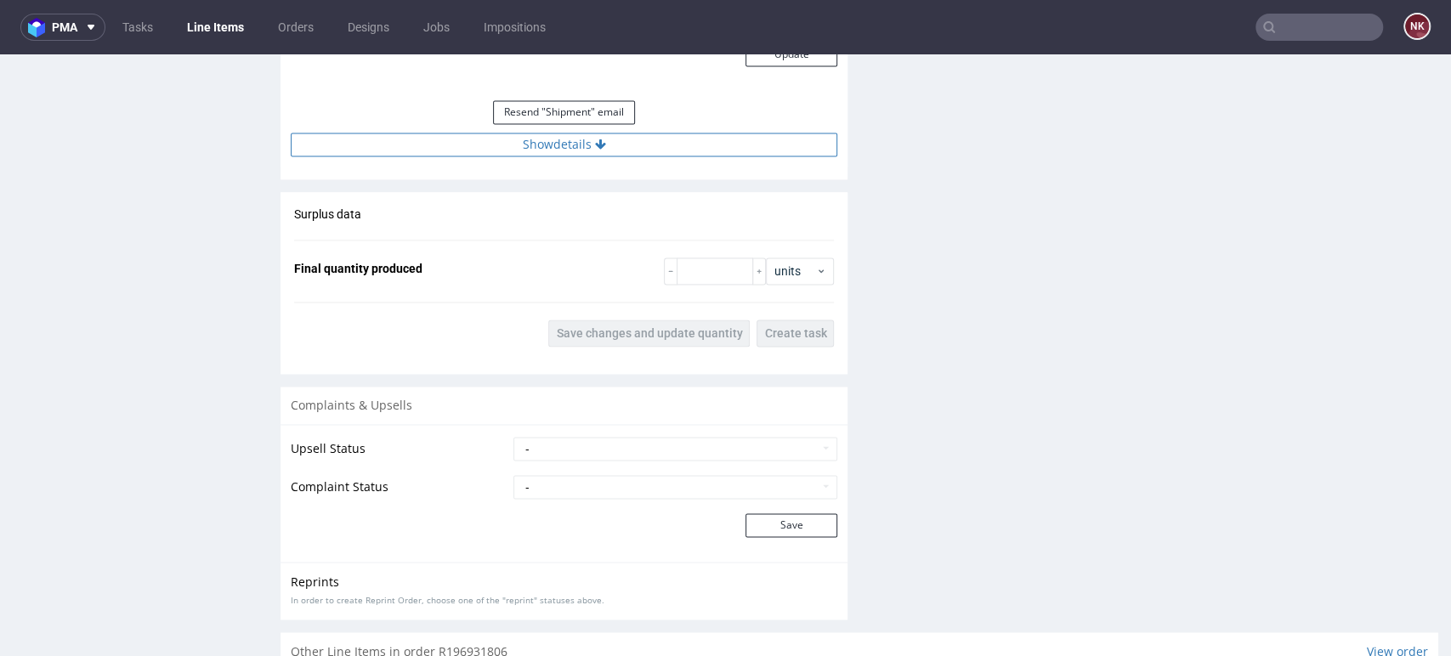
click at [647, 153] on button "Show details" at bounding box center [564, 145] width 546 height 24
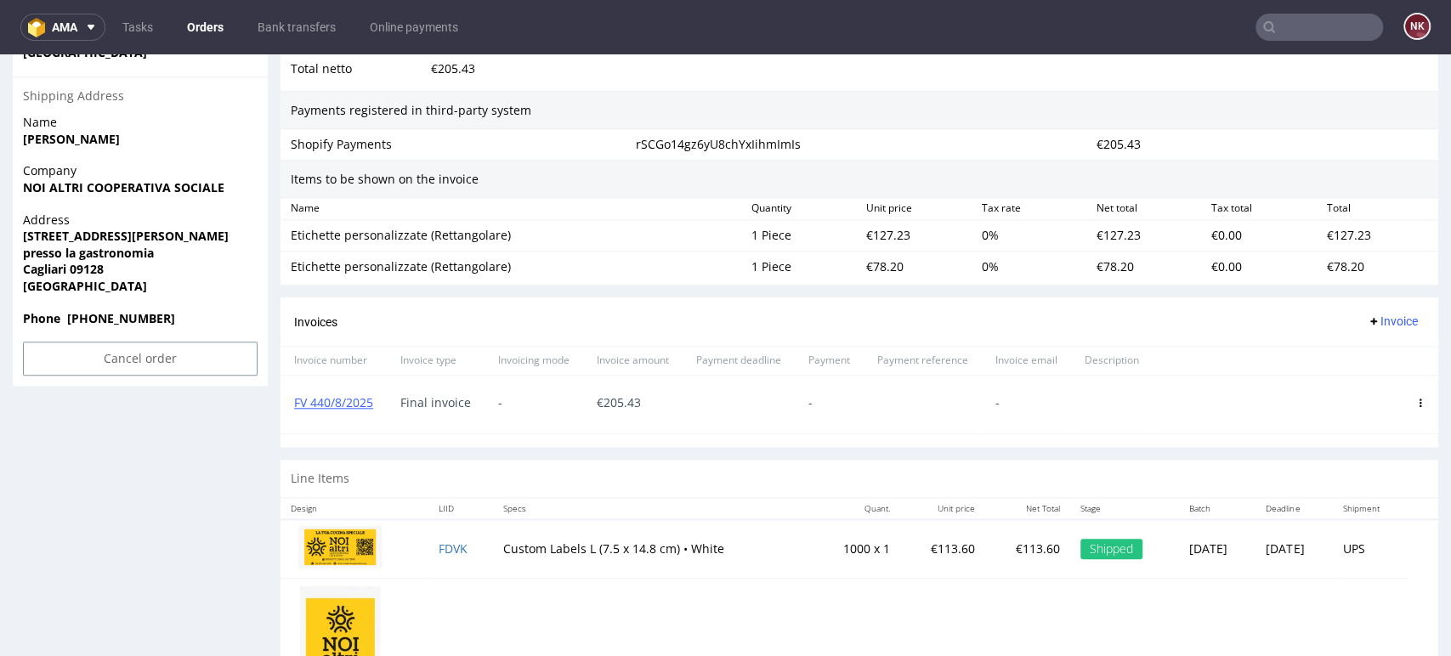
scroll to position [1048, 0]
click at [212, 21] on link "Orders" at bounding box center [205, 27] width 57 height 27
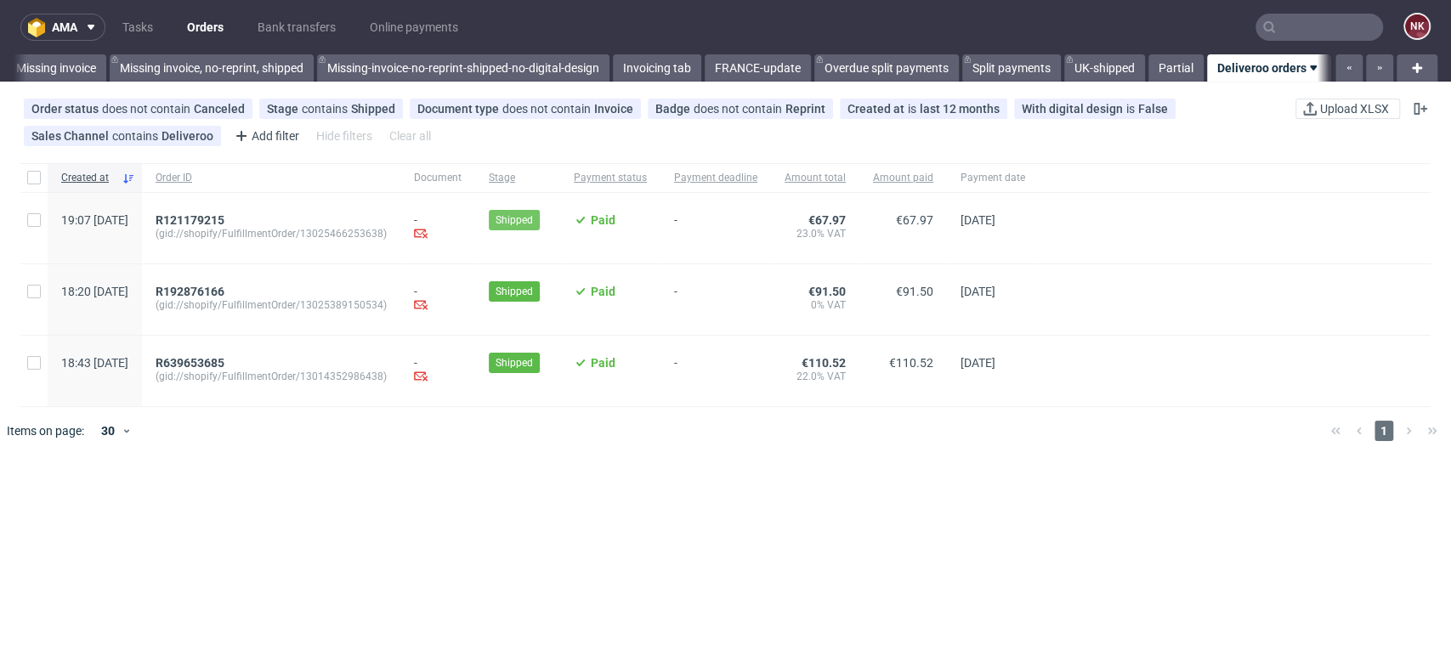
scroll to position [0, 2605]
click at [224, 291] on span "R192876166" at bounding box center [190, 292] width 69 height 14
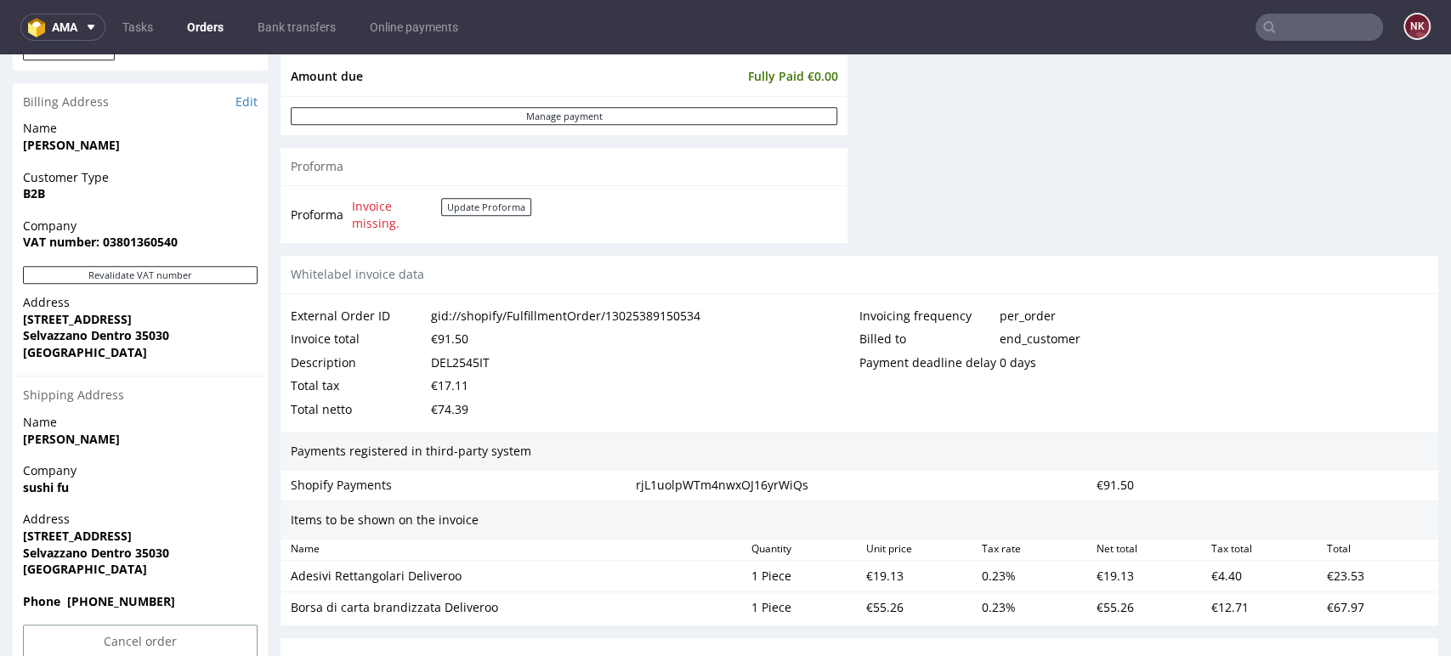
scroll to position [712, 0]
click at [229, 270] on button "Revalidate VAT number" at bounding box center [140, 277] width 235 height 18
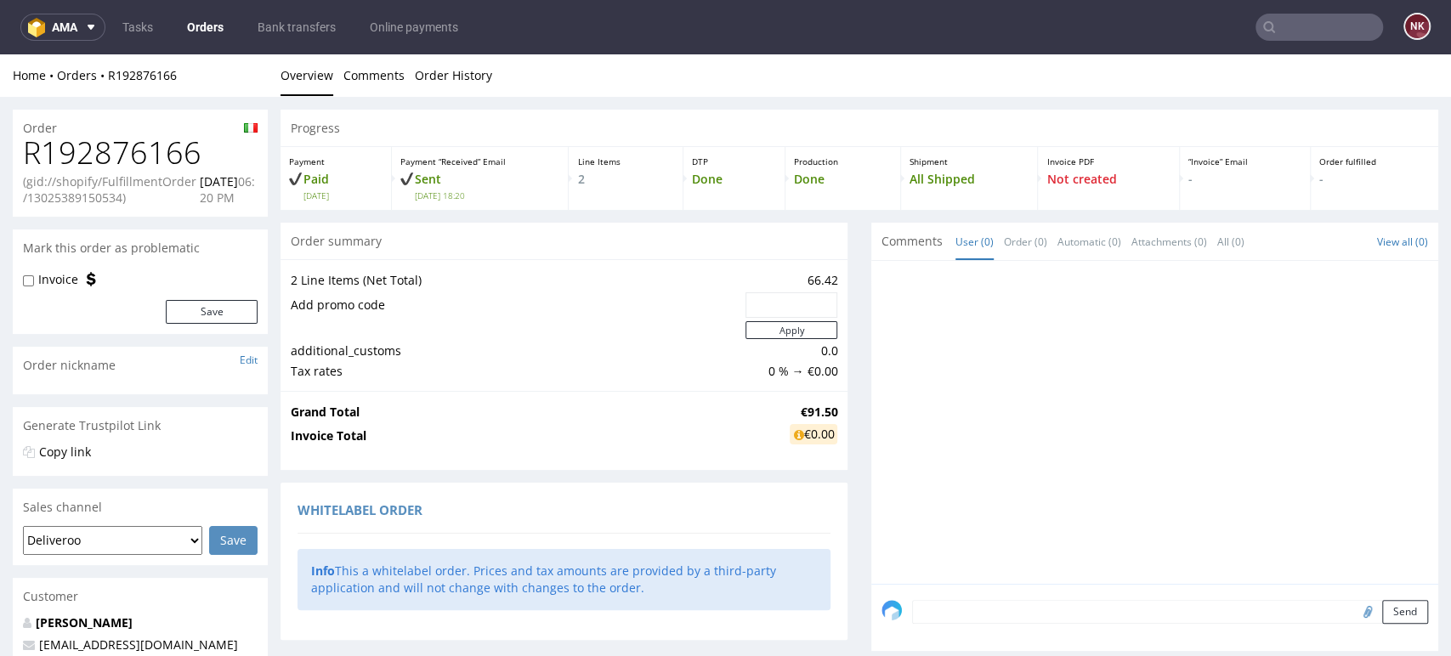
scroll to position [730, 0]
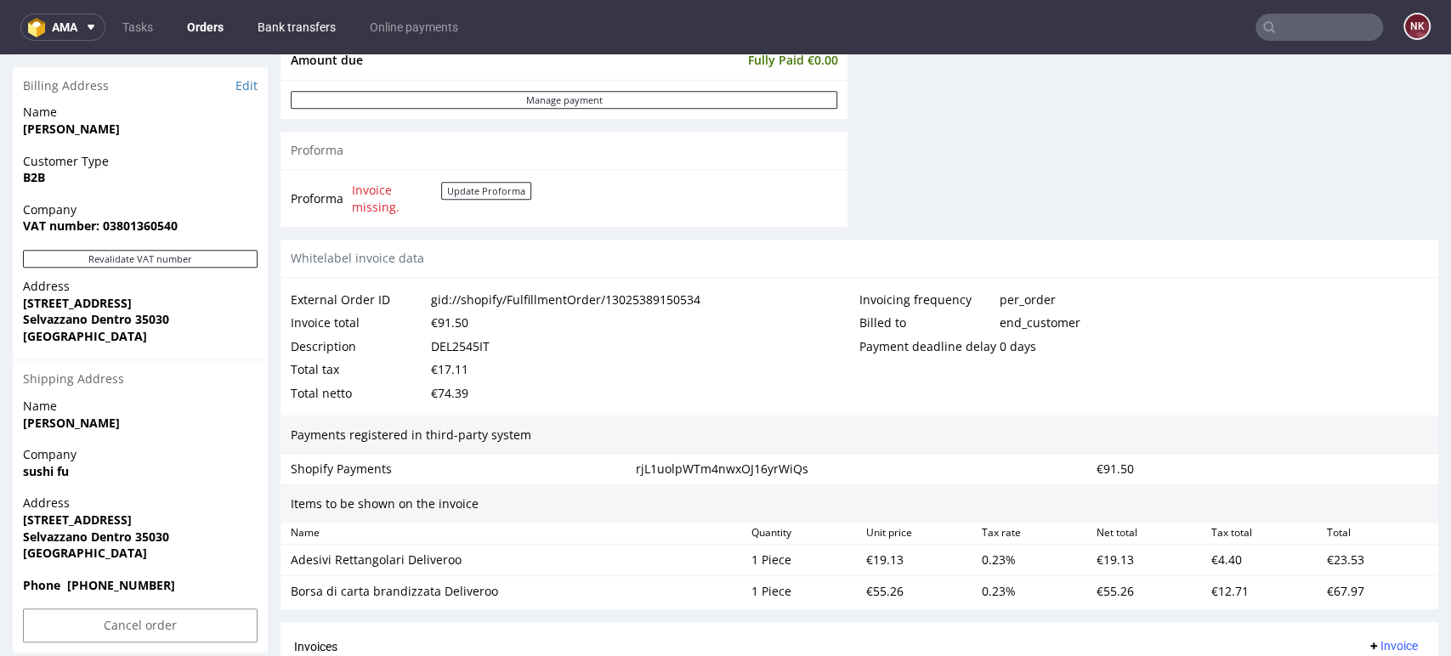
click at [263, 36] on link "Bank transfers" at bounding box center [296, 27] width 99 height 27
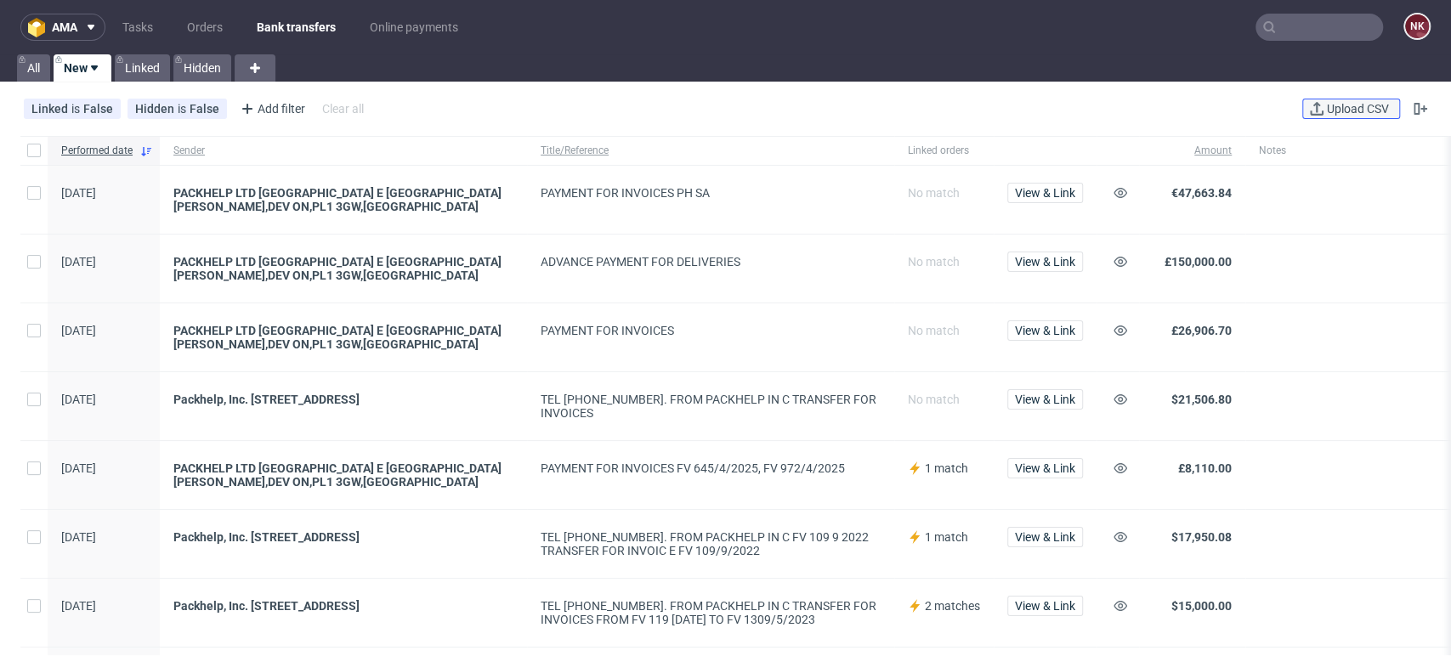
click at [1337, 112] on span "Upload CSV" at bounding box center [1357, 109] width 69 height 12
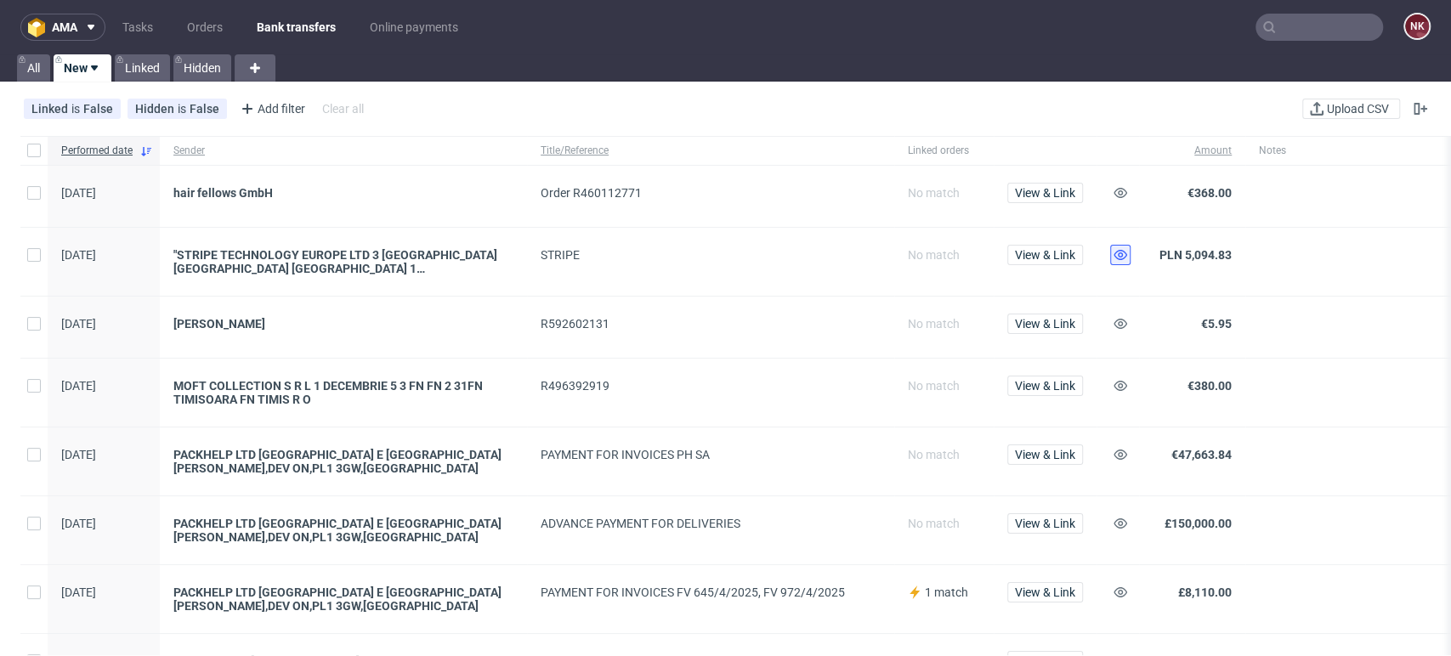
click at [1127, 254] on icon at bounding box center [1120, 255] width 14 height 14
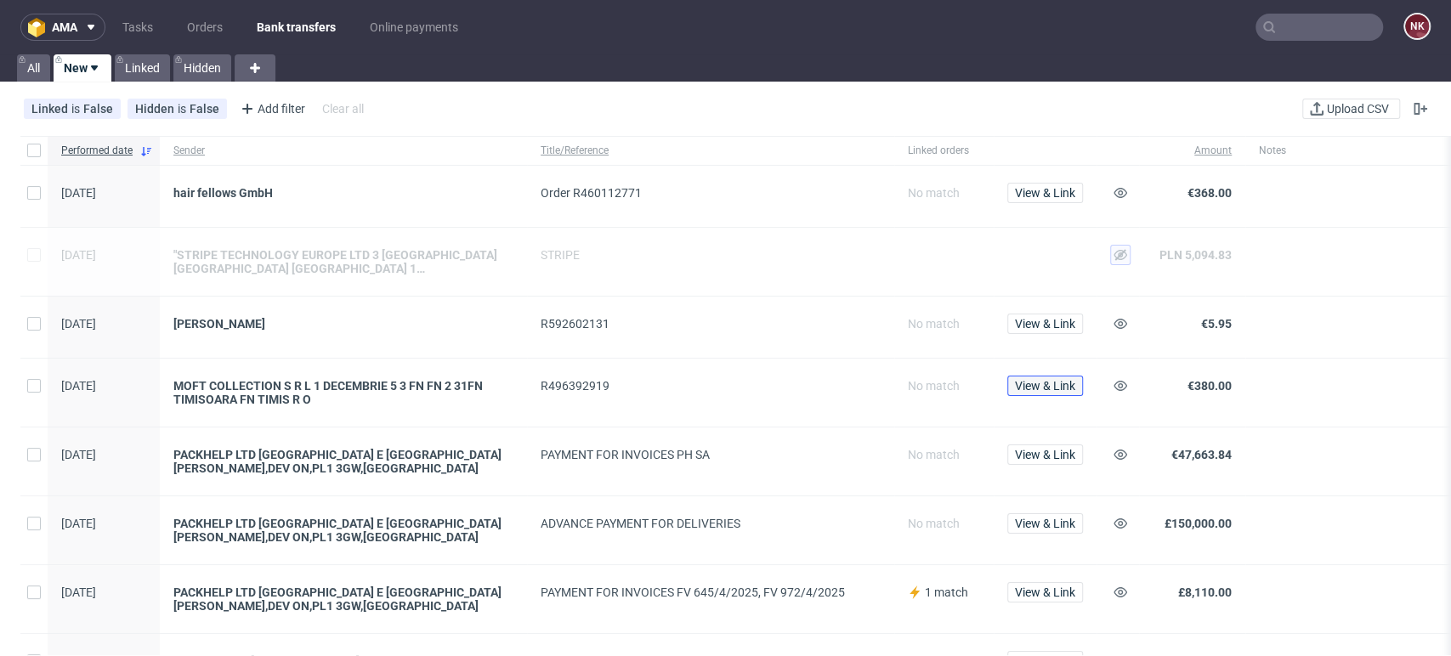
click at [1065, 380] on span "View & Link" at bounding box center [1045, 386] width 60 height 12
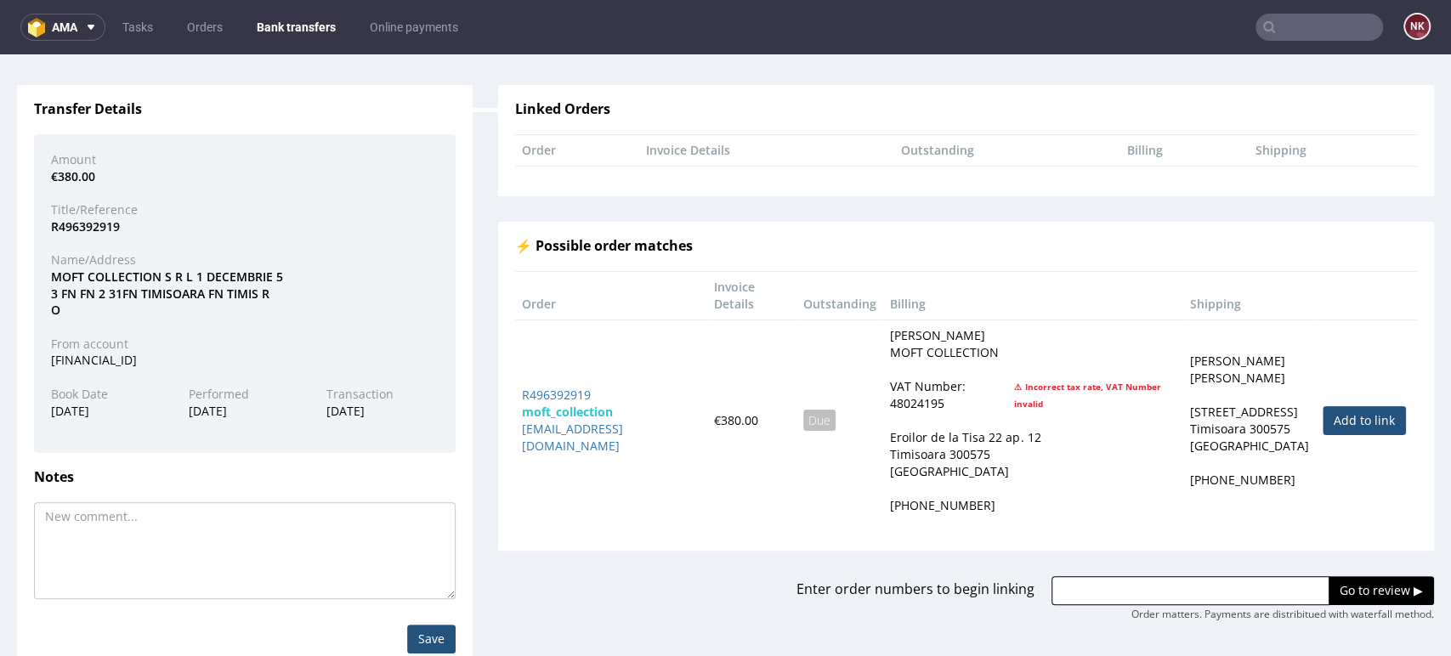
scroll to position [112, 0]
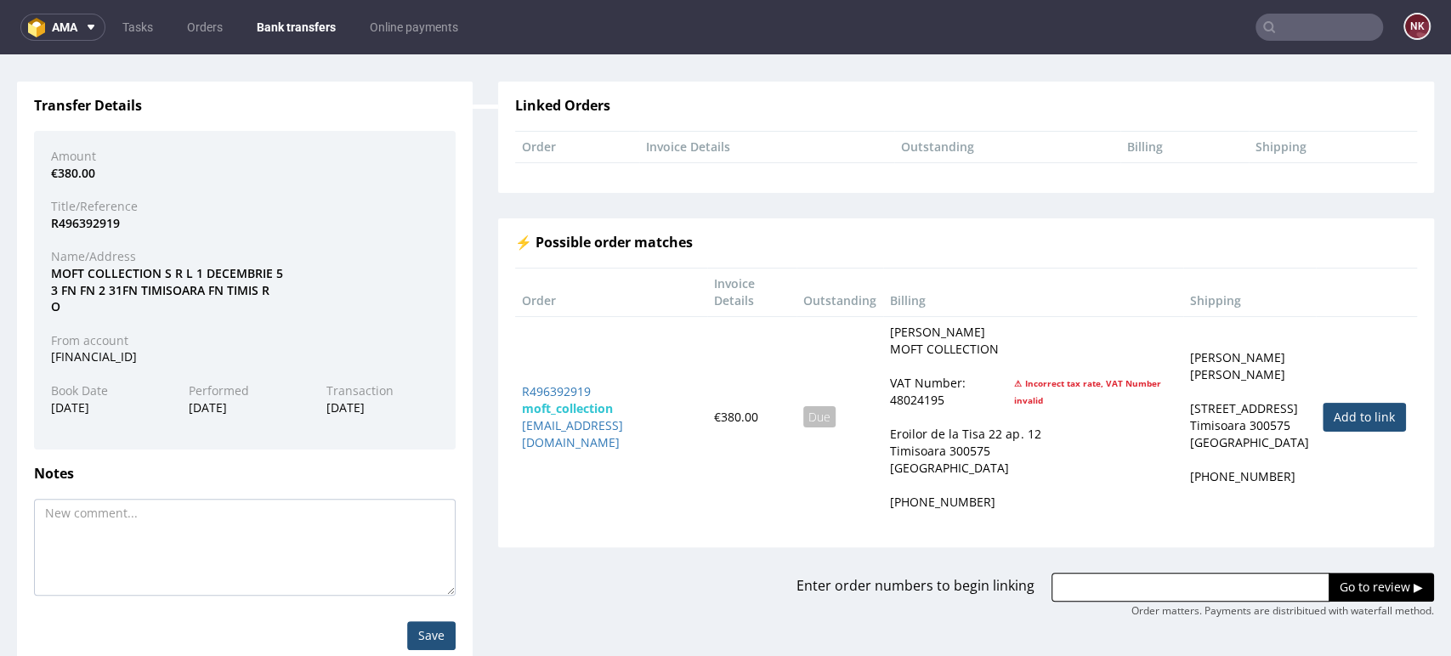
click at [1322, 408] on link "Add to link" at bounding box center [1363, 417] width 83 height 29
type input "R496392919"
click at [1341, 593] on input "Go to review ▶" at bounding box center [1380, 587] width 105 height 29
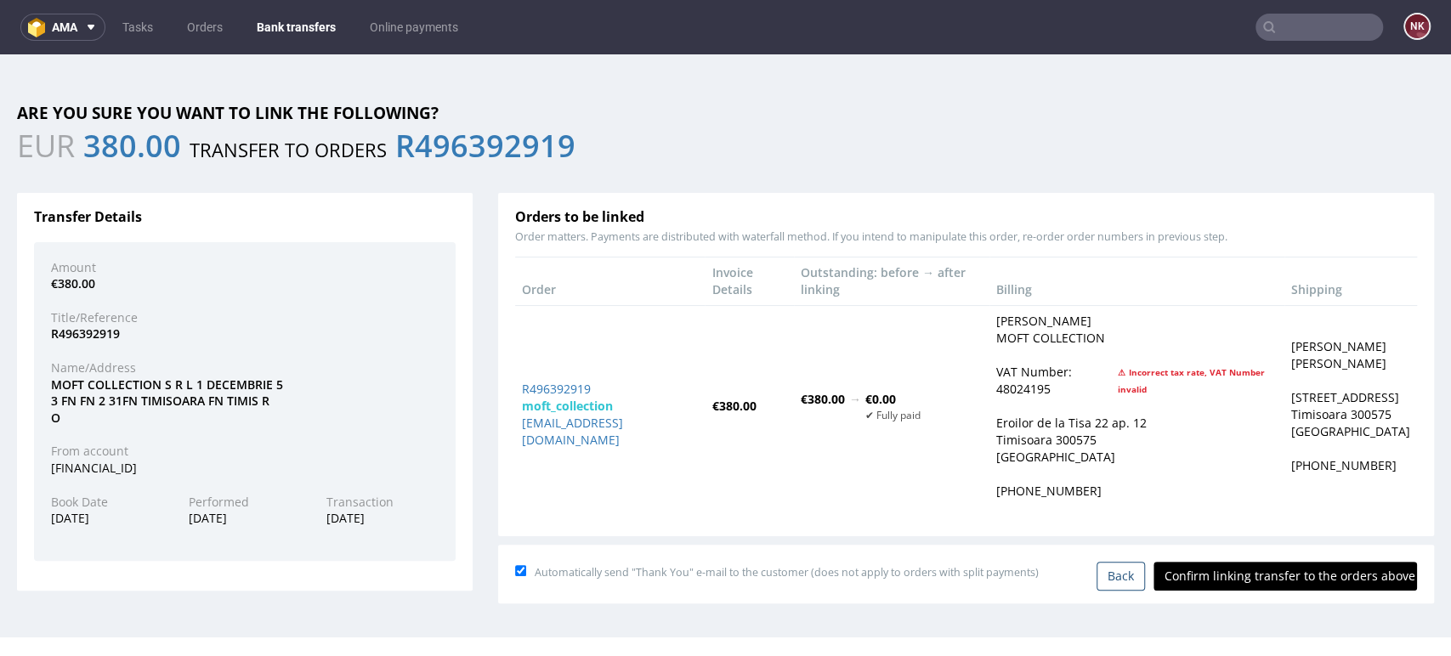
scroll to position [0, 0]
click at [1269, 582] on input "Confirm linking transfer to the orders above" at bounding box center [1284, 576] width 263 height 29
type input "In progress..."
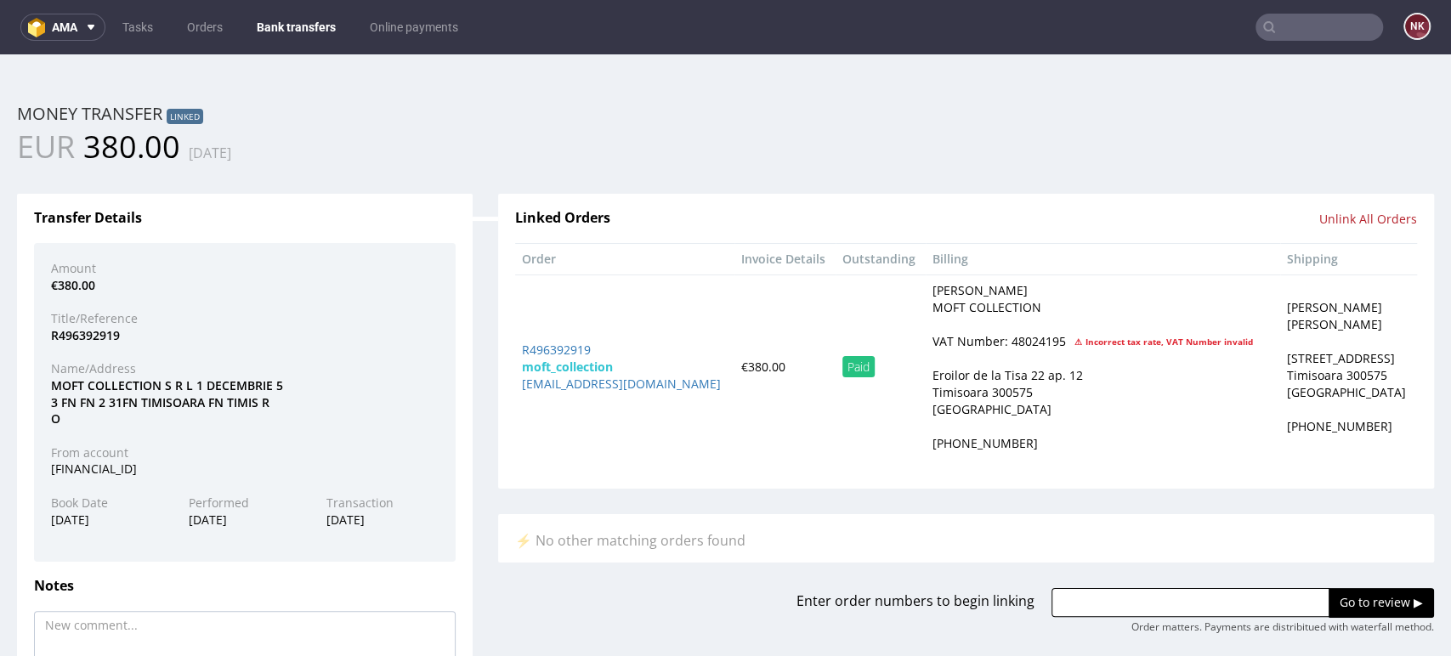
click at [279, 32] on link "Bank transfers" at bounding box center [295, 27] width 99 height 27
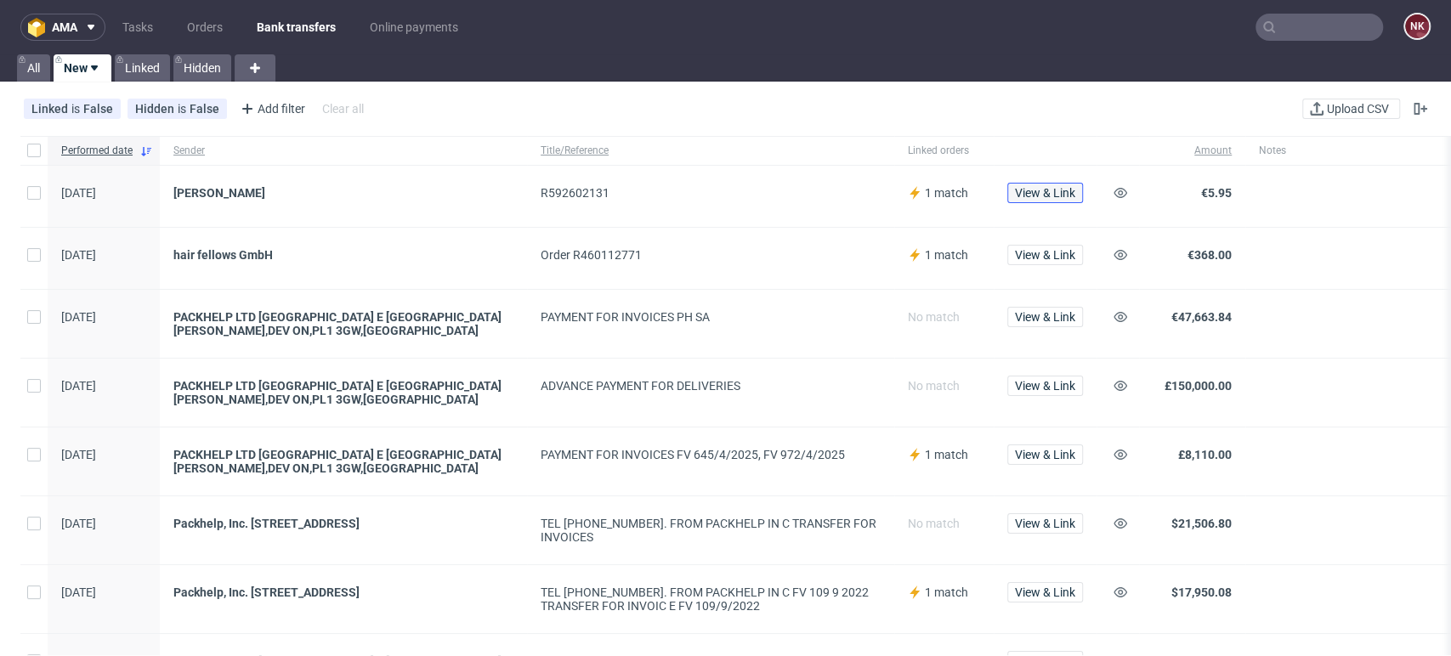
click at [1040, 190] on span "View & Link" at bounding box center [1045, 193] width 60 height 12
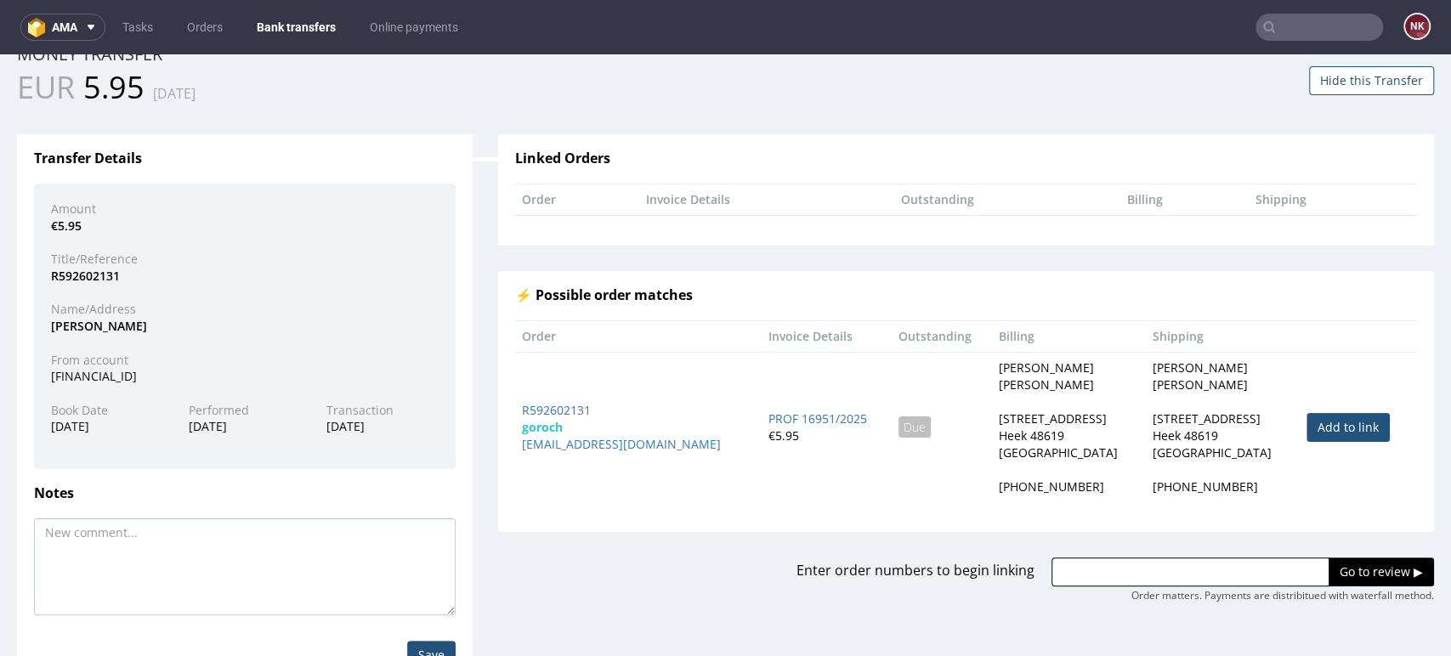
scroll to position [60, 0]
click at [1319, 422] on link "Add to link" at bounding box center [1347, 426] width 83 height 29
type input "R592602131"
click at [1336, 585] on div "R592602131 Go to review ▶ Order matters. Payments are distribitued with waterfa…" at bounding box center [1233, 580] width 399 height 46
click at [1334, 572] on input "Go to review ▶" at bounding box center [1380, 571] width 105 height 29
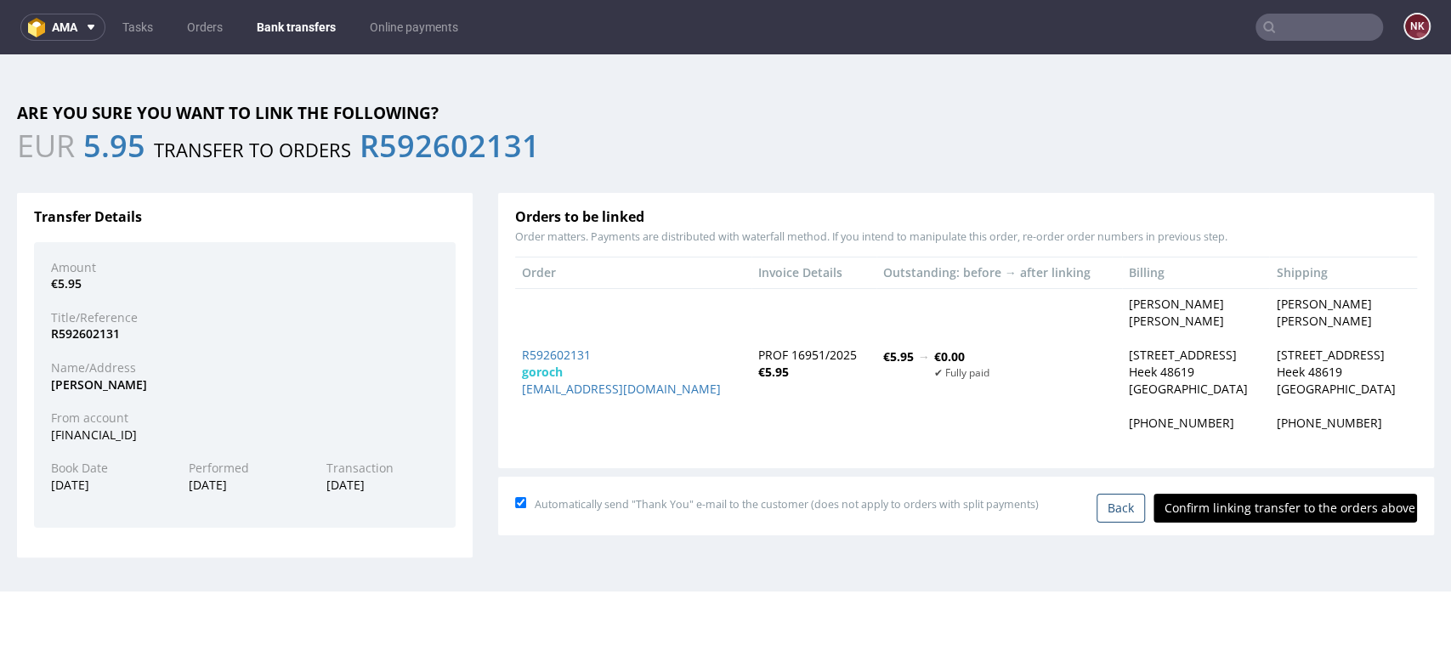
scroll to position [0, 0]
click at [1261, 515] on input "Confirm linking transfer to the orders above" at bounding box center [1284, 508] width 263 height 29
type input "In progress..."
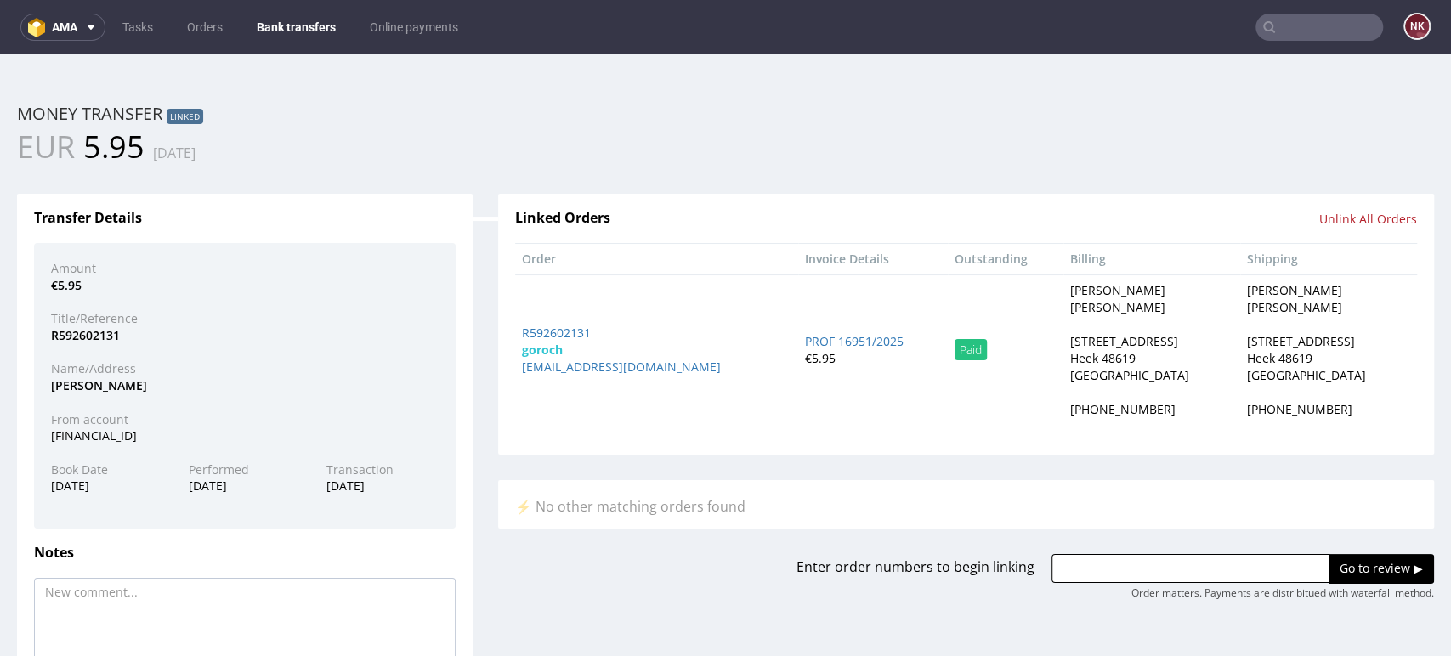
click at [292, 24] on link "Bank transfers" at bounding box center [295, 27] width 99 height 27
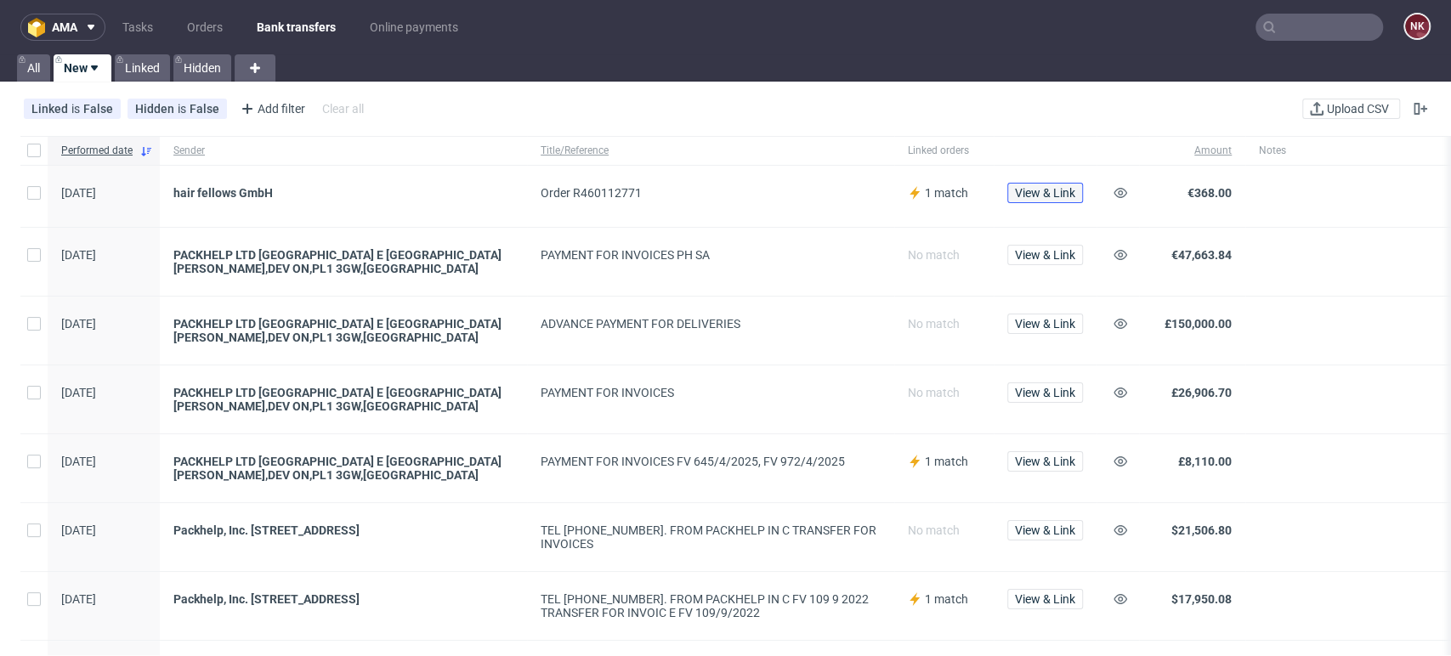
click at [1047, 192] on span "View & Link" at bounding box center [1045, 193] width 60 height 12
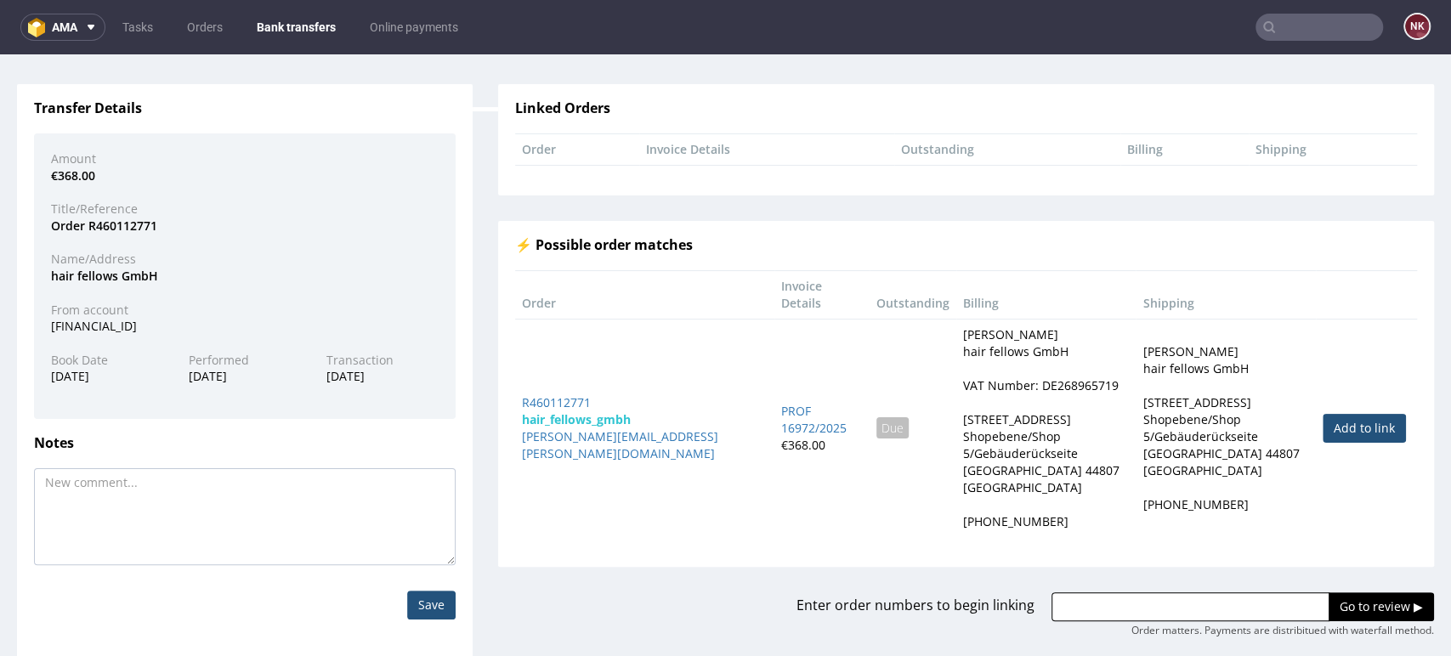
scroll to position [117, 0]
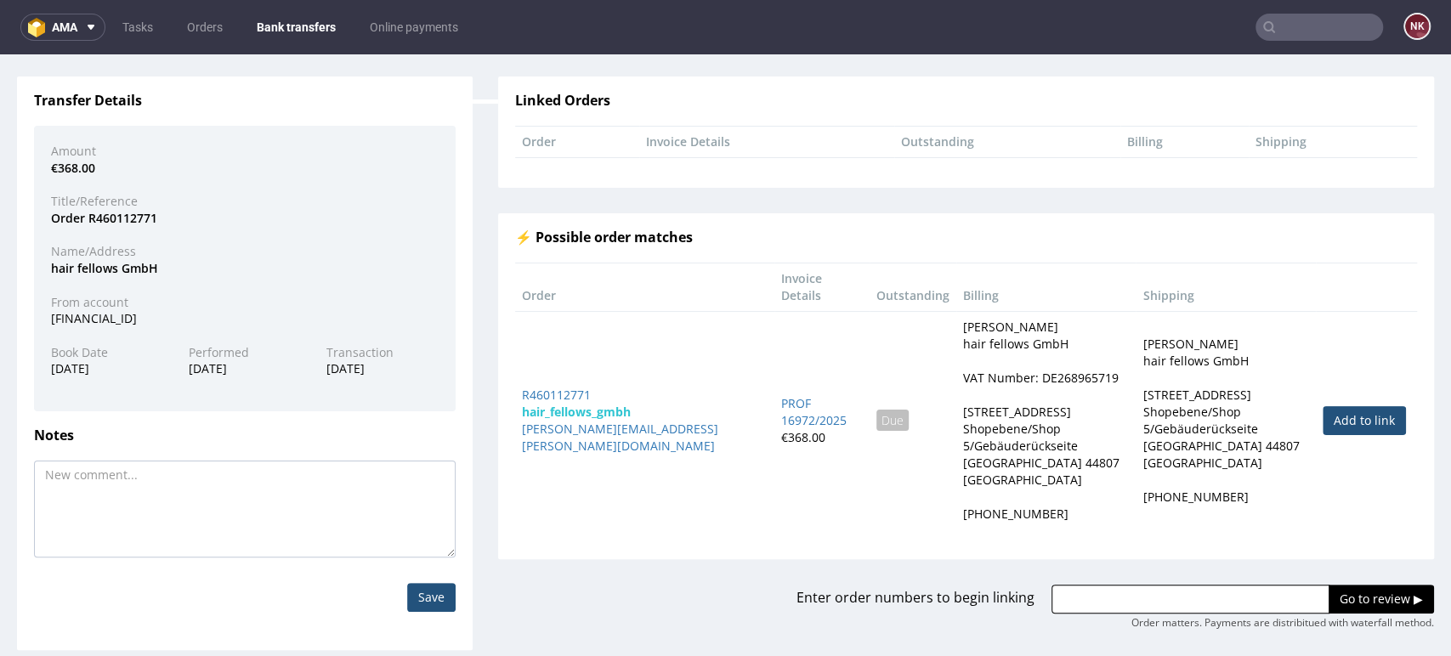
click at [1341, 406] on link "Add to link" at bounding box center [1363, 420] width 83 height 29
type input "R460112771"
click at [1328, 585] on input "Go to review ▶" at bounding box center [1380, 599] width 105 height 29
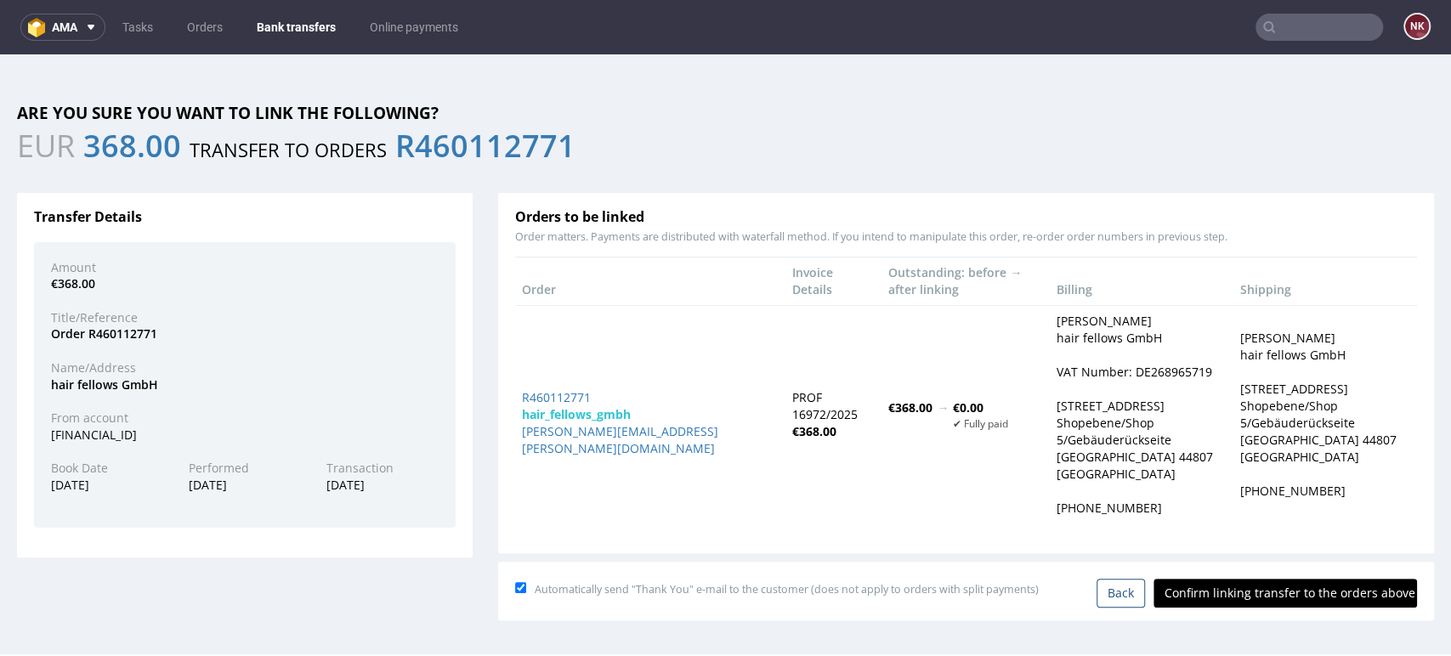
scroll to position [0, 0]
click at [1285, 592] on input "Confirm linking transfer to the orders above" at bounding box center [1284, 593] width 263 height 29
type input "In progress..."
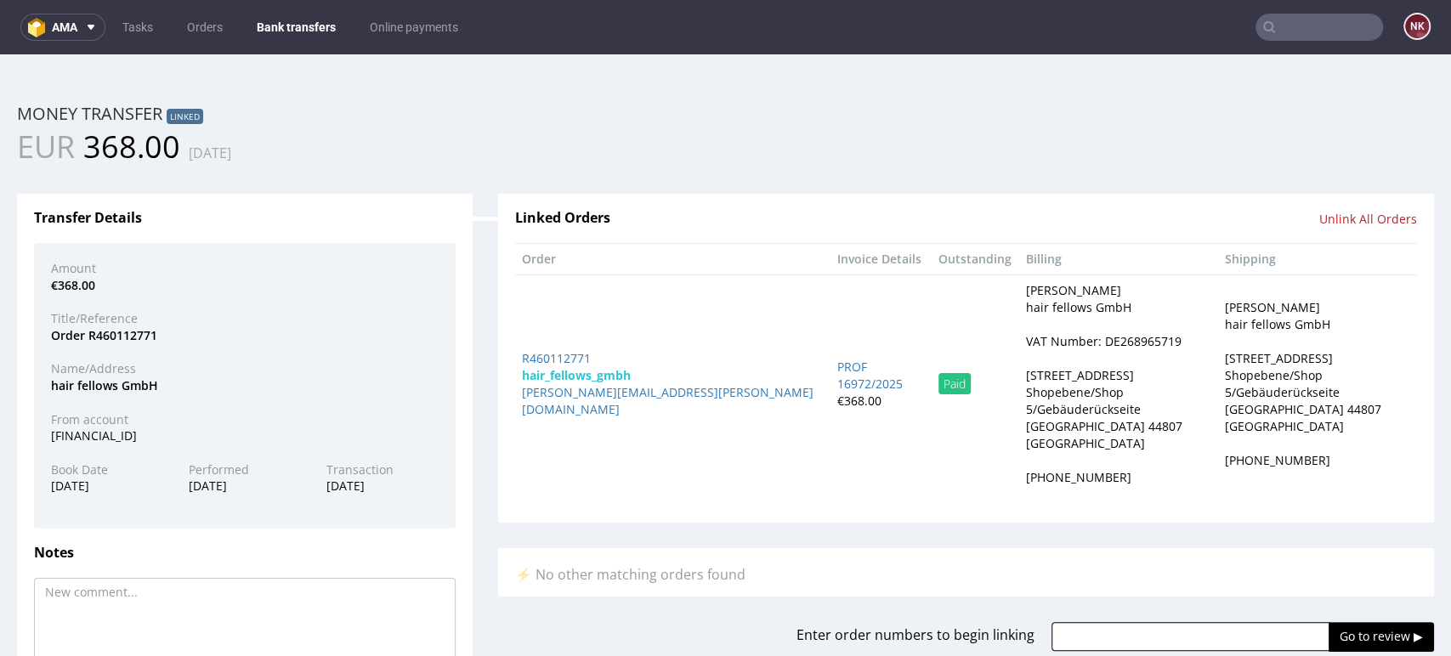
click at [291, 25] on link "Bank transfers" at bounding box center [295, 27] width 99 height 27
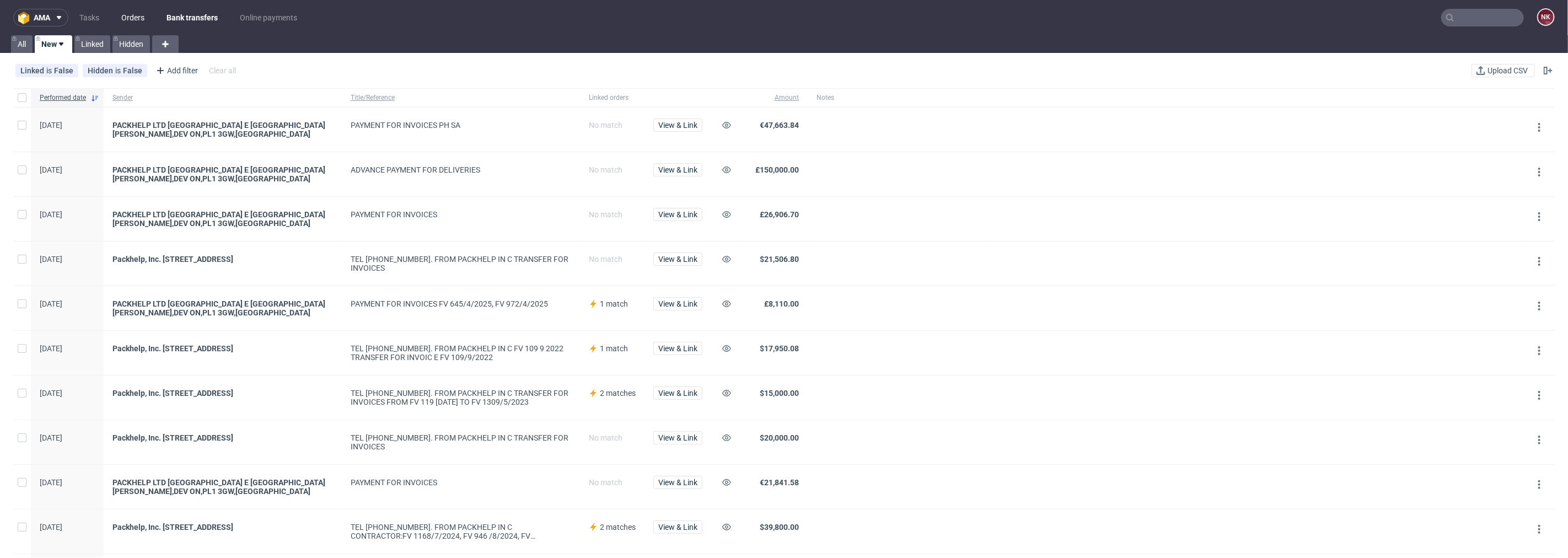
click at [138, 12] on link "Orders" at bounding box center [133, 18] width 36 height 18
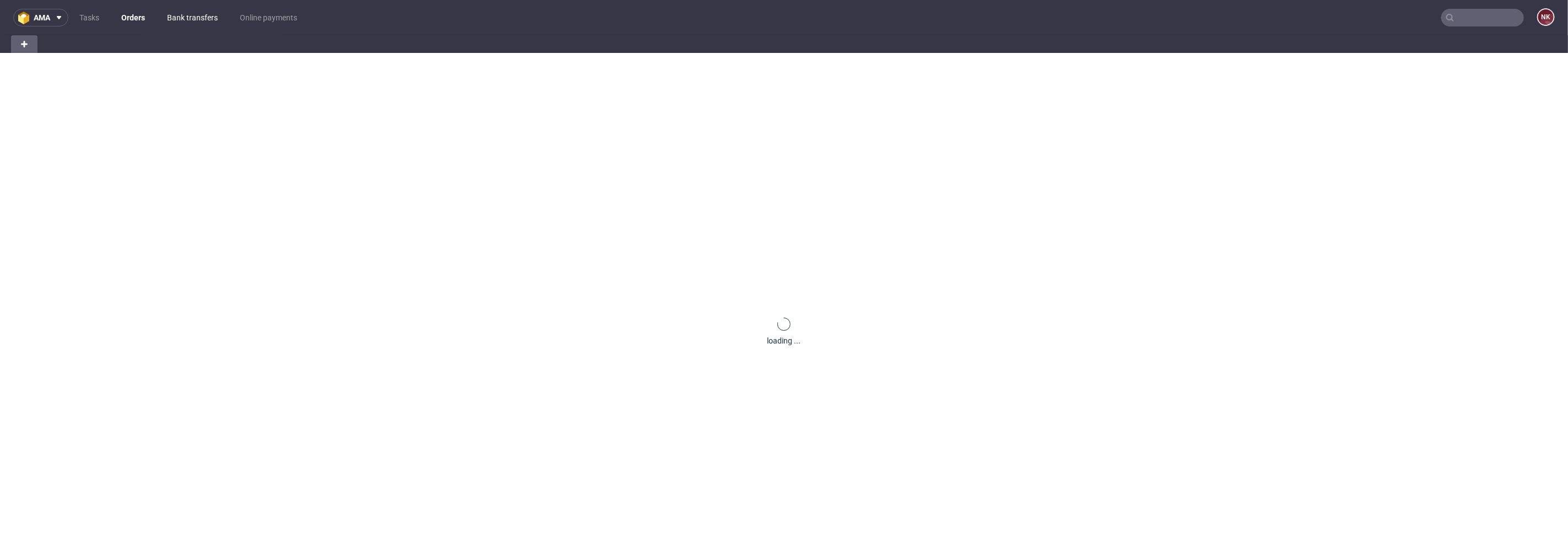
click at [175, 19] on link "Bank transfers" at bounding box center [192, 18] width 64 height 18
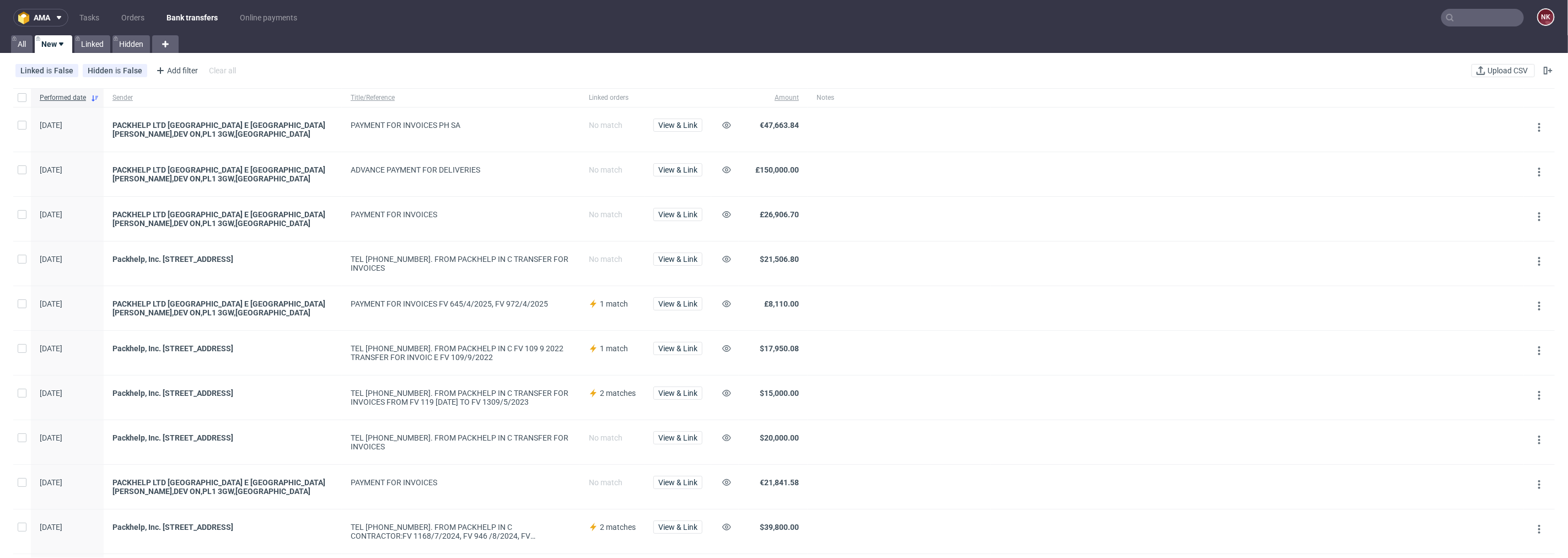
click at [941, 20] on input "text" at bounding box center [1482, 18] width 82 height 18
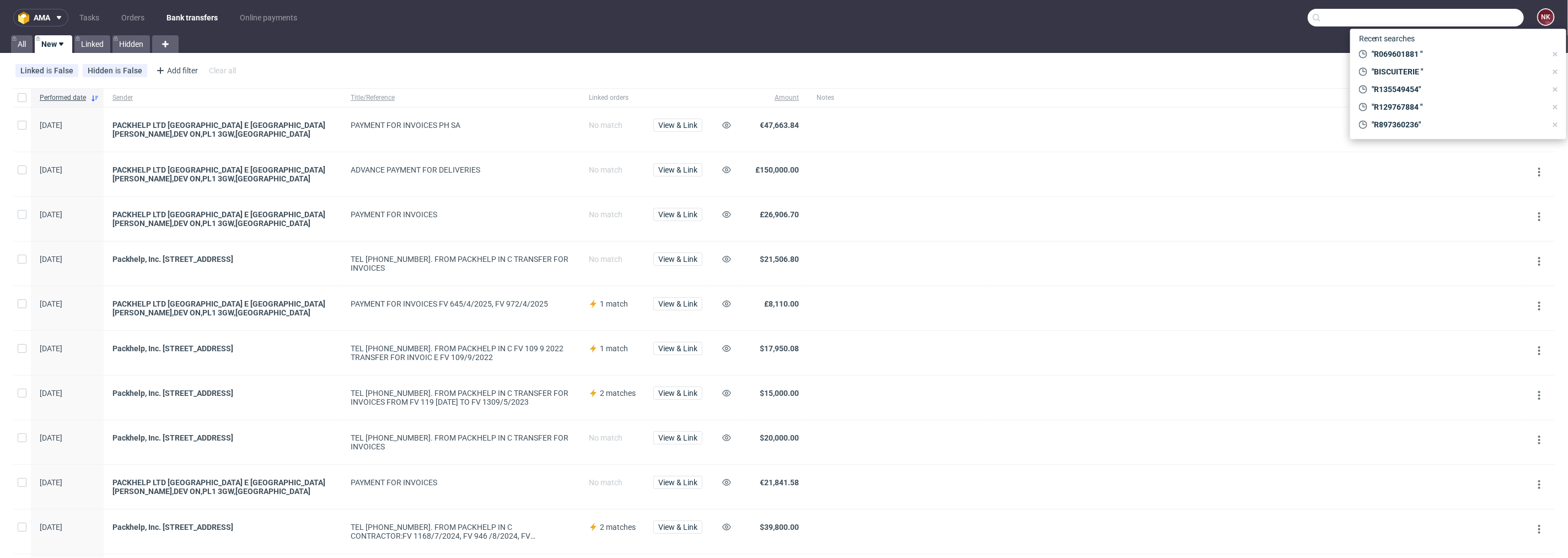
paste input "R186392303"
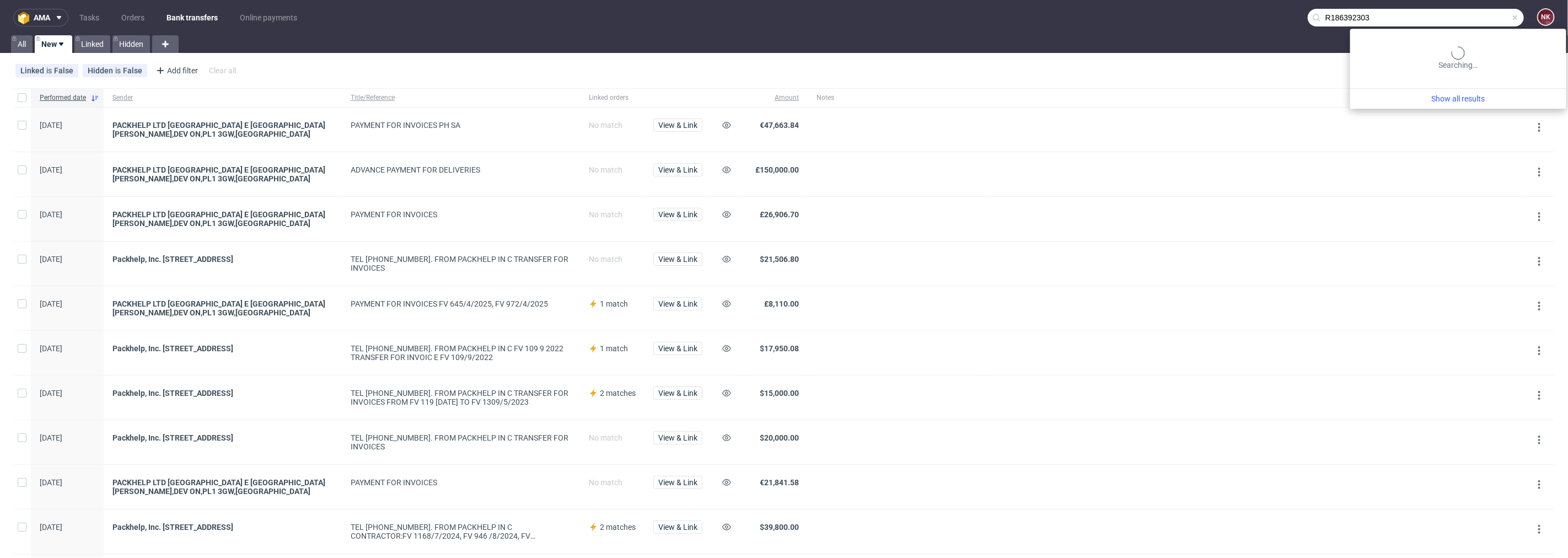
type input "R186392303"
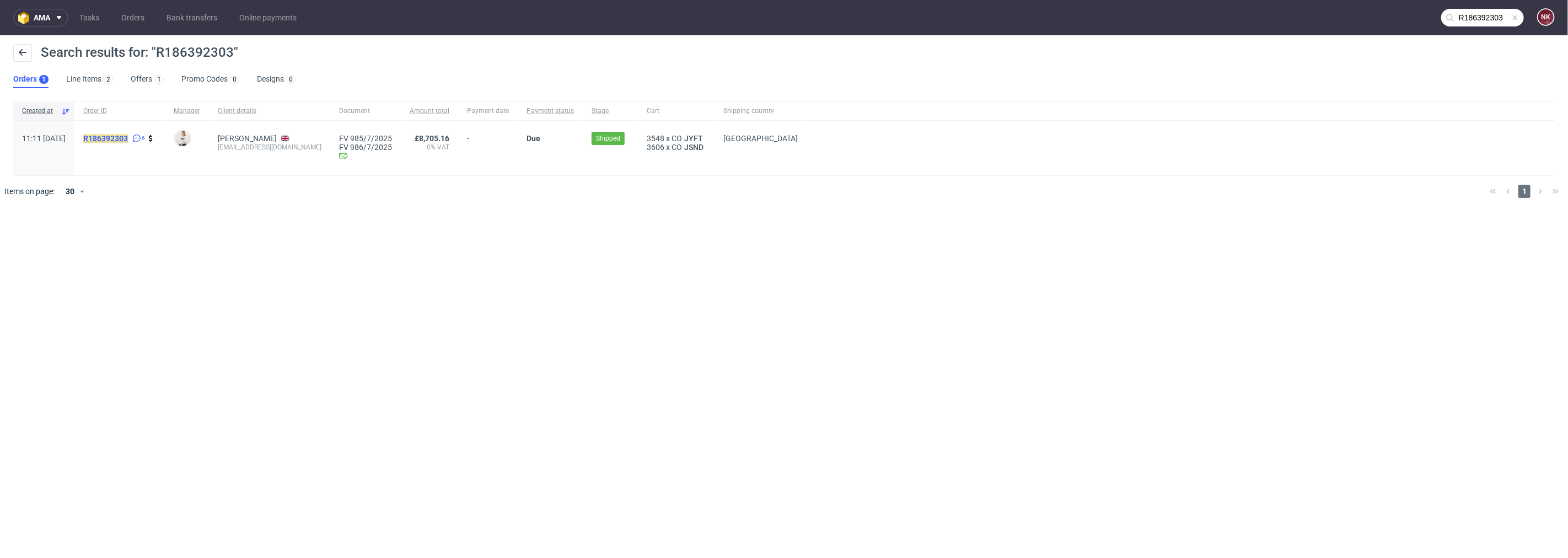
click at [128, 137] on mark "R186392303" at bounding box center [105, 139] width 45 height 9
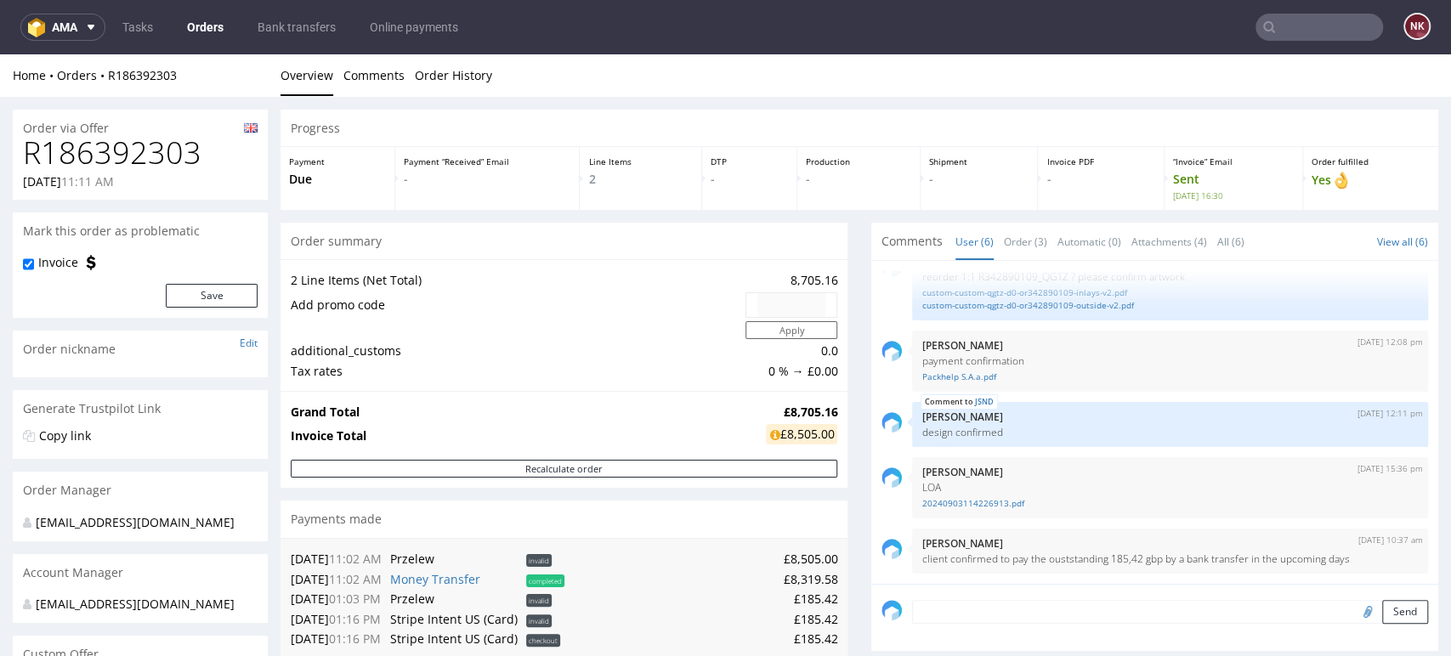
scroll to position [106, 0]
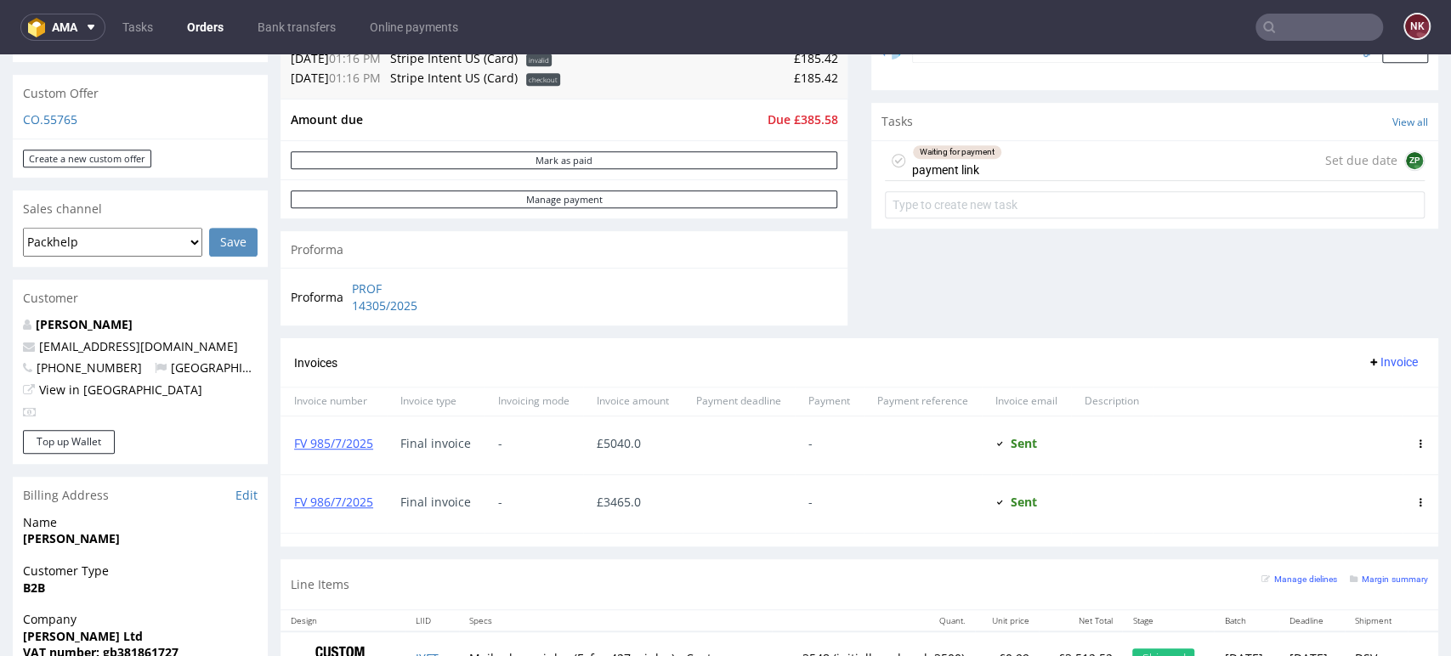
scroll to position [614, 0]
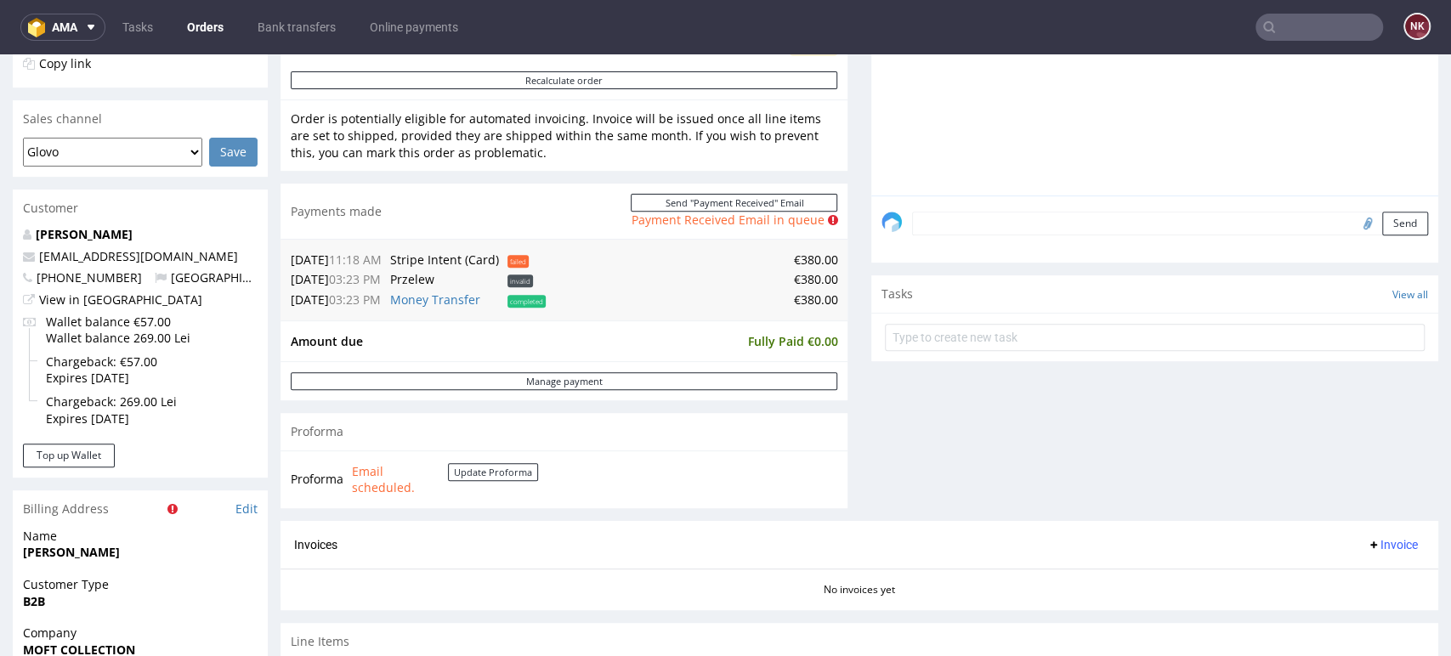
scroll to position [389, 0]
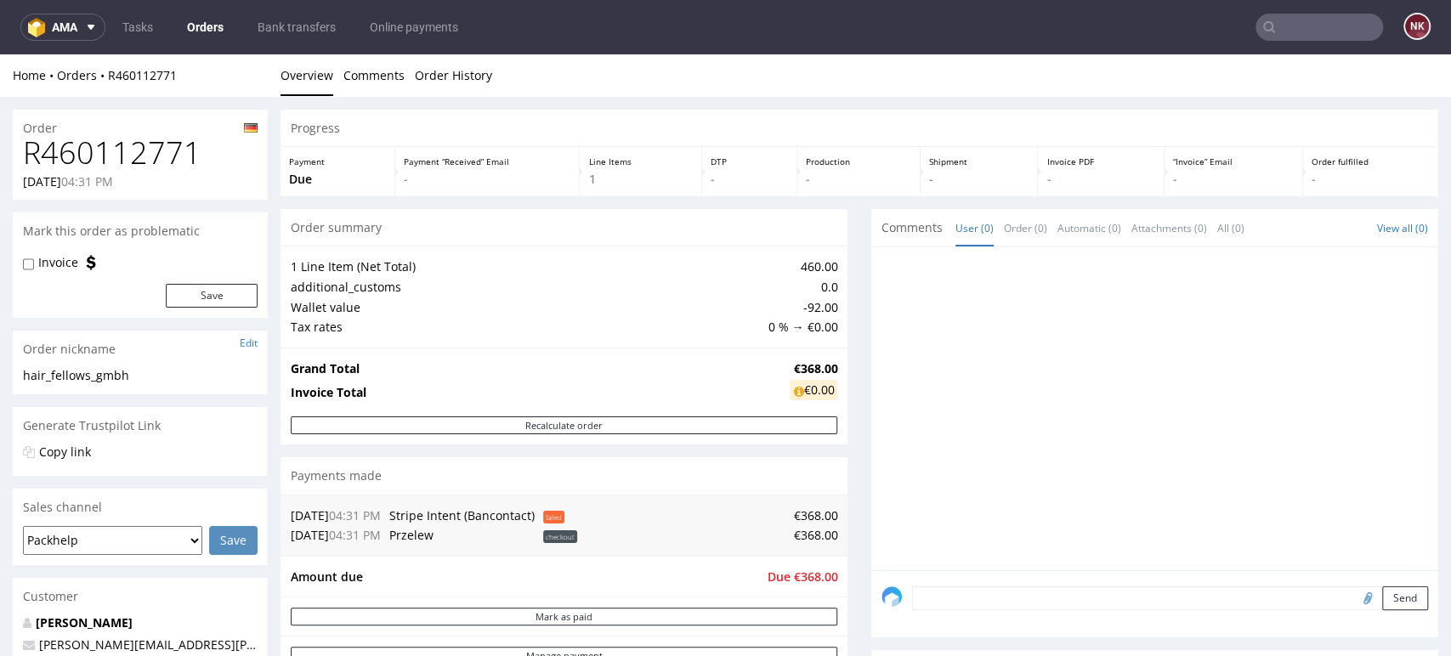
click at [846, 365] on div "Progress Payment Due Payment “Received” Email - Line Items 1 DTP - Production -…" at bounding box center [859, 577] width 1158 height 935
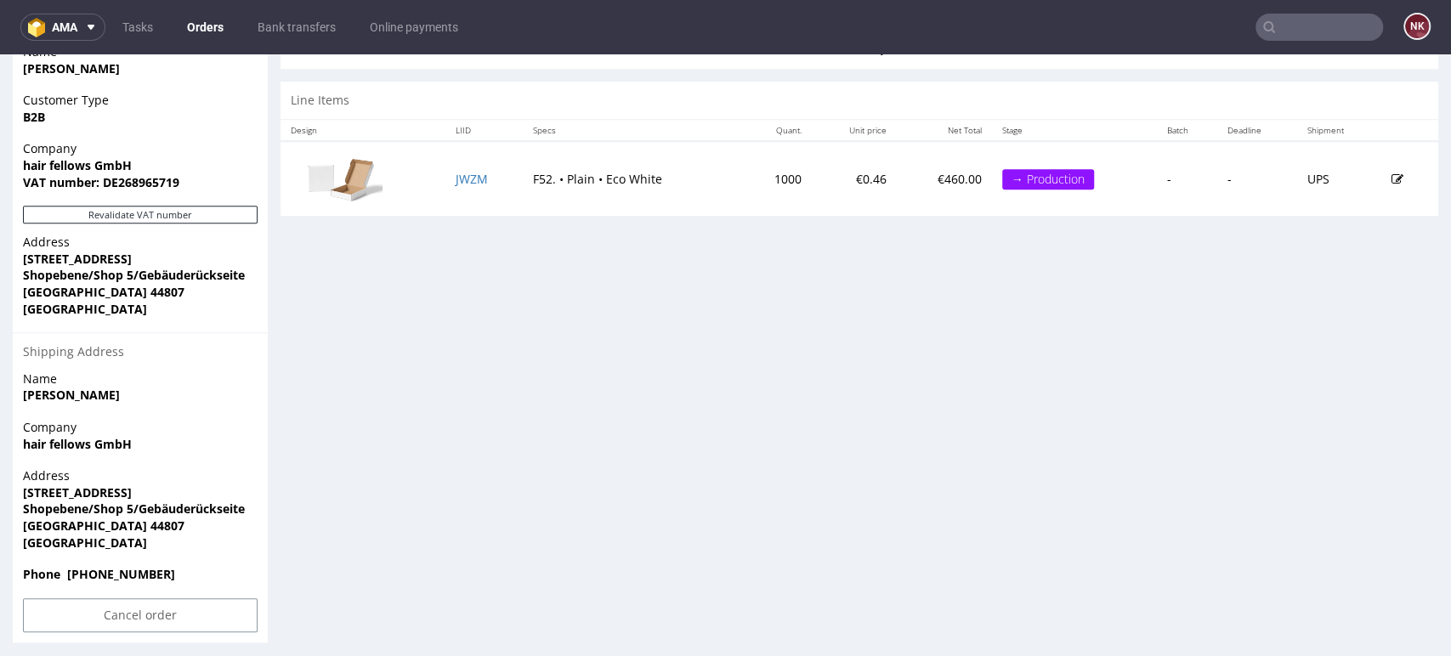
scroll to position [816, 0]
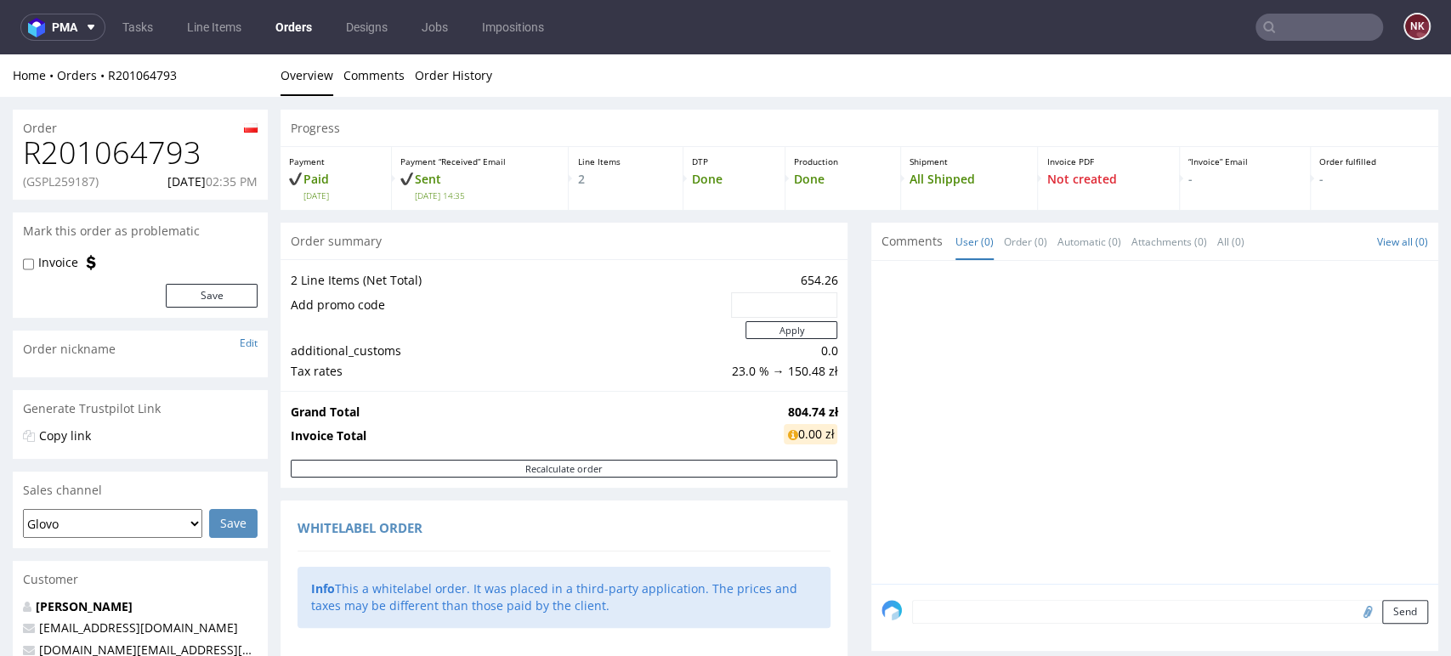
click at [1329, 323] on div at bounding box center [1159, 427] width 557 height 313
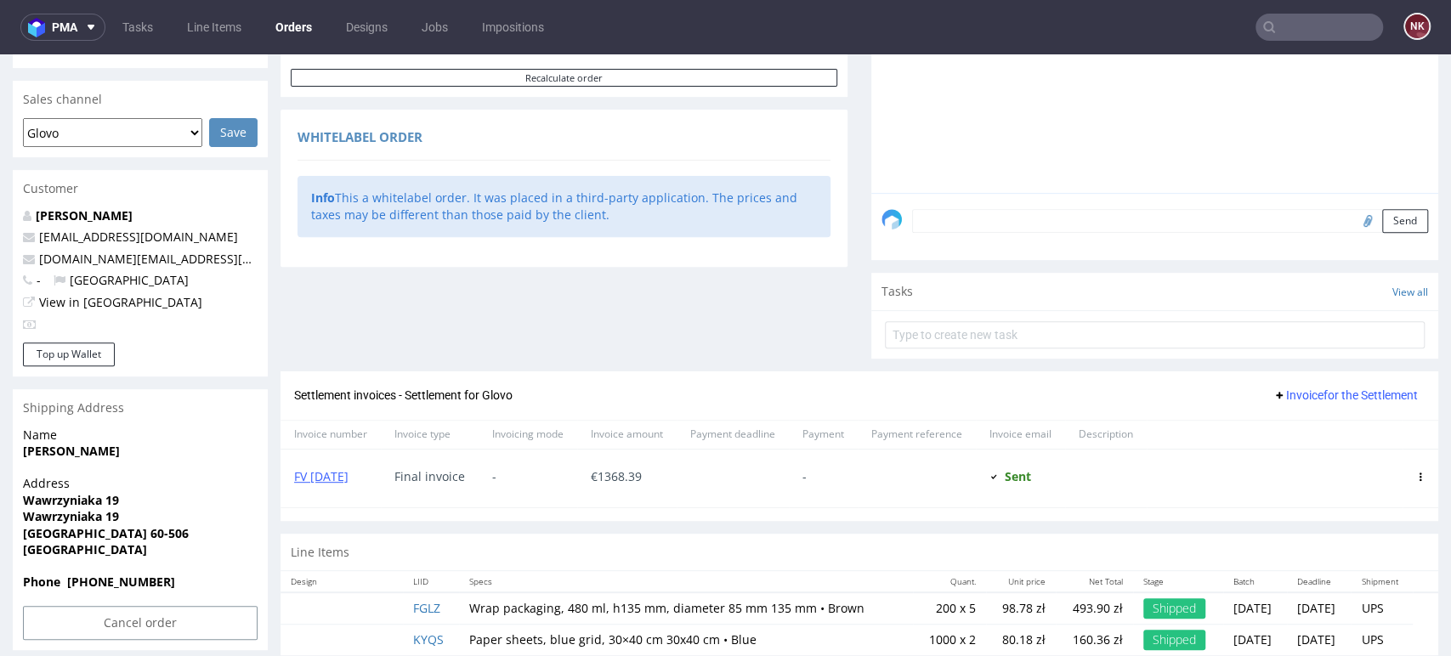
scroll to position [422, 0]
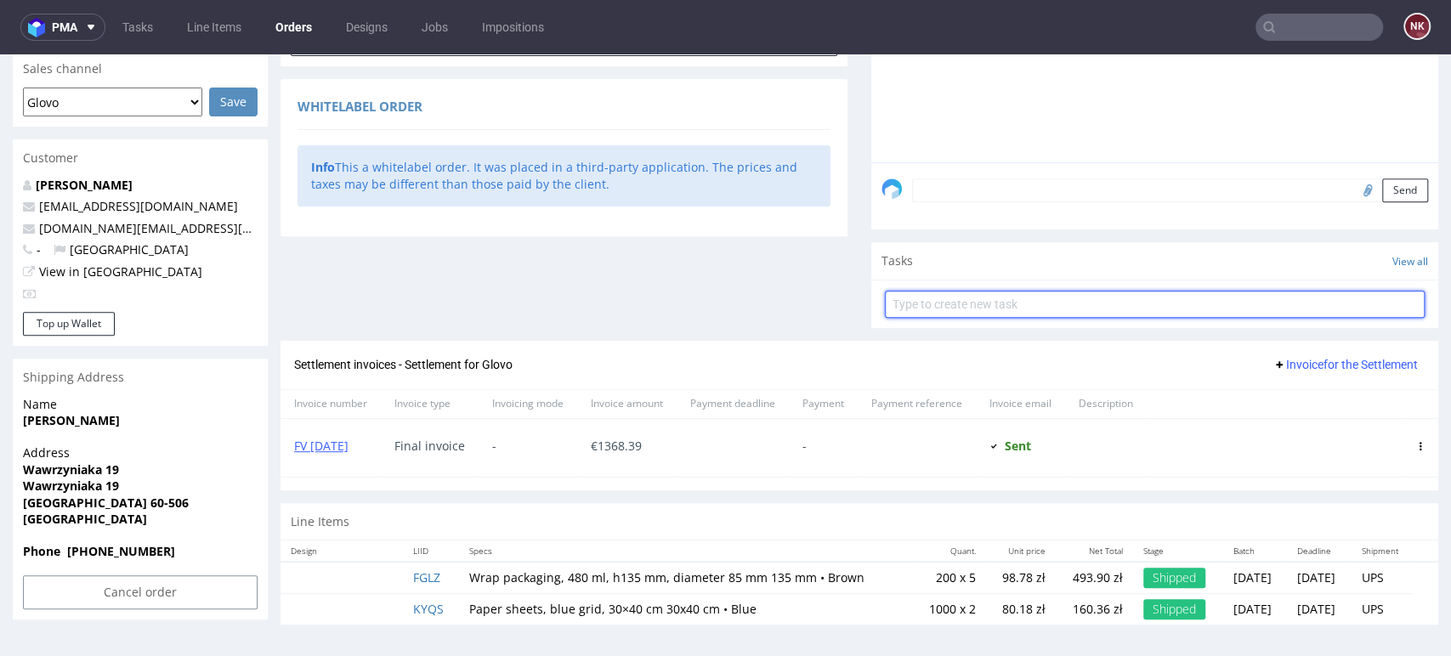
click at [1293, 307] on input "text" at bounding box center [1155, 304] width 540 height 27
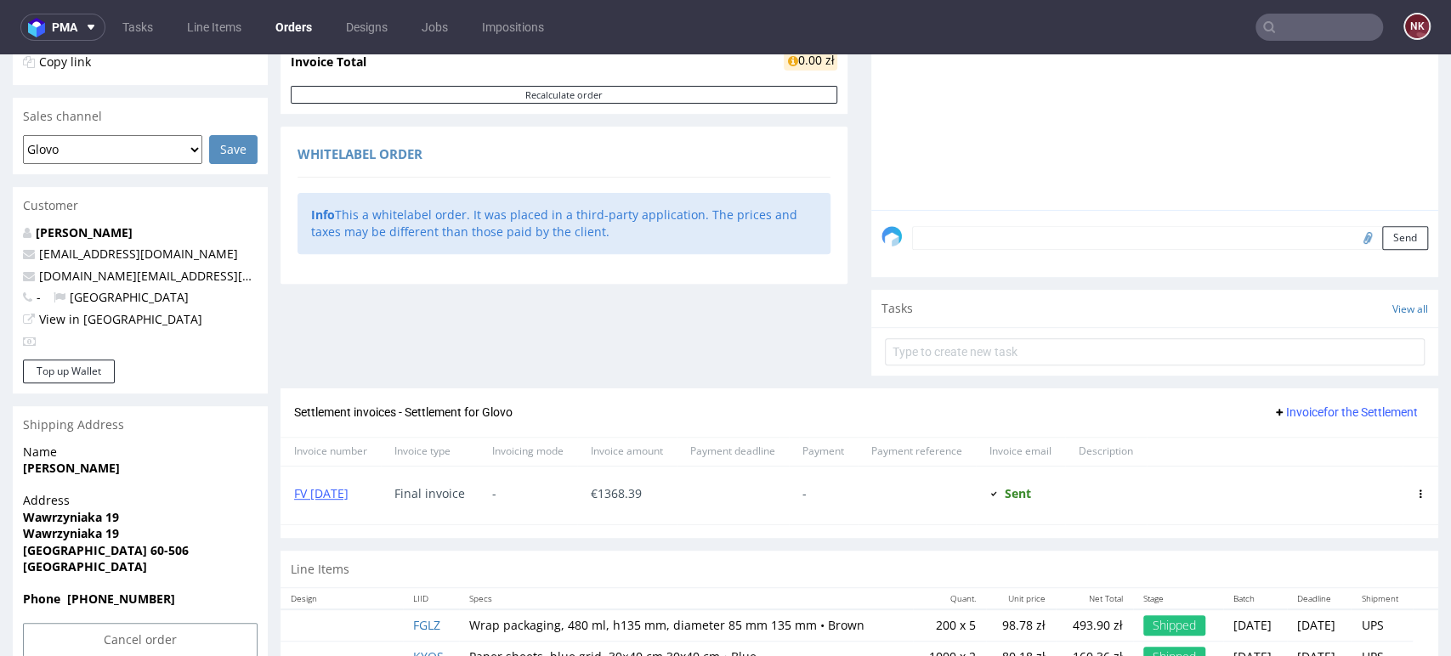
scroll to position [422, 0]
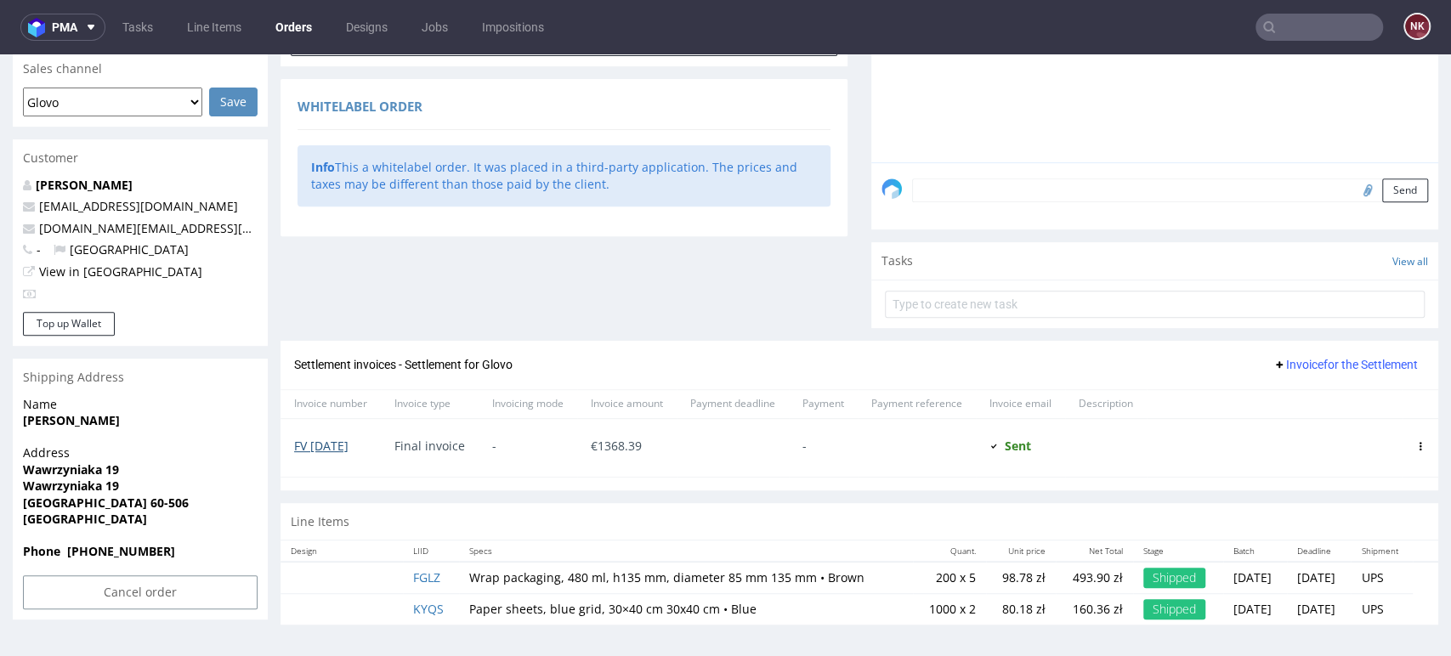
click at [312, 444] on link "FV [DATE]" at bounding box center [321, 446] width 54 height 16
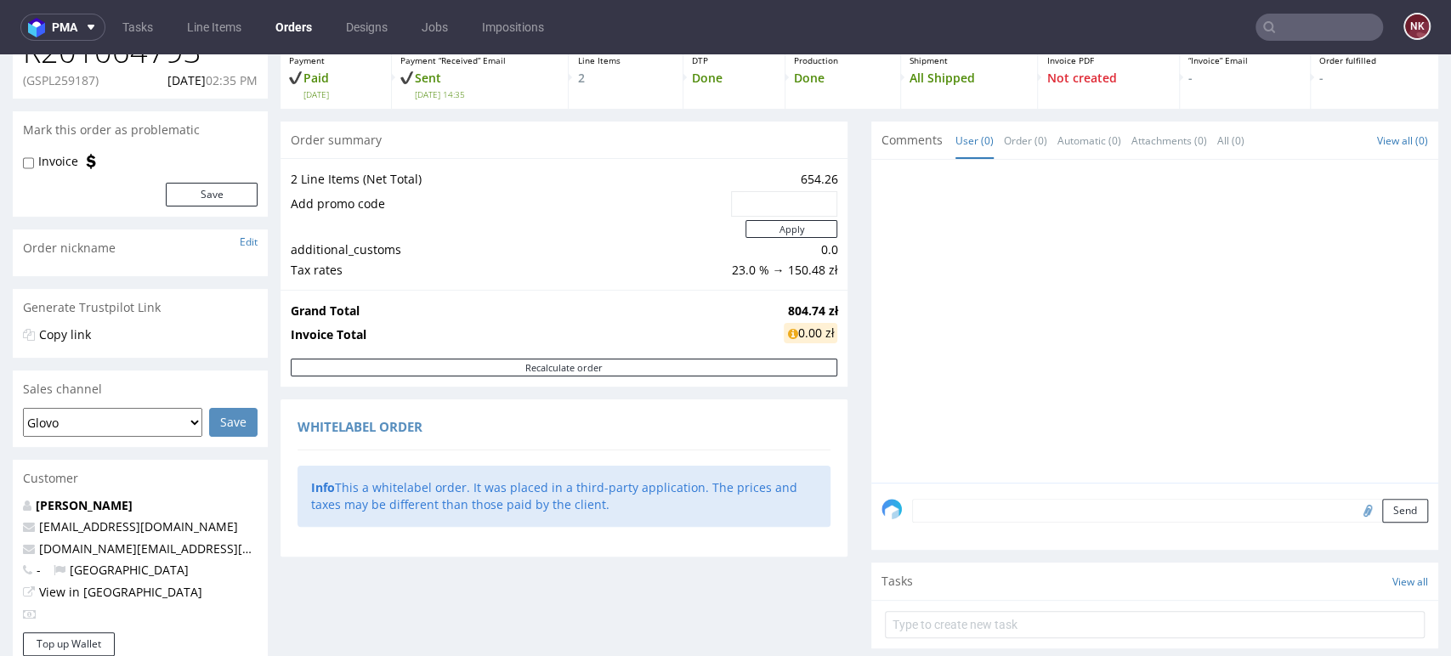
scroll to position [0, 0]
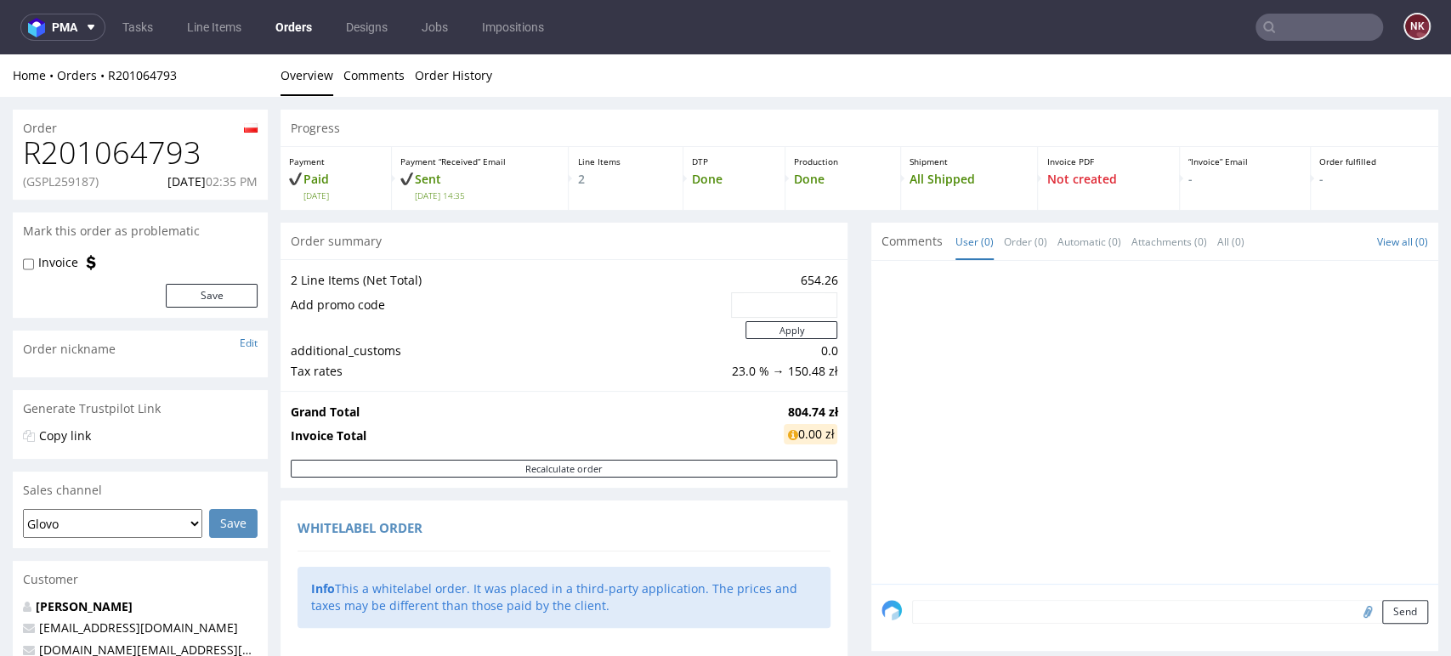
click at [136, 143] on h1 "R201064793" at bounding box center [140, 153] width 235 height 34
copy h1 "R201064793"
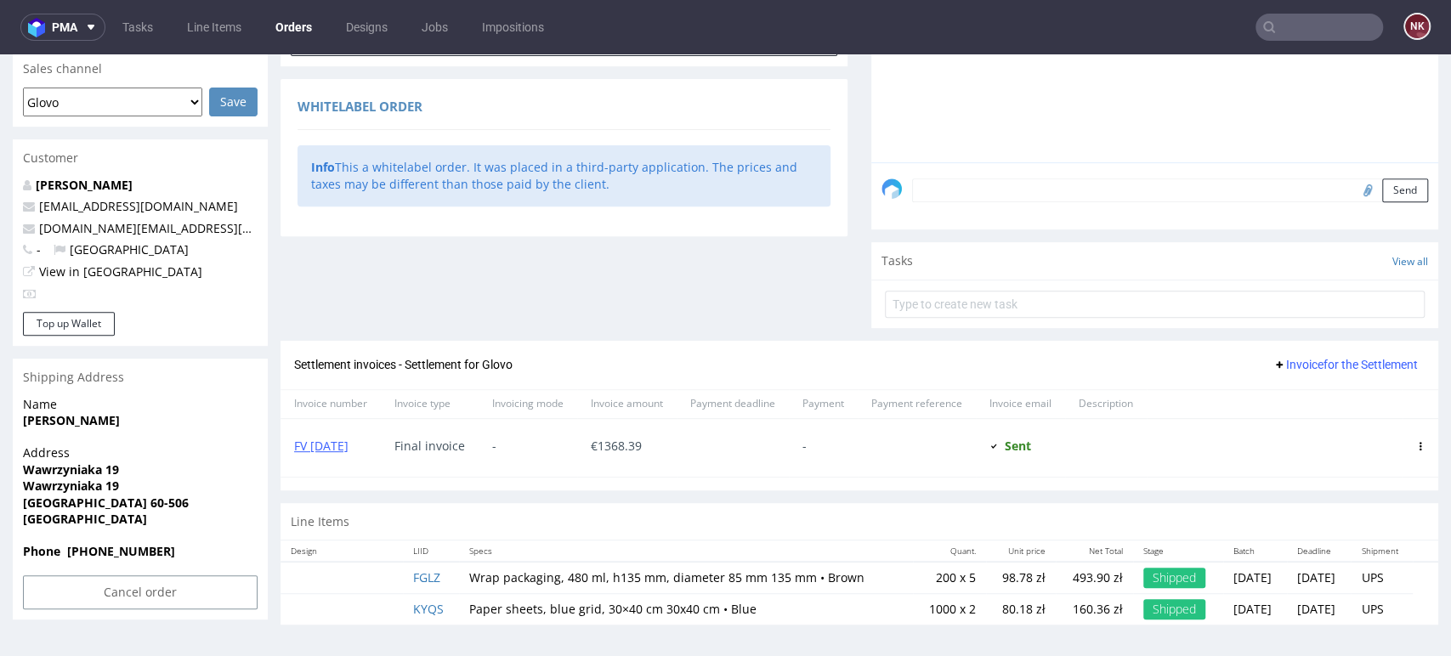
click at [1319, 365] on span "Invoice for the Settlement" at bounding box center [1344, 365] width 145 height 14
click at [1293, 427] on span "Add corrective" at bounding box center [1321, 430] width 85 height 17
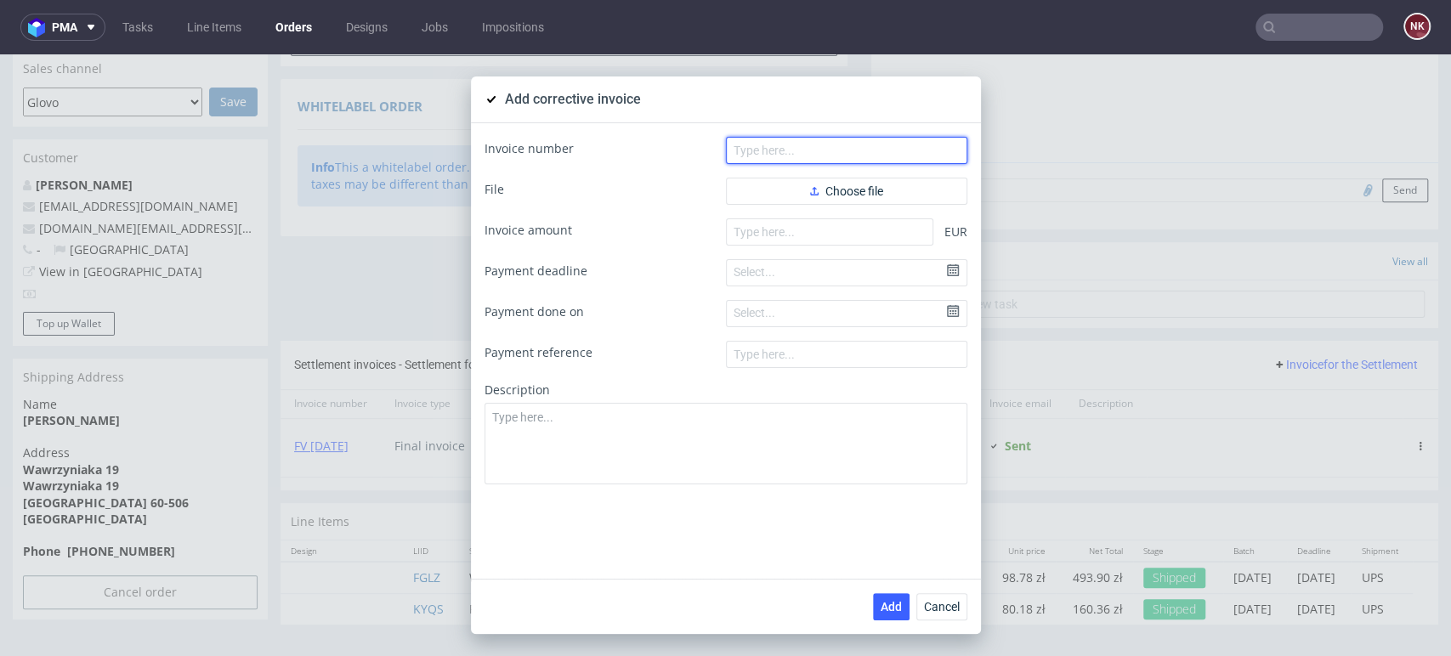
click at [796, 147] on input "text" at bounding box center [846, 150] width 241 height 27
paste input "FK 540/2025"
type input "FK 540/2025"
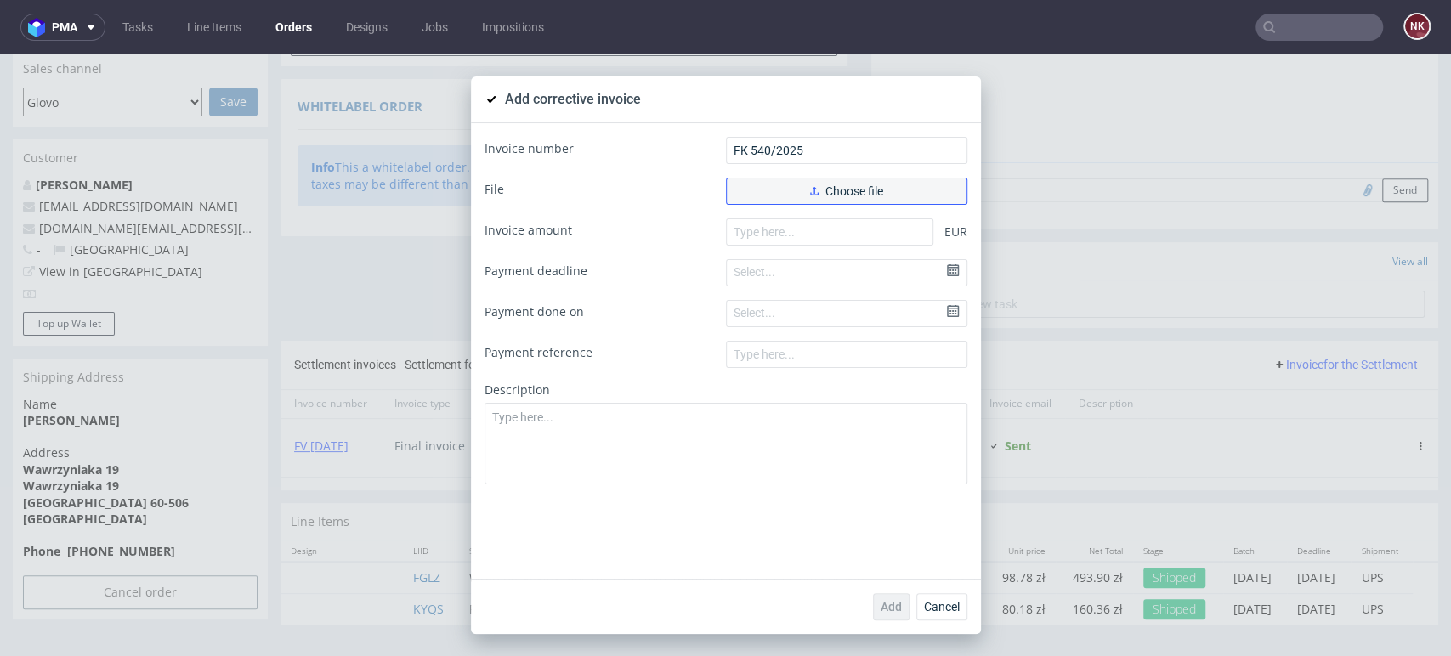
click at [813, 184] on button "Choose file" at bounding box center [846, 191] width 241 height 27
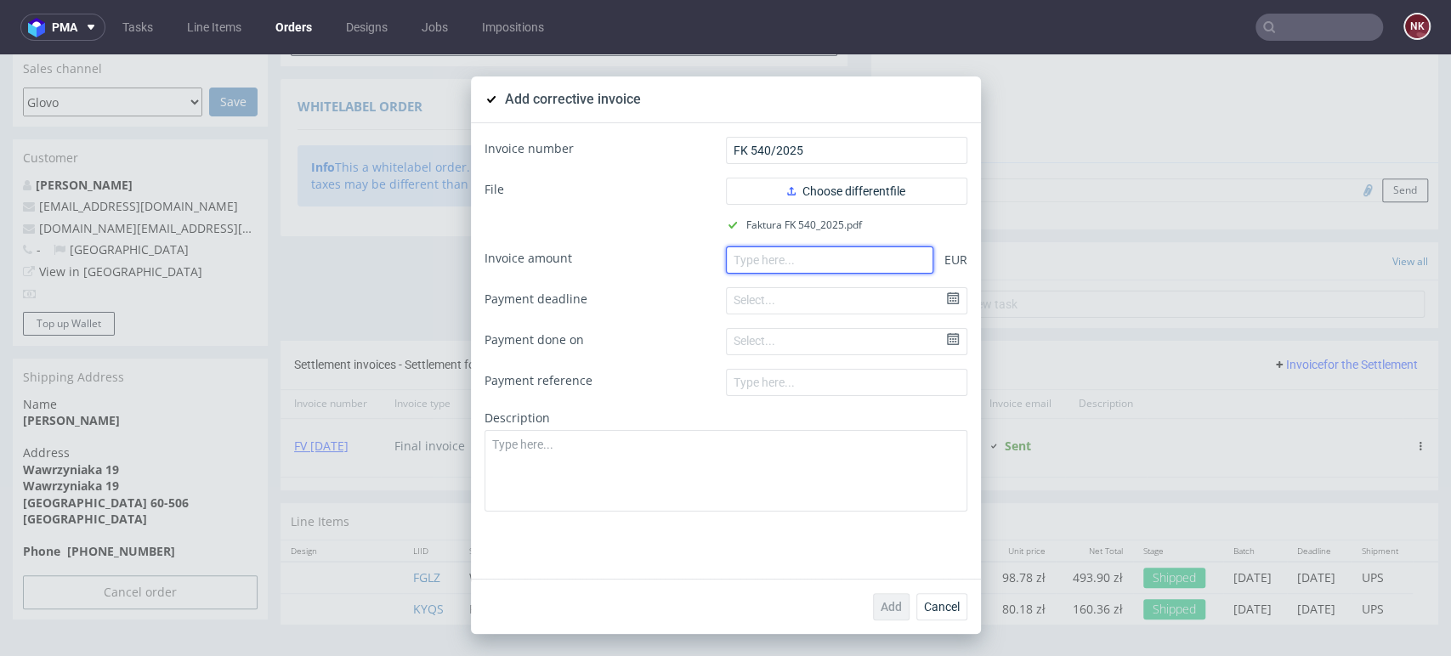
click at [808, 261] on input "number" at bounding box center [829, 259] width 207 height 27
paste input "-142.19"
type input "-142.19"
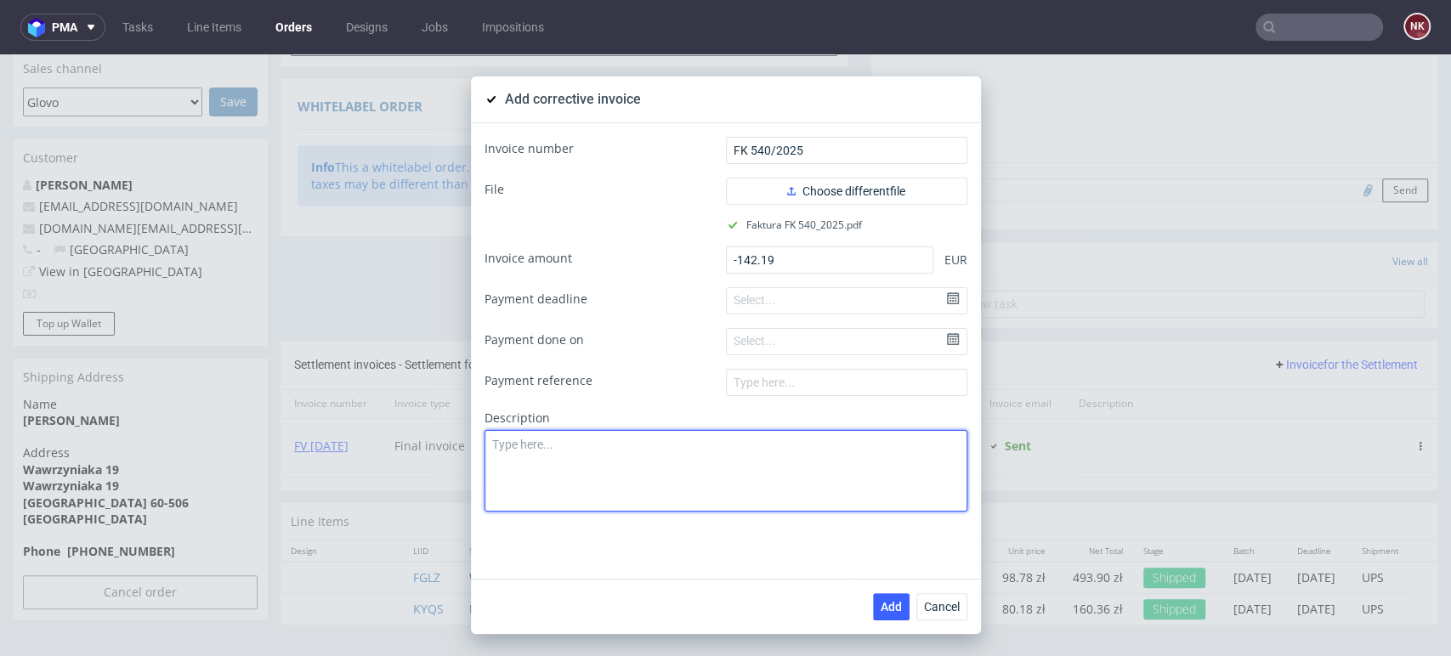
click at [785, 467] on textarea at bounding box center [725, 471] width 483 height 82
type textarea "The goods were not sent"
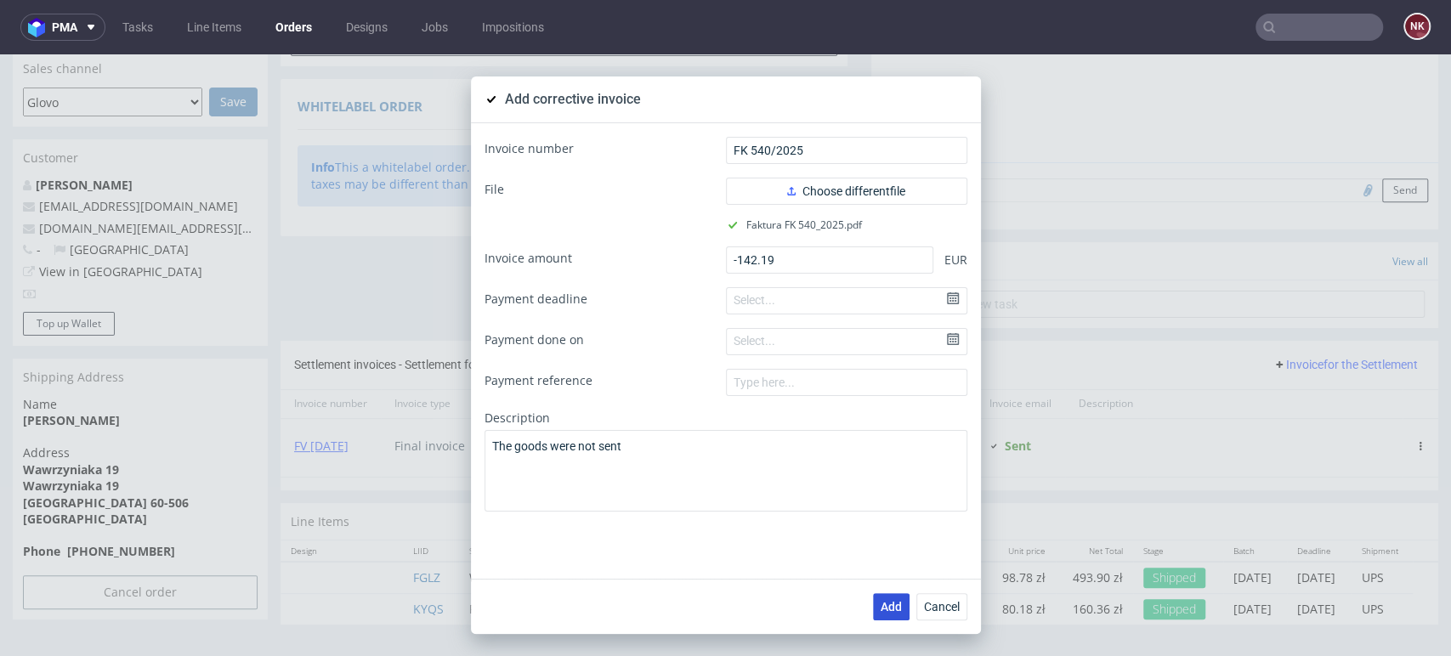
click at [886, 609] on span "Add" at bounding box center [891, 607] width 21 height 12
click at [931, 603] on span "Cancel" at bounding box center [942, 607] width 36 height 12
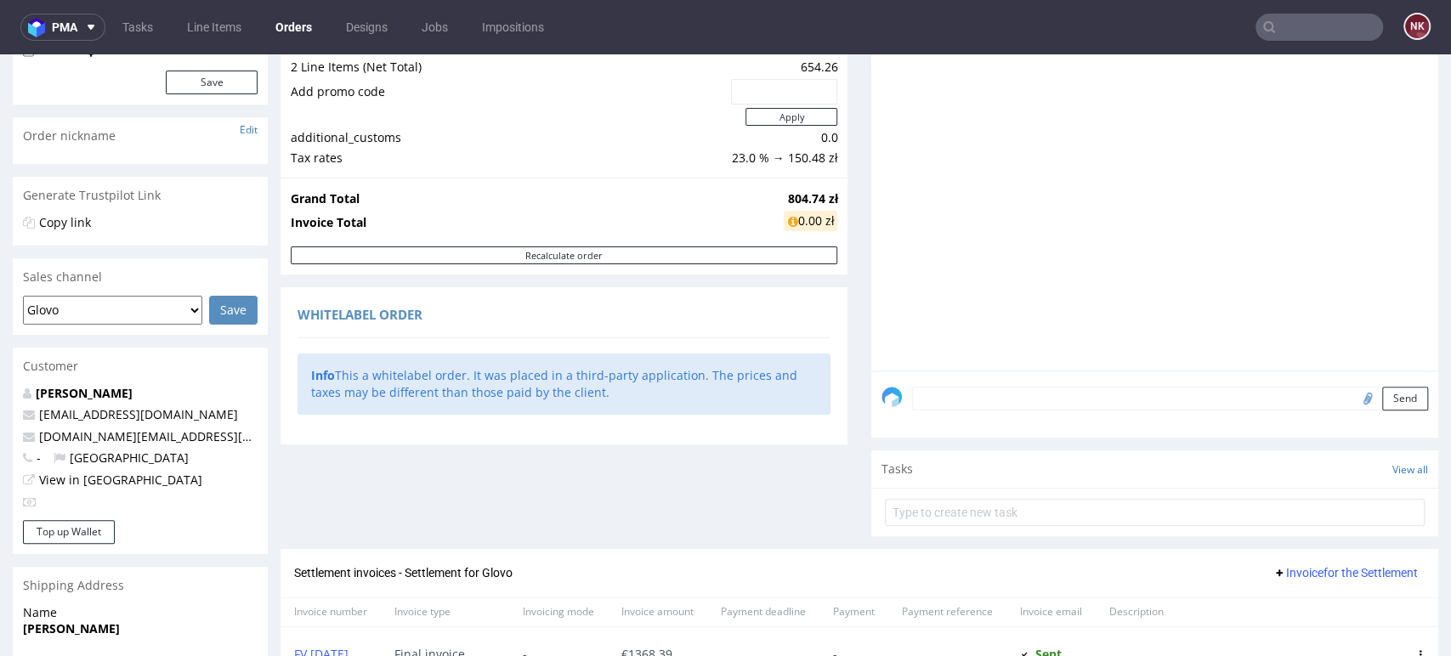
scroll to position [481, 0]
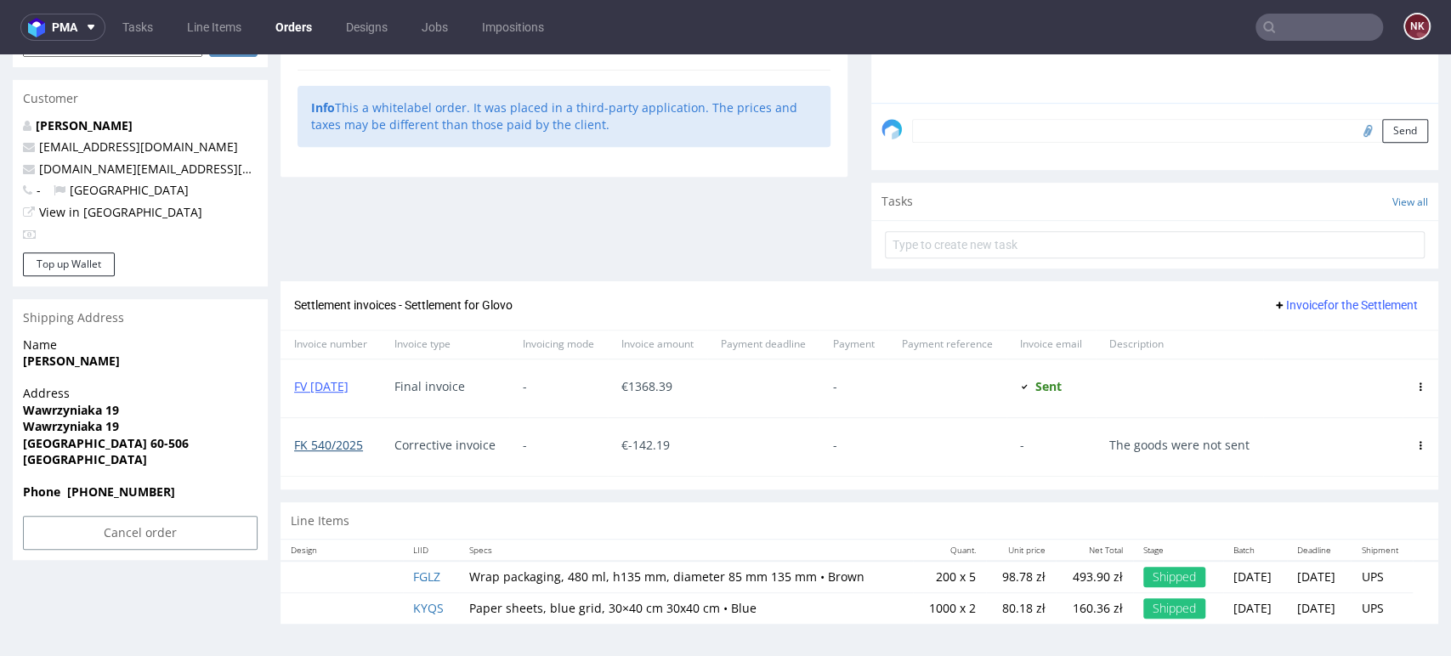
click at [337, 445] on link "FK 540/2025" at bounding box center [328, 445] width 69 height 16
click at [341, 448] on link "FK 540/2025" at bounding box center [328, 445] width 69 height 16
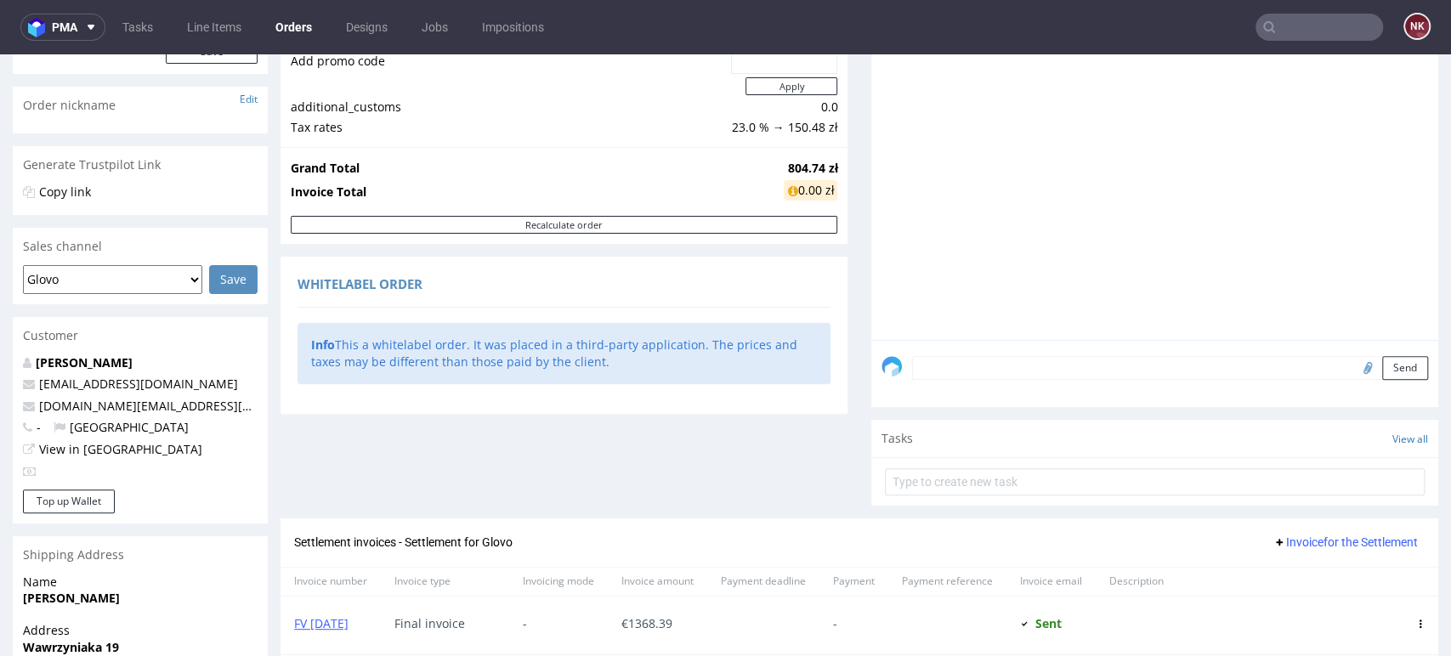
scroll to position [481, 0]
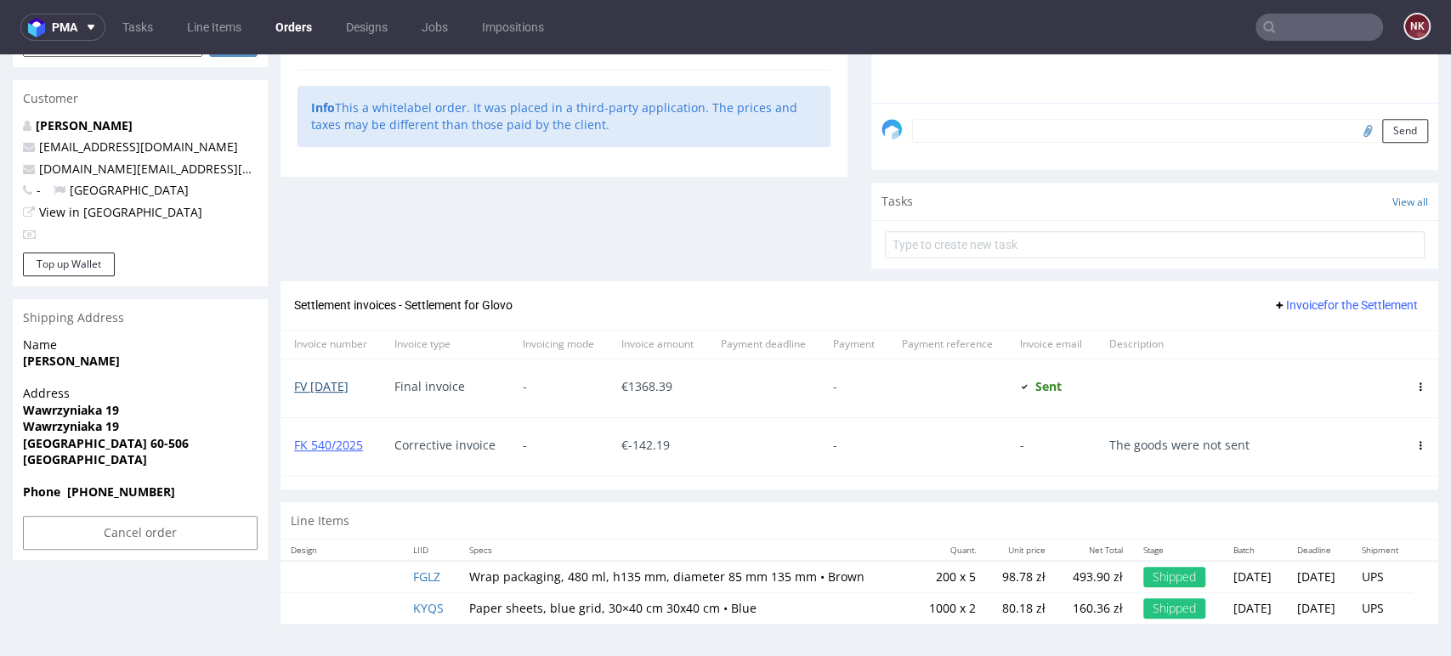
click at [348, 380] on link "FV [DATE]" at bounding box center [321, 386] width 54 height 16
